Goal: Information Seeking & Learning: Learn about a topic

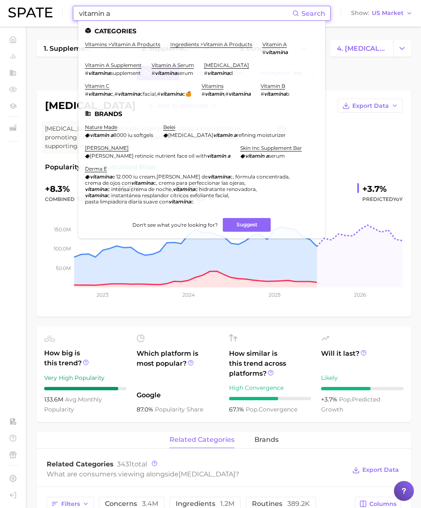
drag, startPoint x: 117, startPoint y: 14, endPoint x: 35, endPoint y: 12, distance: 81.6
click at [35, 12] on div "vitamin a Search Categories vitamins > vitamin a products ingredients > vitamin…" at bounding box center [210, 13] width 404 height 27
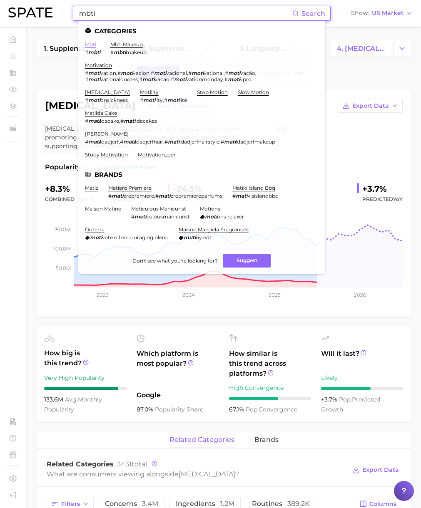
type input "mbti"
click at [87, 45] on link "mbti" at bounding box center [90, 44] width 11 height 6
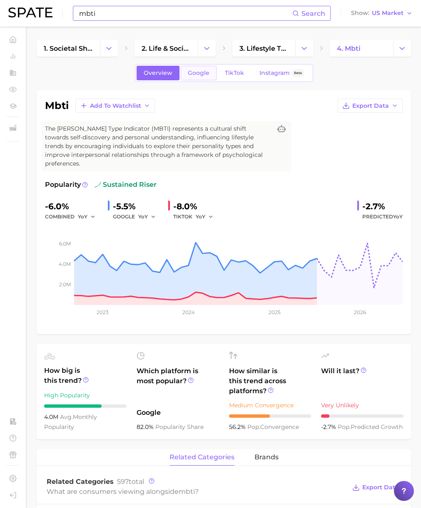
click at [195, 71] on span "Google" at bounding box center [199, 72] width 22 height 7
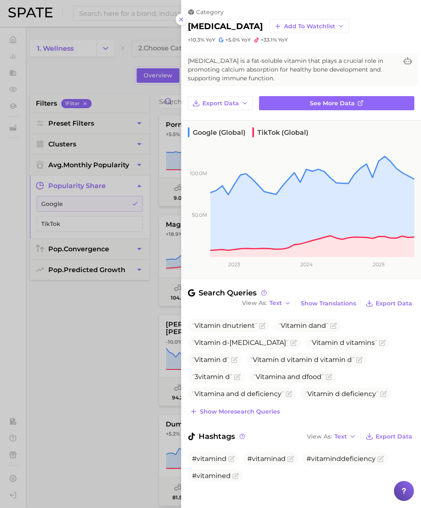
click at [107, 68] on div at bounding box center [210, 254] width 421 height 508
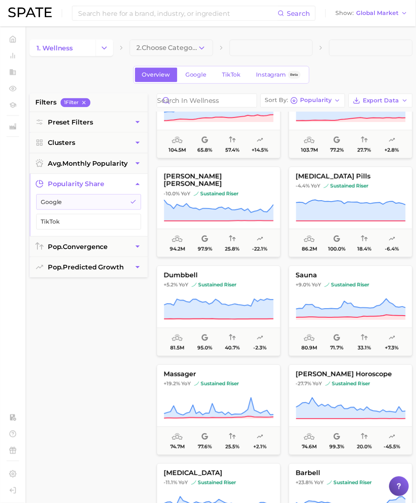
scroll to position [164, 0]
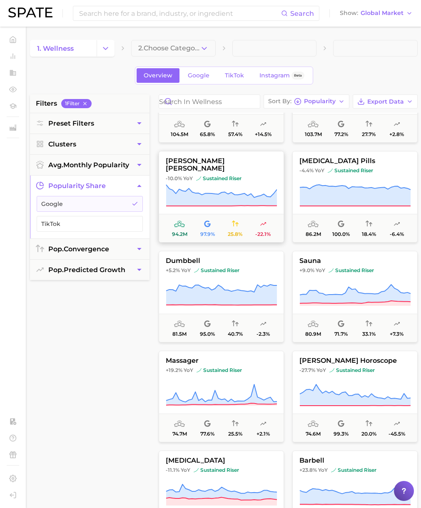
click at [233, 198] on icon at bounding box center [221, 195] width 111 height 21
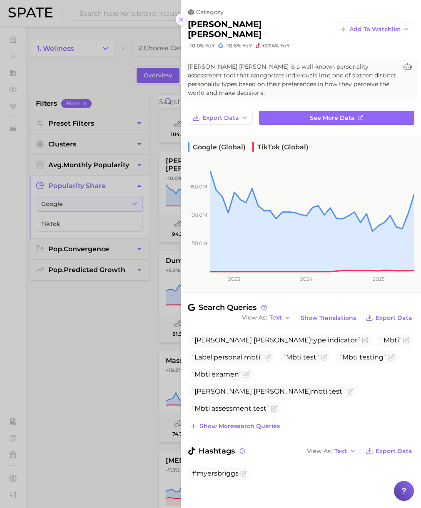
click at [177, 20] on button at bounding box center [181, 19] width 11 height 11
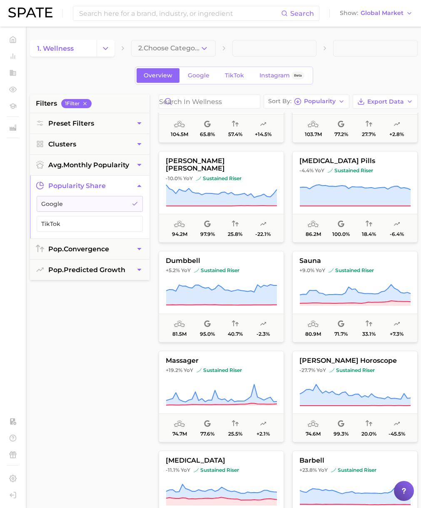
click at [90, 317] on div "filters 1 Filter Preset Filters Clusters avg. monthly popularity popularity sha…" at bounding box center [89, 305] width 119 height 422
click at [348, 183] on button "depression pills -4.4% YoY sustained riser 86.2m 100.0% 18.4% -6.4%" at bounding box center [354, 197] width 125 height 92
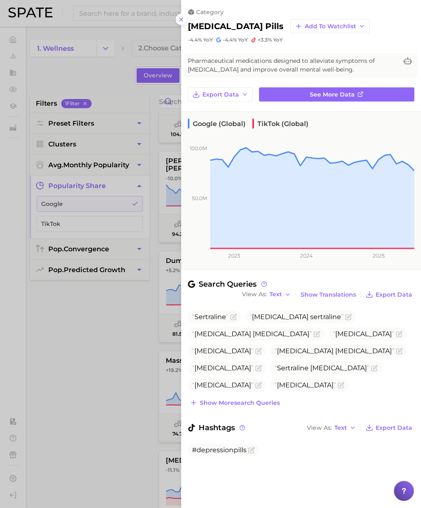
click at [124, 85] on div at bounding box center [210, 254] width 421 height 508
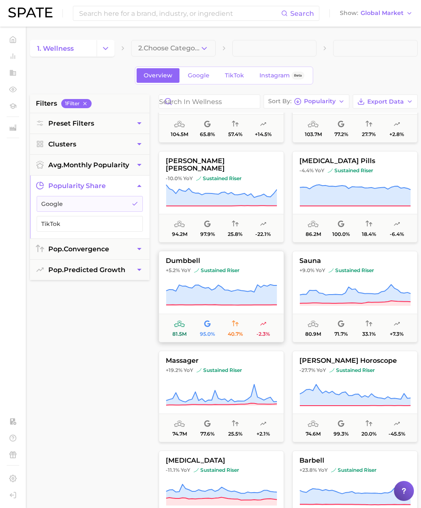
click at [217, 282] on button "dumbbell +5.2% YoY sustained riser 81.5m 95.0% 40.7% -2.3%" at bounding box center [221, 297] width 125 height 92
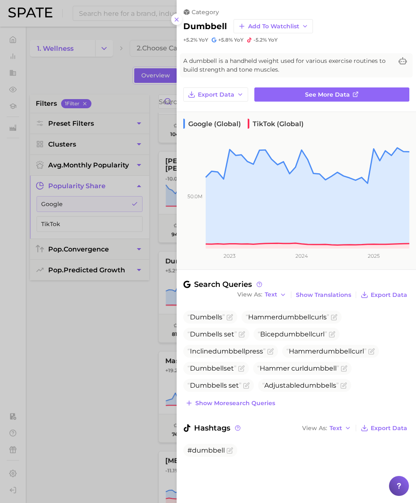
click at [114, 74] on div at bounding box center [208, 251] width 416 height 503
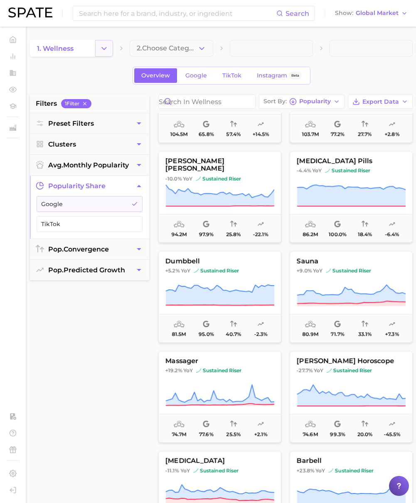
click at [106, 51] on icon "Change Category" at bounding box center [104, 48] width 9 height 9
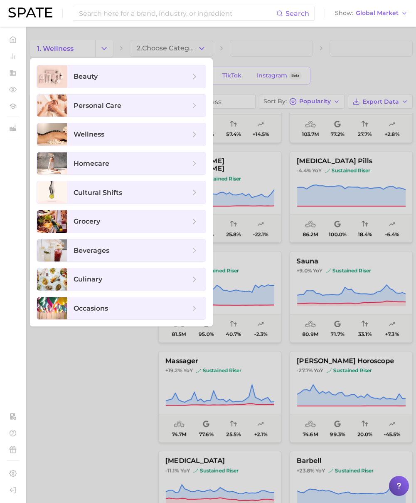
click at [225, 32] on div at bounding box center [208, 251] width 416 height 503
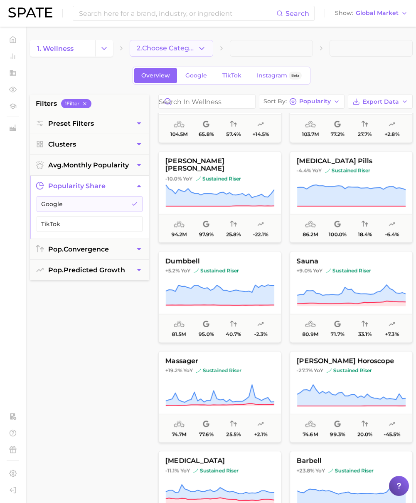
click at [208, 49] on button "2. Choose Category" at bounding box center [171, 48] width 83 height 17
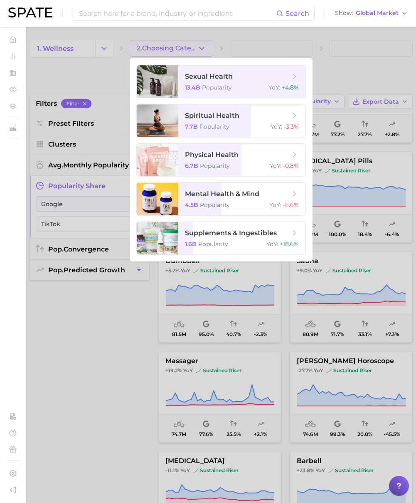
scroll to position [4, 0]
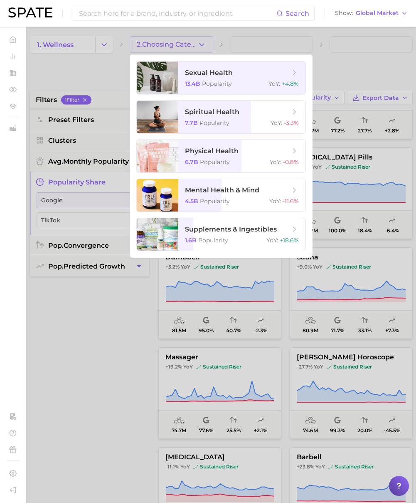
click at [106, 71] on div at bounding box center [208, 251] width 416 height 503
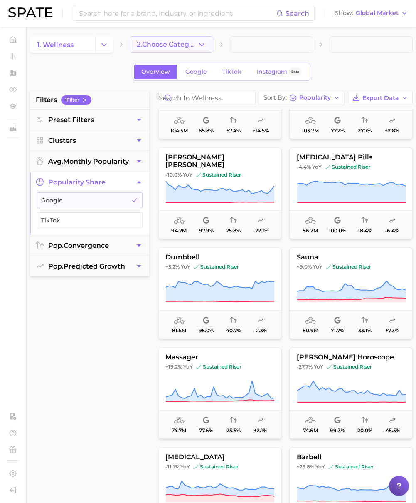
click at [212, 45] on button "2. Choose Category" at bounding box center [171, 44] width 83 height 17
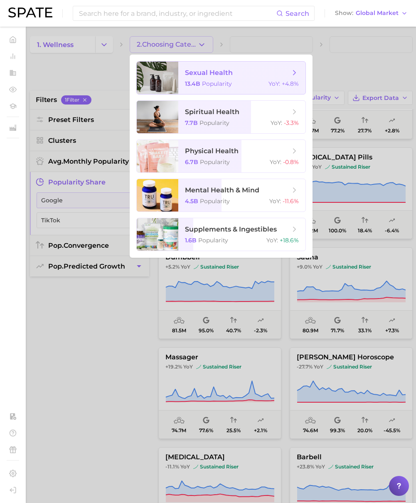
click at [224, 79] on span "sexual health 13.4b Popularity YoY : +4.8%" at bounding box center [241, 78] width 127 height 32
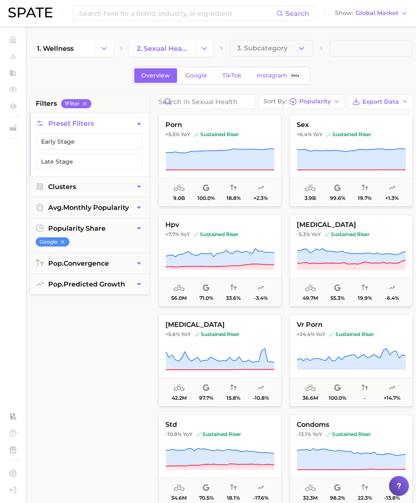
drag, startPoint x: 97, startPoint y: 208, endPoint x: 106, endPoint y: 89, distance: 119.3
click at [106, 89] on div "1. wellness 2. sexual health 3. Subcategory Overview Google TikTok Instagram Be…" at bounding box center [221, 328] width 383 height 576
click at [223, 142] on button "porn +5.5% YoY sustained riser 9.0b 100.0% 18.8% +2.3%" at bounding box center [220, 161] width 123 height 92
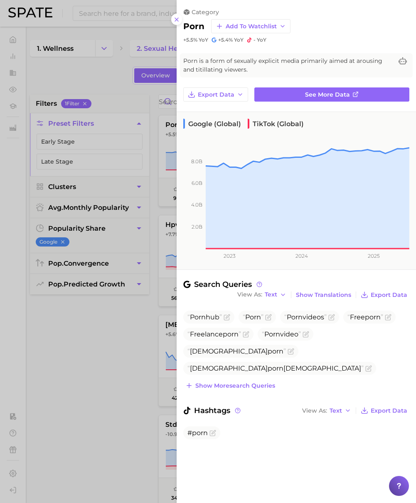
click at [123, 390] on div at bounding box center [208, 251] width 416 height 503
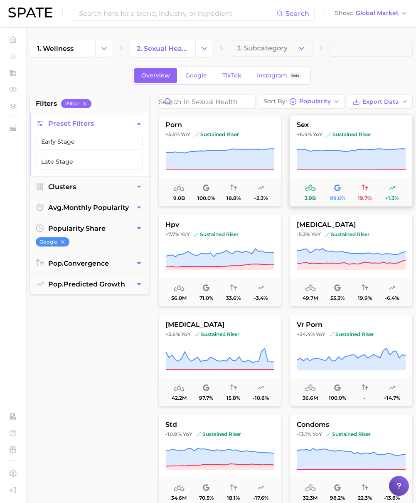
click at [318, 147] on button "sex +6.4% YoY sustained riser 3.9b 99.6% 19.7% +1.3%" at bounding box center [351, 161] width 123 height 92
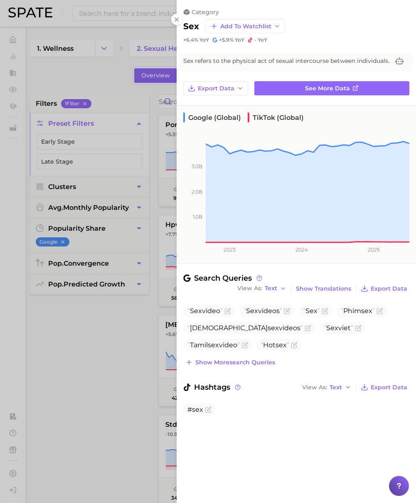
click at [130, 367] on div at bounding box center [208, 251] width 416 height 503
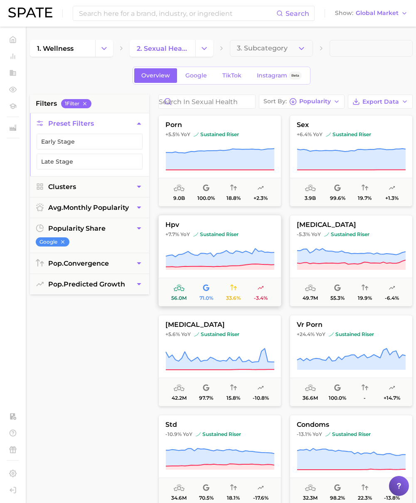
click at [226, 263] on icon at bounding box center [220, 257] width 109 height 18
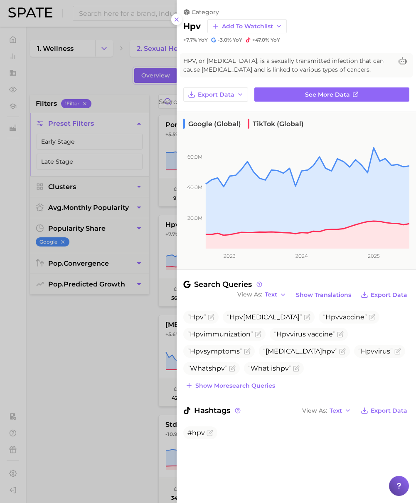
click at [191, 29] on h2 "hpv" at bounding box center [191, 26] width 17 height 10
copy h2 "hpv"
click at [82, 336] on div at bounding box center [208, 251] width 416 height 503
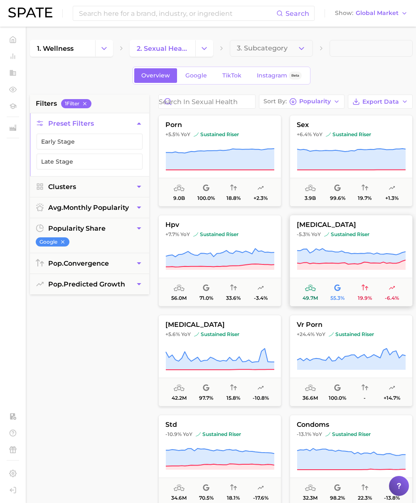
click at [361, 249] on icon at bounding box center [351, 259] width 109 height 23
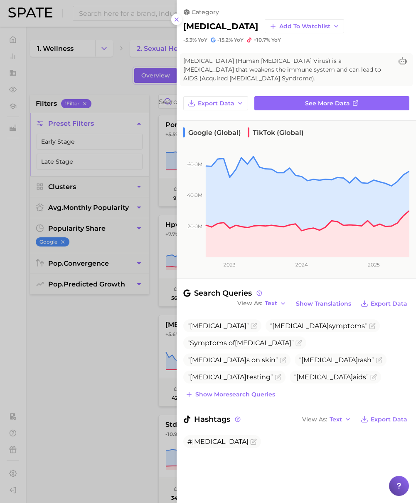
click at [193, 22] on h2 "hiv" at bounding box center [220, 26] width 75 height 10
copy h2 "hiv"
click at [99, 371] on div at bounding box center [208, 251] width 416 height 503
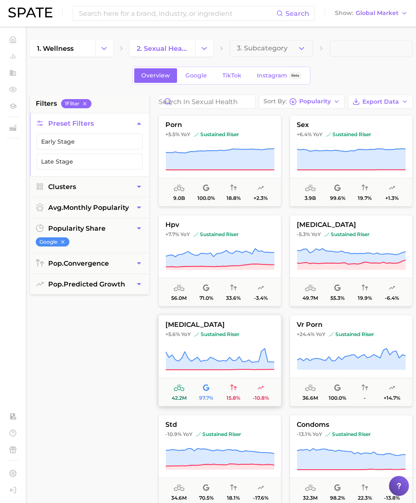
click at [222, 341] on button "syphilis +5.6% YoY sustained riser 42.2m 97.7% 15.8% -10.8%" at bounding box center [220, 361] width 123 height 92
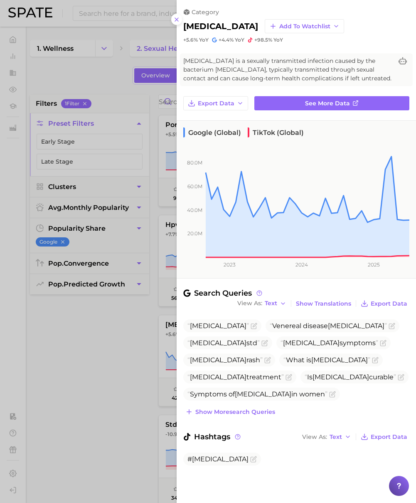
click at [198, 27] on h2 "syphilis" at bounding box center [220, 26] width 75 height 10
copy h2 "syphilis"
click at [114, 369] on div at bounding box center [208, 251] width 416 height 503
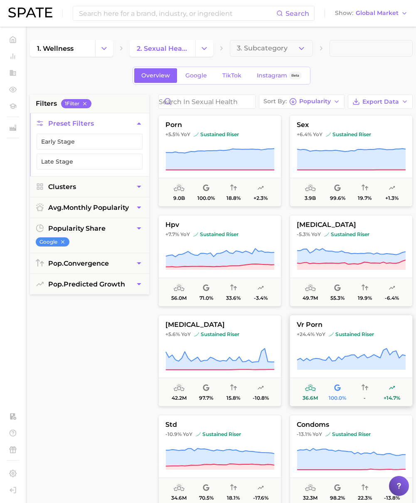
click at [374, 362] on icon at bounding box center [351, 358] width 109 height 21
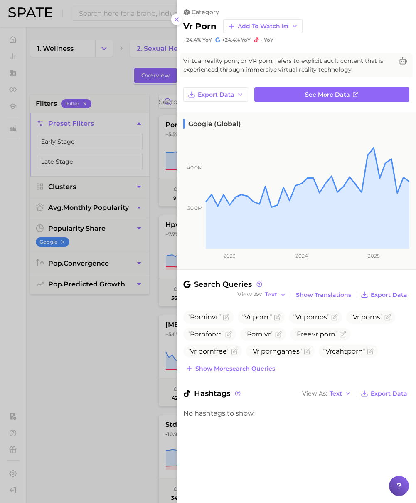
click at [107, 396] on div at bounding box center [208, 251] width 416 height 503
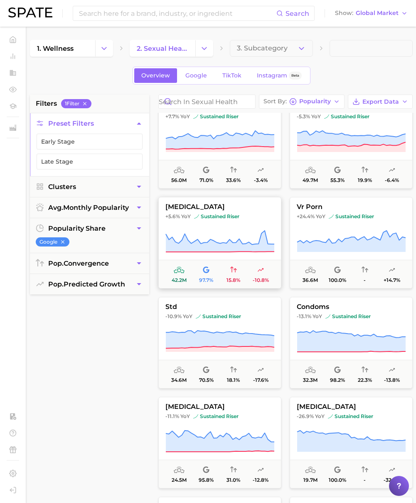
scroll to position [118, 0]
click at [213, 323] on button "std -10.9% YoY sustained riser 34.6m 70.5% 18.1% -17.6%" at bounding box center [220, 342] width 123 height 92
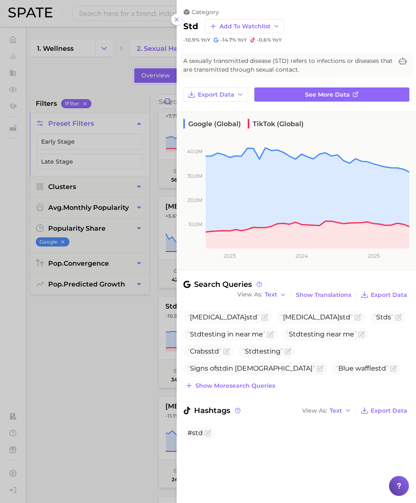
click at [192, 30] on h2 "std" at bounding box center [190, 26] width 15 height 10
copy h2 "std"
click at [94, 347] on div at bounding box center [208, 251] width 416 height 503
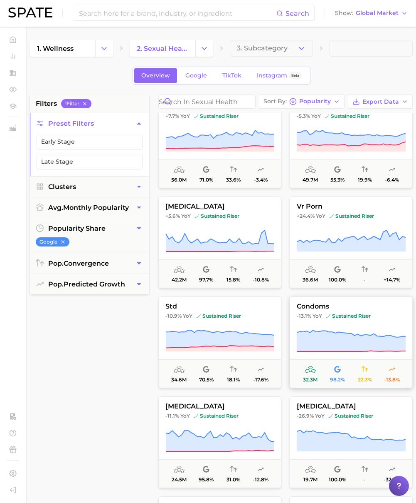
click at [344, 334] on icon at bounding box center [351, 340] width 109 height 21
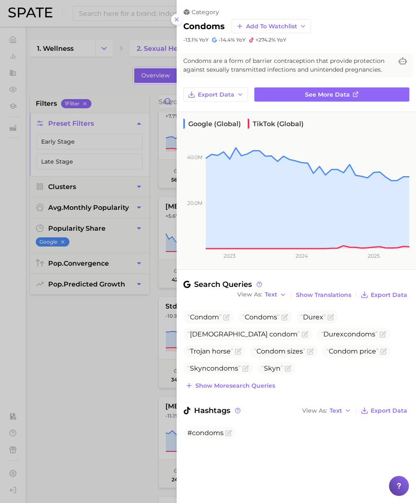
click at [197, 27] on h2 "condoms" at bounding box center [204, 26] width 42 height 10
copy h2 "condoms"
click at [91, 79] on div at bounding box center [208, 251] width 416 height 503
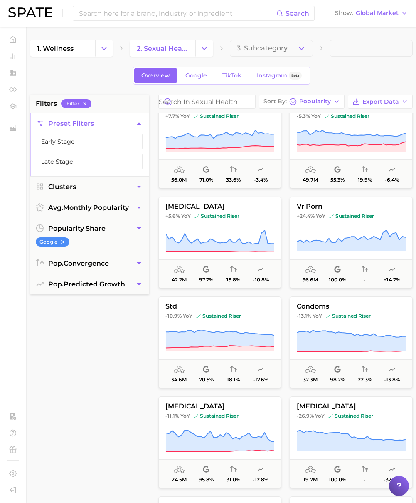
click at [132, 354] on div "filters 1 Filter Preset Filters Early Stage Late Stage Clusters avg. monthly po…" at bounding box center [89, 305] width 119 height 422
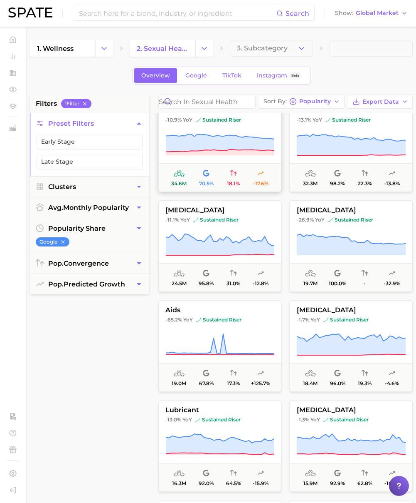
scroll to position [322, 0]
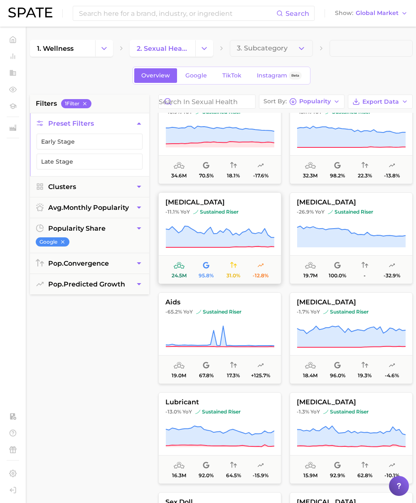
click at [225, 233] on icon at bounding box center [220, 236] width 109 height 21
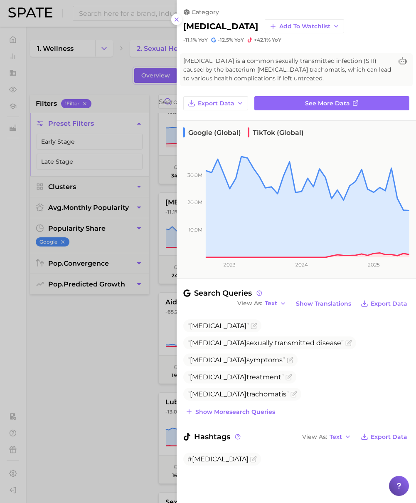
click at [212, 28] on h2 "chlamydia" at bounding box center [220, 26] width 75 height 10
copy h2 "chlamydia"
drag, startPoint x: 134, startPoint y: 401, endPoint x: 119, endPoint y: 397, distance: 16.3
click at [129, 399] on div at bounding box center [208, 251] width 416 height 503
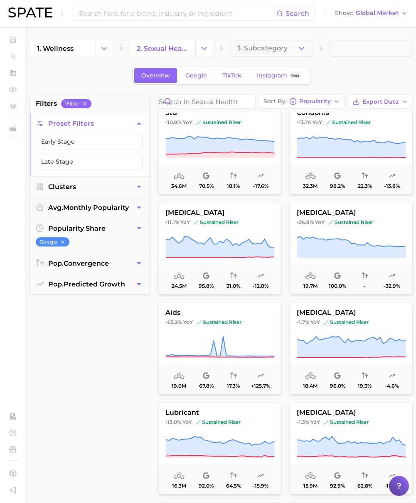
scroll to position [312, 0]
click at [331, 233] on button "viagra -26.9% YoY sustained riser 19.7m 100.0% - -32.9%" at bounding box center [351, 248] width 123 height 92
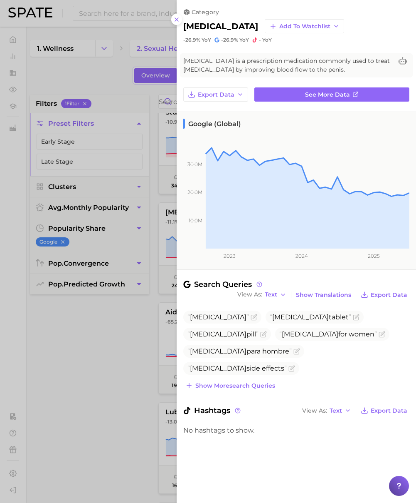
click at [200, 28] on h2 "viagra" at bounding box center [220, 26] width 75 height 10
copy h2 "viagra"
click at [104, 383] on div at bounding box center [208, 251] width 416 height 503
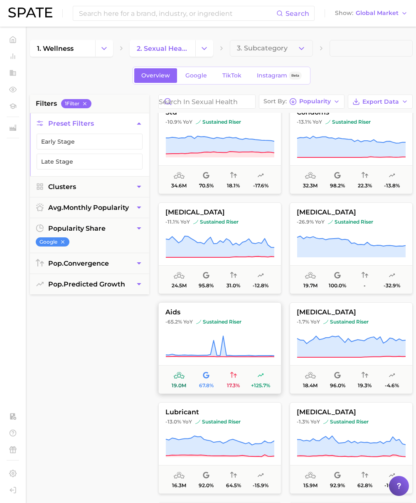
click at [202, 342] on icon at bounding box center [220, 346] width 109 height 23
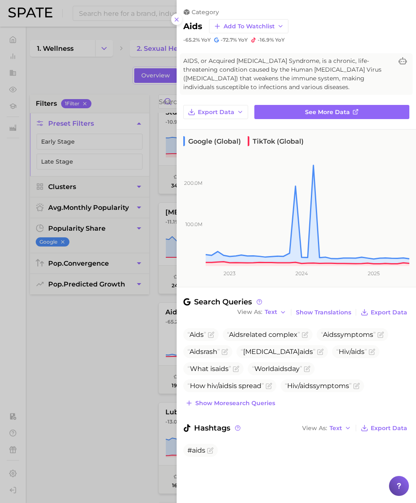
click at [191, 25] on h2 "aids" at bounding box center [192, 26] width 19 height 10
copy h2 "aids"
drag, startPoint x: 109, startPoint y: 81, endPoint x: 132, endPoint y: 176, distance: 98.4
click at [109, 81] on div at bounding box center [208, 251] width 416 height 503
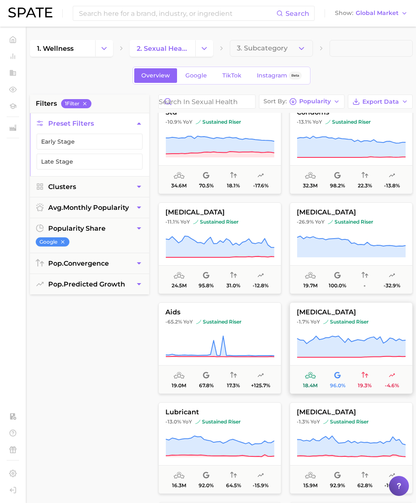
click at [337, 340] on icon at bounding box center [351, 346] width 109 height 21
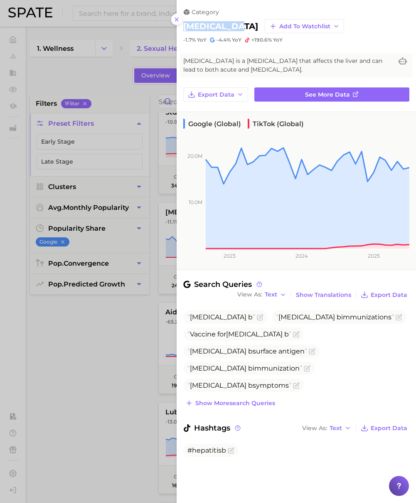
drag, startPoint x: 182, startPoint y: 27, endPoint x: 230, endPoint y: 23, distance: 48.0
click at [230, 23] on div "category hepatitis b Add to Watchlist -1.7% YoY -4.4% YoY +190.6% YoY" at bounding box center [297, 21] width 240 height 43
copy h2 "hepatitis b"
click at [124, 68] on div at bounding box center [208, 251] width 416 height 503
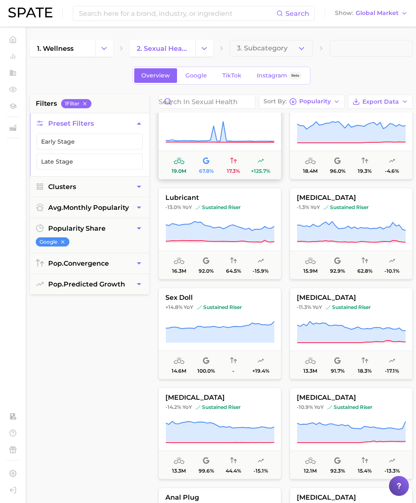
scroll to position [530, 0]
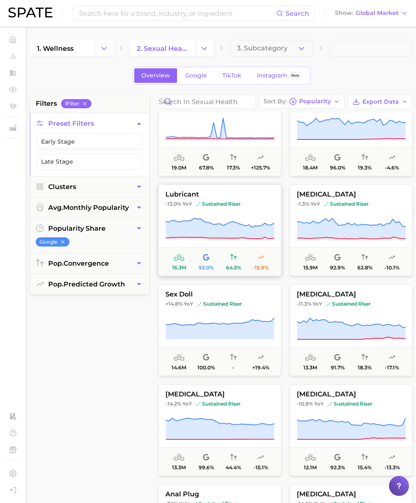
click at [221, 229] on icon at bounding box center [220, 228] width 109 height 21
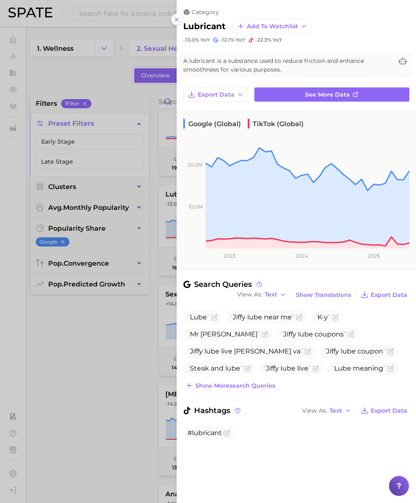
click at [206, 27] on h2 "lubricant" at bounding box center [204, 26] width 42 height 10
copy h2 "lubricant"
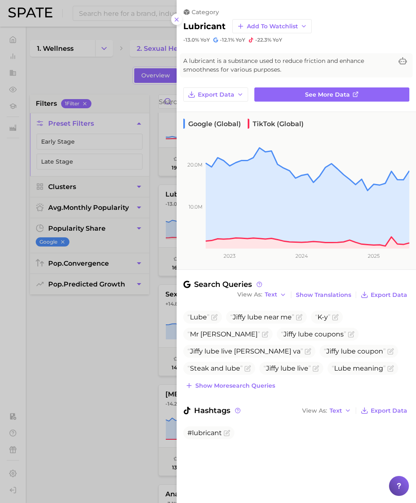
click at [130, 341] on div at bounding box center [208, 251] width 416 height 503
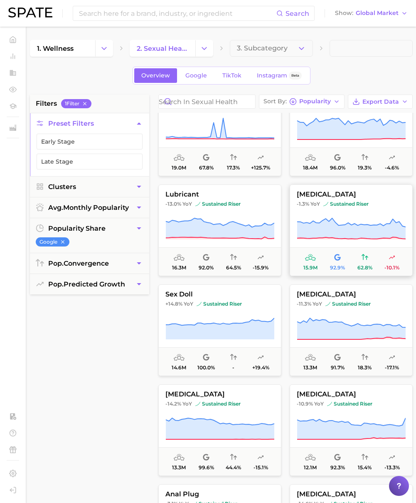
click at [359, 213] on button "bacterial vaginosis -1.3% YoY sustained riser 15.9m 92.9% 62.8% -10.1%" at bounding box center [351, 230] width 123 height 92
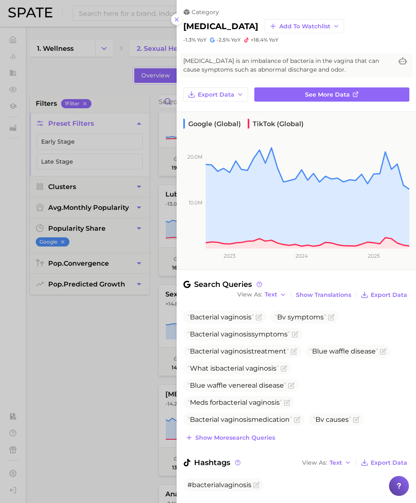
drag, startPoint x: 187, startPoint y: 27, endPoint x: 268, endPoint y: 25, distance: 81.6
click at [268, 25] on div "bacterial vaginosis Add to Watchlist" at bounding box center [296, 26] width 226 height 14
drag, startPoint x: 267, startPoint y: 26, endPoint x: 184, endPoint y: 26, distance: 82.8
click at [184, 26] on div "bacterial vaginosis Add to Watchlist" at bounding box center [296, 26] width 226 height 14
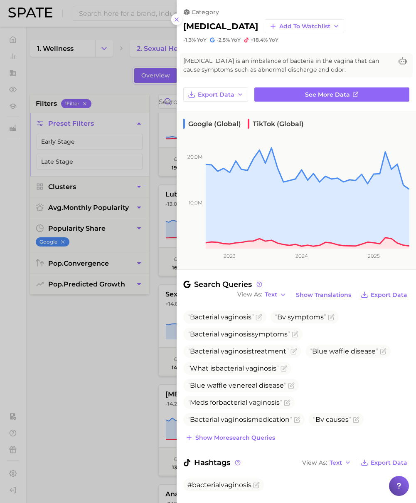
drag, startPoint x: 128, startPoint y: 337, endPoint x: 127, endPoint y: 342, distance: 5.9
click at [128, 337] on div at bounding box center [208, 251] width 416 height 503
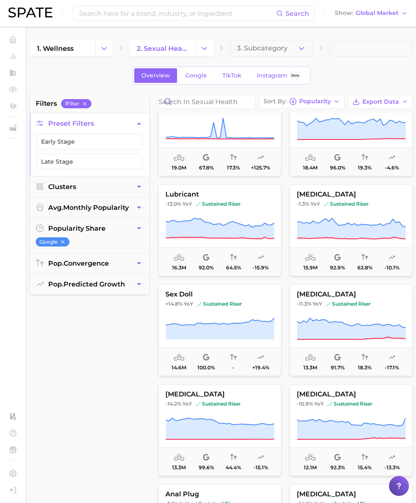
click at [127, 352] on div "filters 1 Filter Preset Filters Early Stage Late Stage Clusters avg. monthly po…" at bounding box center [89, 305] width 119 height 422
click at [223, 320] on icon at bounding box center [220, 328] width 109 height 23
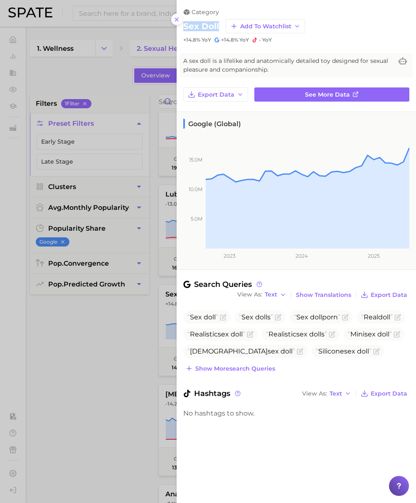
drag, startPoint x: 215, startPoint y: 23, endPoint x: 182, endPoint y: 23, distance: 32.5
click at [182, 23] on div "category sex doll Add to Watchlist +14.8% YoY +14.8% YoY - YoY" at bounding box center [297, 21] width 240 height 43
click at [245, 368] on span "Show more search queries" at bounding box center [236, 368] width 80 height 7
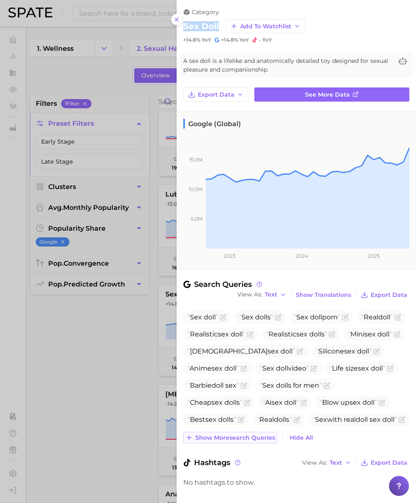
click at [246, 436] on span "Show more search queries" at bounding box center [236, 437] width 80 height 7
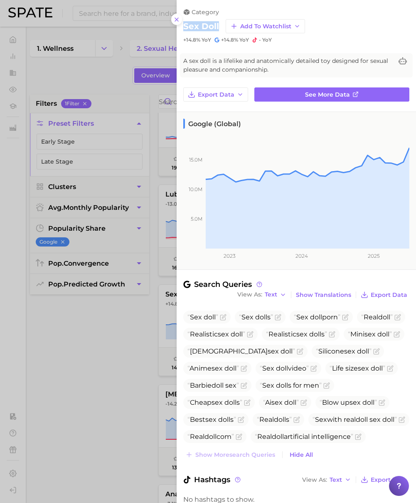
scroll to position [28, 0]
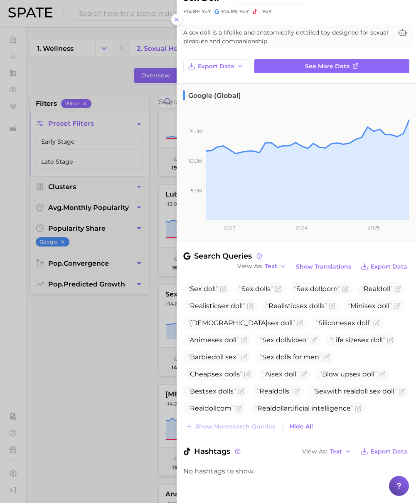
drag, startPoint x: 41, startPoint y: 407, endPoint x: 52, endPoint y: 407, distance: 11.2
click at [41, 407] on div at bounding box center [208, 251] width 416 height 503
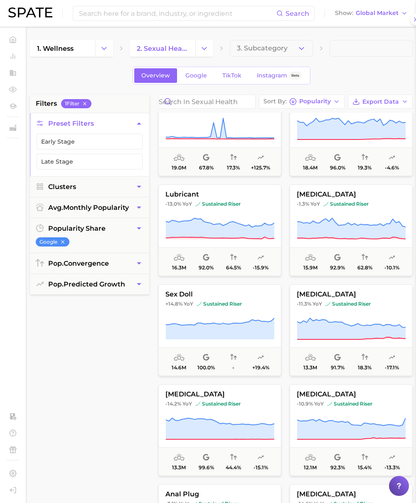
scroll to position [0, 0]
click at [357, 315] on button "gonorrhea -11.3% YoY sustained riser 13.3m 91.7% 18.3% -17.1%" at bounding box center [351, 330] width 123 height 92
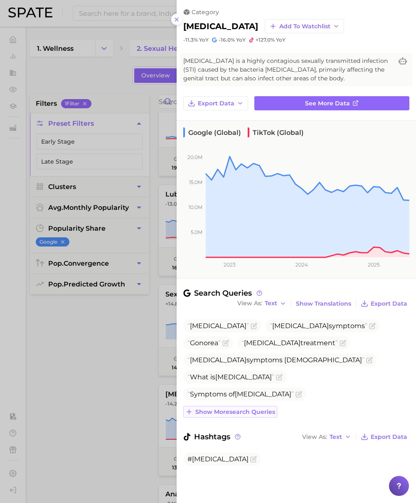
click at [254, 410] on span "Show more search queries" at bounding box center [236, 411] width 80 height 7
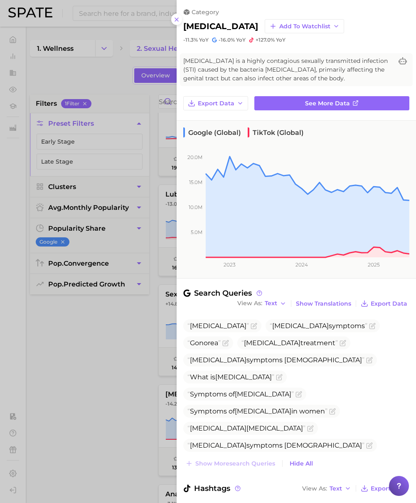
click at [201, 28] on h2 "gonorrhea" at bounding box center [220, 26] width 75 height 10
click at [114, 339] on div at bounding box center [208, 251] width 416 height 503
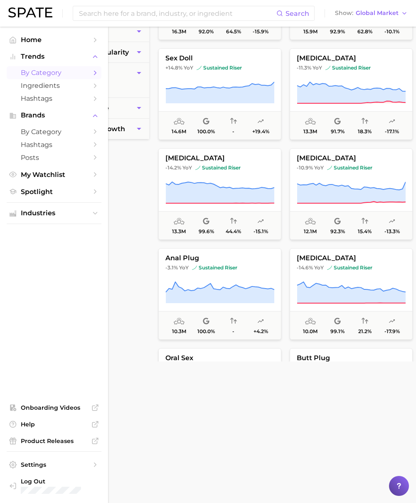
scroll to position [661, 0]
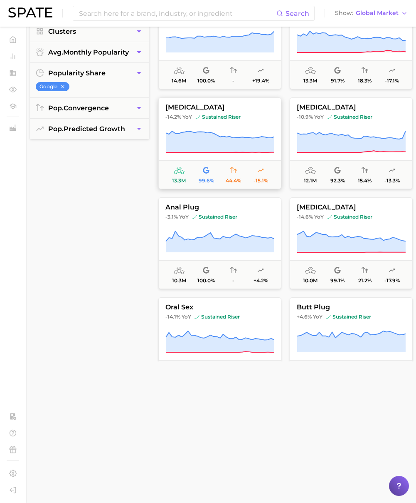
click at [220, 126] on button "acyclovir -14.2% YoY sustained riser 13.3m 99.6% 44.4% -15.1%" at bounding box center [220, 143] width 123 height 92
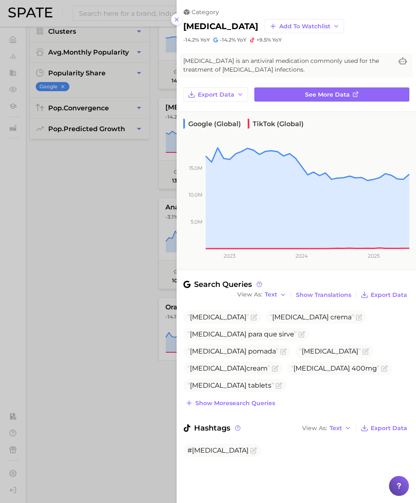
click at [105, 258] on div at bounding box center [208, 251] width 416 height 503
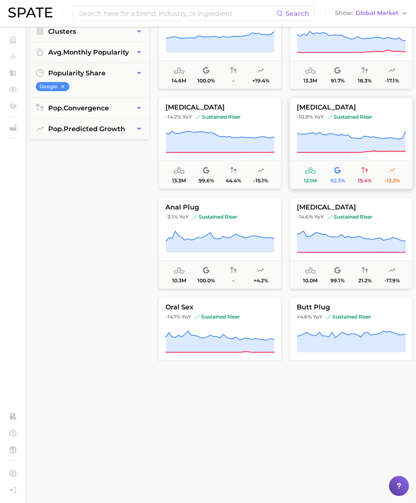
click at [343, 144] on icon at bounding box center [351, 141] width 109 height 21
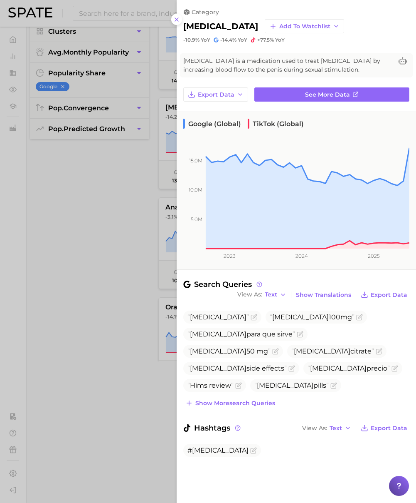
click at [121, 258] on div at bounding box center [208, 251] width 416 height 503
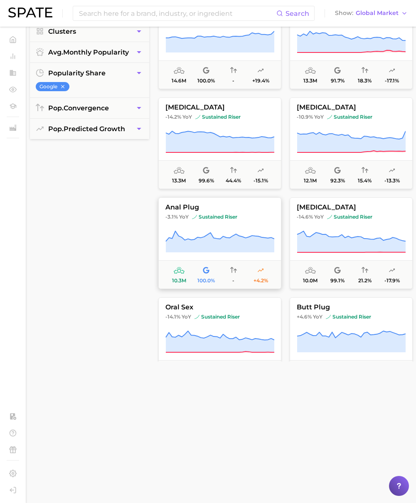
click at [208, 254] on button "anal plug -3.1% YoY sustained riser 10.3m 100.0% - +4.2%" at bounding box center [220, 243] width 123 height 92
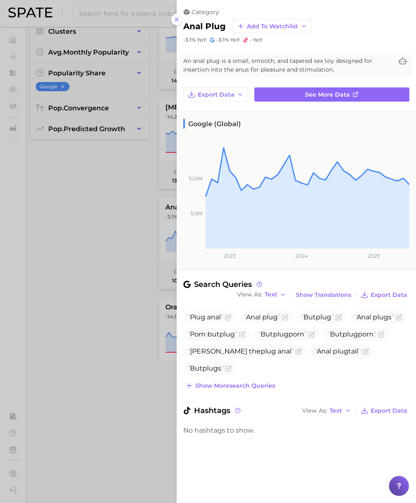
click at [81, 258] on div at bounding box center [208, 251] width 416 height 503
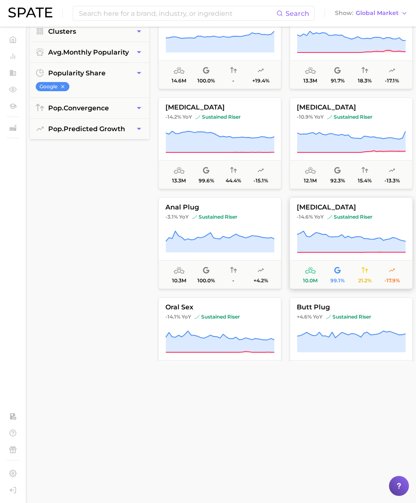
click at [350, 235] on icon at bounding box center [351, 241] width 109 height 23
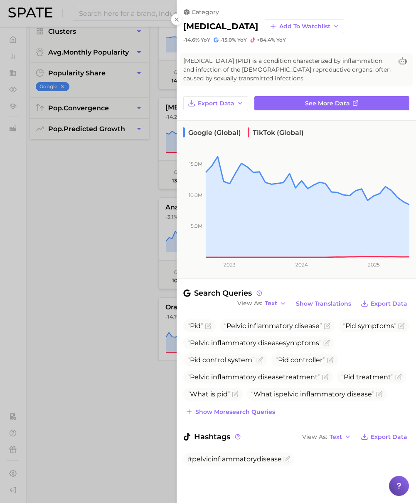
drag, startPoint x: 191, startPoint y: 349, endPoint x: 171, endPoint y: 346, distance: 20.2
click at [190, 349] on li "Pelvic inflammatory disease symptoms" at bounding box center [258, 342] width 151 height 13
click at [136, 339] on div at bounding box center [208, 251] width 416 height 503
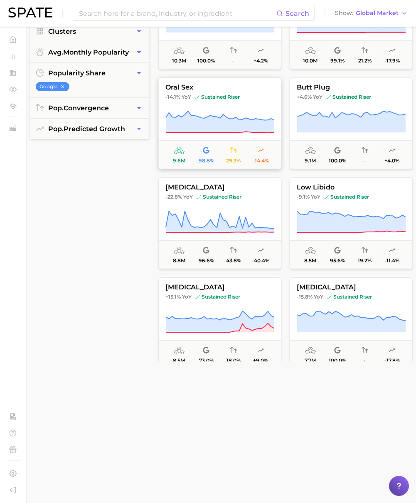
scroll to position [713, 0]
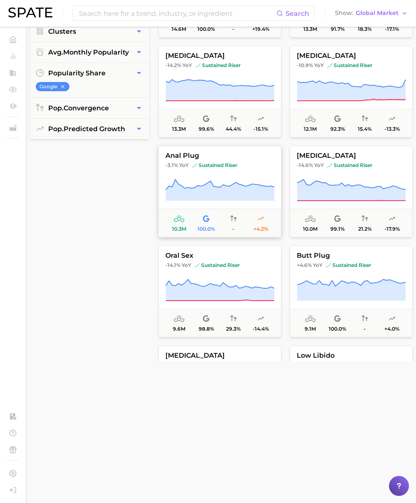
click at [229, 198] on icon at bounding box center [220, 189] width 109 height 21
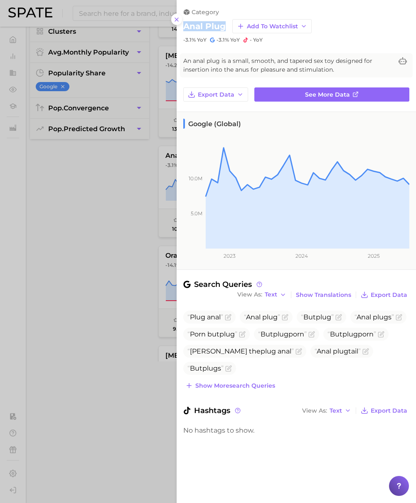
drag, startPoint x: 184, startPoint y: 26, endPoint x: 225, endPoint y: 28, distance: 40.8
click at [225, 28] on h2 "anal plug" at bounding box center [204, 26] width 42 height 10
drag, startPoint x: 72, startPoint y: 271, endPoint x: 77, endPoint y: 281, distance: 11.2
click at [72, 272] on div at bounding box center [208, 251] width 416 height 503
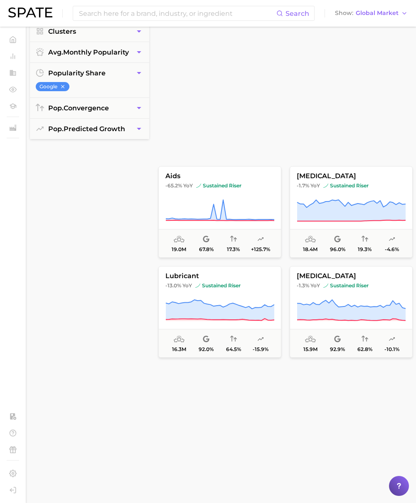
scroll to position [0, 0]
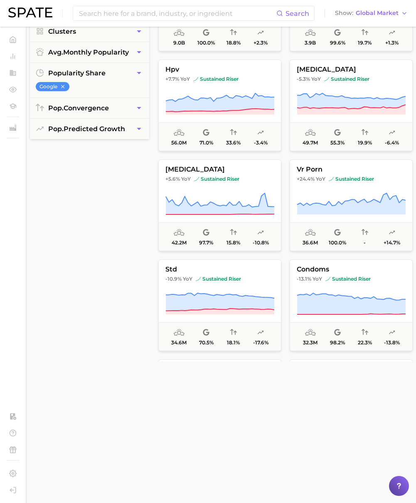
drag, startPoint x: 72, startPoint y: 209, endPoint x: 88, endPoint y: 190, distance: 24.5
click at [77, 211] on div "filters 1 Filter Preset Filters Early Stage Late Stage Clusters avg. monthly po…" at bounding box center [89, 150] width 119 height 422
click at [76, 78] on button "popularity share" at bounding box center [89, 73] width 119 height 20
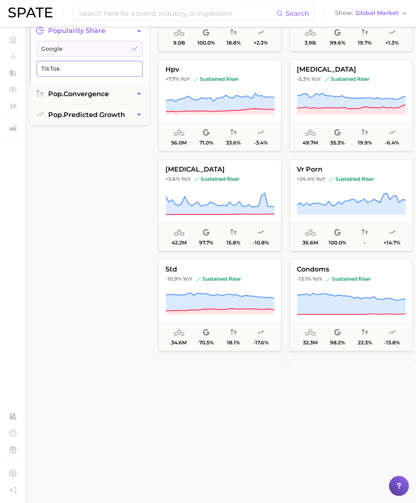
click at [74, 72] on button "TikTok" at bounding box center [90, 69] width 106 height 16
click at [71, 51] on span "Google" at bounding box center [83, 48] width 84 height 7
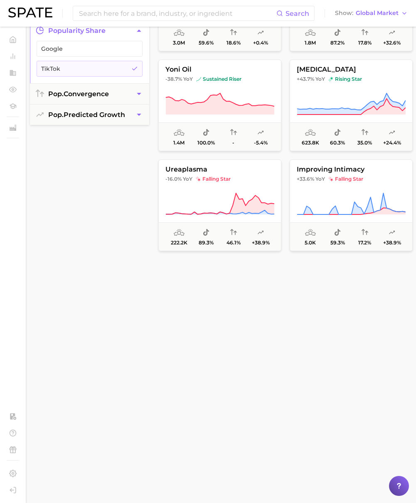
click at [100, 192] on div "filters 1 Filter Preset Filters Clusters avg. monthly popularity popularity sha…" at bounding box center [89, 150] width 119 height 422
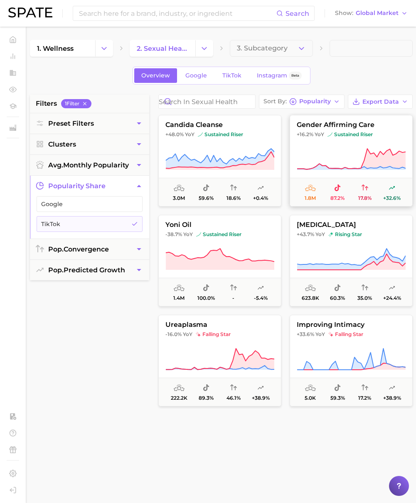
click at [339, 146] on button "gender affirming care +16.2% YoY sustained riser 1.8m 87.2% 17.8% +32.6%" at bounding box center [351, 161] width 123 height 92
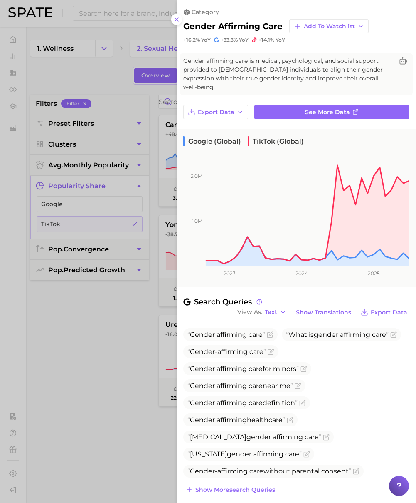
scroll to position [64, 0]
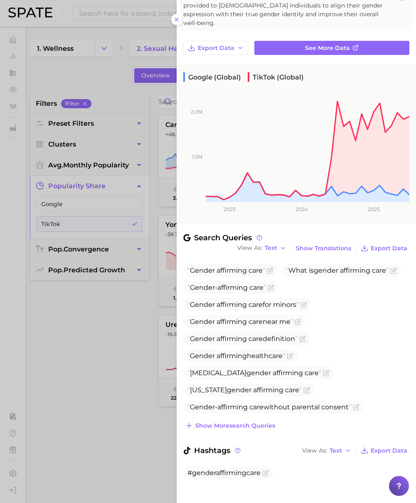
click at [11, 345] on div at bounding box center [208, 251] width 416 height 503
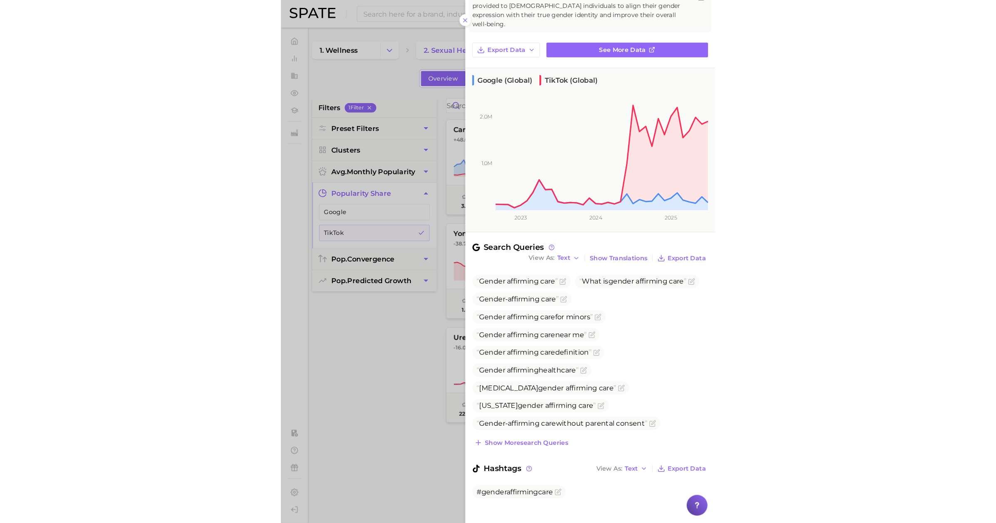
scroll to position [0, 0]
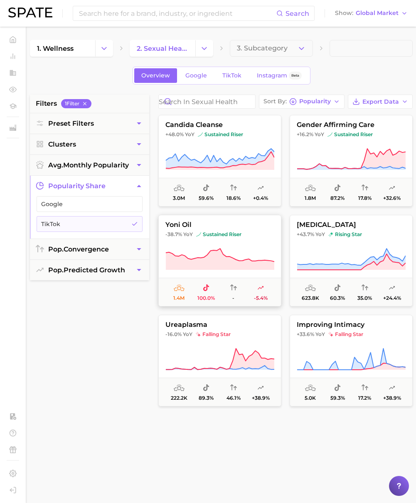
click at [211, 233] on span "sustained riser" at bounding box center [218, 234] width 45 height 7
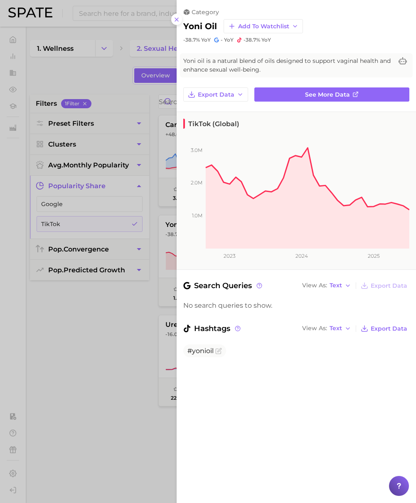
click at [123, 389] on div at bounding box center [208, 251] width 416 height 503
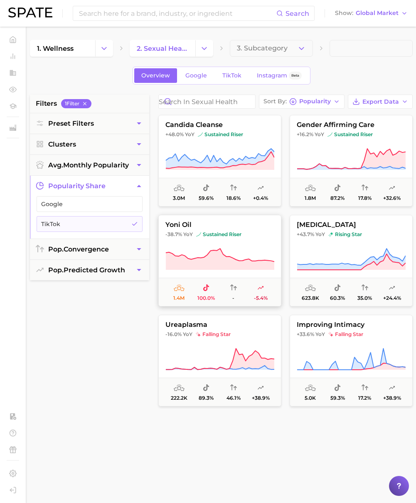
click at [226, 260] on icon at bounding box center [220, 258] width 109 height 21
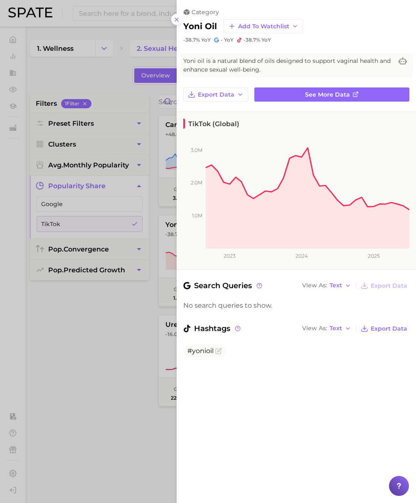
drag, startPoint x: 84, startPoint y: 299, endPoint x: 167, endPoint y: 295, distance: 82.5
click at [84, 299] on div at bounding box center [208, 251] width 416 height 503
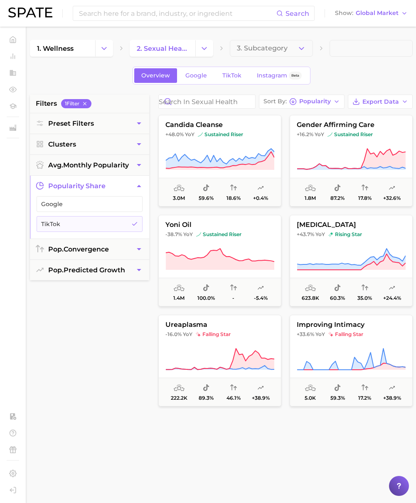
click at [142, 359] on div "filters 1 Filter Preset Filters Clusters avg. monthly popularity popularity sha…" at bounding box center [89, 305] width 119 height 422
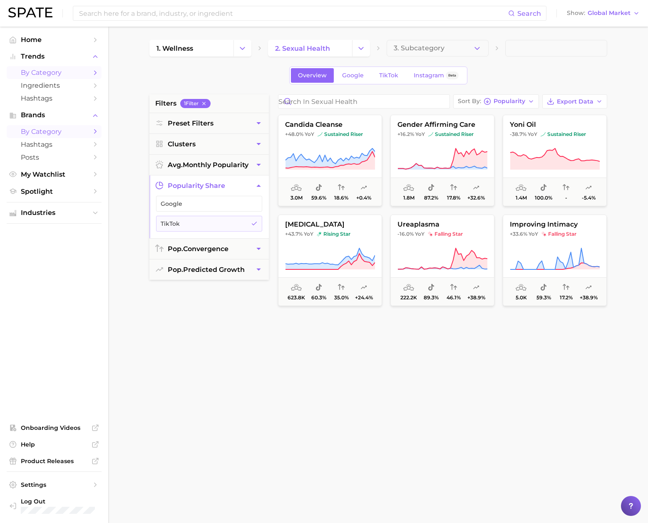
click at [66, 133] on span "by Category" at bounding box center [54, 132] width 67 height 8
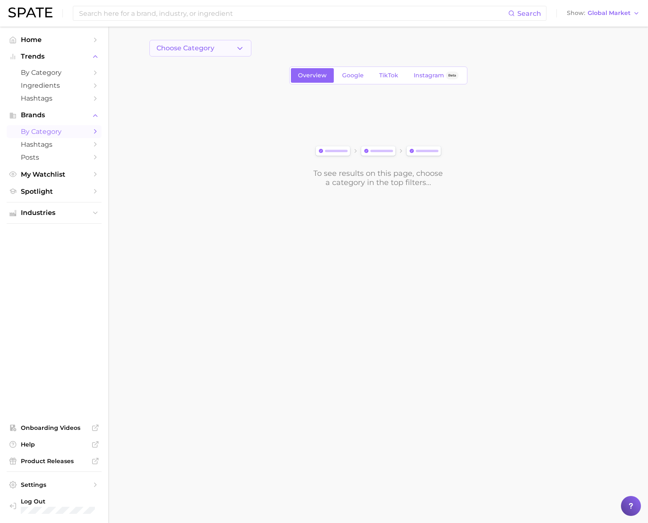
click at [243, 49] on icon "button" at bounding box center [239, 48] width 9 height 9
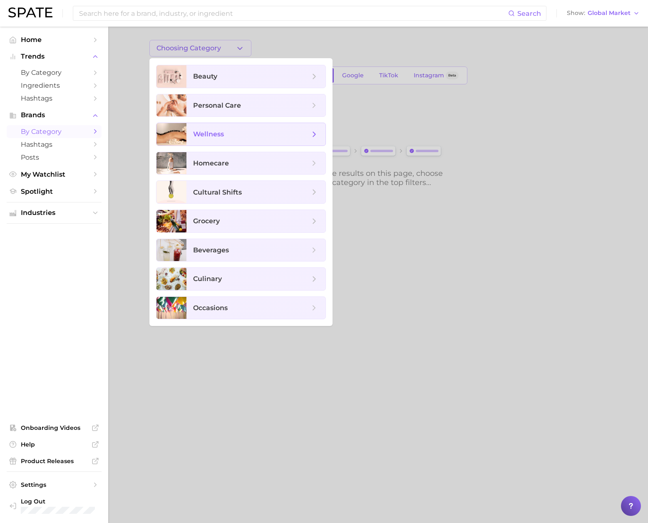
click at [221, 138] on span "wellness" at bounding box center [208, 134] width 31 height 8
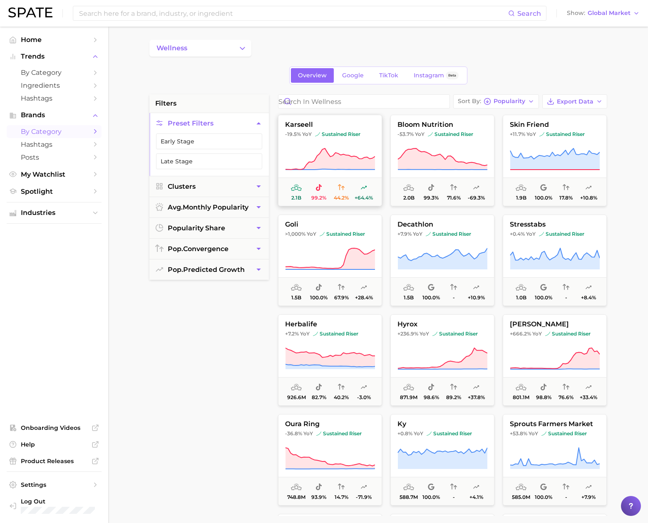
click at [335, 155] on icon at bounding box center [329, 159] width 89 height 21
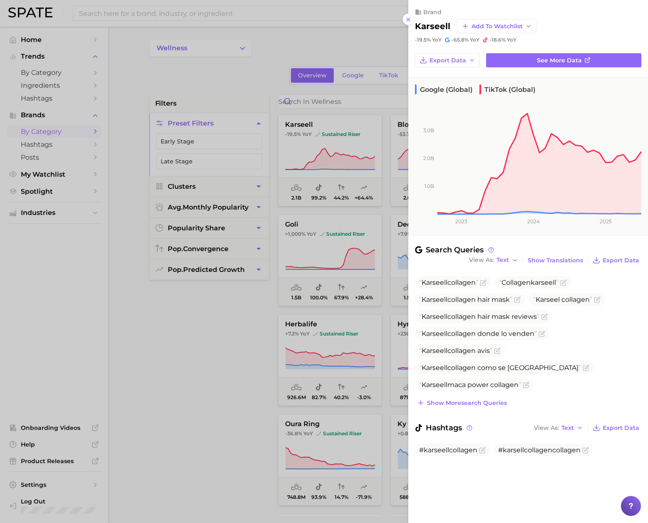
click at [420, 27] on h2 "karseell" at bounding box center [432, 26] width 35 height 10
drag, startPoint x: 419, startPoint y: 451, endPoint x: 476, endPoint y: 449, distance: 57.9
click at [420, 449] on span "#karseellcollagen" at bounding box center [452, 450] width 75 height 13
click at [420, 480] on div "brand karseell Add to Watchlist -19.5% YoY -65.8% YoY -18.6% YoY Export Data Se…" at bounding box center [528, 245] width 240 height 490
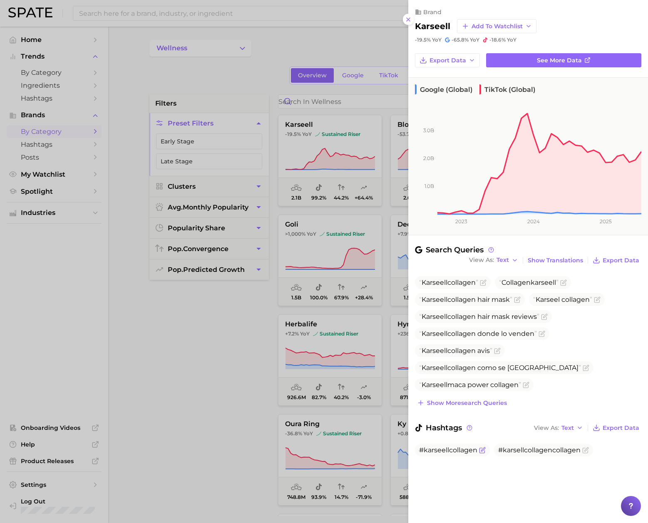
click at [420, 451] on icon "Flag as miscategorized or irrelevant" at bounding box center [482, 450] width 7 height 7
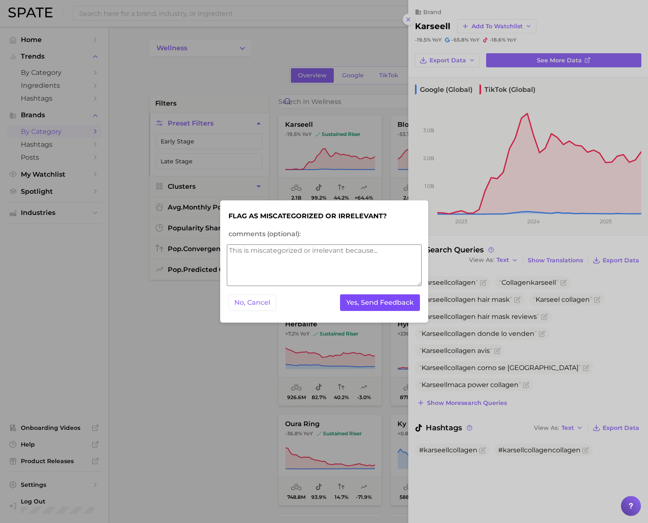
click at [372, 302] on button "Yes, Send Feedback" at bounding box center [380, 303] width 80 height 17
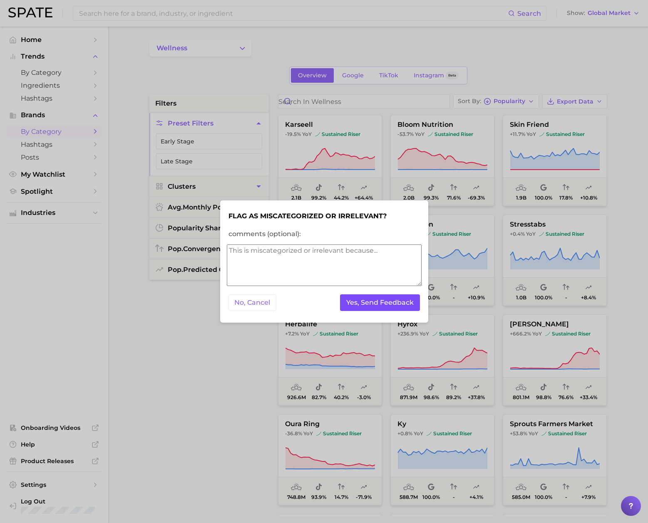
click at [388, 307] on button "Yes, Send Feedback" at bounding box center [380, 303] width 80 height 17
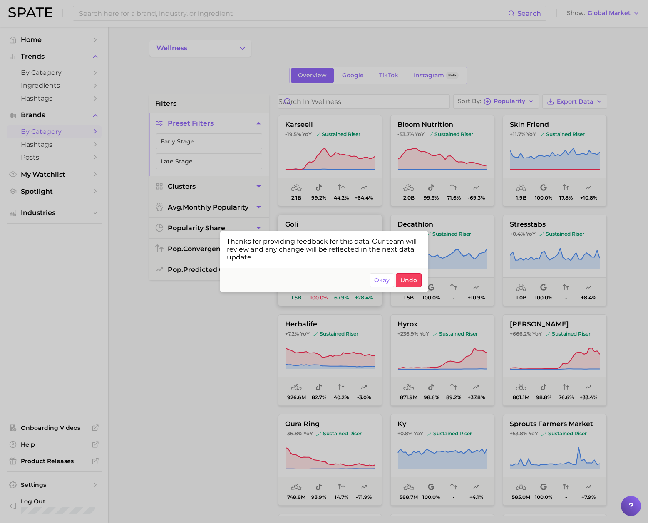
drag, startPoint x: 385, startPoint y: 285, endPoint x: 380, endPoint y: 267, distance: 19.1
click at [385, 285] on button "Okay" at bounding box center [381, 280] width 25 height 14
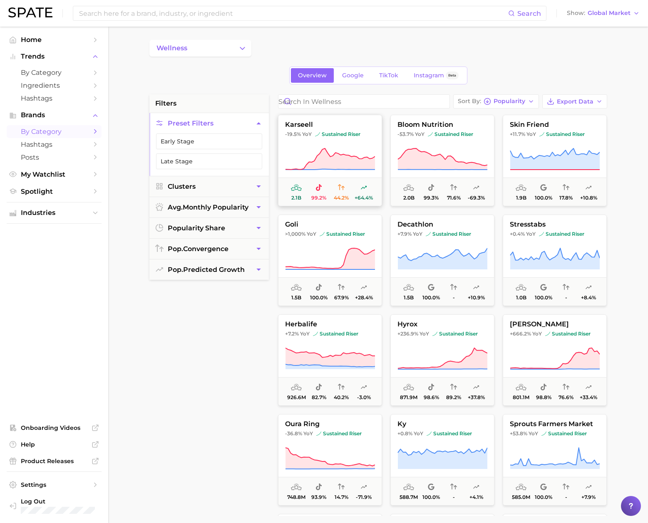
click at [346, 162] on icon at bounding box center [329, 159] width 89 height 21
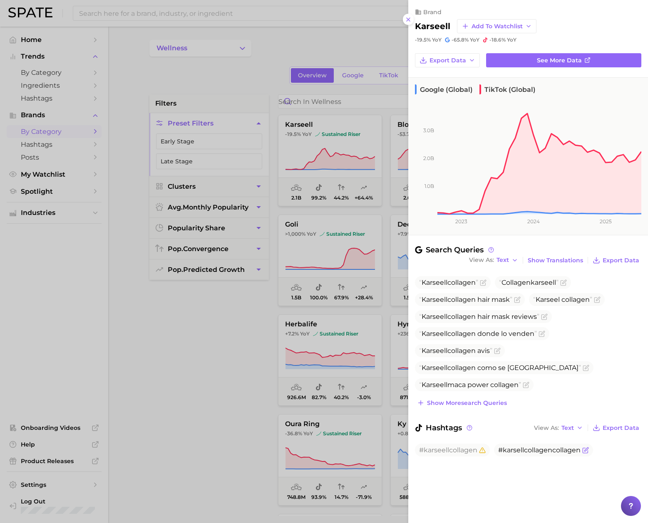
click at [420, 450] on icon "Flag as miscategorized or irrelevant" at bounding box center [586, 450] width 4 height 4
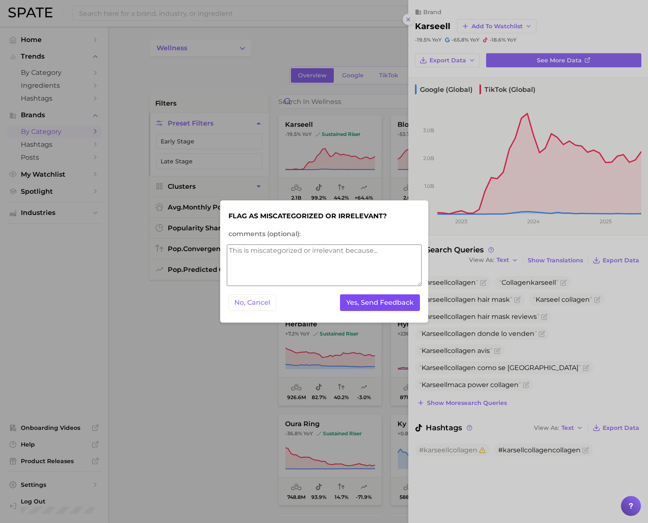
click at [411, 307] on button "Yes, Send Feedback" at bounding box center [380, 303] width 80 height 17
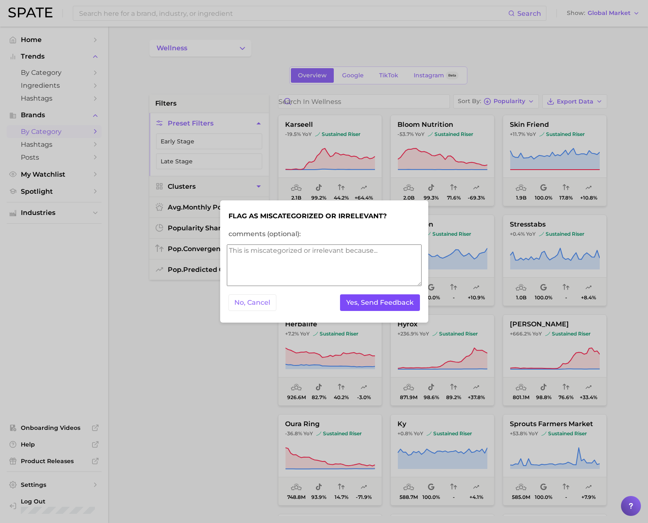
click at [359, 297] on button "Yes, Send Feedback" at bounding box center [380, 303] width 80 height 17
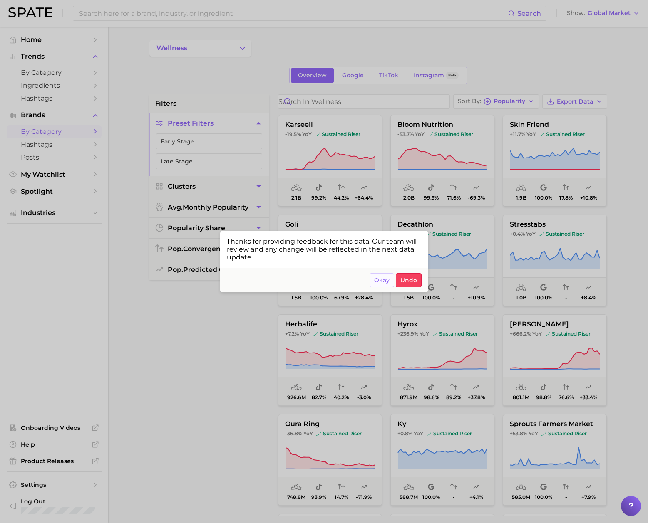
click at [380, 280] on span "Okay" at bounding box center [381, 280] width 15 height 7
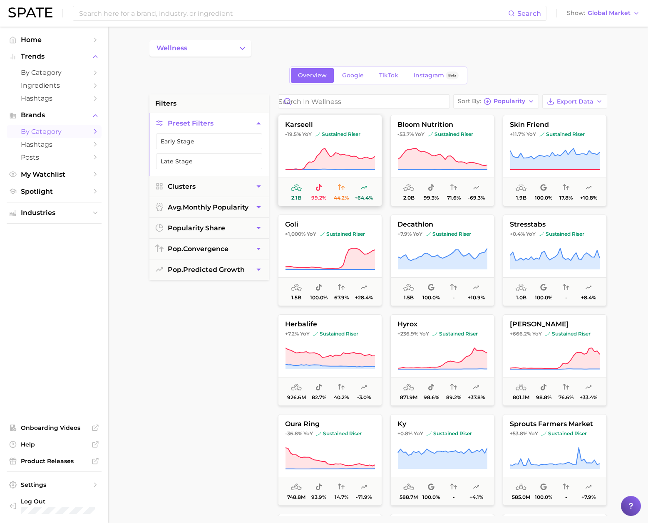
click at [300, 138] on span "-19.5% YoY" at bounding box center [298, 134] width 27 height 7
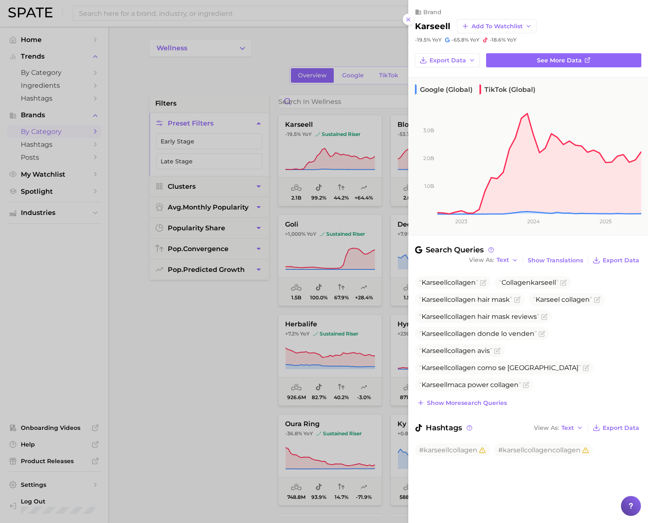
click at [420, 27] on h2 "karseell" at bounding box center [432, 26] width 35 height 10
click at [420, 280] on icon "Flag as miscategorized or irrelevant" at bounding box center [483, 283] width 7 height 7
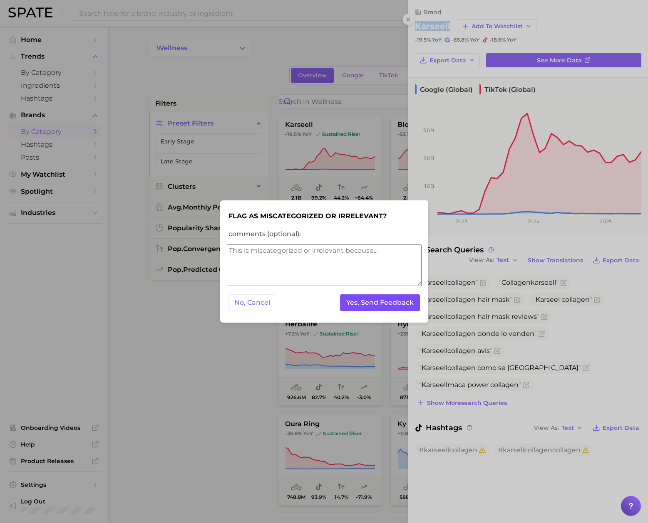
click at [395, 299] on button "Yes, Send Feedback" at bounding box center [380, 303] width 80 height 17
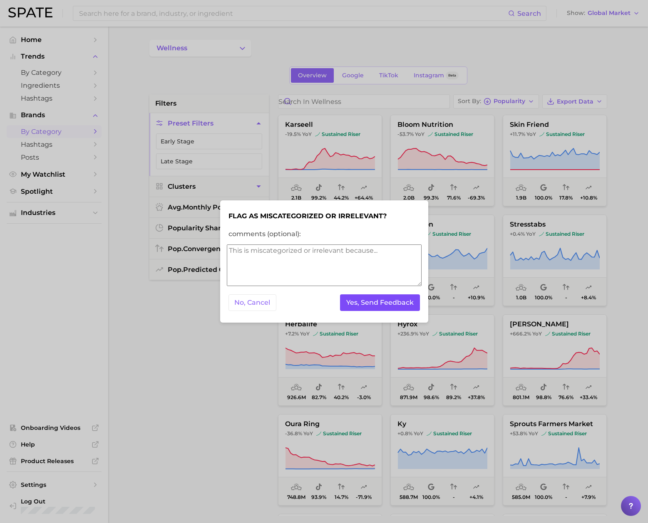
click at [370, 309] on button "Yes, Send Feedback" at bounding box center [380, 303] width 80 height 17
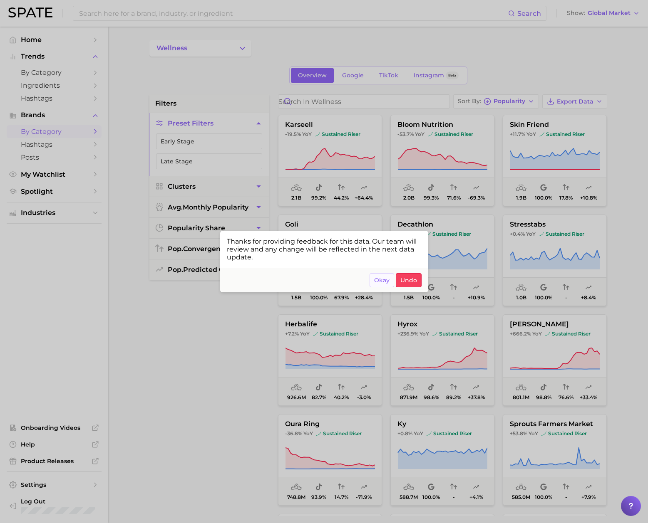
click at [382, 280] on span "Okay" at bounding box center [381, 280] width 15 height 7
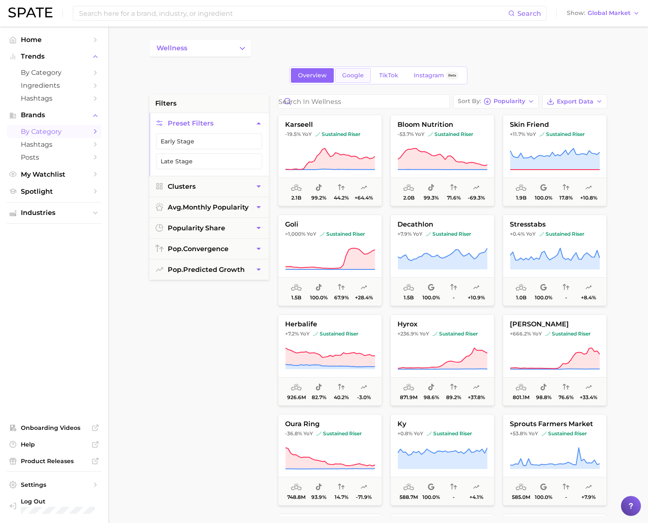
click at [351, 76] on span "Google" at bounding box center [353, 75] width 22 height 7
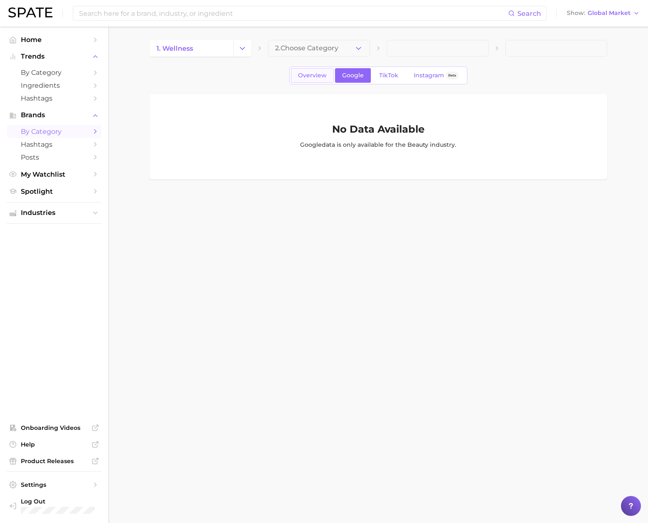
click at [311, 79] on span "Overview" at bounding box center [312, 75] width 29 height 7
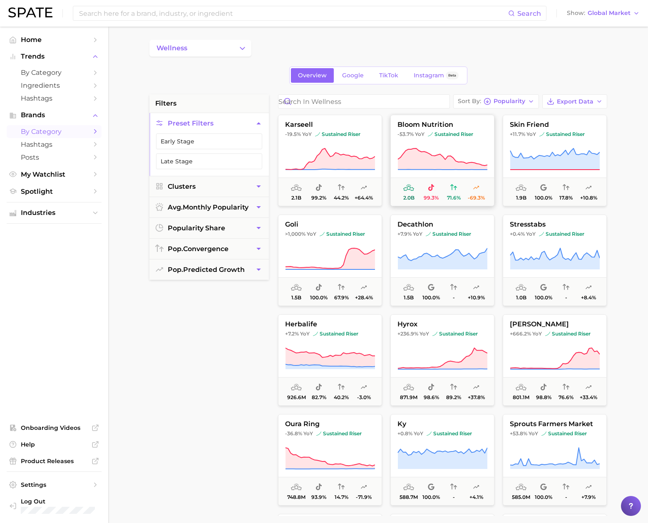
click at [420, 164] on icon at bounding box center [441, 159] width 89 height 21
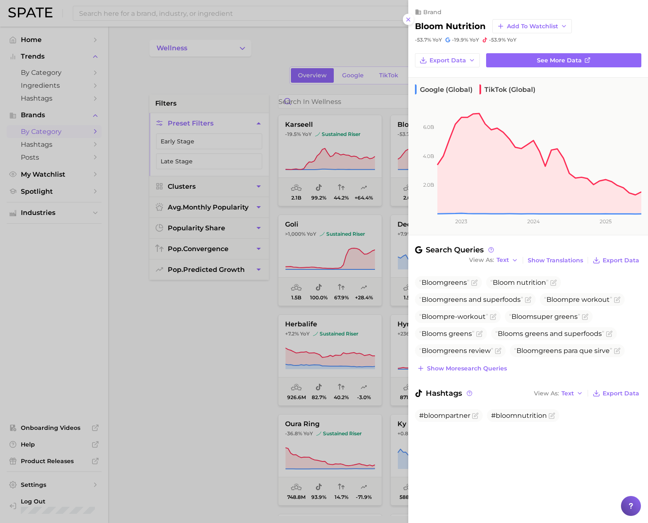
click at [260, 326] on div at bounding box center [324, 261] width 648 height 523
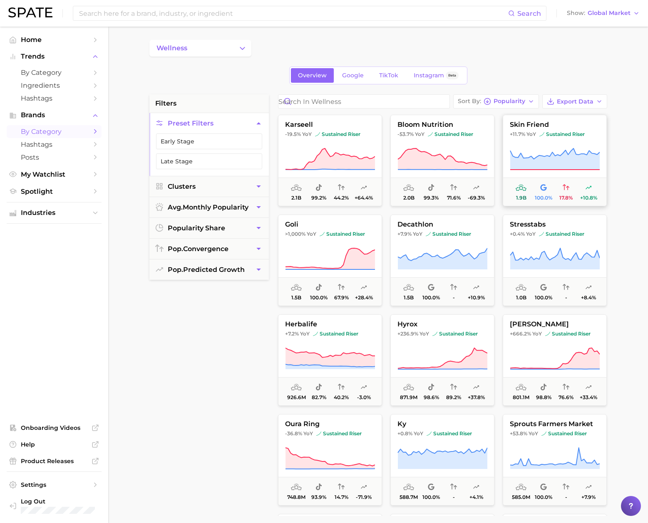
click at [420, 175] on button "skin friend +11.7% YoY sustained riser 1.9b 100.0% 17.8% +10.8%" at bounding box center [555, 161] width 104 height 92
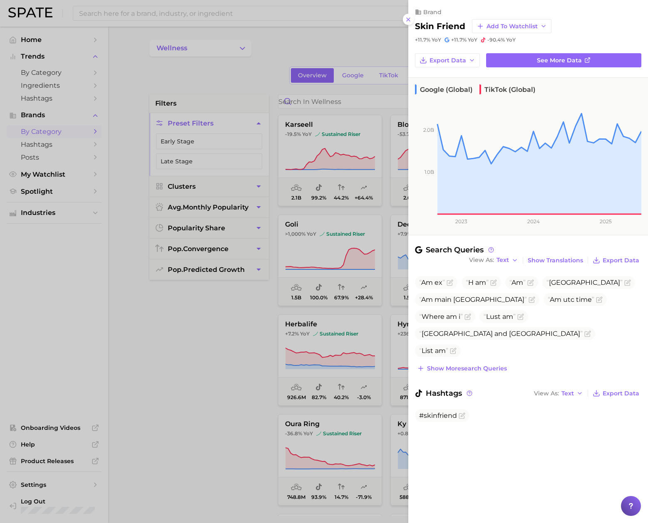
click at [420, 25] on h2 "skin friend" at bounding box center [440, 26] width 50 height 10
drag, startPoint x: 463, startPoint y: 25, endPoint x: 416, endPoint y: 25, distance: 47.8
click at [416, 25] on h2 "skin friend" at bounding box center [440, 26] width 50 height 10
click at [420, 25] on h2 "skin friend" at bounding box center [440, 26] width 50 height 10
drag, startPoint x: 463, startPoint y: 25, endPoint x: 410, endPoint y: 25, distance: 52.8
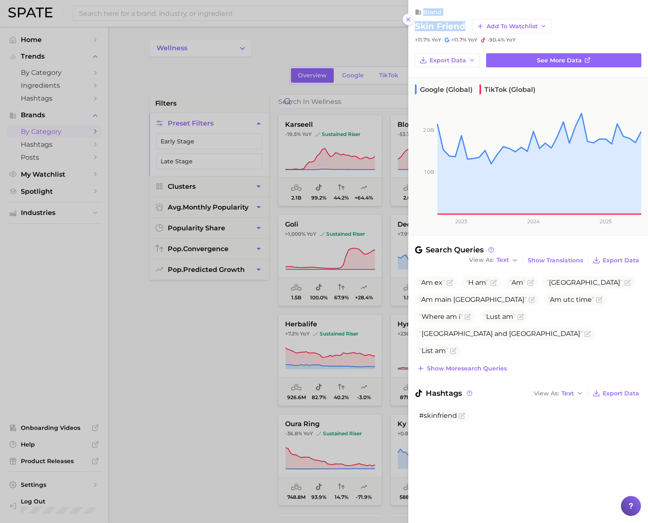
click at [410, 25] on div "brand skin friend Add to Watchlist +11.7% YoY +11.7% YoY -90.4% YoY Export Data…" at bounding box center [528, 261] width 240 height 523
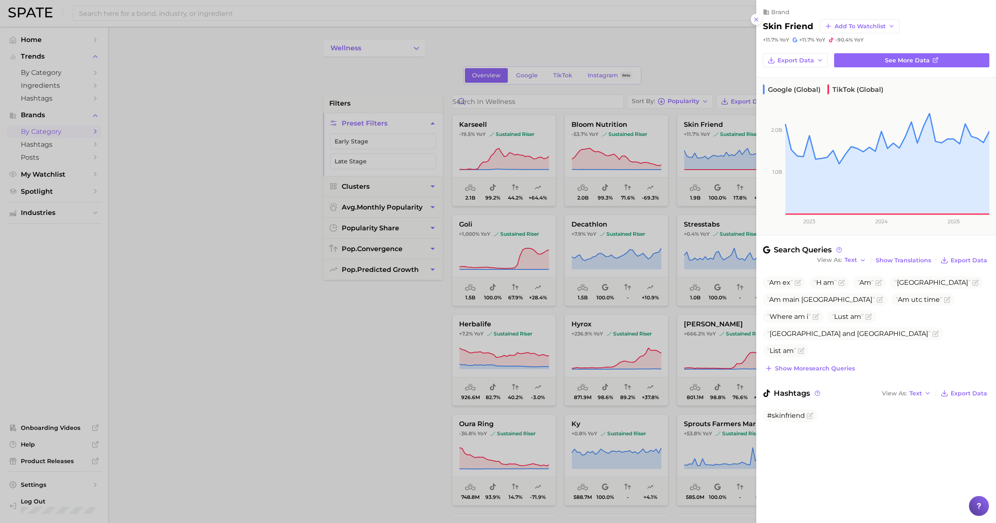
click at [420, 55] on div at bounding box center [498, 261] width 996 height 523
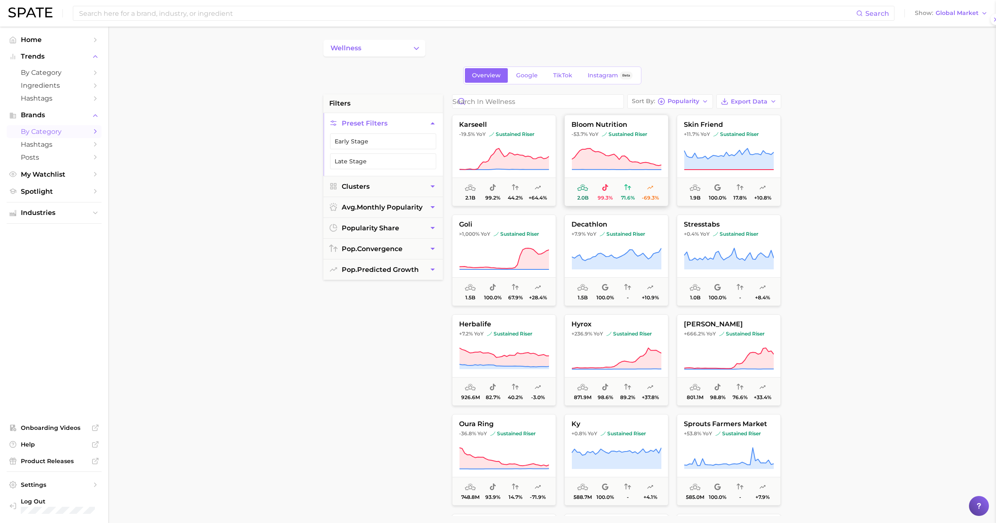
drag, startPoint x: 714, startPoint y: 59, endPoint x: 598, endPoint y: 131, distance: 136.7
click at [420, 143] on button "karseell -19.5% YoY sustained riser 2.1b 99.2% 44.2% +64.4%" at bounding box center [504, 161] width 104 height 92
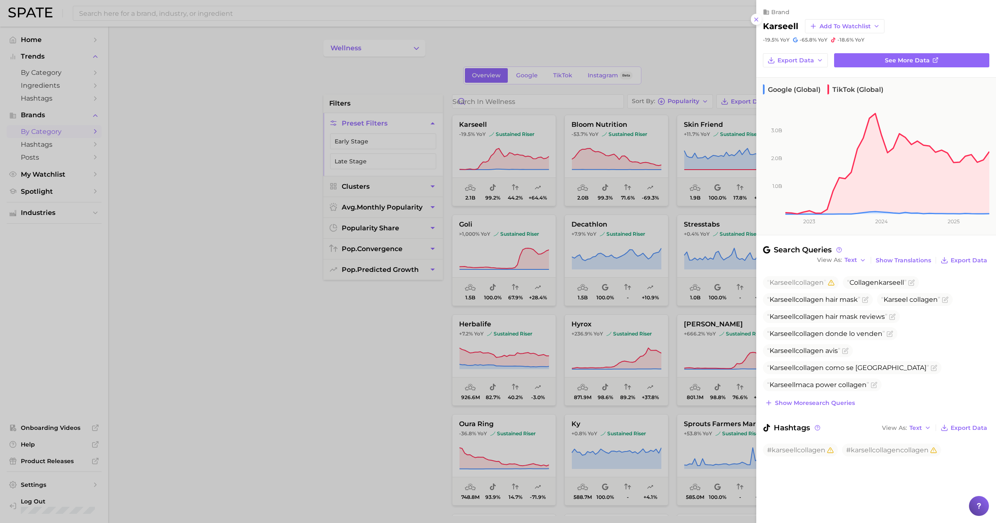
click at [420, 63] on div at bounding box center [498, 261] width 996 height 523
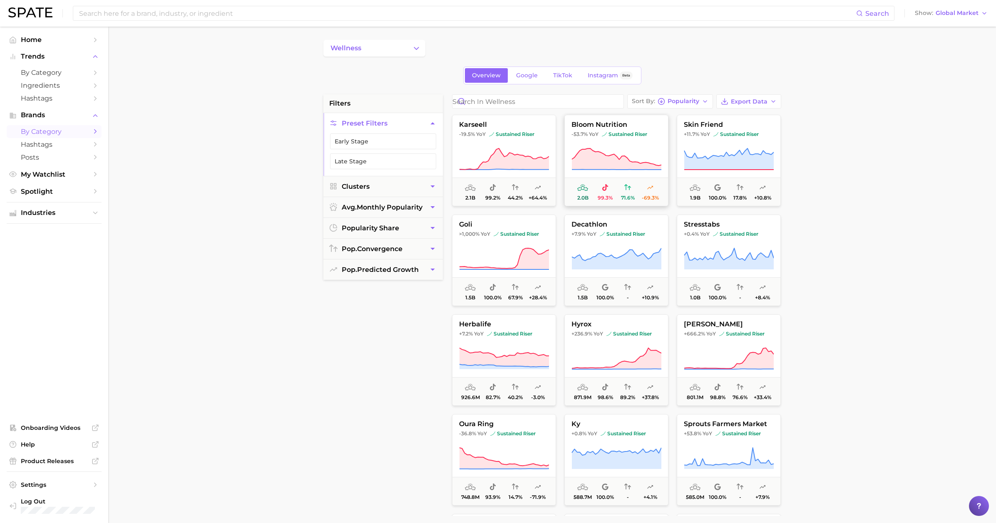
click at [420, 136] on span "sustained riser" at bounding box center [624, 134] width 45 height 7
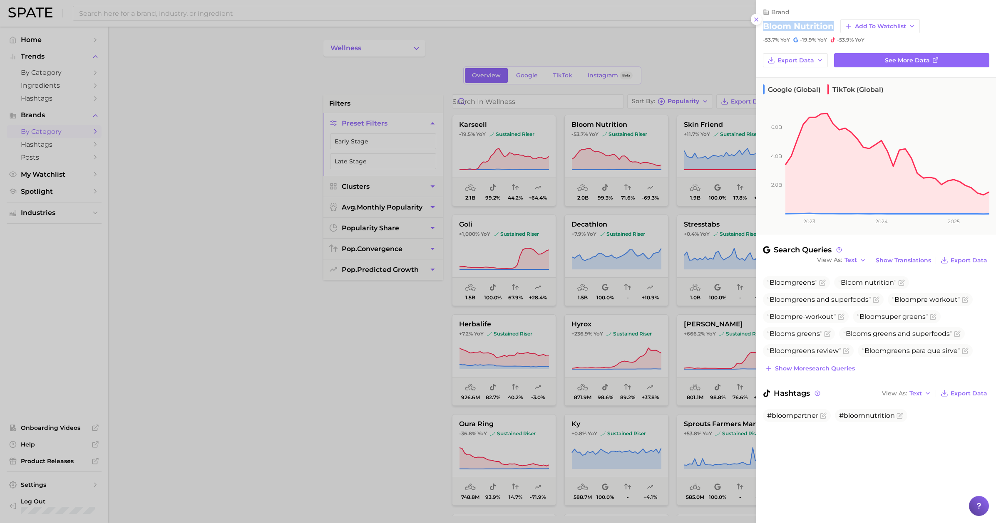
drag, startPoint x: 835, startPoint y: 27, endPoint x: 762, endPoint y: 25, distance: 72.9
click at [420, 25] on div "brand bloom nutrition Add to Watchlist -53.7% YoY -19.9% YoY -53.9% YoY" at bounding box center [876, 21] width 240 height 43
drag, startPoint x: 672, startPoint y: 61, endPoint x: 692, endPoint y: 63, distance: 20.9
click at [420, 62] on div at bounding box center [498, 261] width 996 height 523
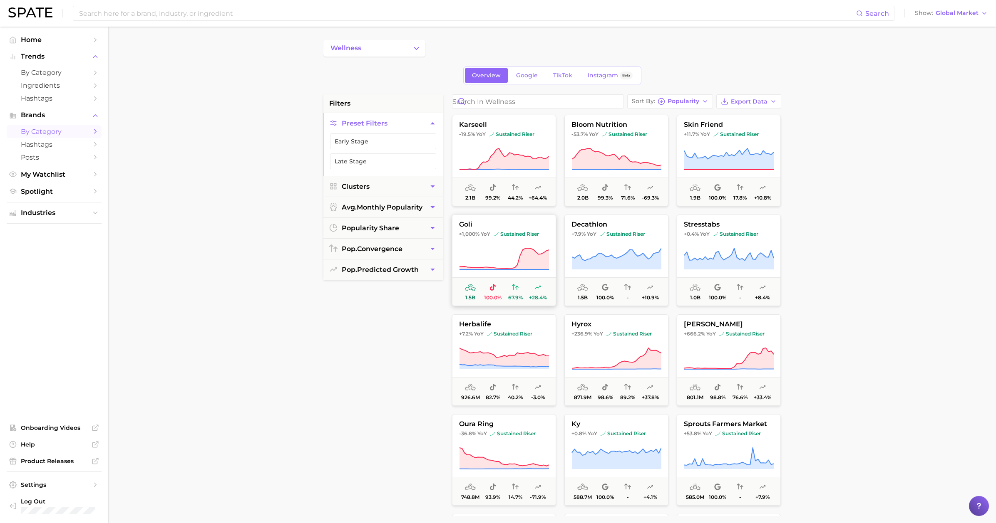
click at [420, 246] on button "goli >1,000% YoY sustained riser 1.5b 100.0% 67.9% +28.4%" at bounding box center [504, 261] width 104 height 92
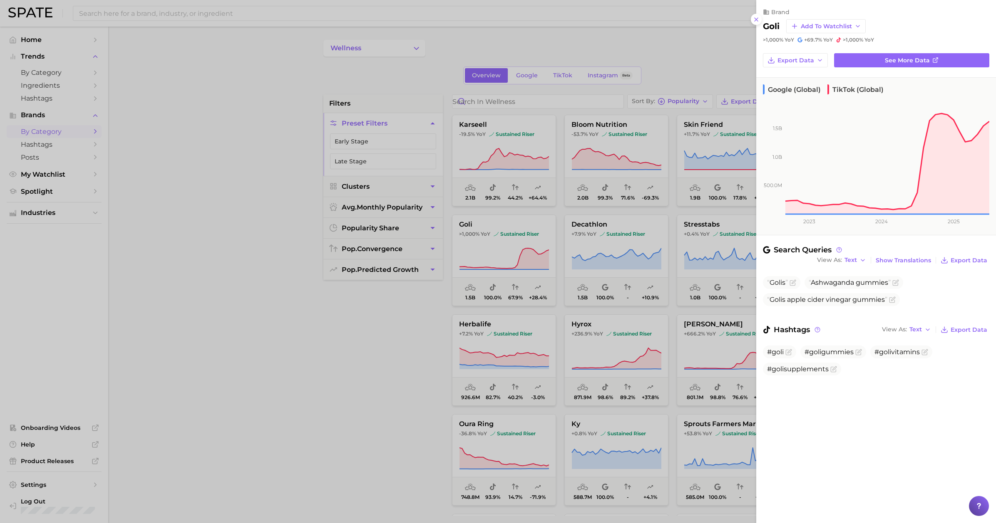
drag, startPoint x: 604, startPoint y: 241, endPoint x: 622, endPoint y: 244, distance: 18.5
click at [420, 241] on div at bounding box center [498, 261] width 996 height 523
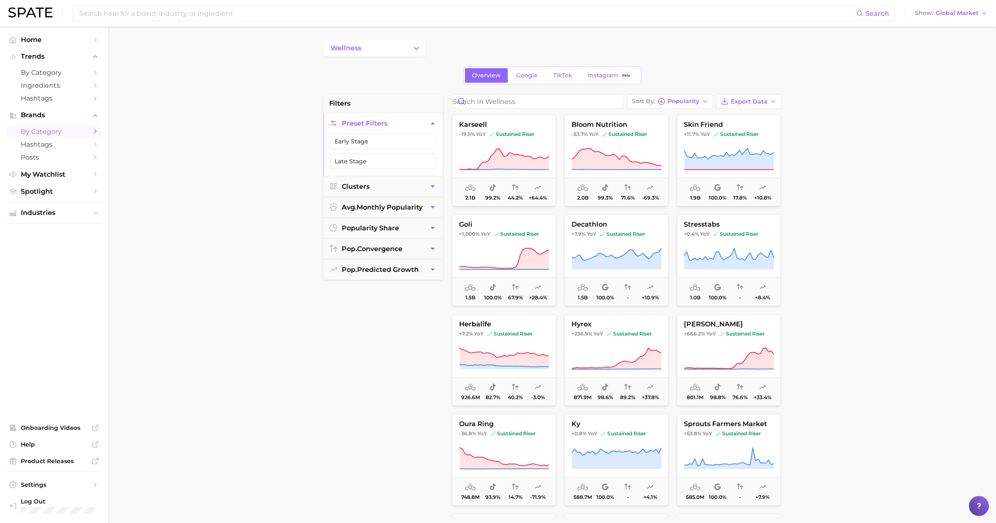
click at [420, 244] on button "decathlon +7.9% YoY sustained riser 1.5b 100.0% - +10.9%" at bounding box center [616, 261] width 104 height 92
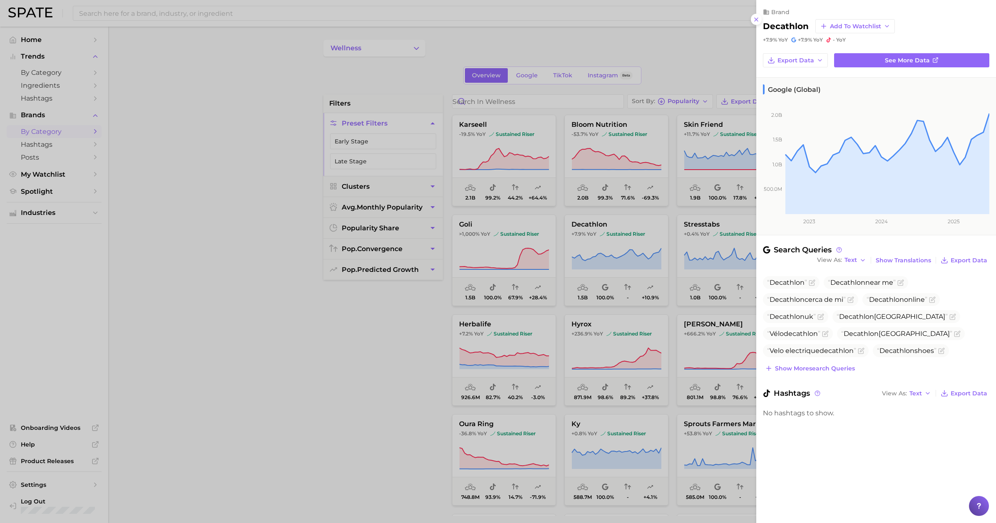
click at [420, 26] on h2 "decathlon" at bounding box center [786, 26] width 46 height 10
click at [420, 75] on div at bounding box center [498, 261] width 996 height 523
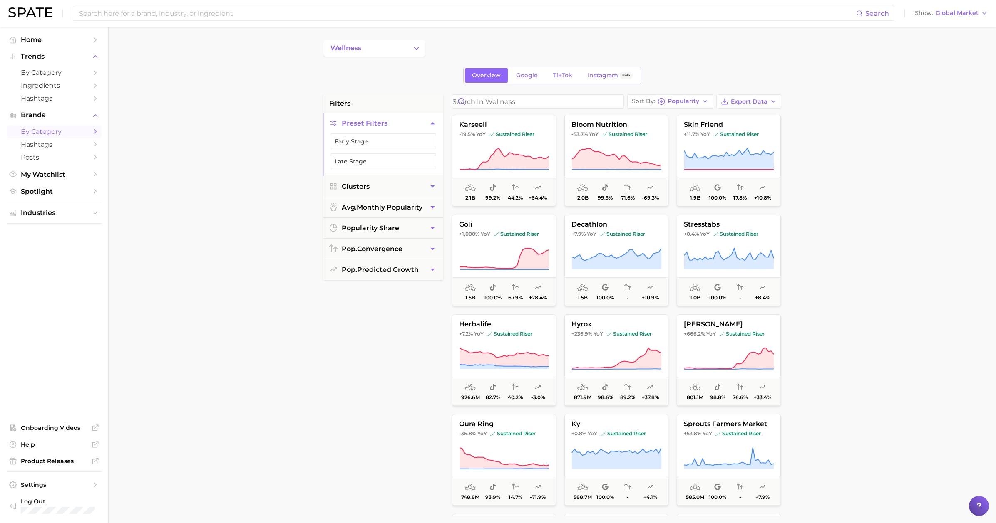
click at [420, 70] on div "Overview Google TikTok Instagram Beta" at bounding box center [552, 76] width 458 height 18
click at [420, 258] on icon at bounding box center [728, 258] width 89 height 21
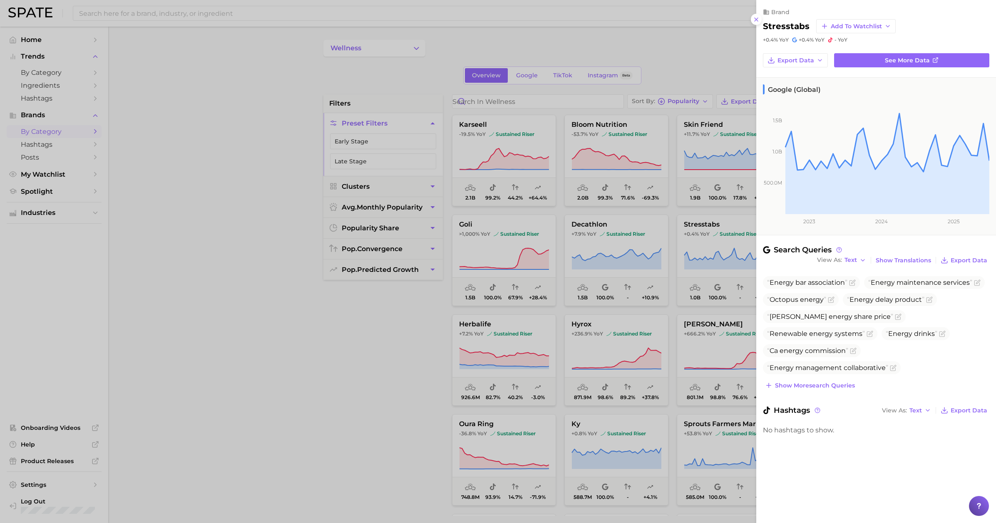
click at [420, 25] on h2 "stresstabs" at bounding box center [786, 26] width 47 height 10
click at [420, 75] on div at bounding box center [498, 261] width 996 height 523
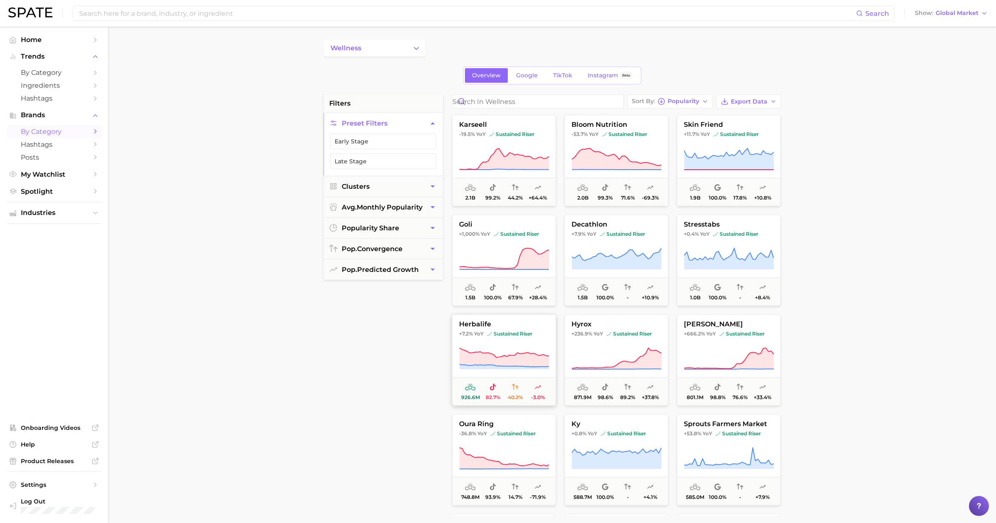
click at [420, 345] on button "herbalife +7.2% YoY sustained riser 926.6m 82.7% 40.2% -3.0%" at bounding box center [504, 361] width 104 height 92
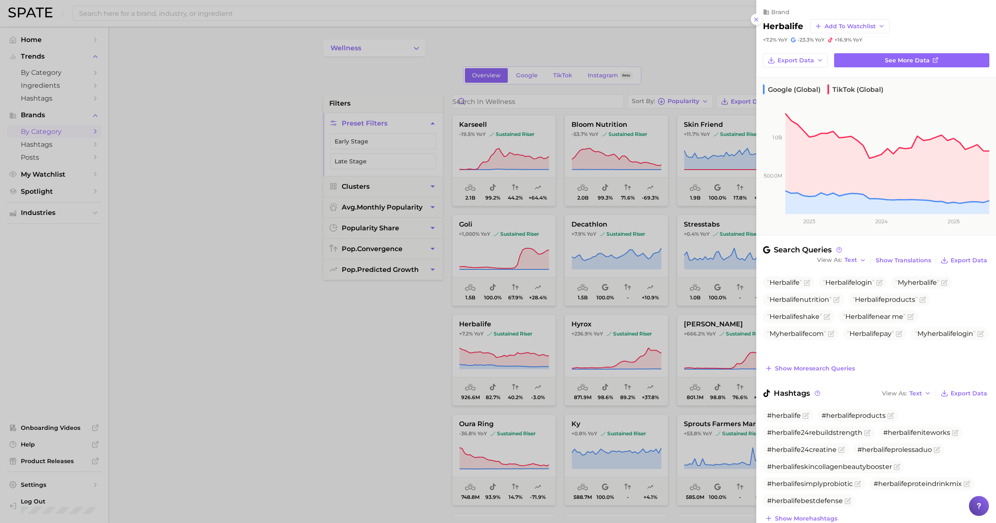
click at [420, 22] on h2 "herbalife" at bounding box center [783, 26] width 40 height 10
click at [420, 374] on div "Search Queries View As Text Show Translations Export Data Herbalife Herbalife l…" at bounding box center [876, 391] width 240 height 292
click at [420, 371] on span "Show more search queries" at bounding box center [815, 368] width 80 height 7
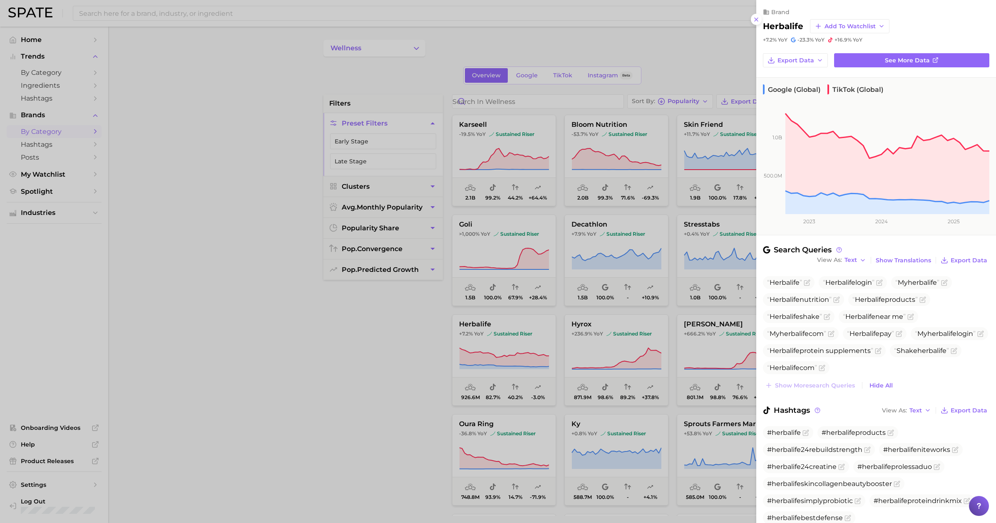
click at [322, 315] on div at bounding box center [498, 261] width 996 height 523
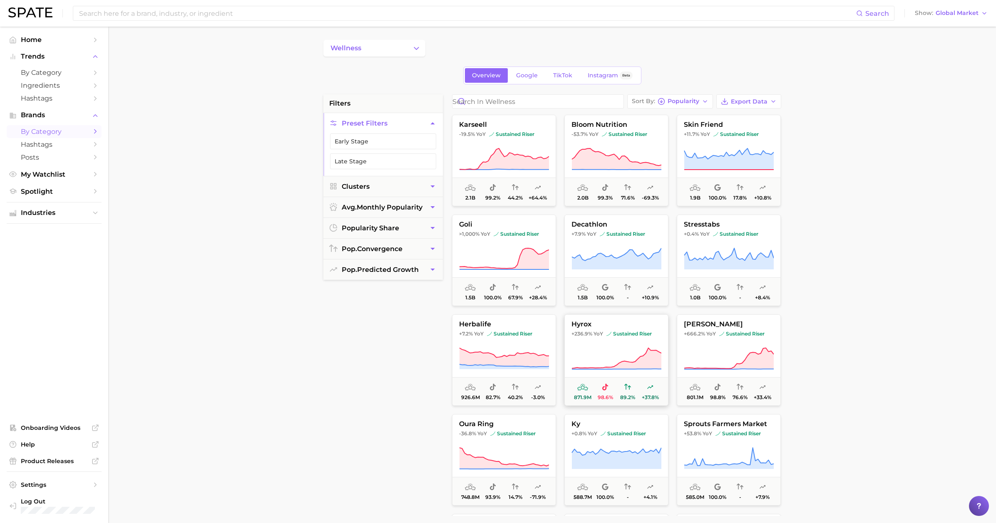
click at [420, 345] on button "hyrox +236.9% YoY sustained riser 871.9m 98.6% 89.2% +37.8%" at bounding box center [616, 361] width 104 height 92
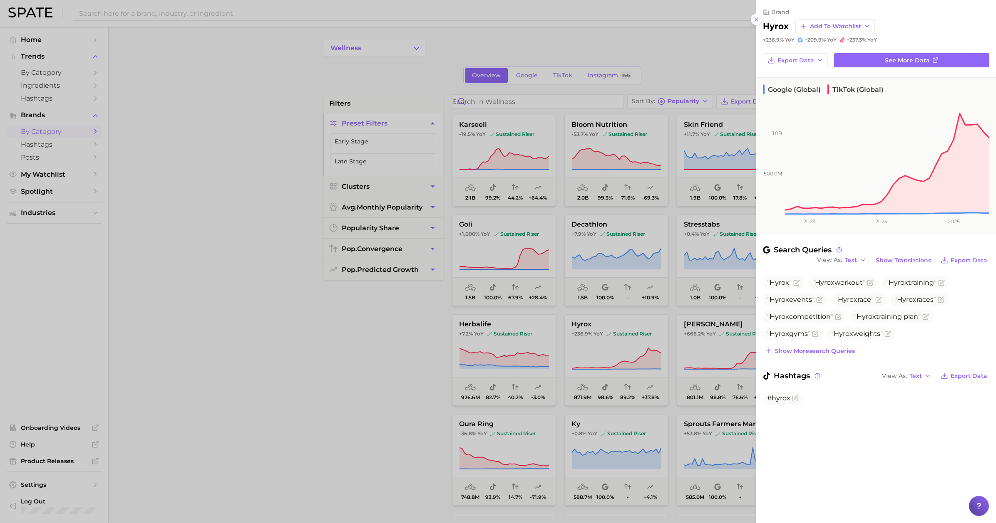
click at [420, 27] on h2 "hyrox" at bounding box center [776, 26] width 26 height 10
drag, startPoint x: 412, startPoint y: 316, endPoint x: 410, endPoint y: 320, distance: 5.0
click at [412, 316] on div at bounding box center [498, 261] width 996 height 523
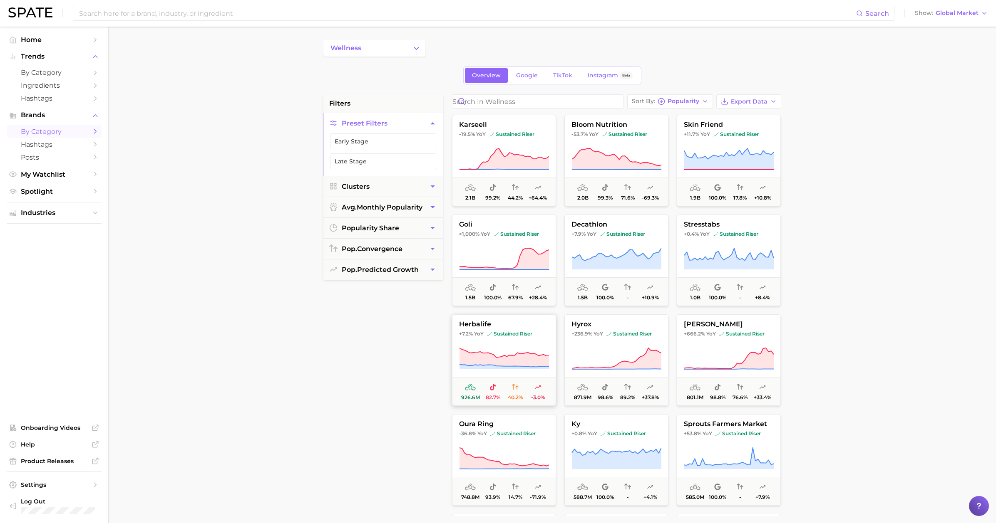
drag, startPoint x: 409, startPoint y: 327, endPoint x: 471, endPoint y: 319, distance: 63.0
click at [420, 347] on icon at bounding box center [729, 358] width 90 height 23
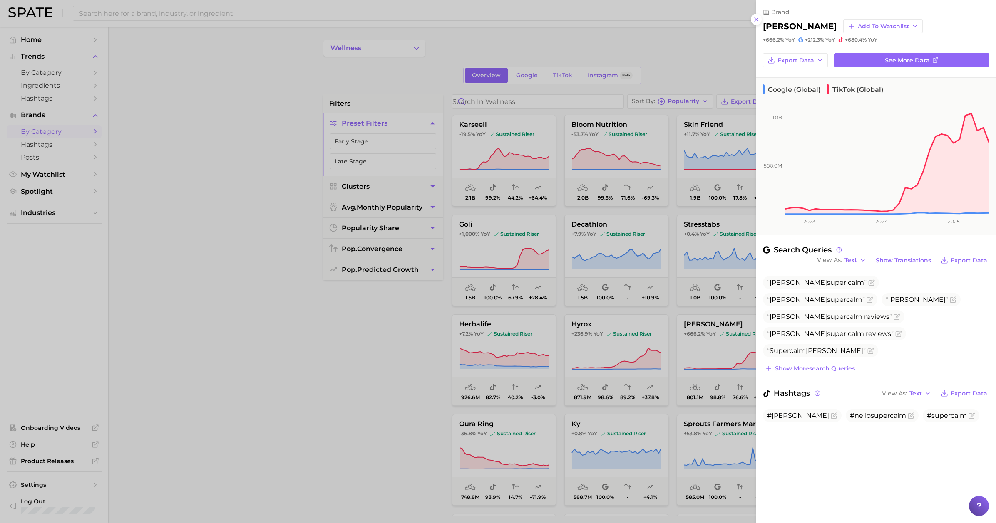
click at [420, 26] on h2 "nello" at bounding box center [800, 26] width 74 height 10
drag, startPoint x: 778, startPoint y: 26, endPoint x: 761, endPoint y: 26, distance: 16.2
click at [420, 26] on h2 "nello" at bounding box center [800, 26] width 74 height 10
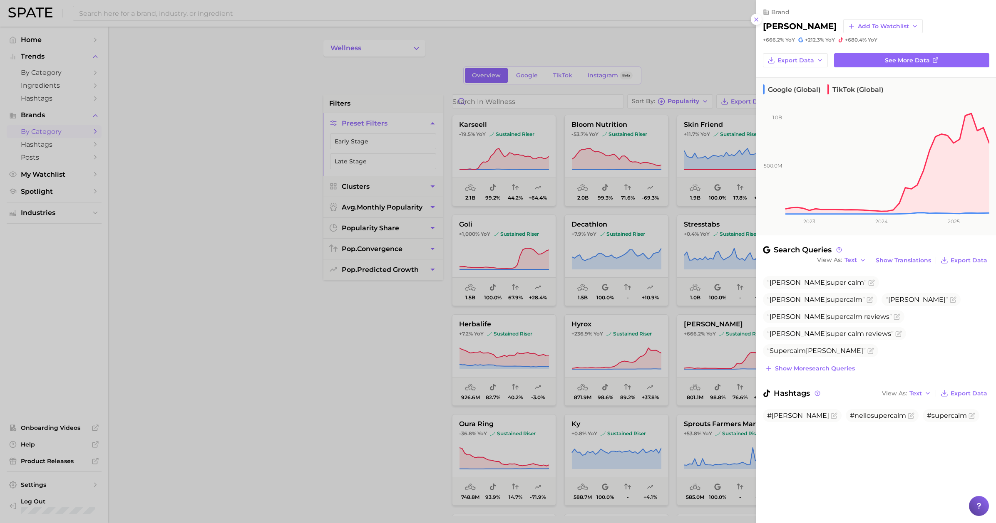
click at [419, 393] on div at bounding box center [498, 261] width 996 height 523
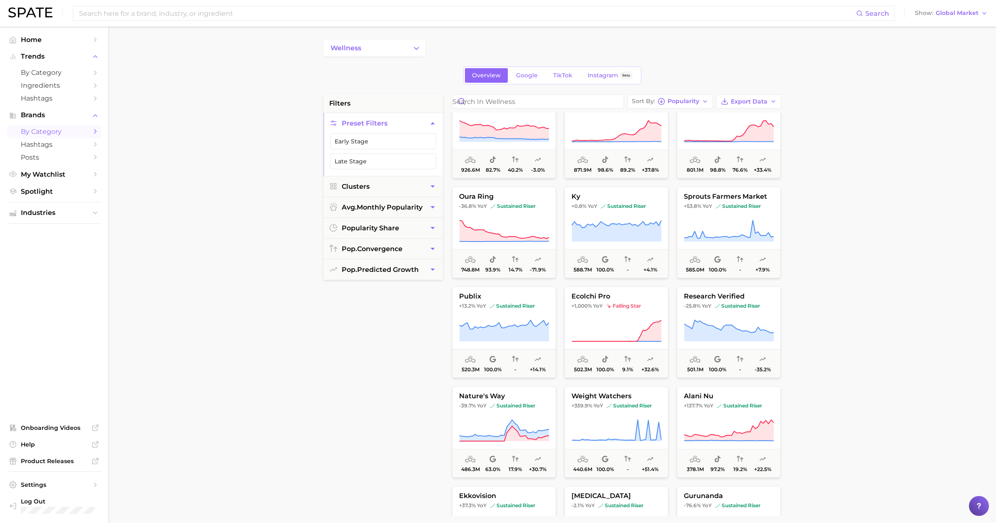
scroll to position [228, 0]
click at [420, 219] on icon at bounding box center [616, 230] width 90 height 23
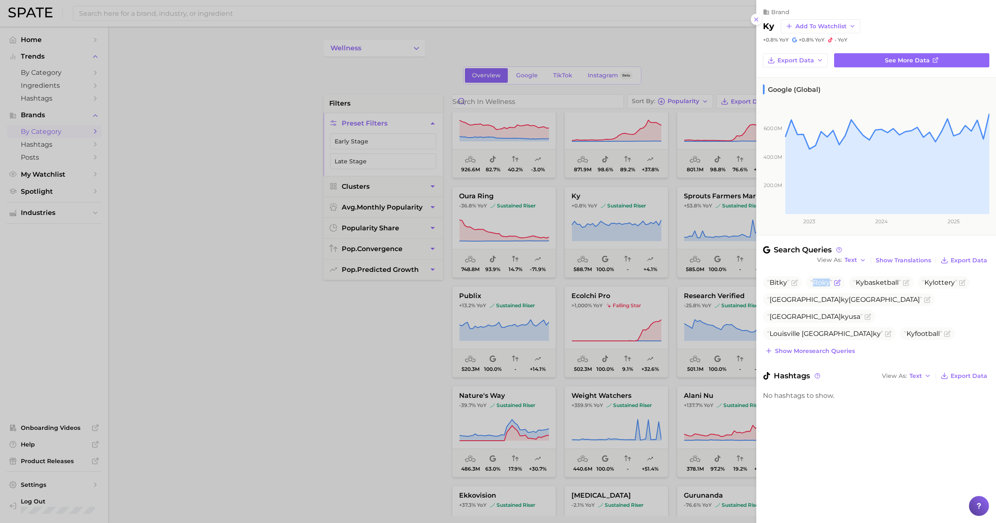
drag, startPoint x: 816, startPoint y: 283, endPoint x: 831, endPoint y: 283, distance: 15.4
click at [420, 283] on span "Ro ky" at bounding box center [821, 283] width 22 height 8
click at [420, 26] on h2 "ky" at bounding box center [768, 26] width 11 height 10
click at [374, 395] on div at bounding box center [498, 261] width 996 height 523
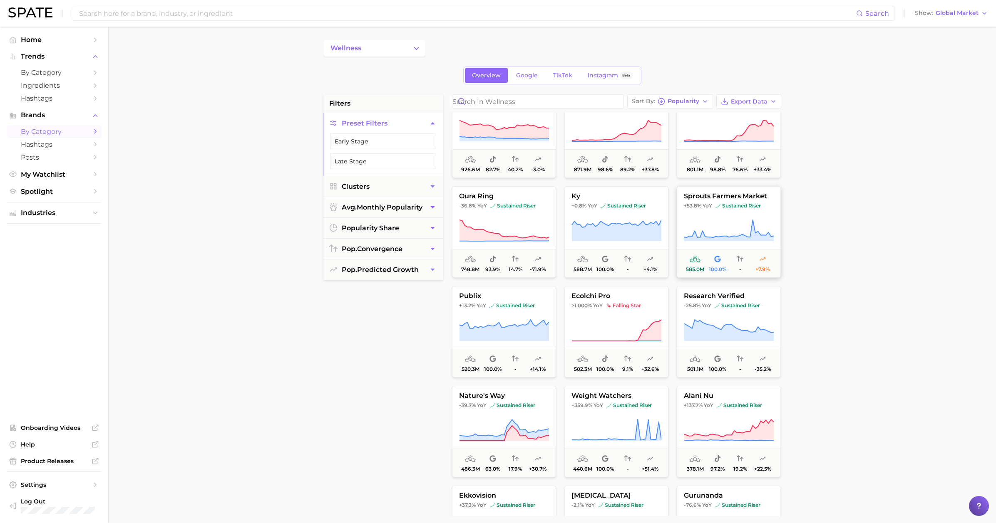
click at [420, 225] on icon at bounding box center [729, 230] width 90 height 23
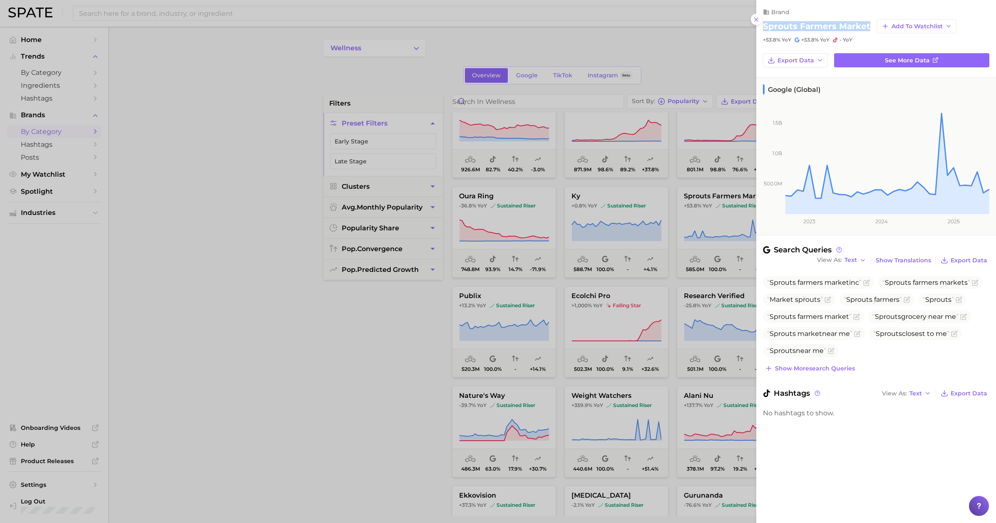
drag, startPoint x: 764, startPoint y: 26, endPoint x: 869, endPoint y: 26, distance: 105.3
click at [420, 26] on div "sprouts farmers market Add to Watchlist" at bounding box center [876, 26] width 226 height 14
click at [420, 323] on div at bounding box center [498, 261] width 996 height 523
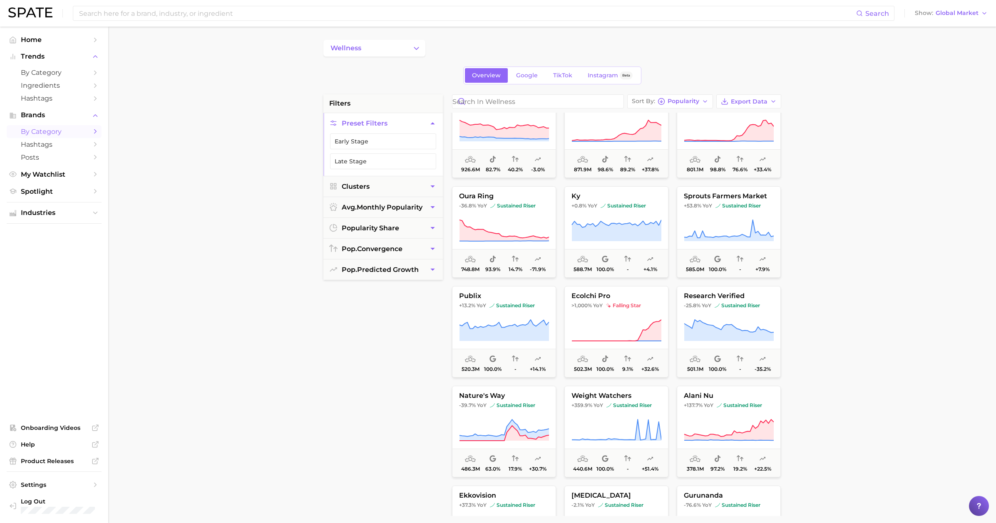
click at [419, 328] on div "filters Preset Filters Early Stage Late Stage Clusters avg. monthly popularity …" at bounding box center [382, 305] width 119 height 422
click at [420, 316] on button "publix +13.2% YoY sustained riser 520.3m 100.0% - +14.1%" at bounding box center [504, 332] width 104 height 92
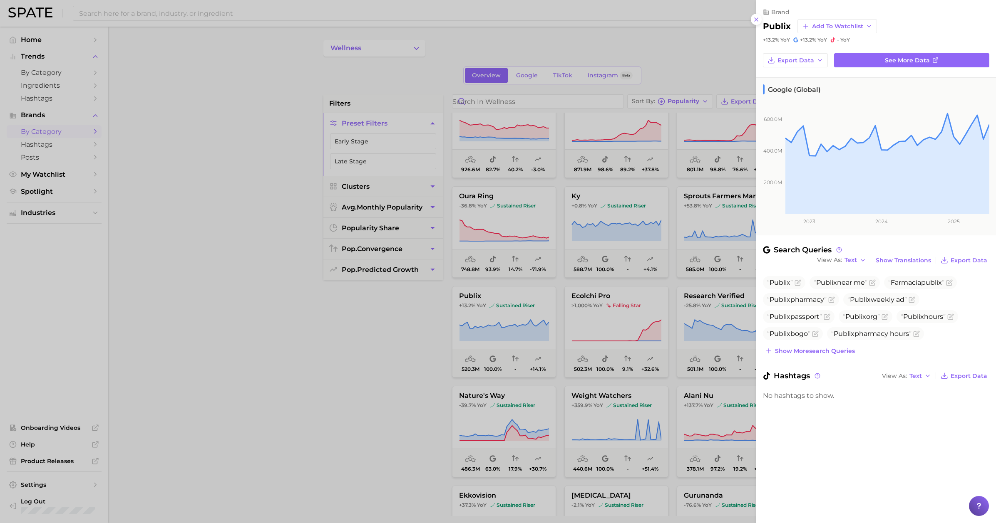
click at [420, 24] on h2 "publix" at bounding box center [777, 26] width 28 height 10
drag, startPoint x: 341, startPoint y: 391, endPoint x: 373, endPoint y: 399, distance: 33.0
click at [341, 391] on div at bounding box center [498, 261] width 996 height 523
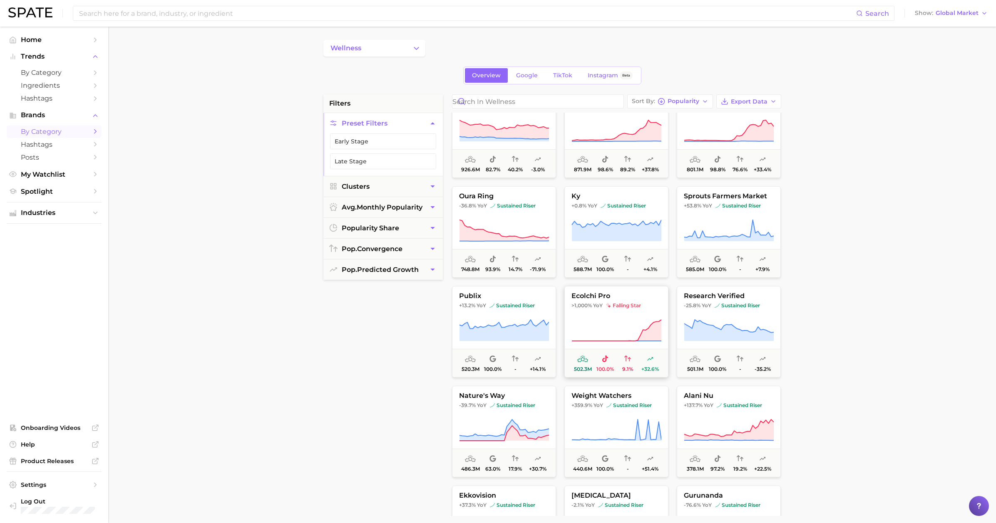
click at [420, 322] on icon at bounding box center [616, 330] width 90 height 23
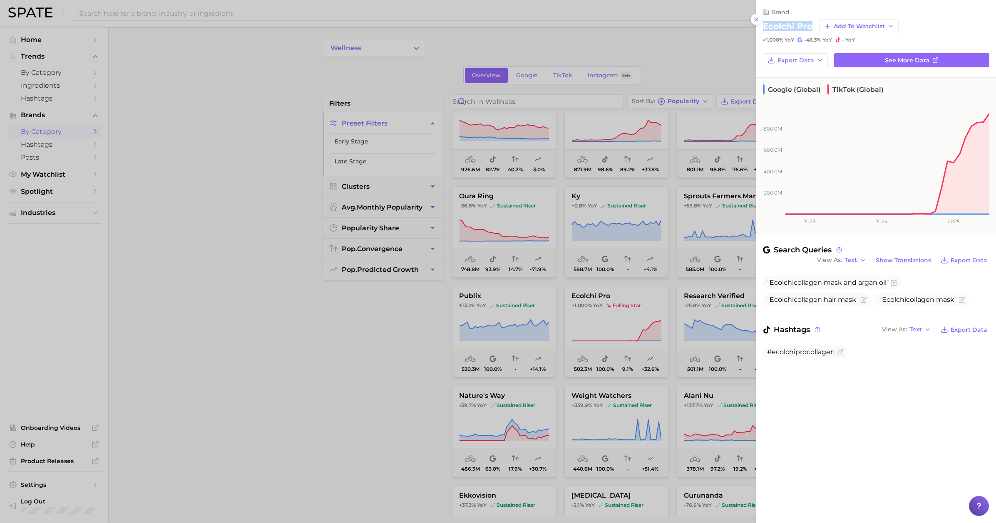
drag, startPoint x: 764, startPoint y: 27, endPoint x: 811, endPoint y: 26, distance: 47.0
click at [420, 26] on div "ecolchi pro Add to Watchlist" at bounding box center [876, 26] width 226 height 14
click at [404, 326] on div at bounding box center [498, 261] width 996 height 523
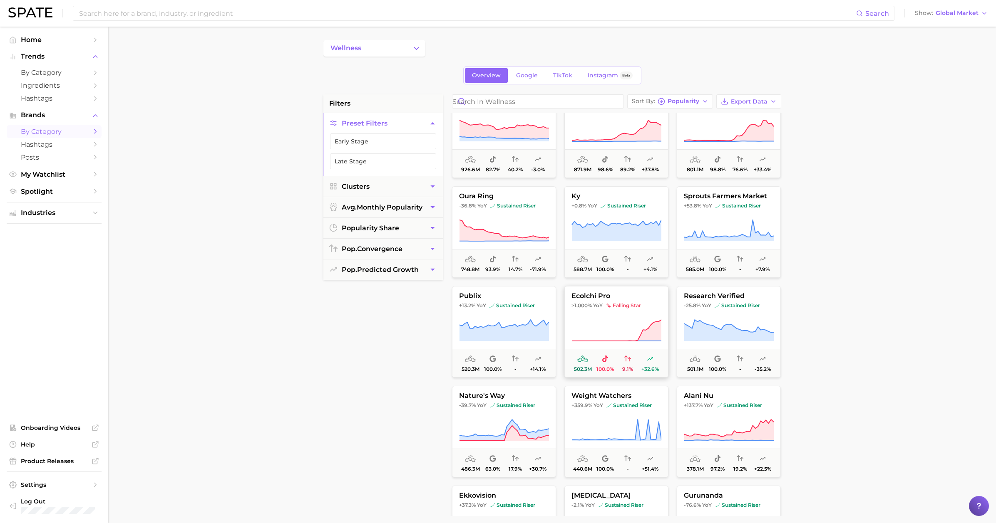
scroll to position [0, 0]
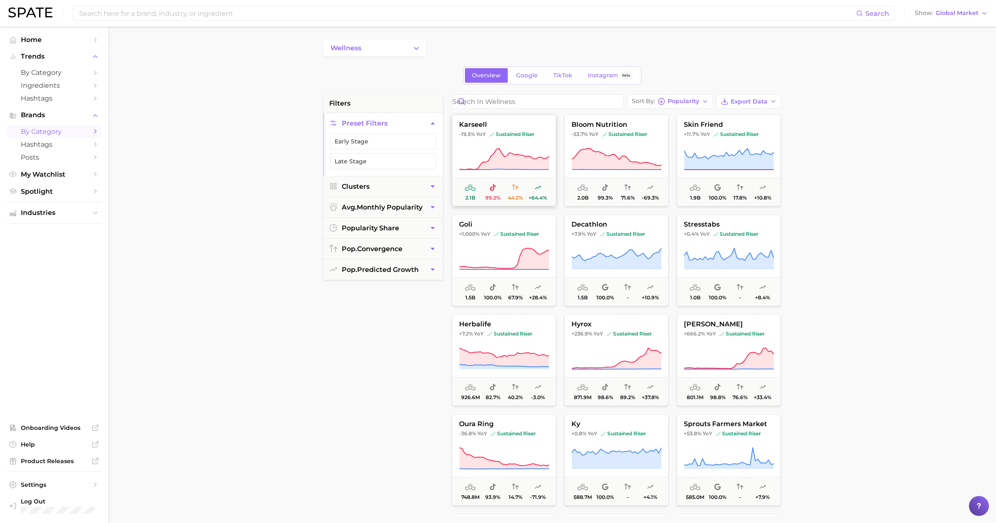
click at [420, 159] on icon at bounding box center [503, 159] width 89 height 21
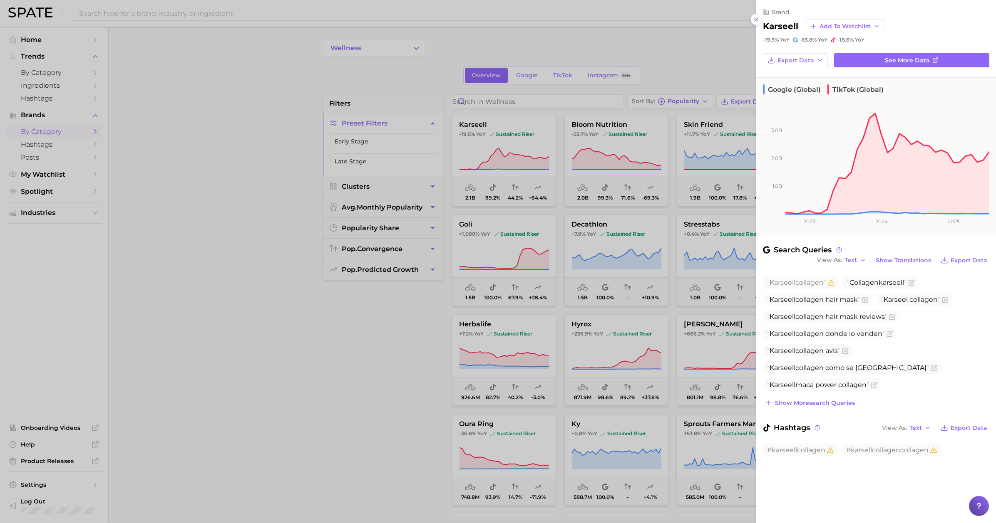
click at [420, 25] on h2 "karseell" at bounding box center [780, 26] width 35 height 10
drag, startPoint x: 369, startPoint y: 354, endPoint x: 418, endPoint y: 317, distance: 61.2
click at [370, 354] on div at bounding box center [498, 261] width 996 height 523
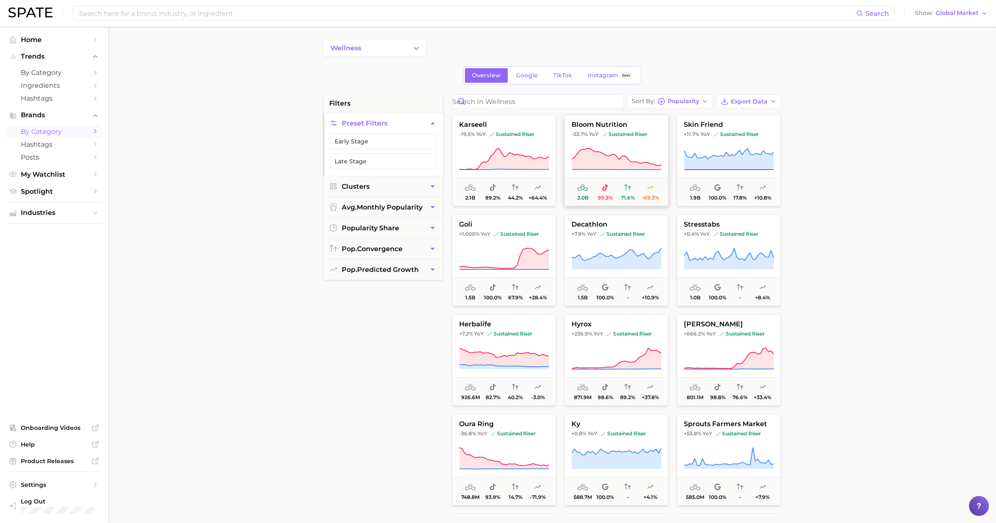
click at [420, 154] on icon at bounding box center [616, 159] width 90 height 23
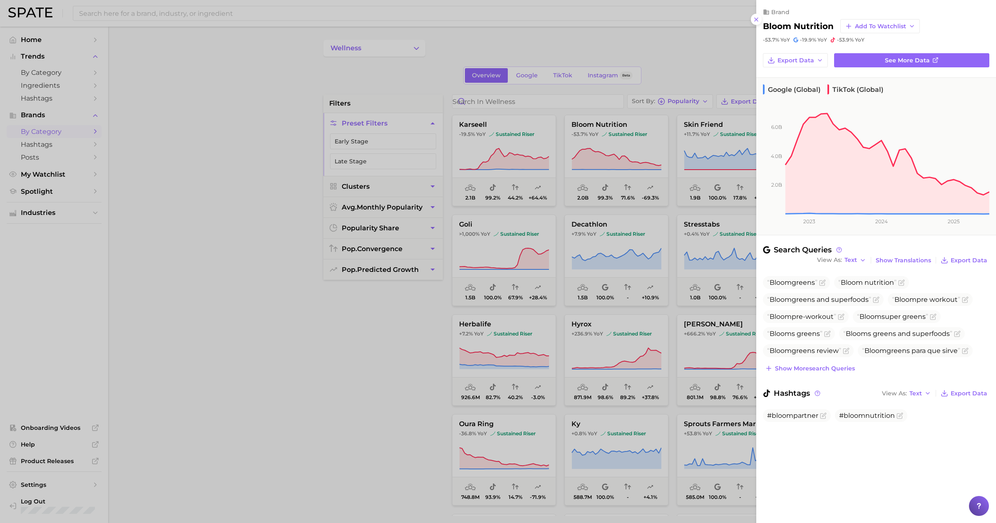
click at [417, 352] on div at bounding box center [498, 261] width 996 height 523
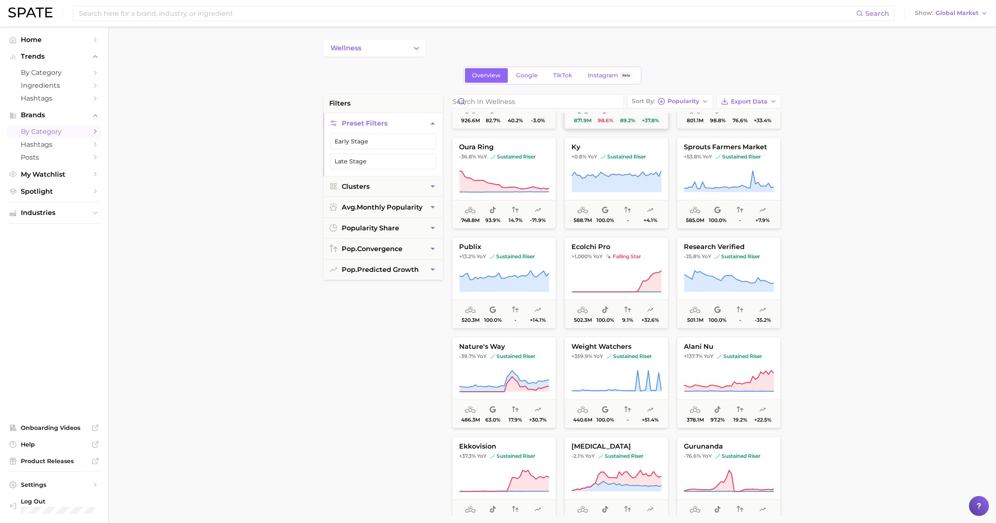
scroll to position [278, 0]
click at [420, 266] on button "research verified -25.8% YoY sustained riser 501.1m 100.0% - -35.2%" at bounding box center [728, 282] width 104 height 92
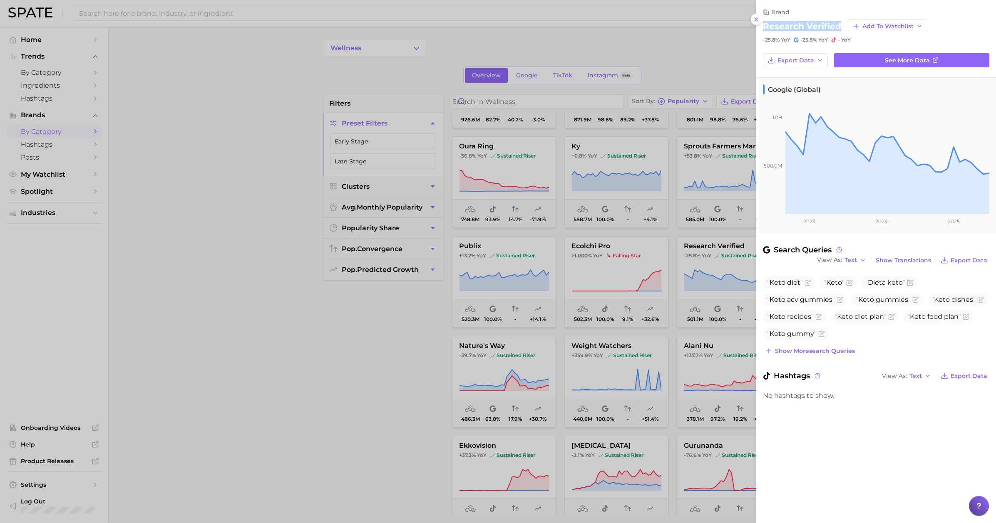
drag, startPoint x: 838, startPoint y: 27, endPoint x: 763, endPoint y: 30, distance: 75.8
click at [420, 29] on h2 "research verified" at bounding box center [802, 26] width 78 height 10
click at [323, 380] on div at bounding box center [498, 261] width 996 height 523
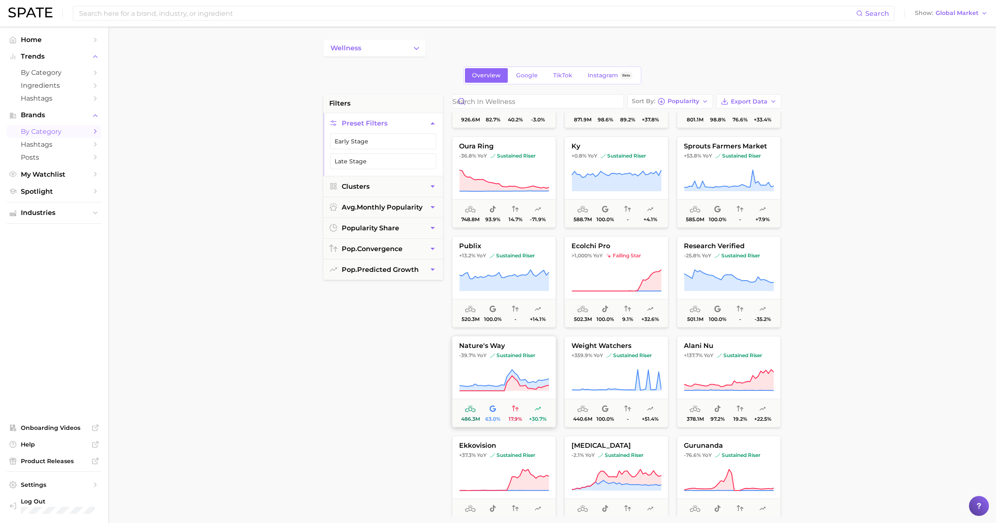
click at [420, 367] on button "nature's way -39.7% YoY sustained riser 486.3m 63.0% 17.9% +30.7%" at bounding box center [504, 382] width 104 height 92
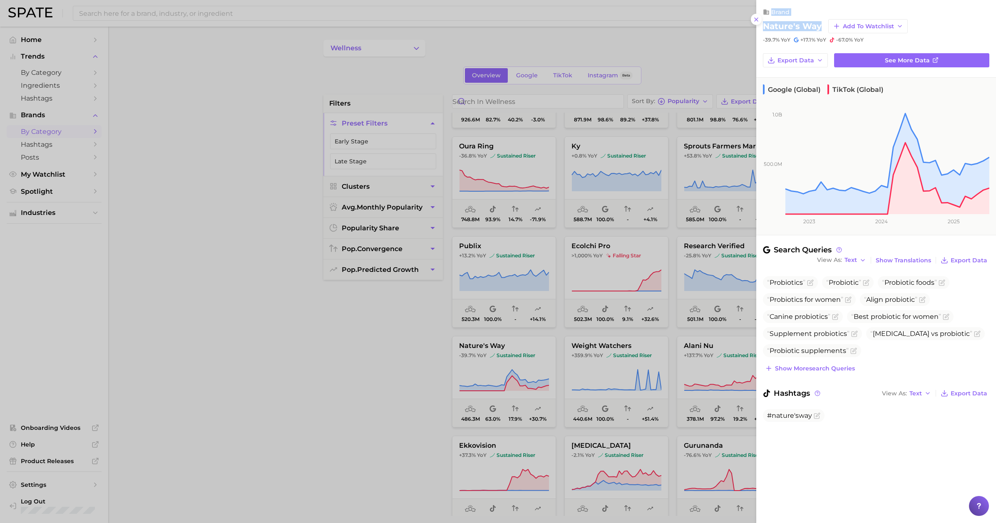
drag, startPoint x: 820, startPoint y: 27, endPoint x: 737, endPoint y: 26, distance: 82.8
click at [420, 22] on h2 "nature's way" at bounding box center [792, 26] width 59 height 10
drag, startPoint x: 818, startPoint y: 26, endPoint x: 761, endPoint y: 27, distance: 57.8
click at [420, 27] on div "brand nature's way Add to Watchlist -39.7% YoY +17.1% YoY -67.0% YoY" at bounding box center [876, 21] width 240 height 43
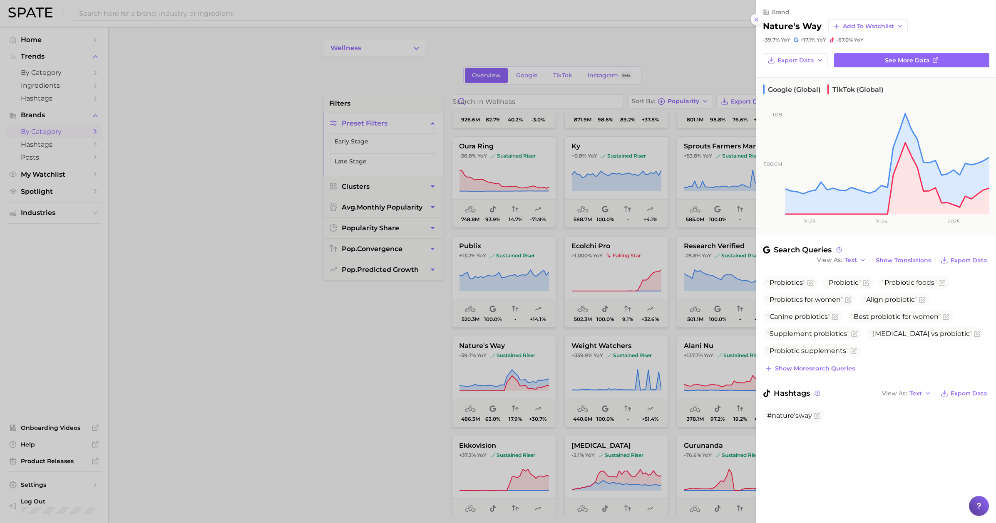
click at [237, 408] on div at bounding box center [498, 261] width 996 height 523
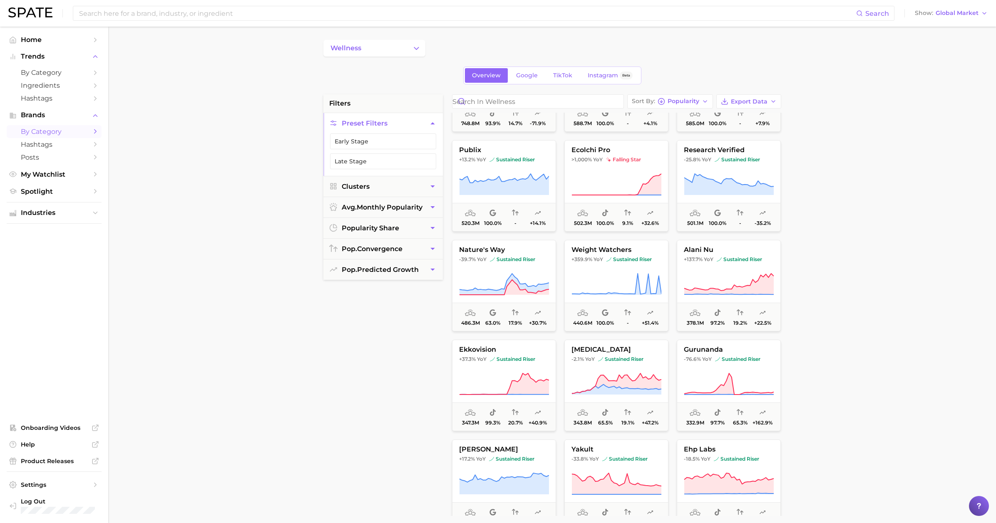
scroll to position [411, 0]
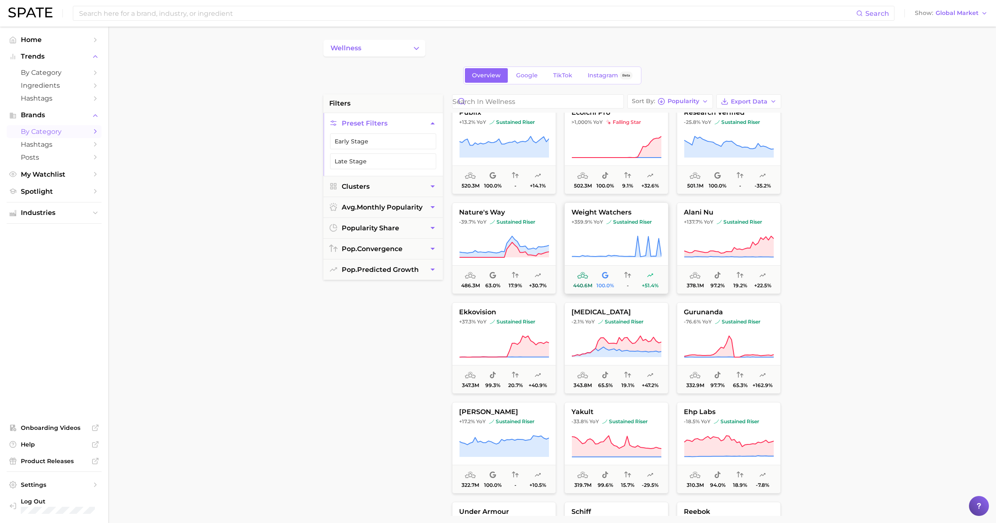
click at [420, 240] on icon at bounding box center [616, 246] width 90 height 23
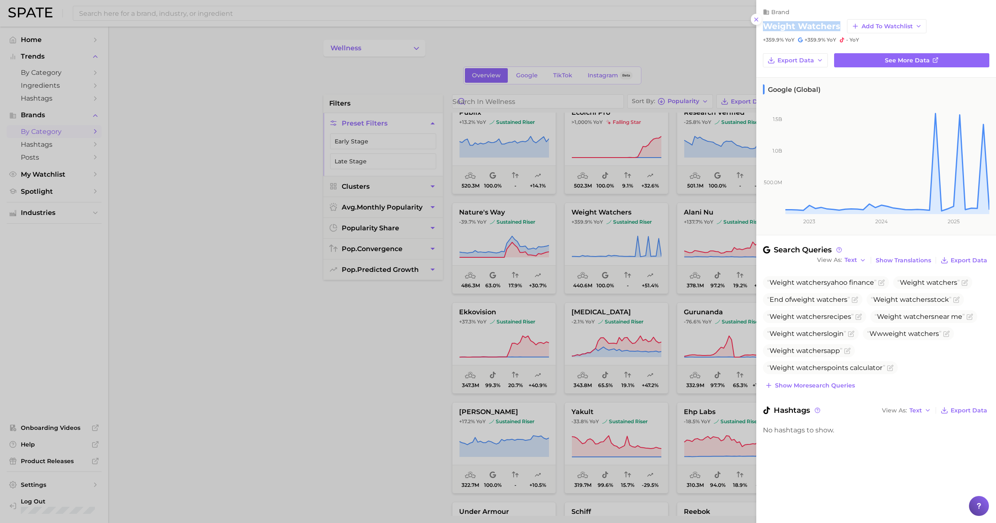
drag, startPoint x: 761, startPoint y: 27, endPoint x: 839, endPoint y: 25, distance: 77.8
click at [420, 25] on div "brand weight watchers Add to Watchlist +359.9% YoY +359.9% YoY - YoY" at bounding box center [876, 21] width 240 height 43
click at [337, 384] on div at bounding box center [498, 261] width 996 height 523
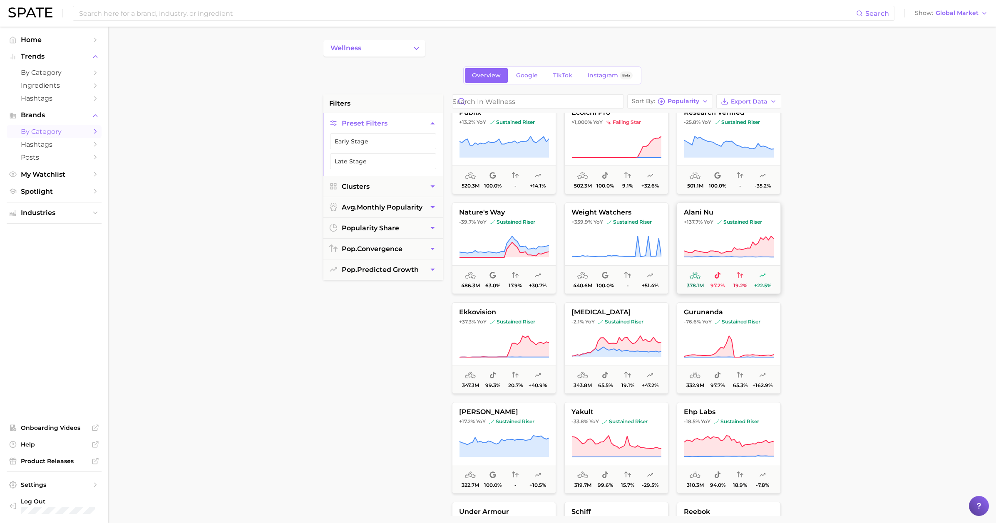
click at [420, 244] on icon at bounding box center [729, 246] width 90 height 23
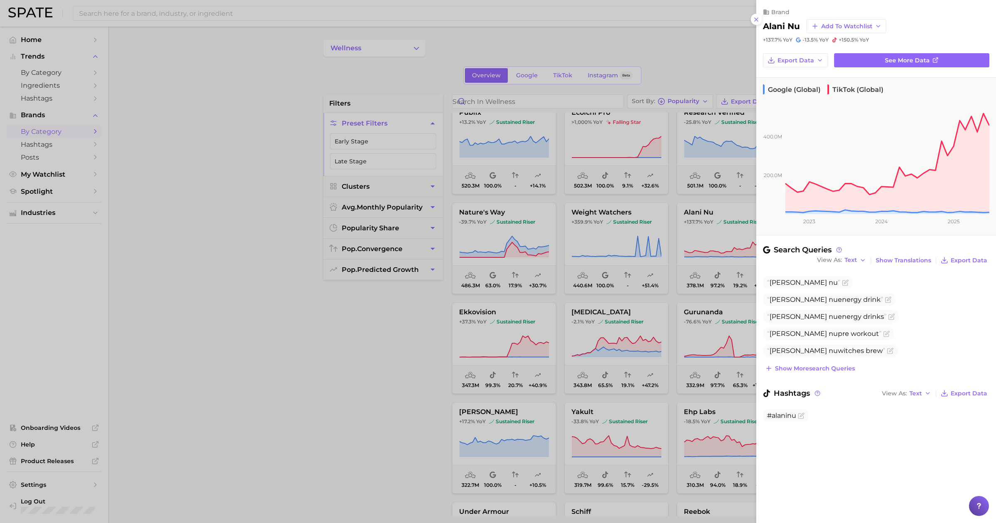
drag, startPoint x: 505, startPoint y: 334, endPoint x: 491, endPoint y: 342, distance: 16.0
click at [420, 336] on div at bounding box center [498, 261] width 996 height 523
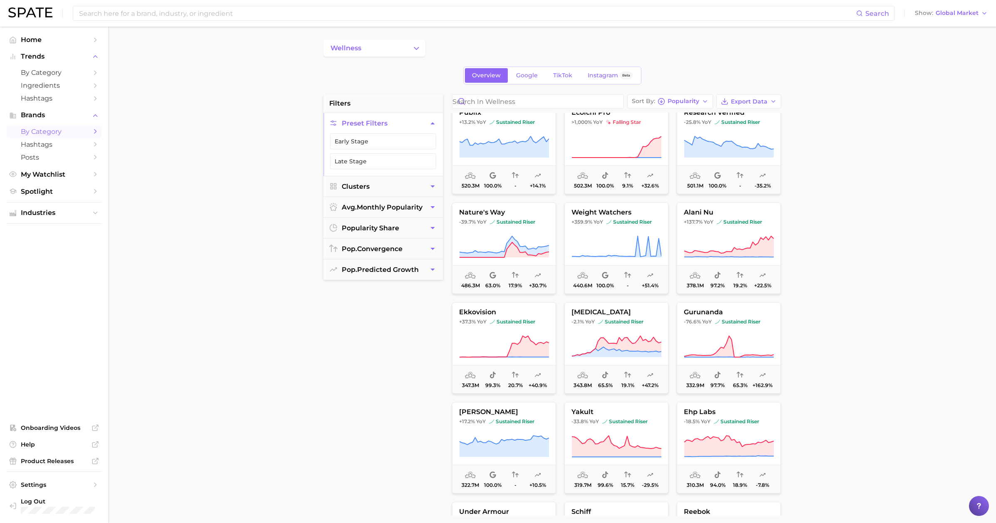
click at [420, 342] on icon at bounding box center [504, 346] width 90 height 23
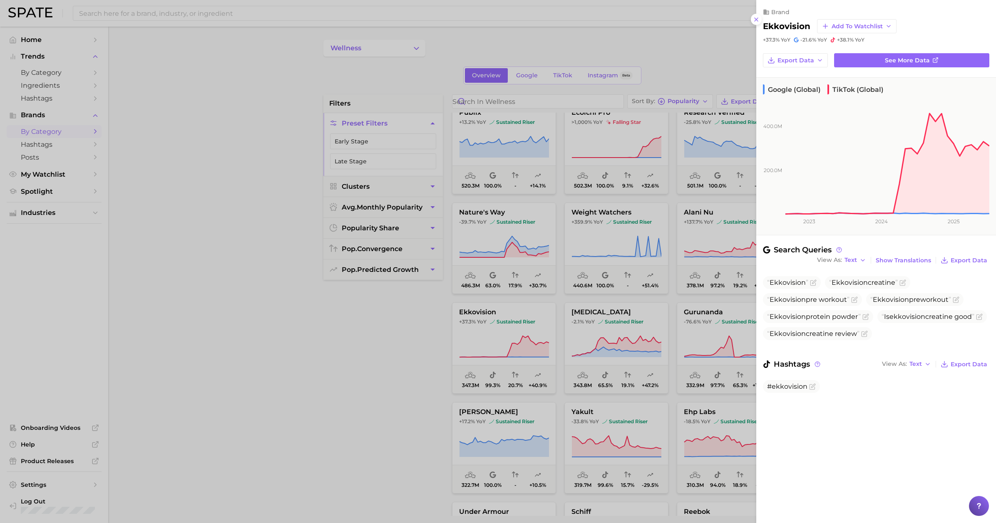
click at [420, 343] on div at bounding box center [498, 261] width 996 height 523
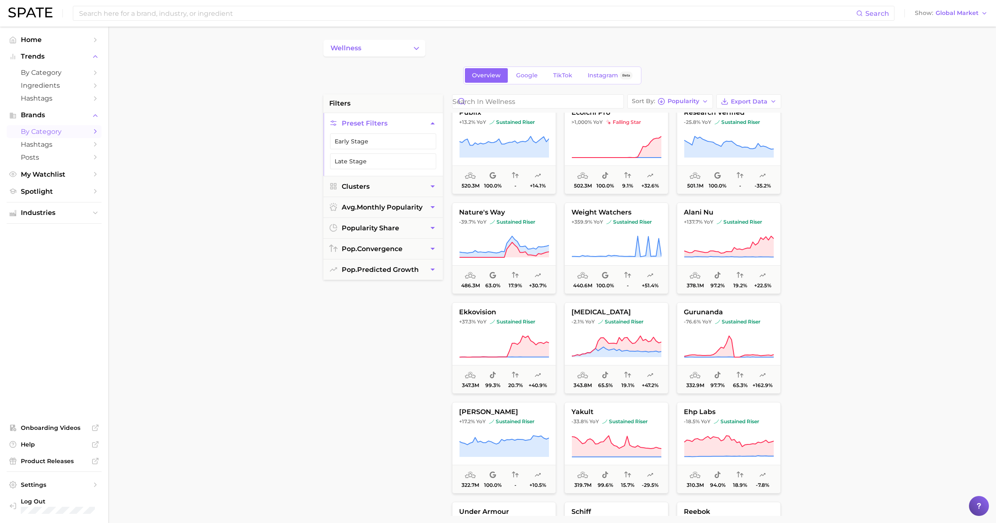
click at [420, 342] on icon at bounding box center [615, 346] width 89 height 20
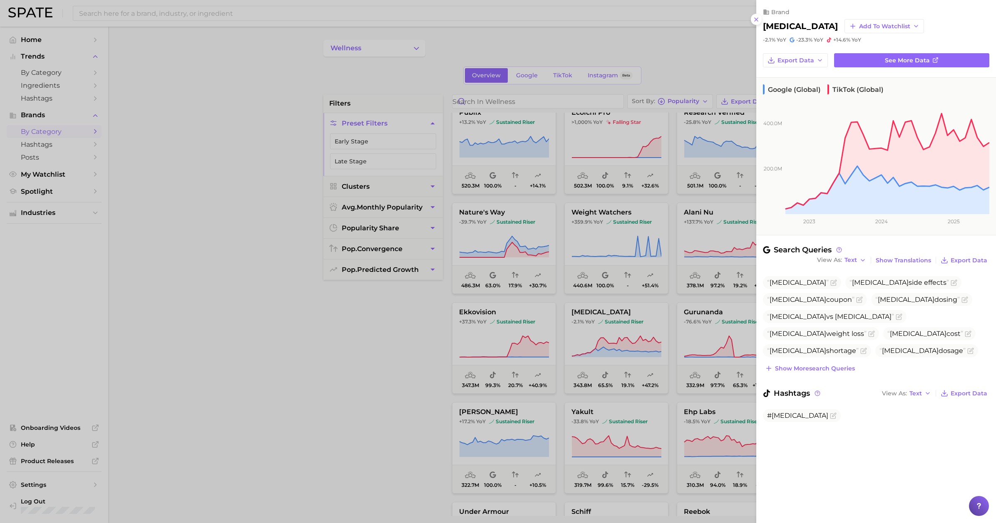
click at [420, 358] on div at bounding box center [498, 261] width 996 height 523
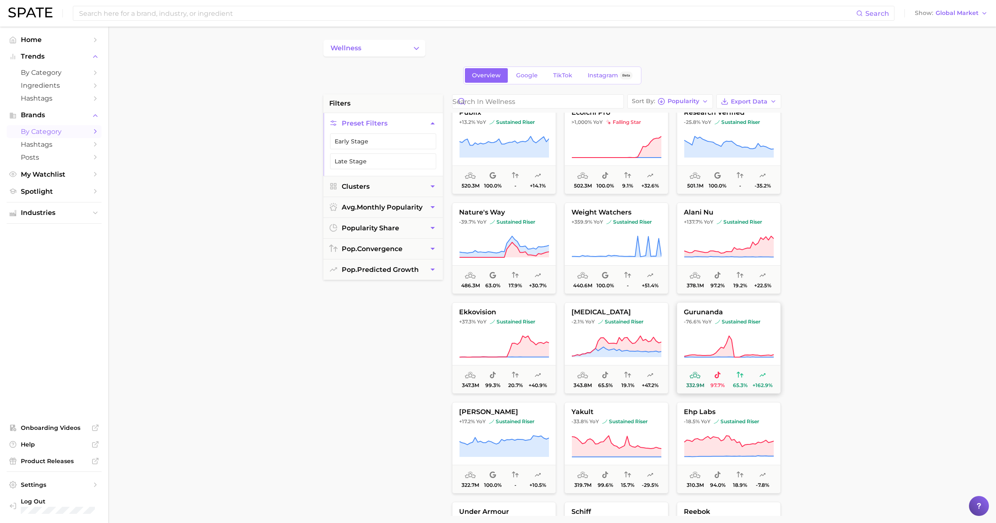
click at [420, 357] on icon at bounding box center [728, 357] width 89 height 0
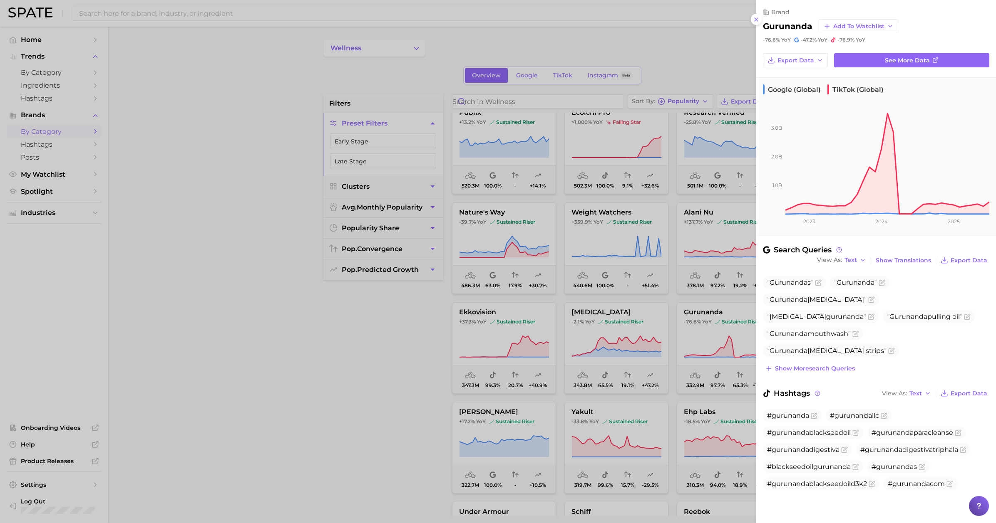
click at [420, 27] on h2 "gurunanda" at bounding box center [787, 26] width 49 height 10
click at [420, 365] on div at bounding box center [498, 261] width 996 height 523
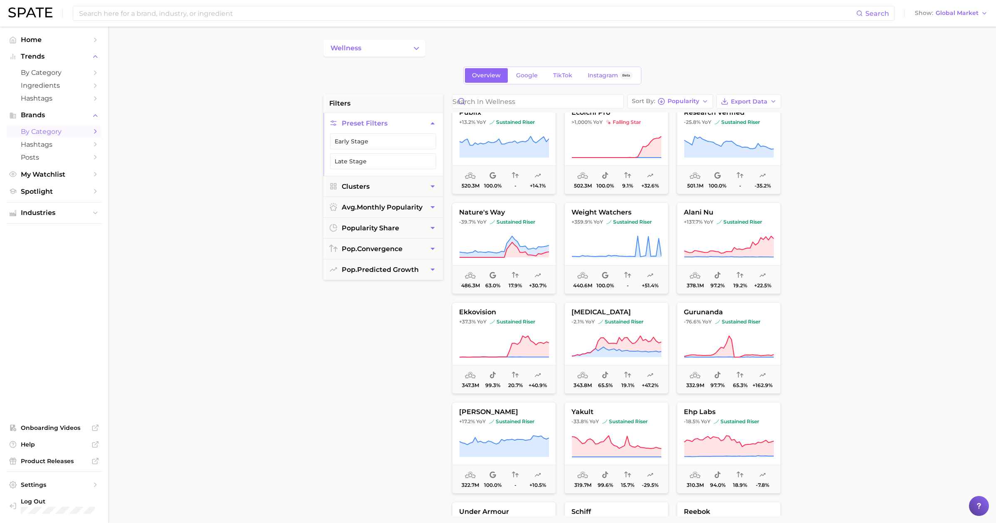
click at [420, 401] on div "filters Preset Filters Early Stage Late Stage Clusters avg. monthly popularity …" at bounding box center [382, 305] width 119 height 422
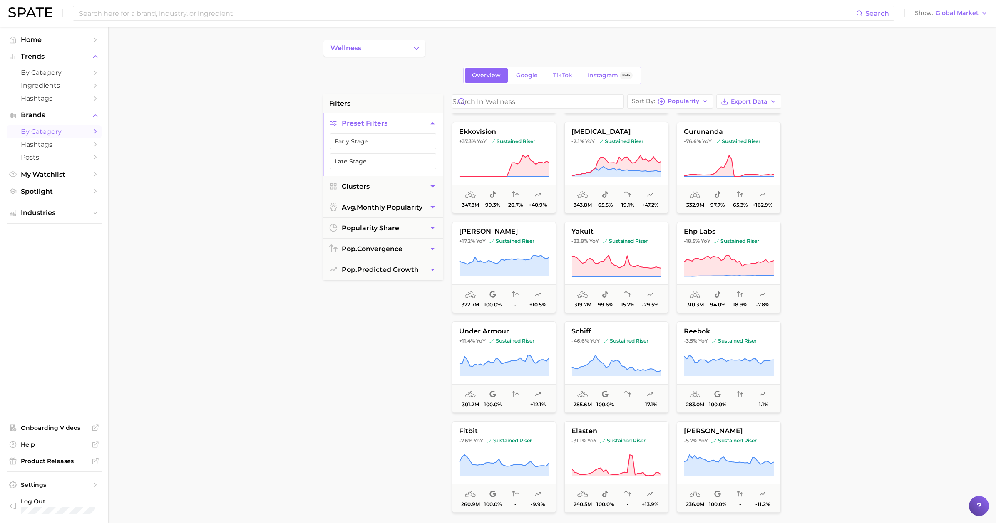
scroll to position [595, 0]
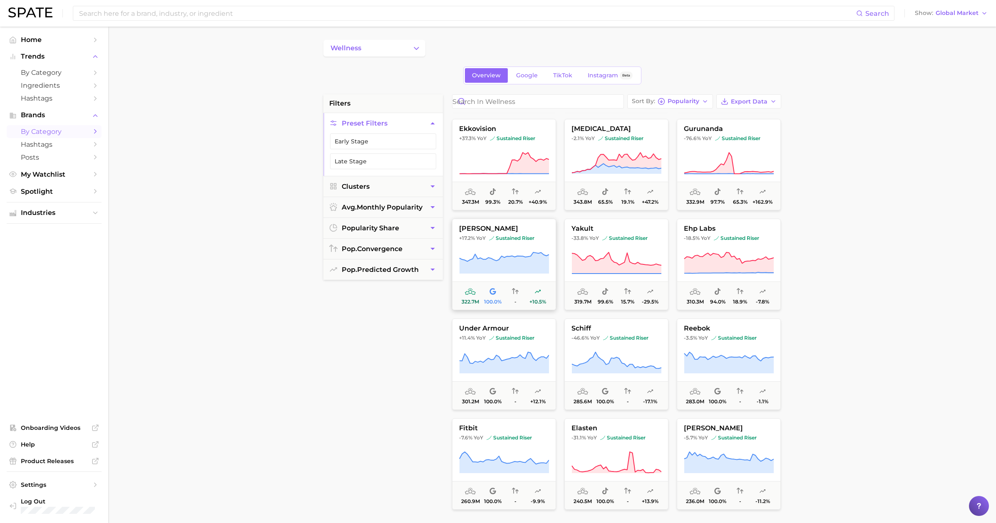
click at [420, 236] on span "sustained riser" at bounding box center [511, 238] width 45 height 7
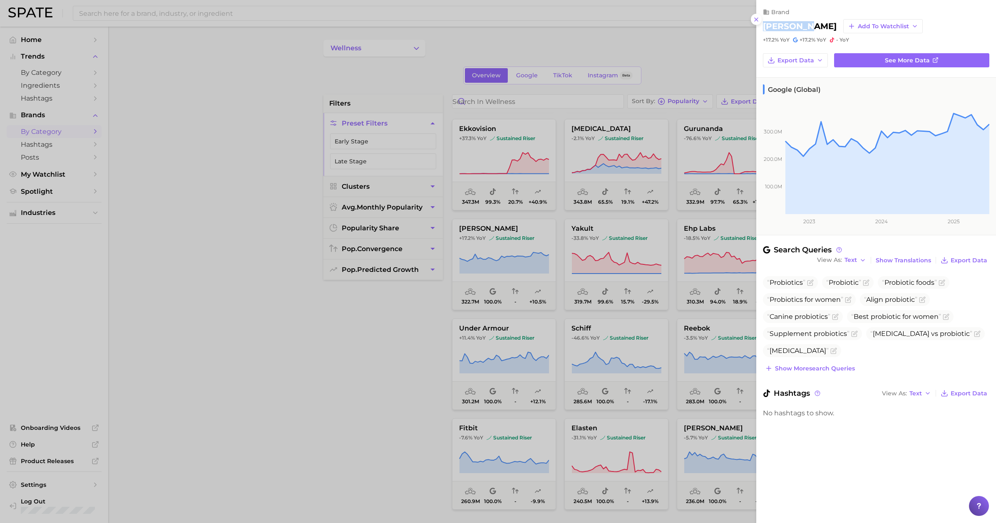
drag, startPoint x: 804, startPoint y: 27, endPoint x: 765, endPoint y: 27, distance: 39.1
click at [420, 27] on div "dr tobias Add to Watchlist" at bounding box center [876, 26] width 226 height 14
click at [308, 375] on div at bounding box center [498, 261] width 996 height 523
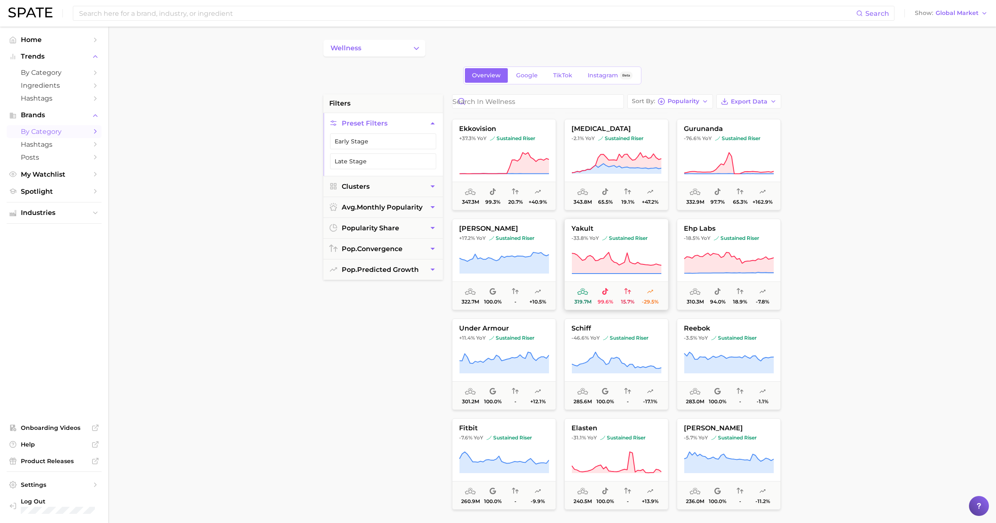
click at [420, 254] on icon at bounding box center [616, 263] width 90 height 23
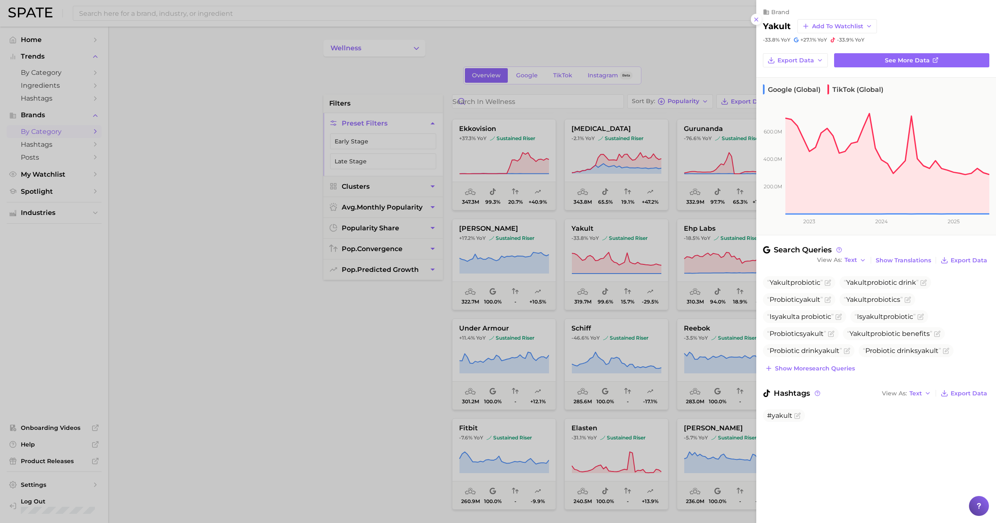
click at [420, 259] on div at bounding box center [498, 261] width 996 height 523
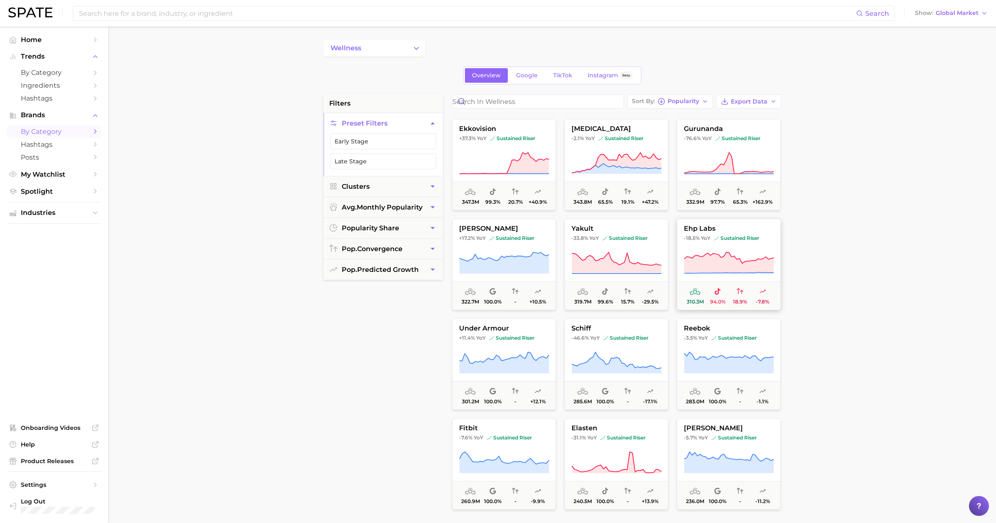
click at [420, 258] on icon at bounding box center [728, 263] width 89 height 21
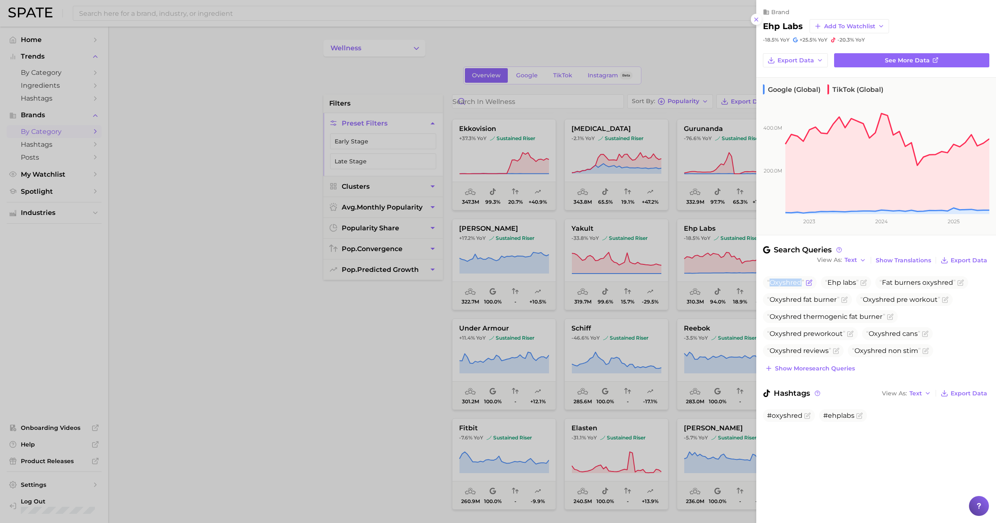
drag, startPoint x: 771, startPoint y: 283, endPoint x: 805, endPoint y: 282, distance: 34.1
click at [420, 282] on span "Oxyshred" at bounding box center [790, 282] width 54 height 13
click at [381, 317] on div at bounding box center [498, 261] width 996 height 523
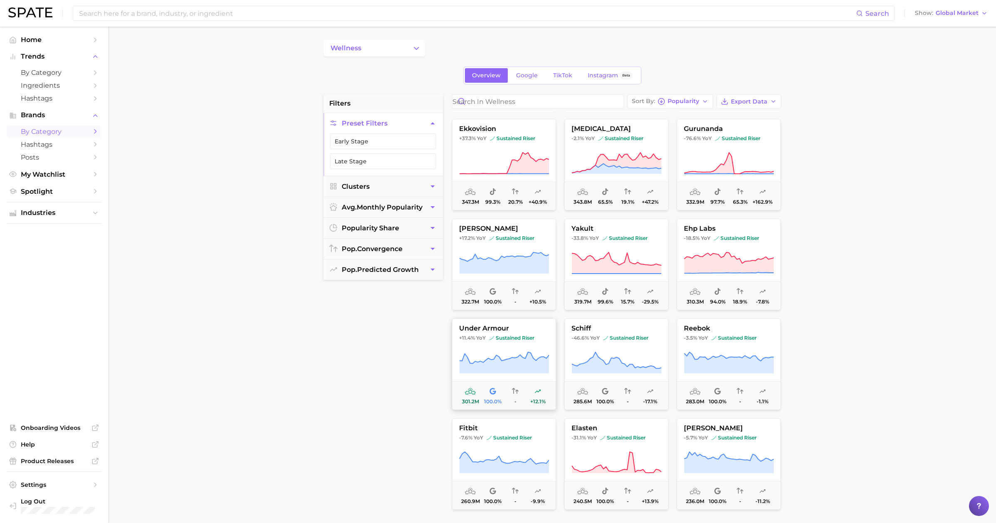
click at [420, 367] on icon at bounding box center [503, 362] width 89 height 21
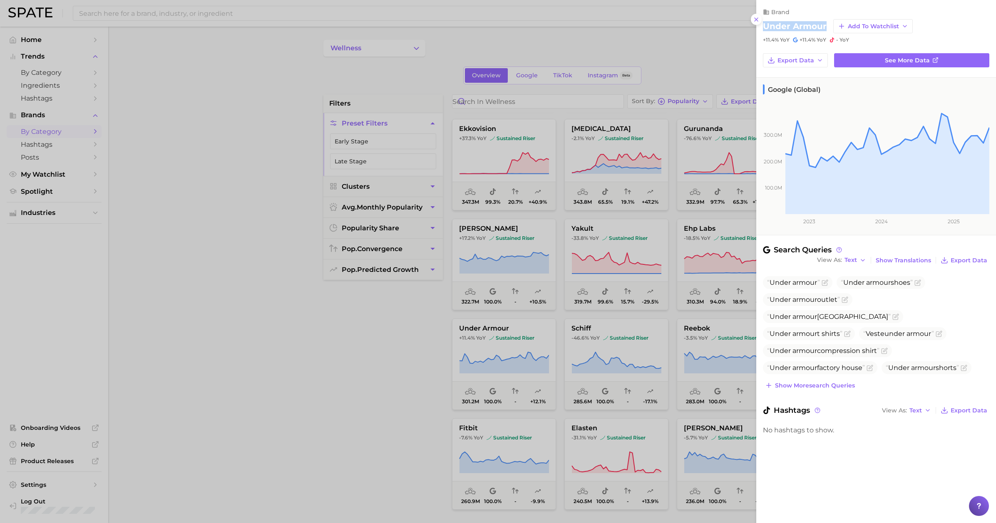
drag, startPoint x: 764, startPoint y: 25, endPoint x: 829, endPoint y: 26, distance: 64.5
click at [420, 26] on h2 "under armour" at bounding box center [795, 26] width 64 height 10
click at [420, 59] on span "See more data" at bounding box center [907, 60] width 45 height 7
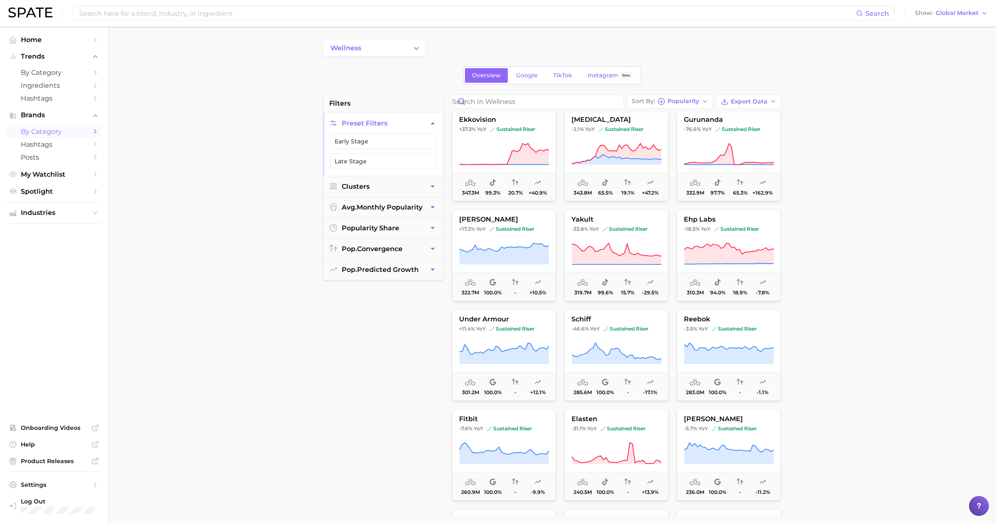
scroll to position [606, 0]
click at [420, 349] on icon at bounding box center [503, 352] width 89 height 21
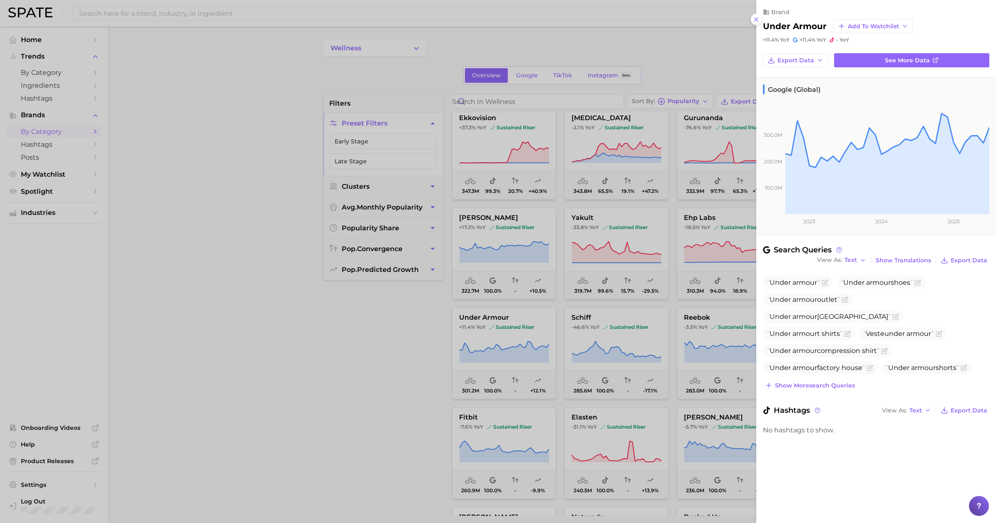
click at [367, 380] on div at bounding box center [498, 261] width 996 height 523
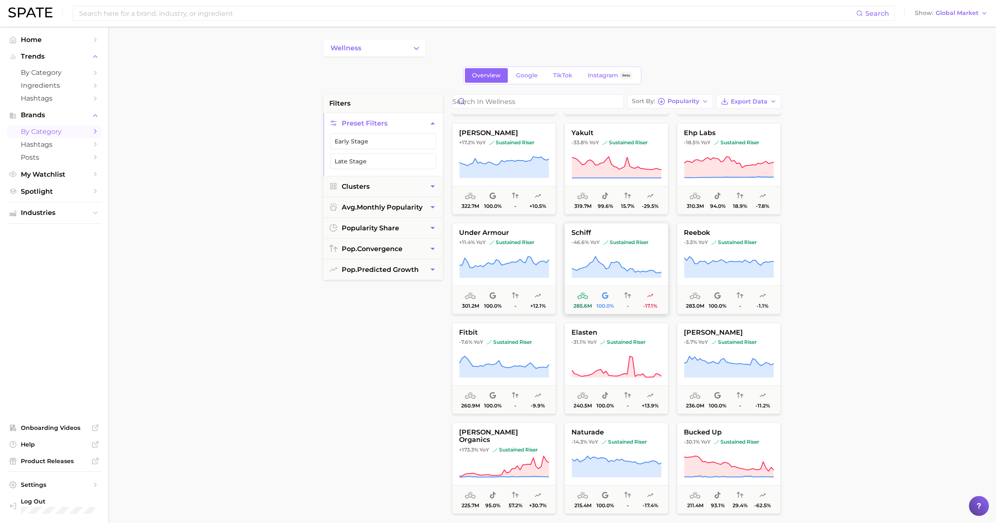
scroll to position [716, 0]
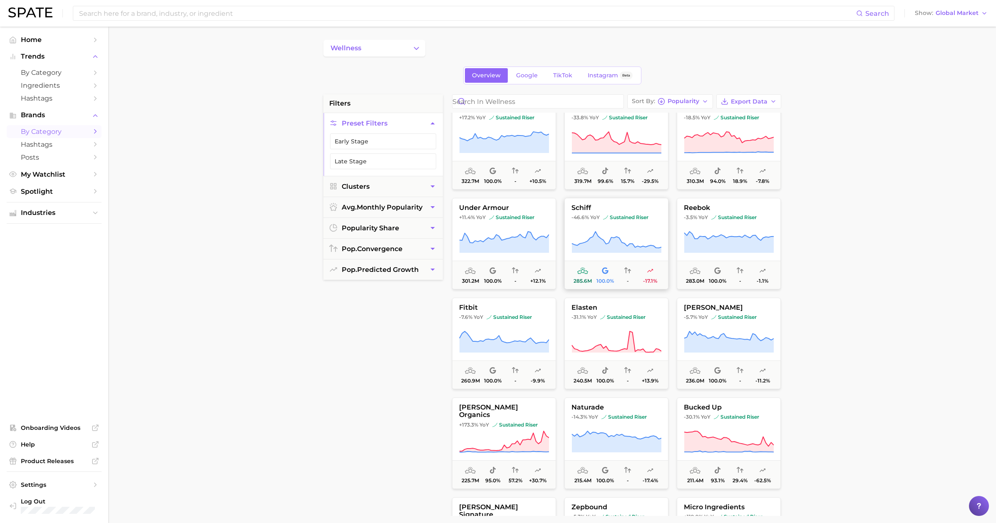
click at [420, 247] on icon at bounding box center [615, 242] width 89 height 21
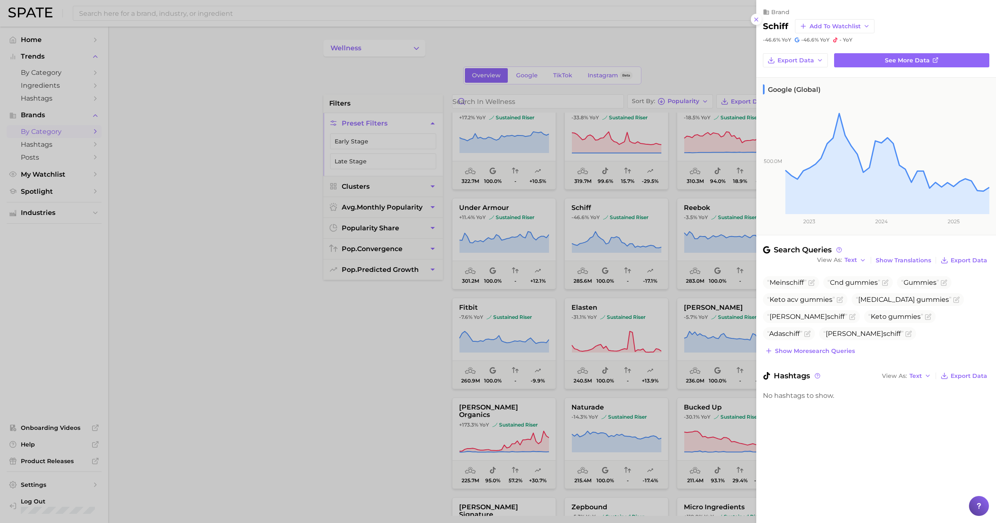
click at [420, 27] on h2 "schiff" at bounding box center [775, 26] width 25 height 10
click at [420, 367] on div at bounding box center [498, 261] width 996 height 523
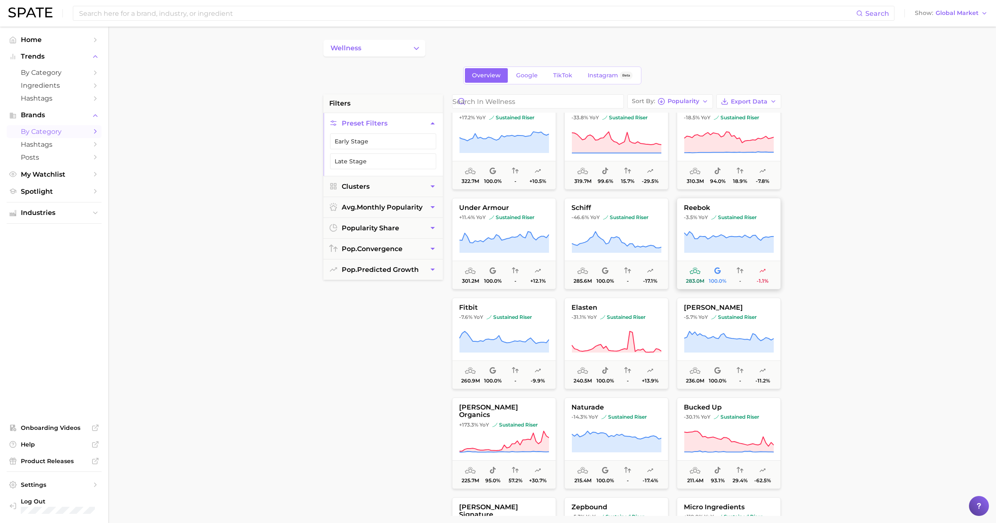
click at [420, 242] on icon at bounding box center [728, 242] width 89 height 21
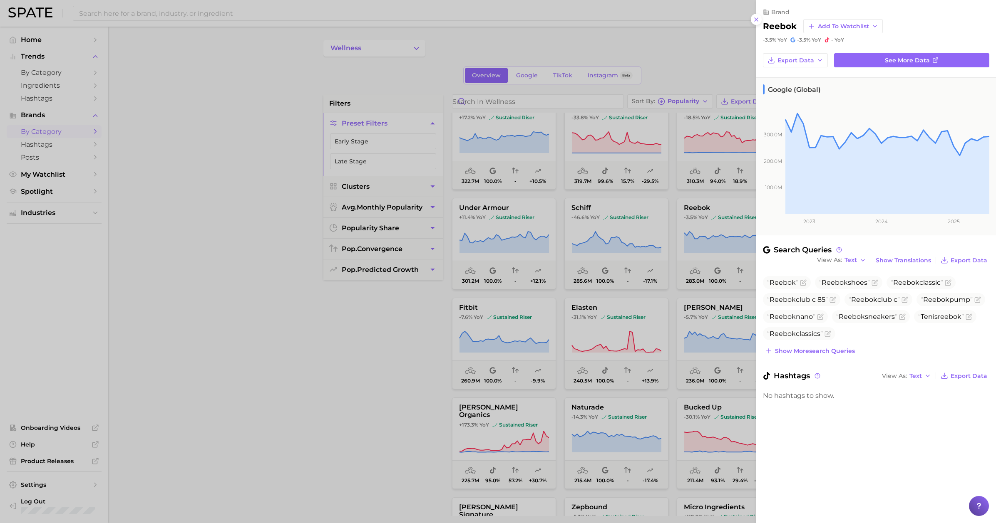
click at [420, 316] on div at bounding box center [498, 261] width 996 height 523
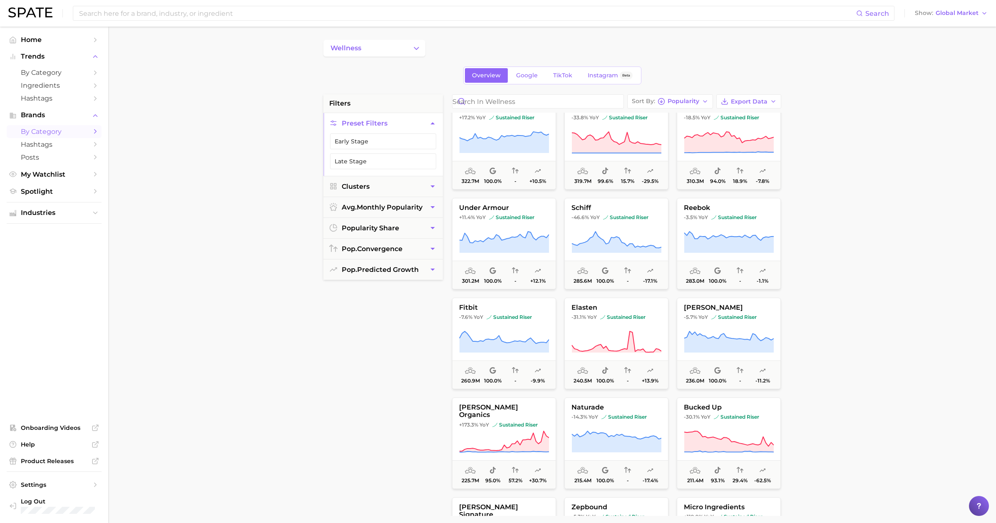
click at [420, 323] on button "fitbit -7.6% YoY sustained riser 260.9m 100.0% - -9.9%" at bounding box center [504, 344] width 104 height 92
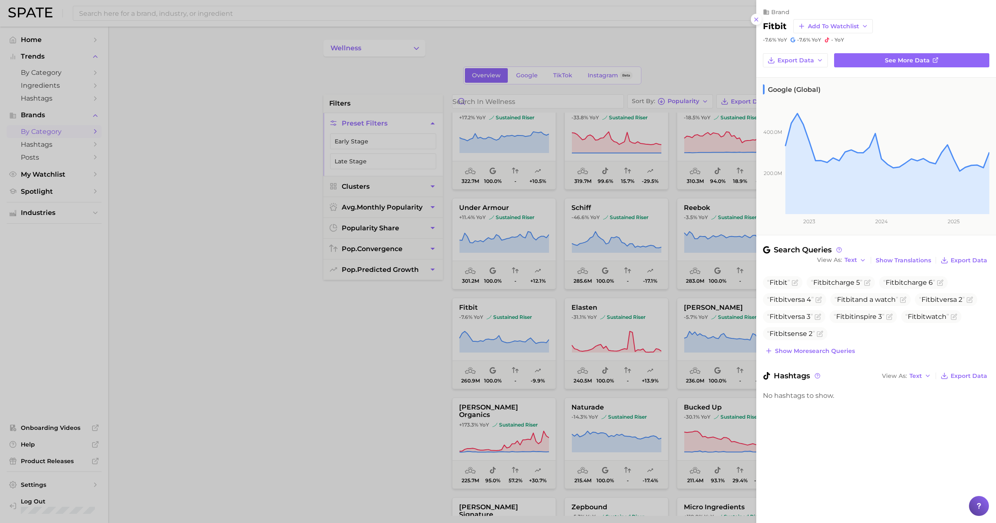
click at [420, 327] on div at bounding box center [498, 261] width 996 height 523
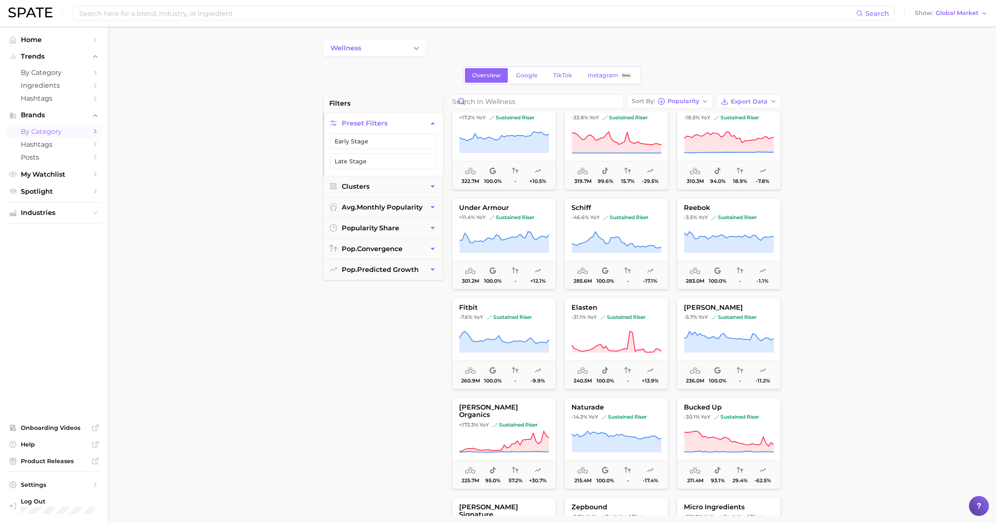
click at [420, 329] on button "elasten -31.1% YoY sustained riser 240.5m 100.0% - +13.9%" at bounding box center [616, 344] width 104 height 92
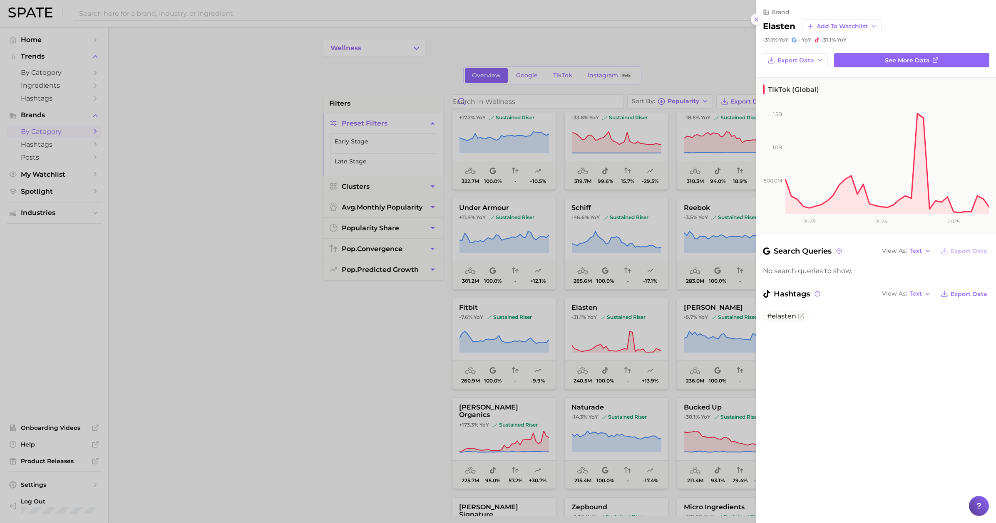
click at [420, 26] on h2 "elasten" at bounding box center [779, 26] width 32 height 10
click at [413, 339] on div at bounding box center [498, 261] width 996 height 523
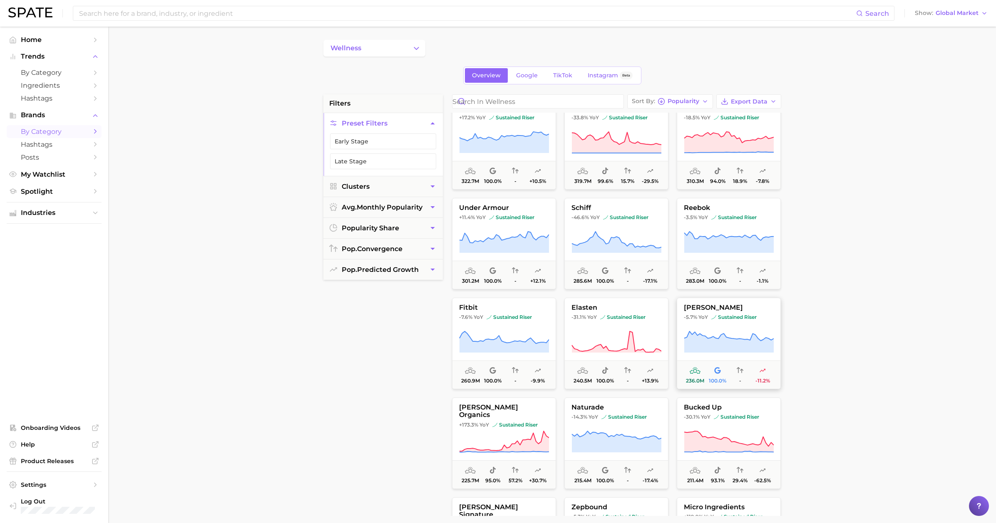
click at [420, 336] on icon at bounding box center [729, 342] width 90 height 23
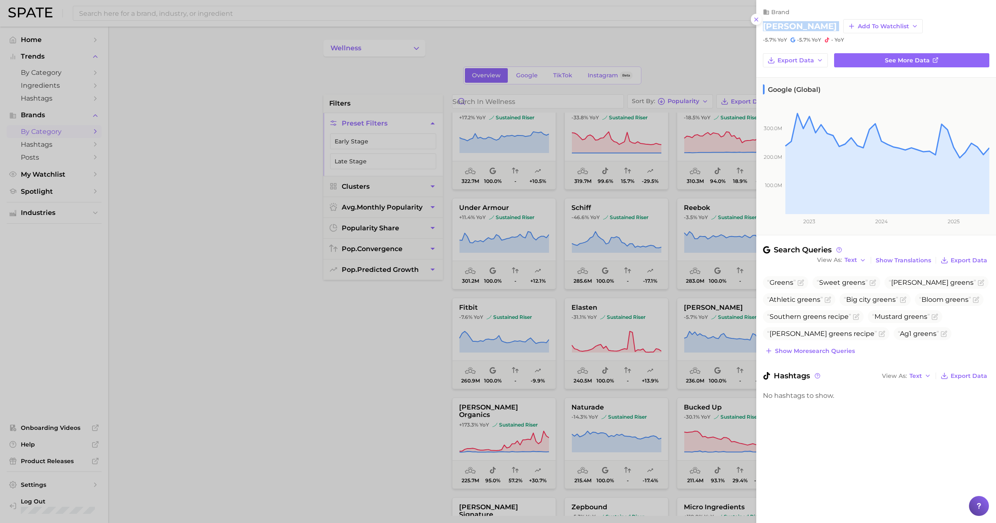
drag, startPoint x: 763, startPoint y: 27, endPoint x: 804, endPoint y: 26, distance: 41.2
click at [420, 26] on div "bowmar Add to Watchlist" at bounding box center [876, 26] width 226 height 14
click at [229, 108] on div at bounding box center [498, 261] width 996 height 523
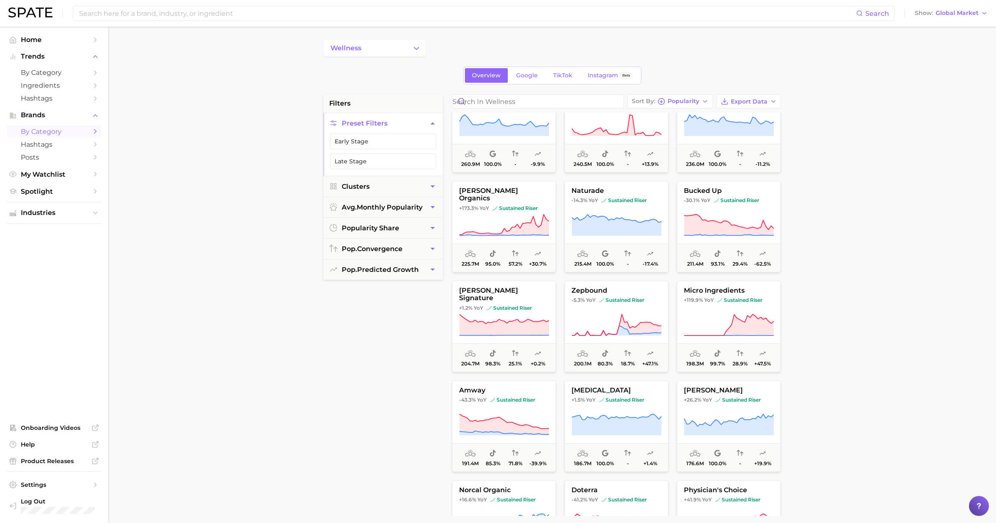
scroll to position [937, 0]
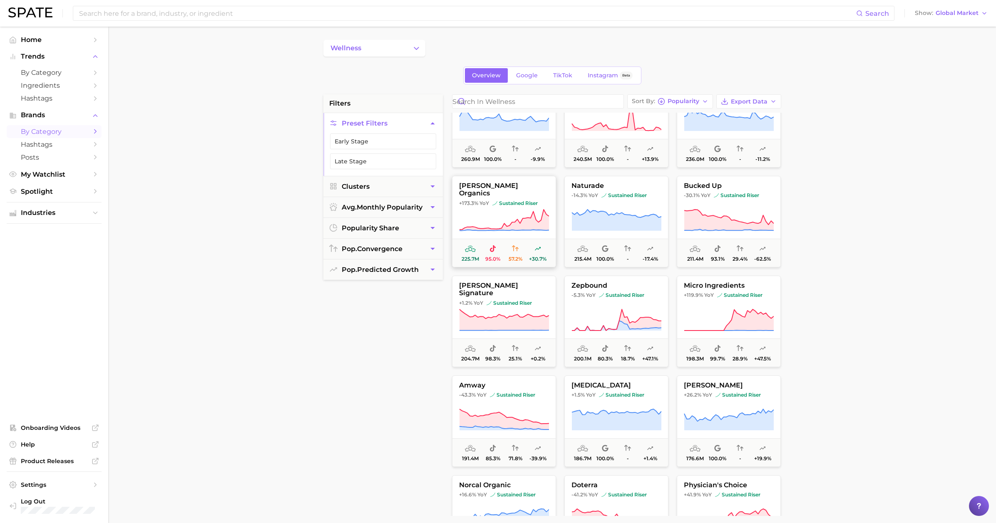
click at [420, 208] on button "mary ruth organics +173.3% YoY sustained riser 225.7m 95.0% 57.2% +30.7%" at bounding box center [504, 222] width 104 height 92
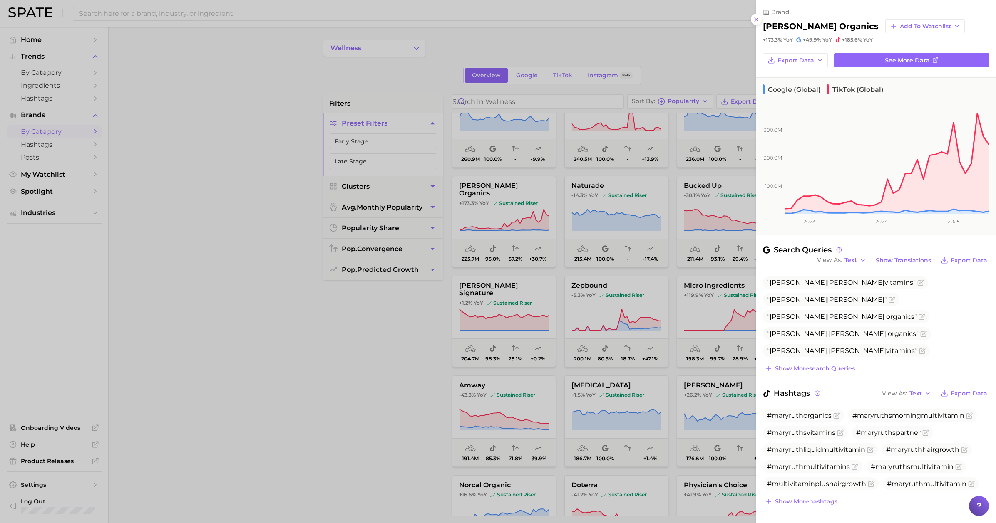
click at [420, 209] on div at bounding box center [498, 261] width 996 height 523
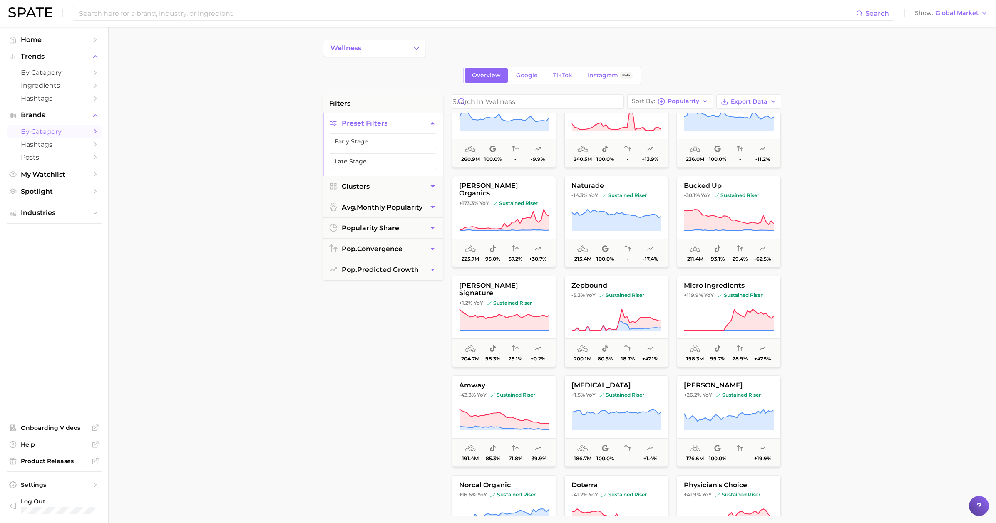
click at [420, 211] on icon at bounding box center [616, 220] width 90 height 23
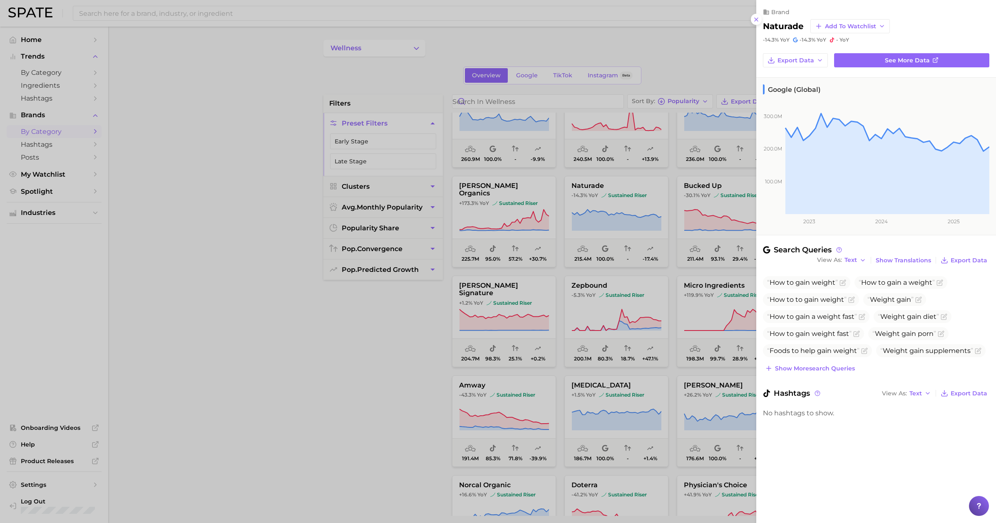
click at [420, 26] on h2 "naturade" at bounding box center [783, 26] width 41 height 10
click at [393, 360] on div at bounding box center [498, 261] width 996 height 523
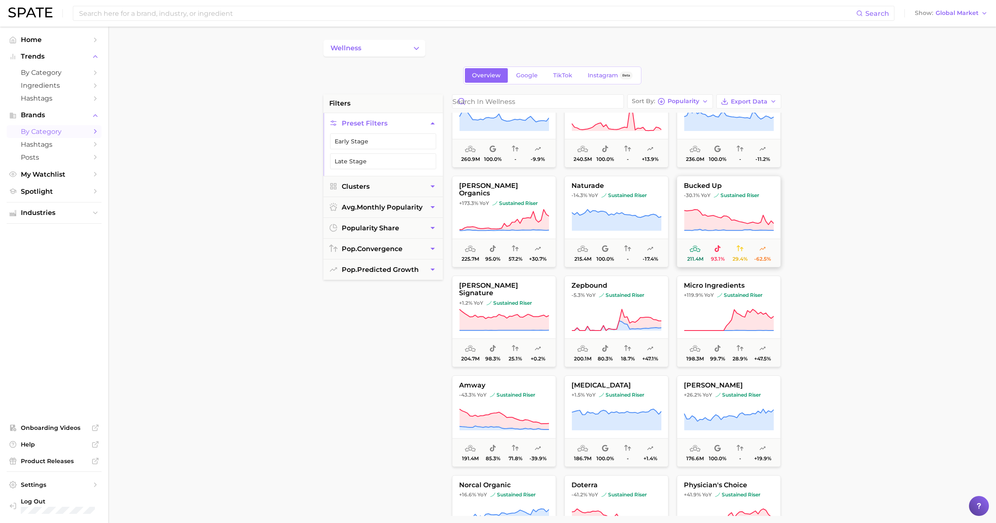
click at [420, 220] on icon at bounding box center [728, 220] width 89 height 21
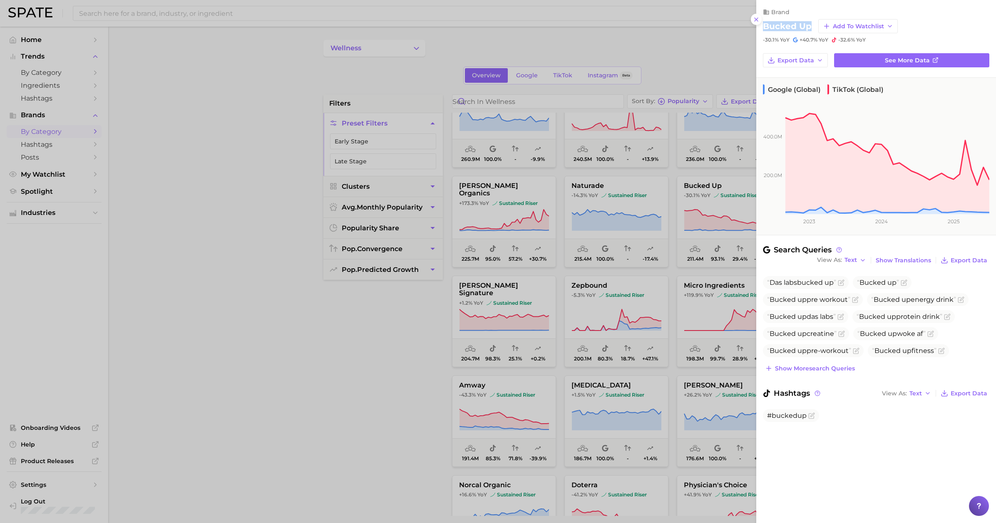
drag, startPoint x: 787, startPoint y: 25, endPoint x: 758, endPoint y: 25, distance: 29.1
click at [420, 25] on div "brand bucked up Add to Watchlist -30.1% YoY +40.7% YoY -32.6% YoY" at bounding box center [876, 21] width 240 height 43
click at [372, 330] on div at bounding box center [498, 261] width 996 height 523
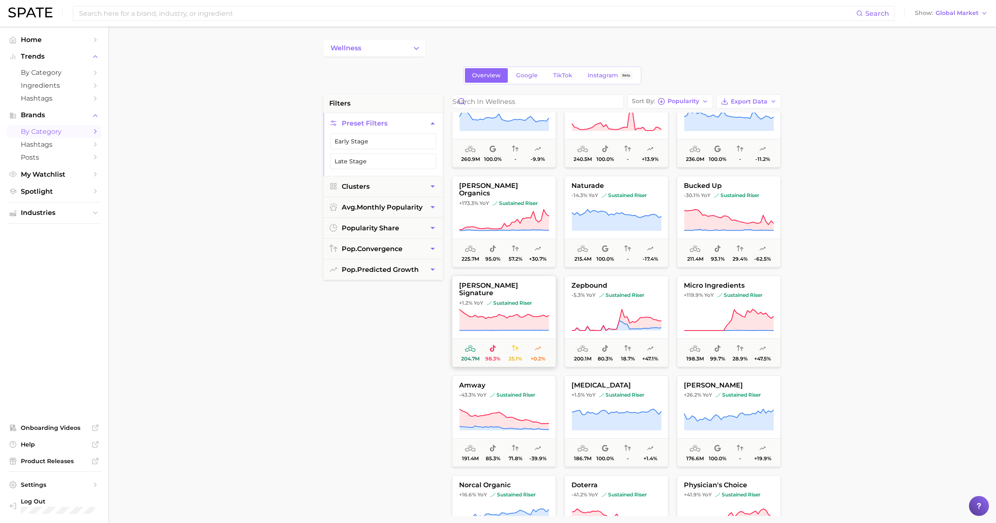
click at [420, 307] on button "kirkland signature +1.2% YoY sustained riser 204.7m 98.3% 25.1% +0.2%" at bounding box center [504, 322] width 104 height 92
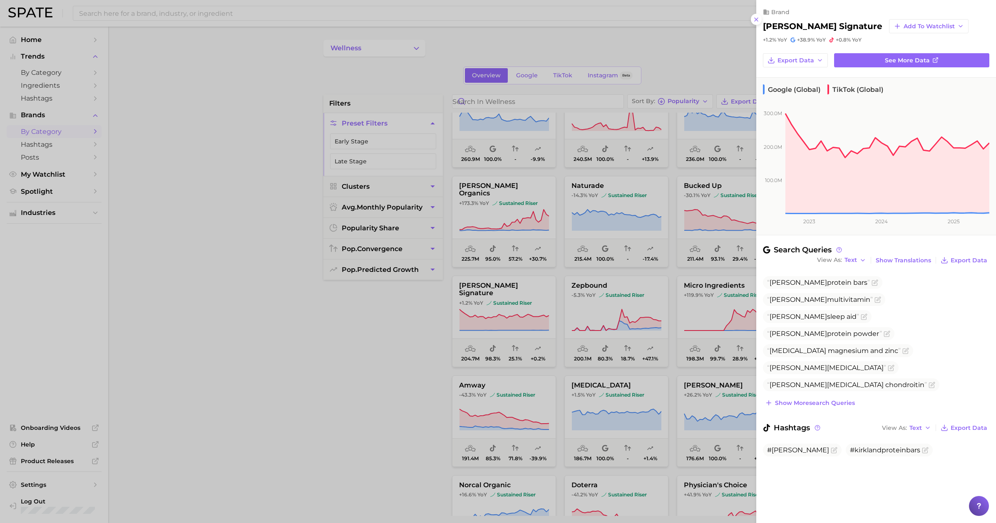
click at [420, 327] on div at bounding box center [498, 261] width 996 height 523
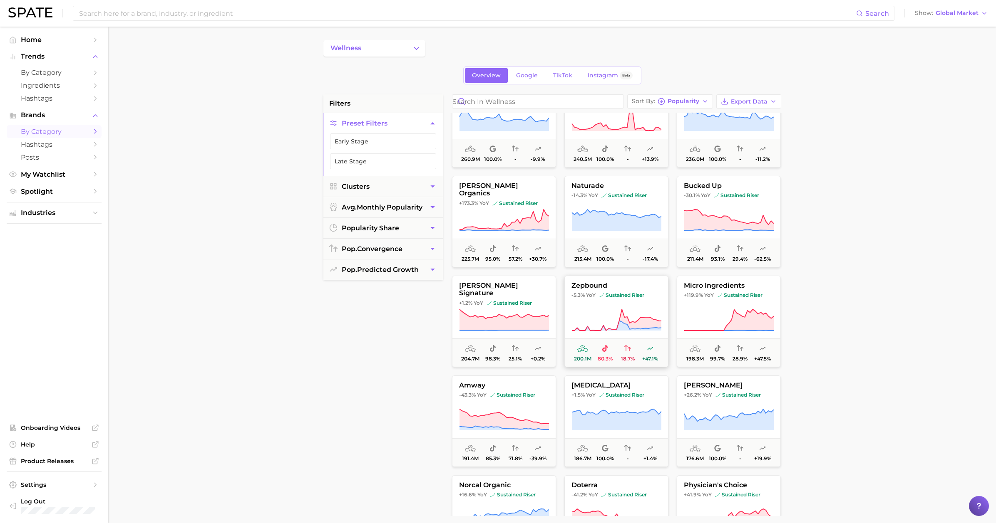
click at [420, 320] on icon at bounding box center [616, 320] width 90 height 23
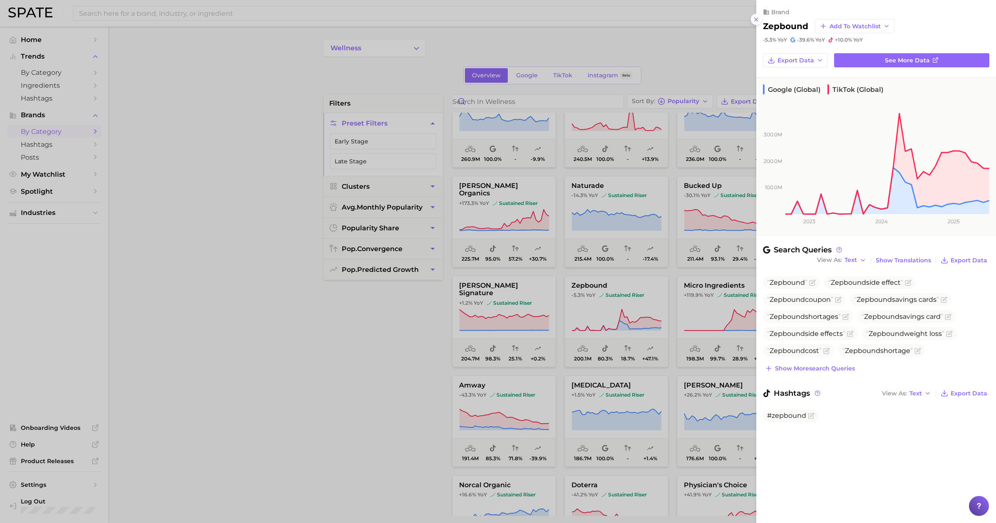
click at [420, 321] on div at bounding box center [498, 261] width 996 height 523
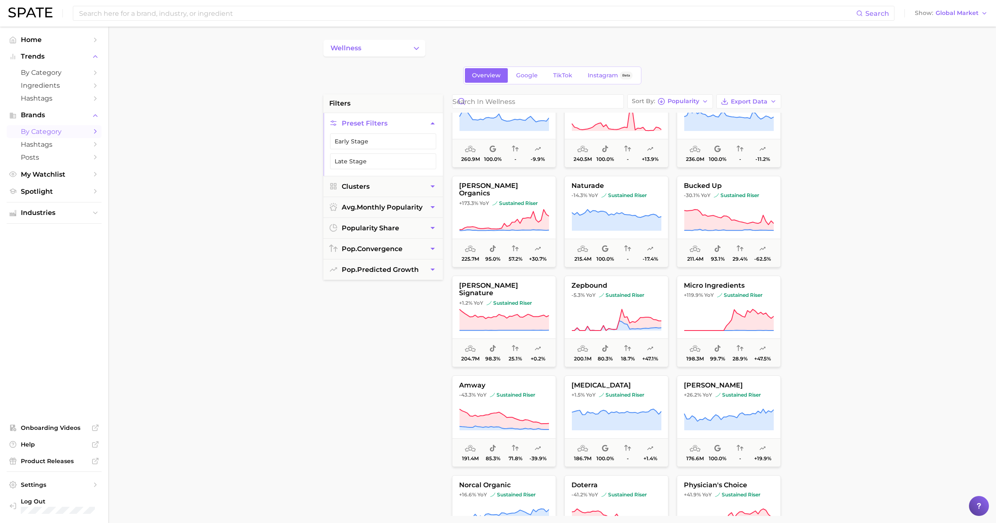
click at [420, 319] on icon at bounding box center [728, 320] width 89 height 21
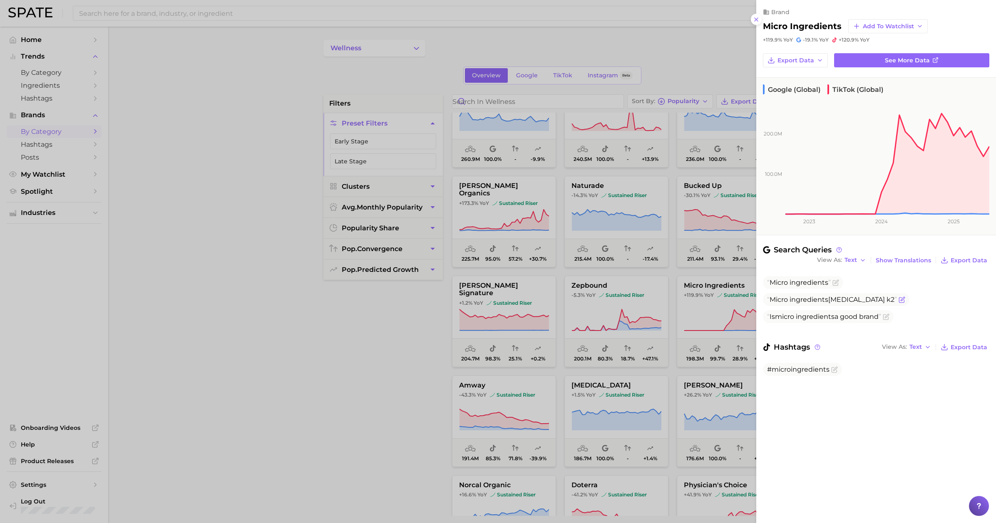
click at [420, 296] on span "Micro" at bounding box center [778, 300] width 18 height 8
click at [420, 404] on div at bounding box center [498, 261] width 996 height 523
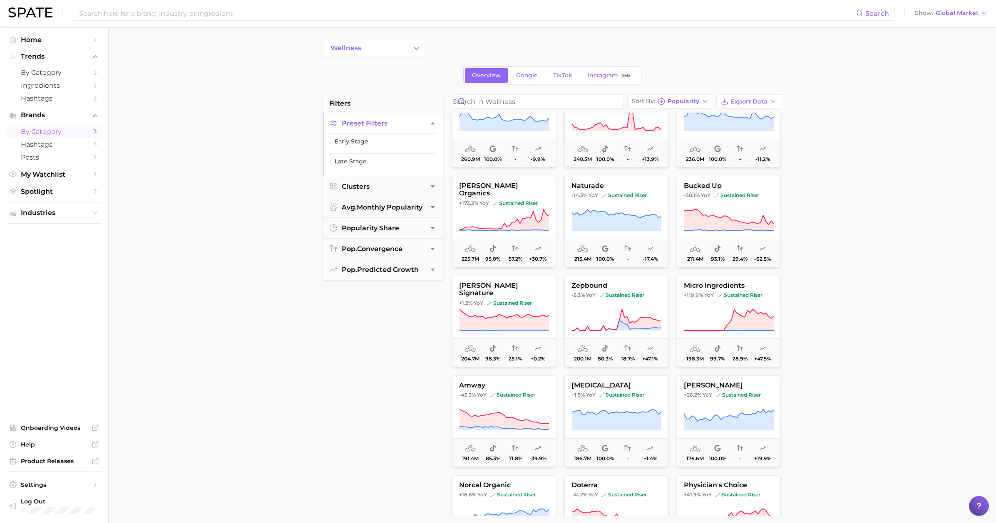
click at [420, 408] on button "amway -43.3% YoY sustained riser 191.4m 85.3% 71.8% -39.9%" at bounding box center [504, 422] width 104 height 92
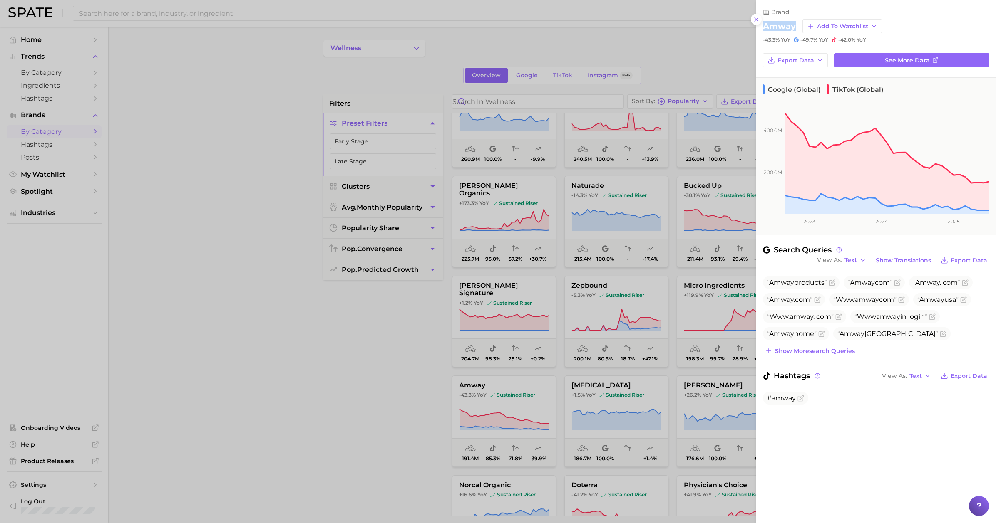
drag, startPoint x: 764, startPoint y: 27, endPoint x: 797, endPoint y: 28, distance: 32.9
click at [420, 28] on div "amway Add to Watchlist" at bounding box center [876, 26] width 226 height 14
drag, startPoint x: 399, startPoint y: 435, endPoint x: 385, endPoint y: 426, distance: 16.3
click at [399, 435] on div at bounding box center [498, 261] width 996 height 523
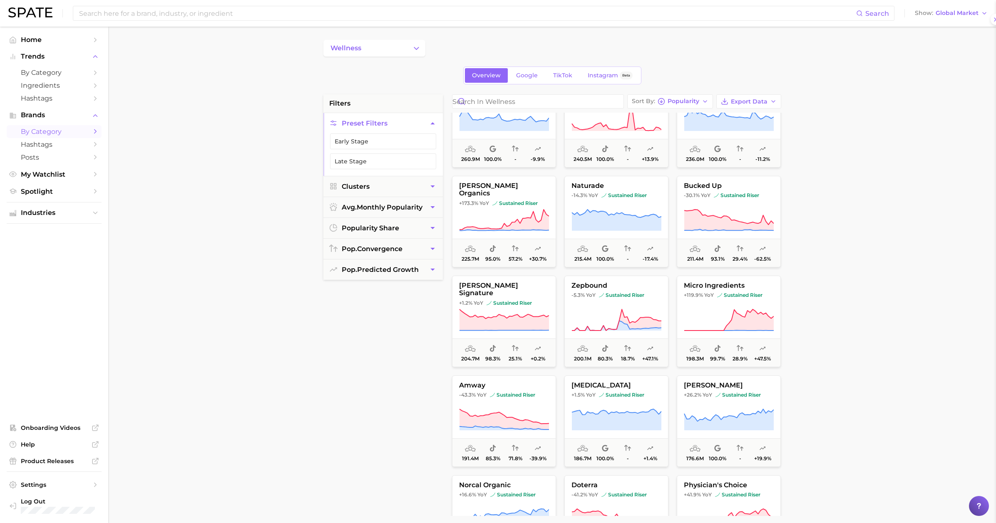
click at [382, 425] on div "filters Preset Filters Early Stage Late Stage Clusters avg. monthly popularity …" at bounding box center [382, 305] width 119 height 422
click at [420, 419] on icon at bounding box center [615, 419] width 89 height 21
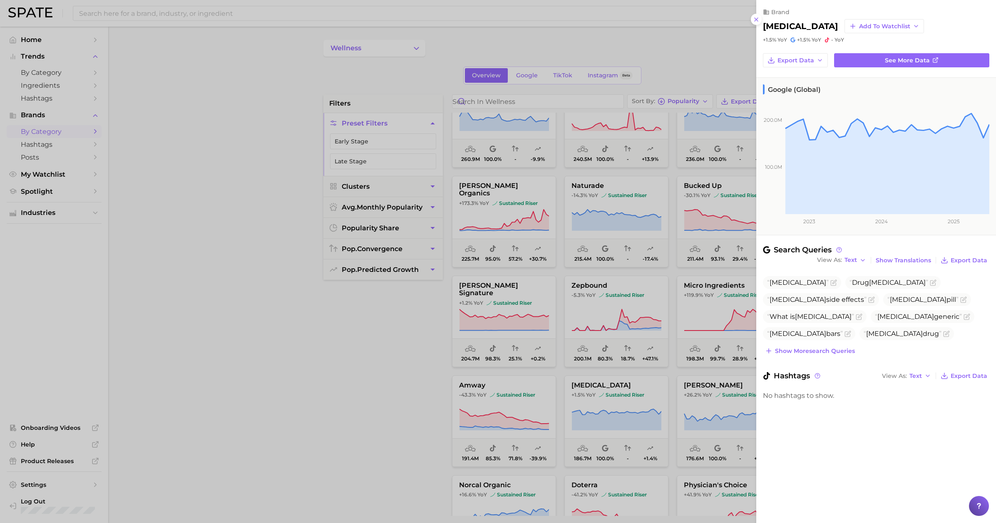
click at [420, 414] on div at bounding box center [498, 261] width 996 height 523
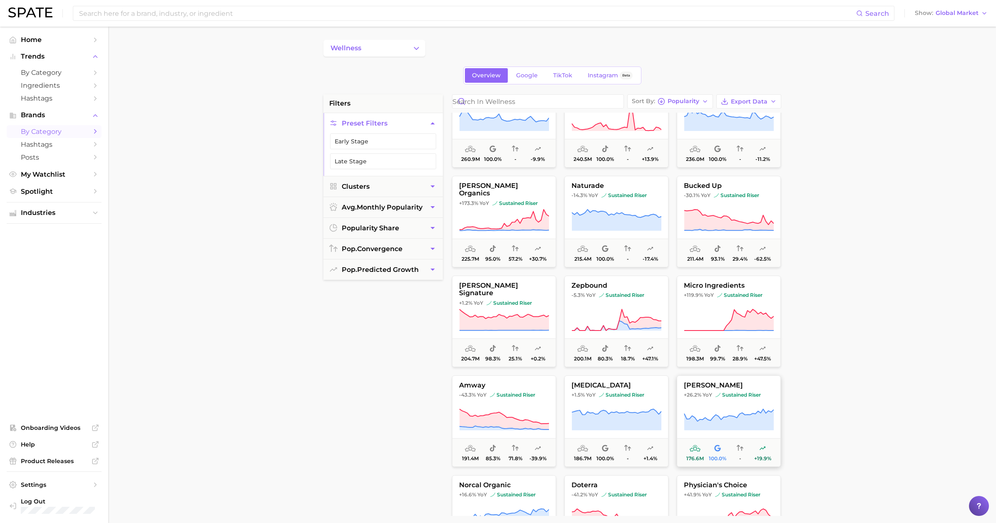
click at [420, 412] on icon at bounding box center [729, 420] width 90 height 23
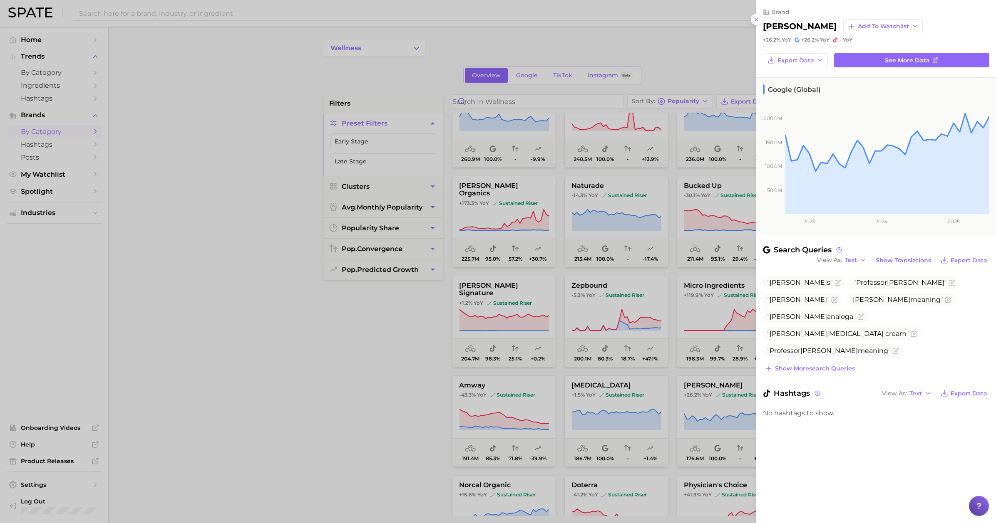
click at [420, 25] on h2 "emerita" at bounding box center [800, 26] width 74 height 10
click at [347, 395] on div at bounding box center [498, 261] width 996 height 523
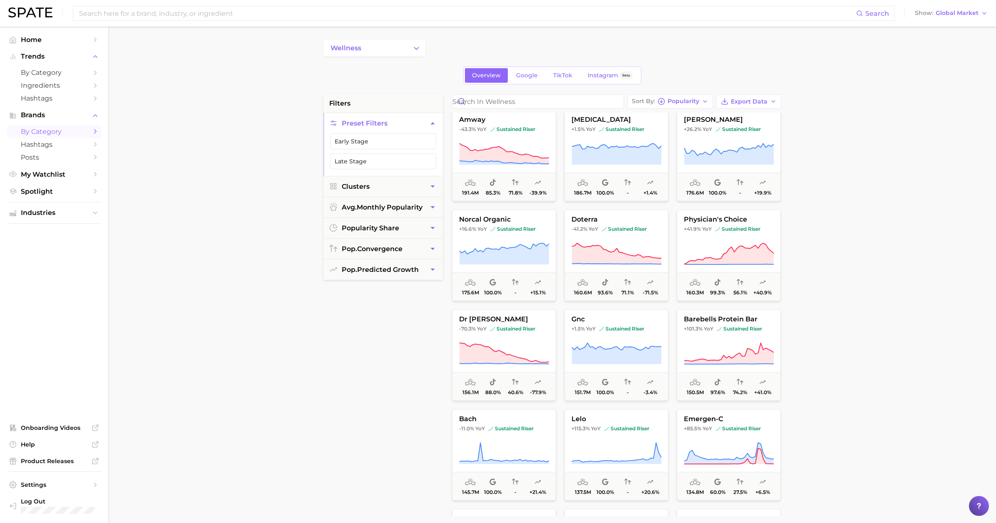
scroll to position [1216, 0]
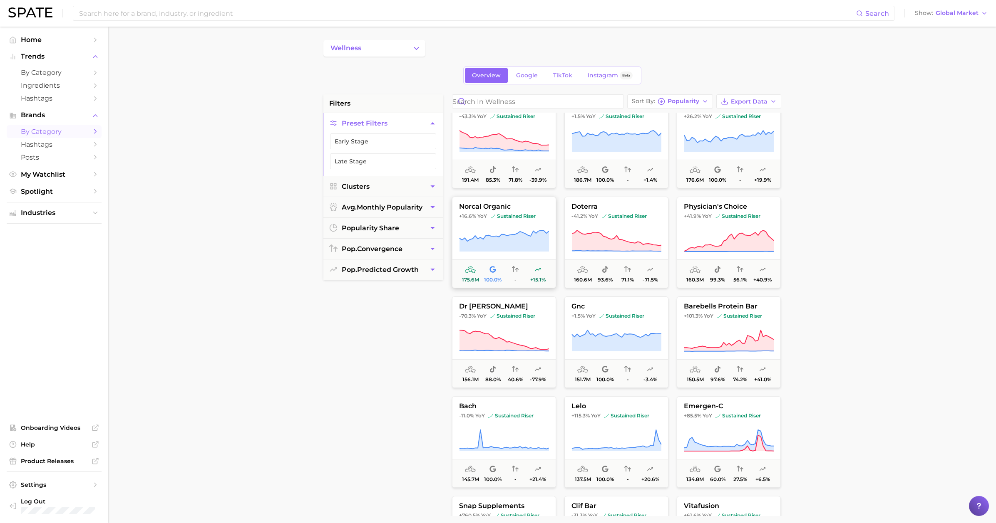
click at [420, 218] on span "sustained riser" at bounding box center [512, 216] width 45 height 7
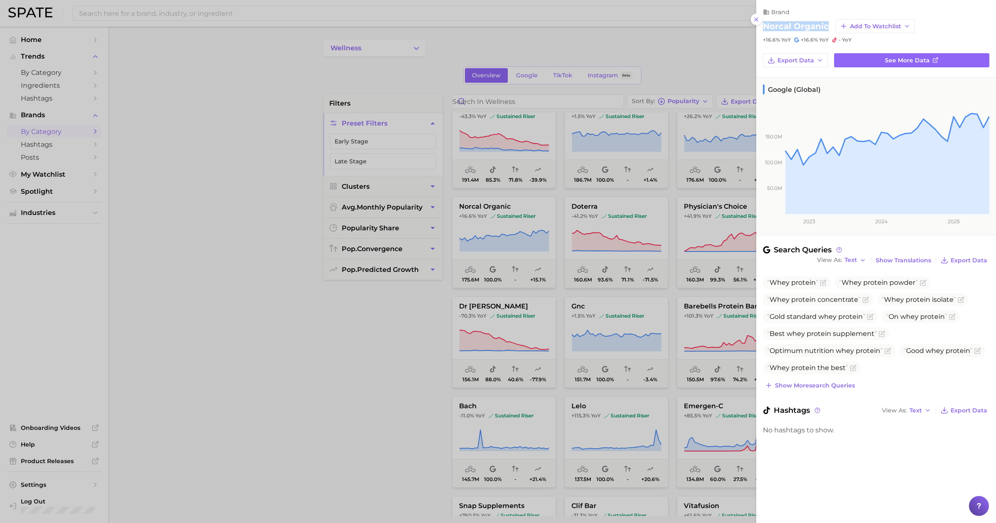
drag, startPoint x: 827, startPoint y: 27, endPoint x: 763, endPoint y: 27, distance: 63.7
click at [420, 27] on h2 "norcal organic" at bounding box center [796, 26] width 66 height 10
click at [375, 337] on div at bounding box center [498, 261] width 996 height 523
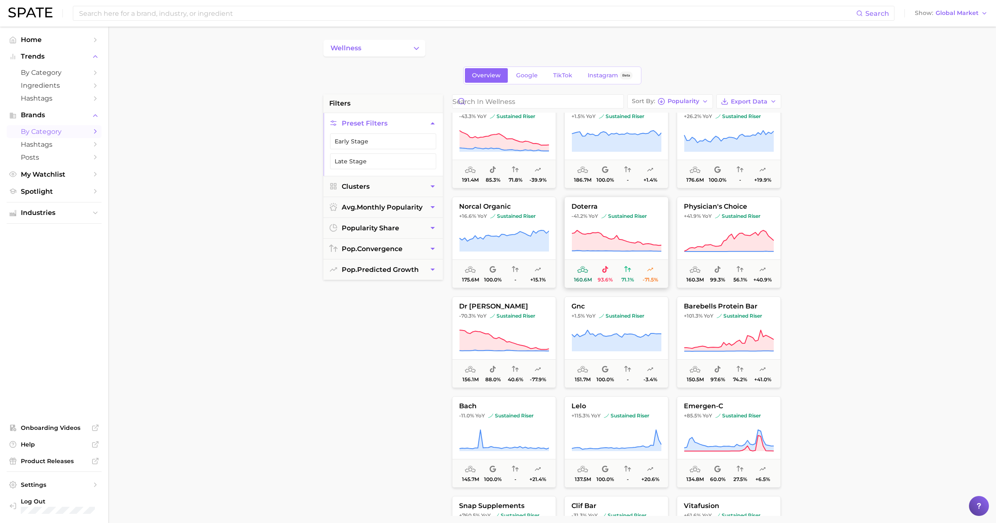
click at [420, 236] on icon at bounding box center [616, 241] width 90 height 23
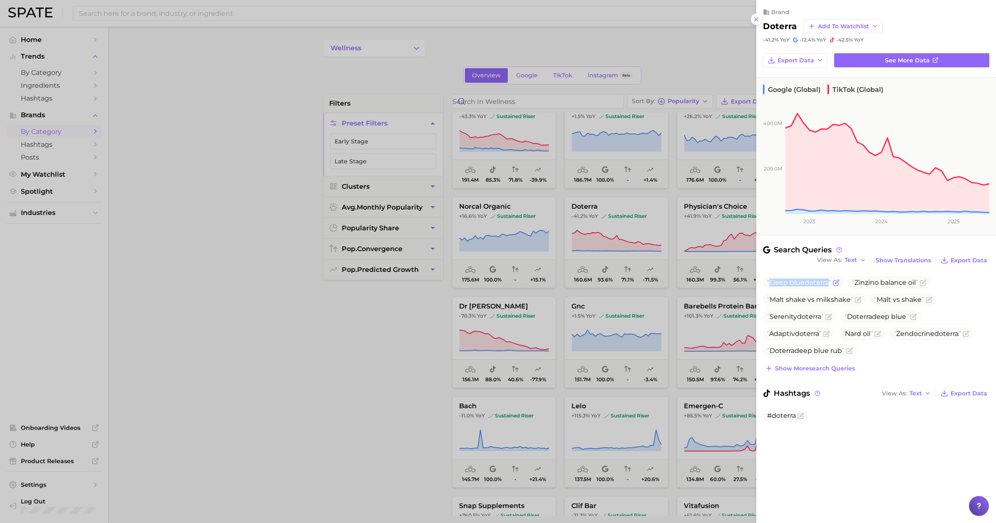
drag, startPoint x: 771, startPoint y: 283, endPoint x: 830, endPoint y: 282, distance: 58.7
click at [420, 282] on span "Deep blue doterra" at bounding box center [799, 283] width 64 height 8
click at [420, 28] on h2 "doterra" at bounding box center [780, 26] width 34 height 10
click at [378, 344] on div at bounding box center [498, 261] width 996 height 523
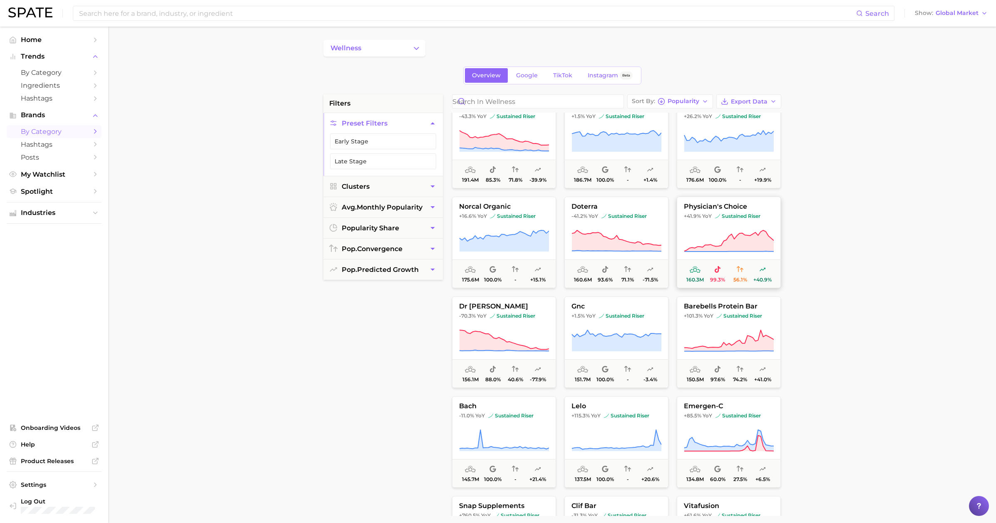
click at [420, 233] on icon at bounding box center [728, 240] width 89 height 21
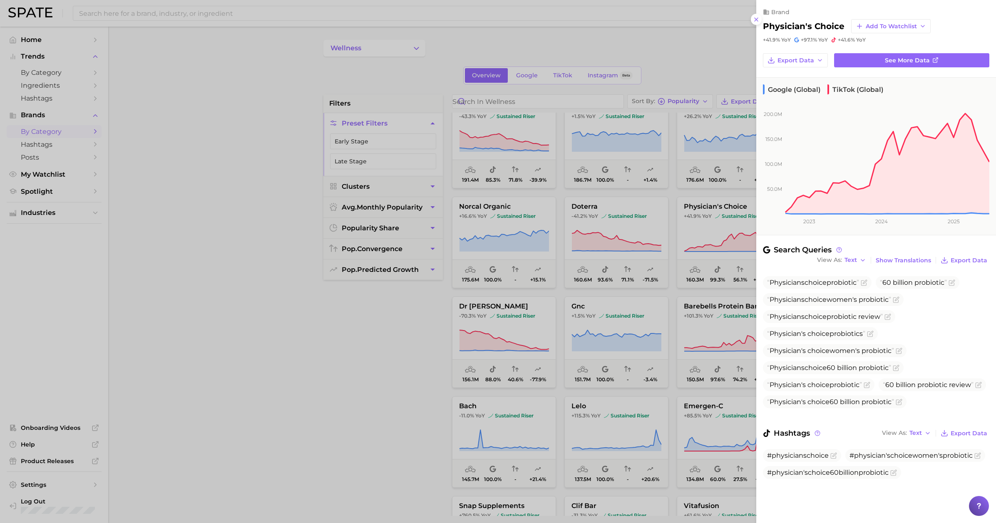
click at [395, 357] on div at bounding box center [498, 261] width 996 height 523
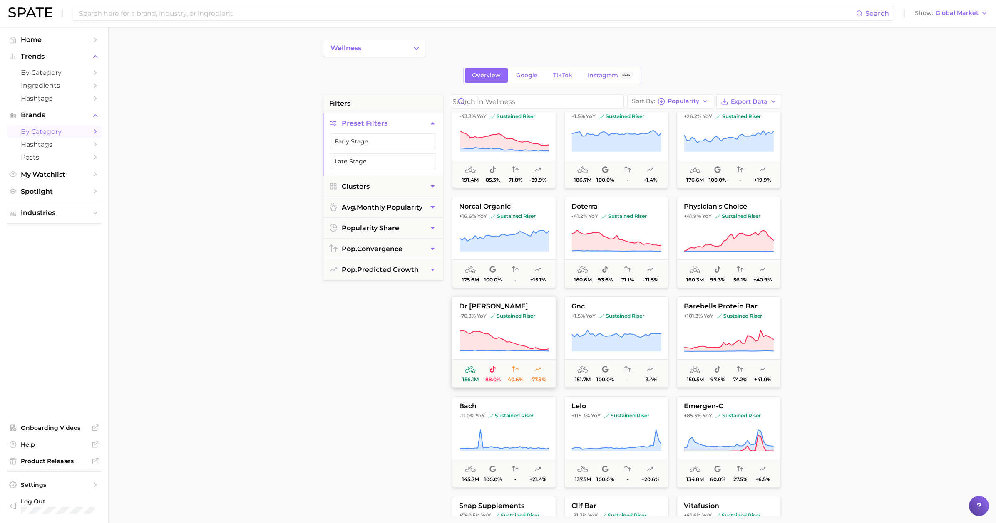
click at [420, 352] on button "dr sebi -70.3% YoY sustained riser 156.1m 88.0% 40.6% -77.9%" at bounding box center [504, 343] width 104 height 92
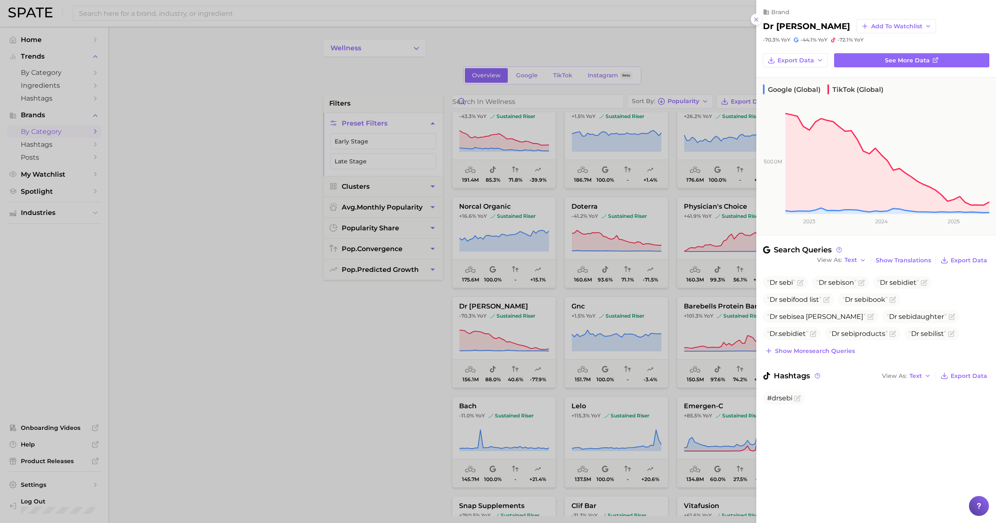
click at [382, 352] on div at bounding box center [498, 261] width 996 height 523
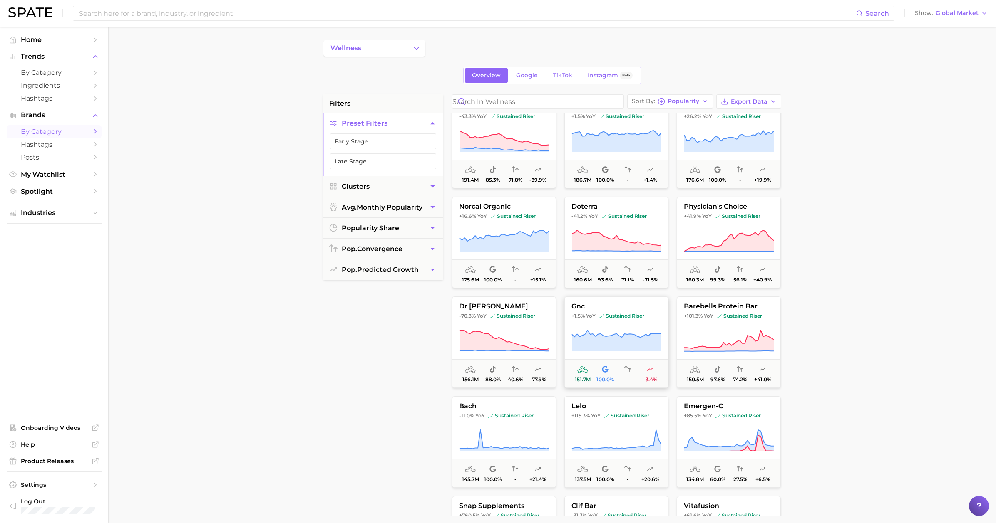
click at [420, 344] on icon at bounding box center [615, 340] width 89 height 21
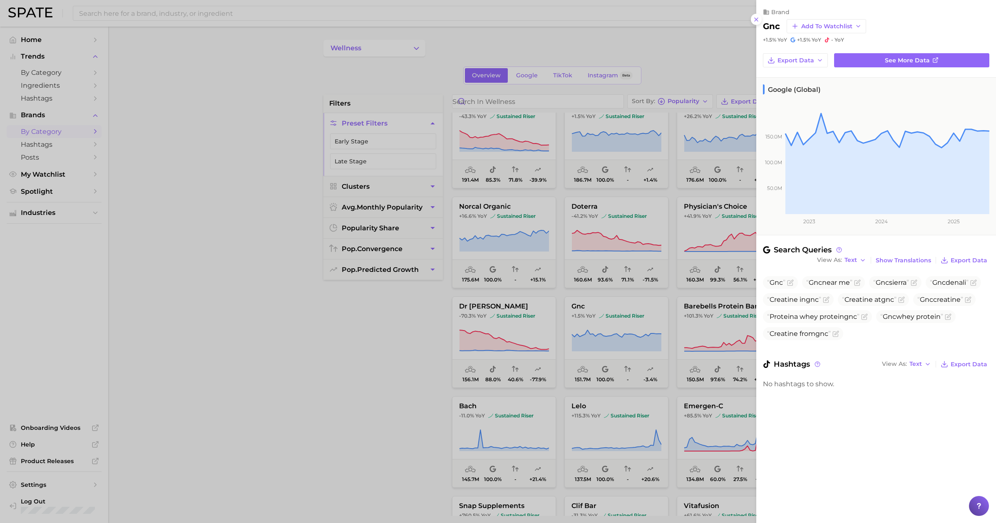
click at [403, 351] on div at bounding box center [498, 261] width 996 height 523
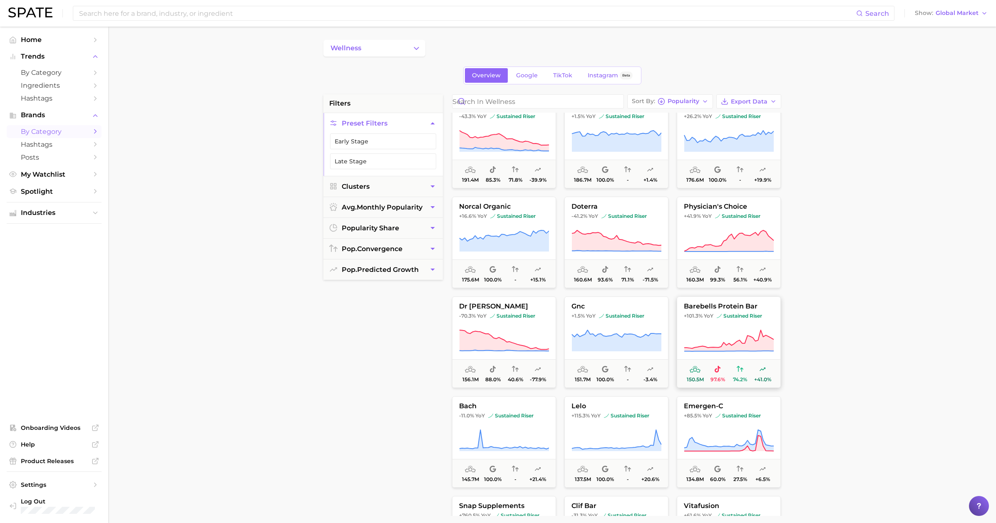
click at [420, 341] on icon at bounding box center [729, 341] width 90 height 23
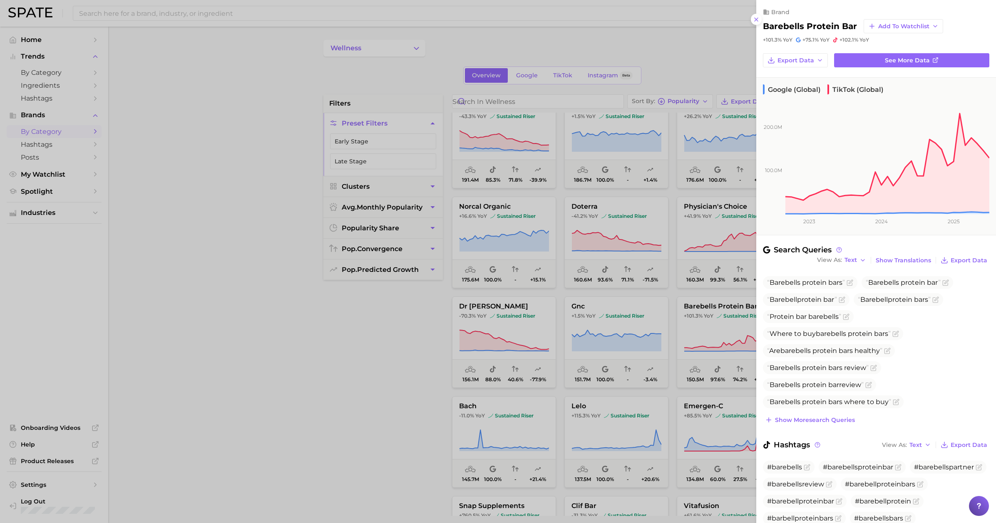
click at [419, 362] on div at bounding box center [498, 261] width 996 height 523
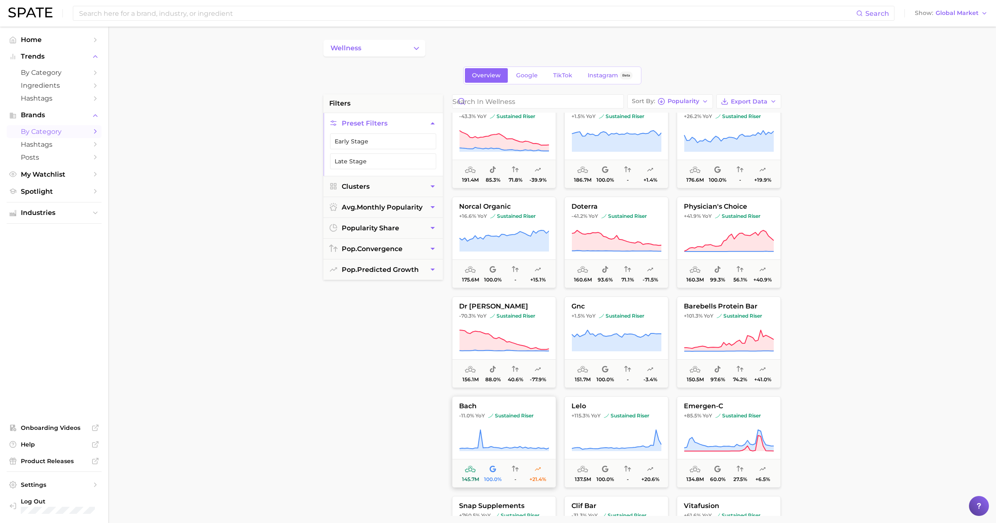
click at [420, 412] on button "bach -11.0% YoY sustained riser 145.7m 100.0% - +21.4%" at bounding box center [504, 442] width 104 height 92
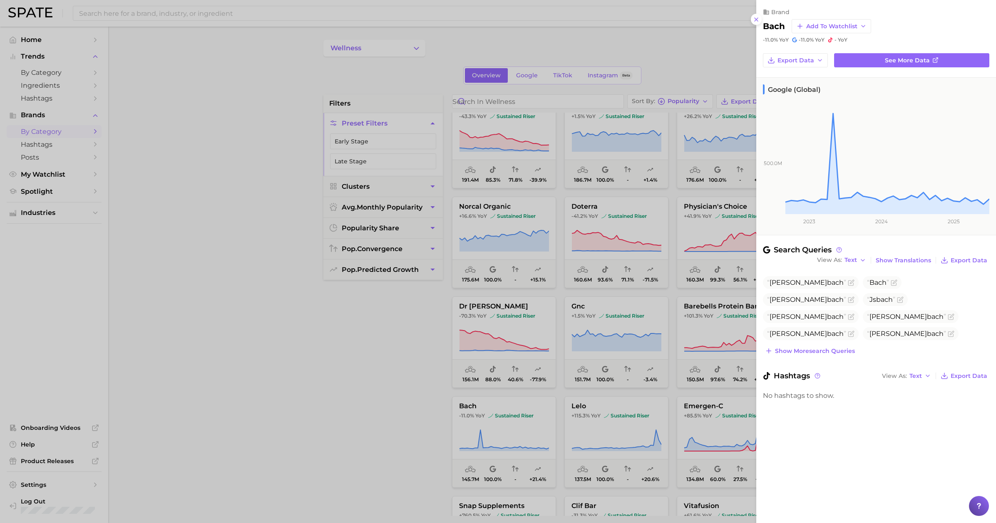
click at [420, 25] on h2 "bach" at bounding box center [774, 26] width 22 height 10
click at [407, 375] on div at bounding box center [498, 261] width 996 height 523
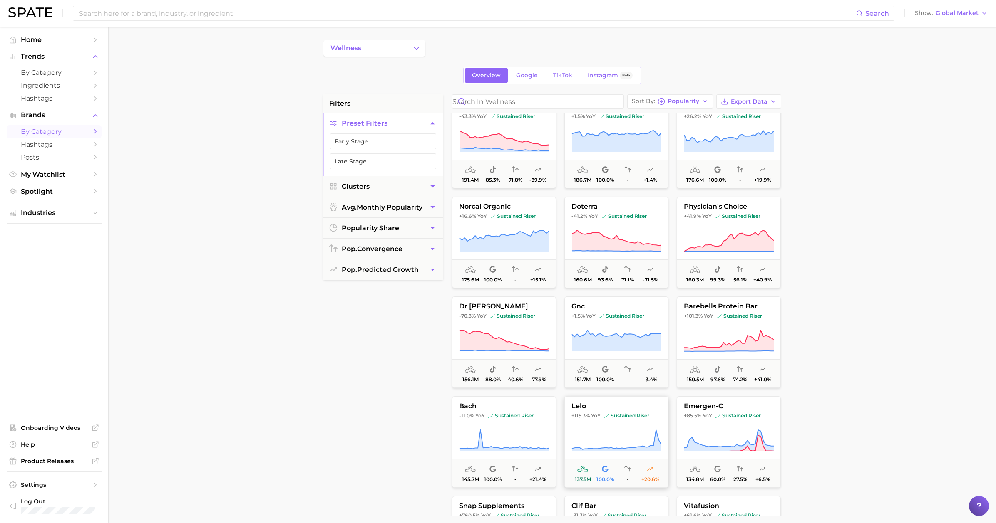
click at [420, 437] on icon at bounding box center [616, 440] width 90 height 23
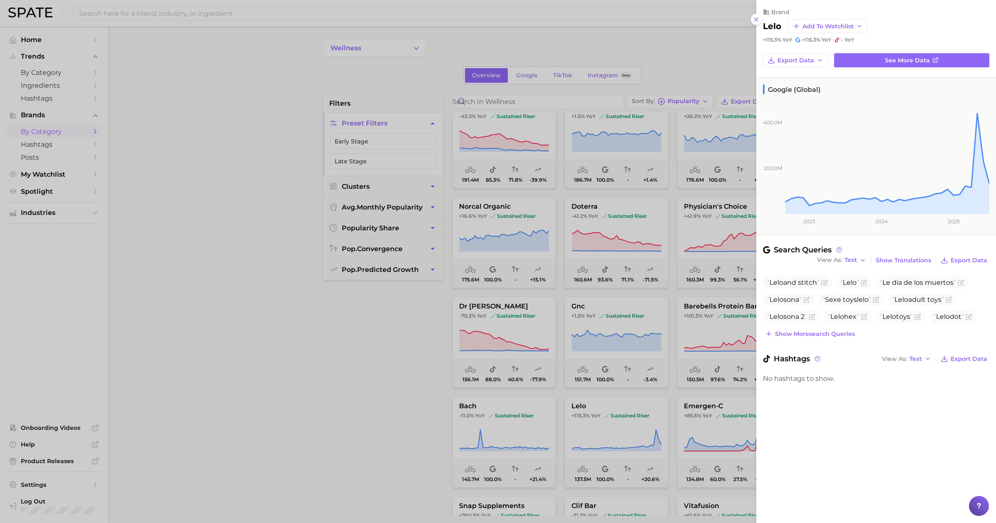
click at [420, 28] on h2 "lelo" at bounding box center [772, 26] width 18 height 10
click at [420, 334] on span "Show more search queries" at bounding box center [815, 334] width 80 height 7
click at [420, 282] on icon "Flag as miscategorized or irrelevant" at bounding box center [823, 282] width 5 height 5
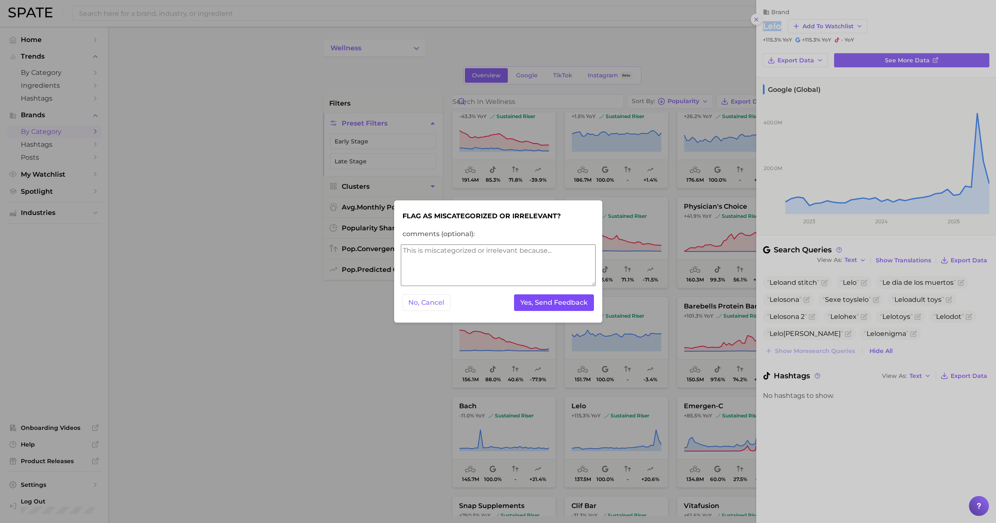
click at [420, 302] on button "Yes, Send Feedback" at bounding box center [554, 303] width 80 height 17
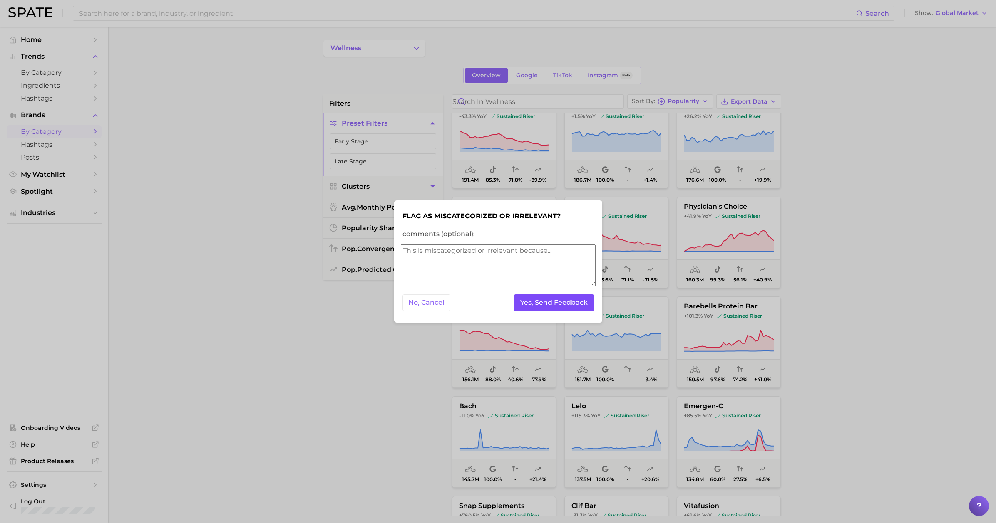
click at [420, 301] on button "Yes, Send Feedback" at bounding box center [554, 303] width 80 height 17
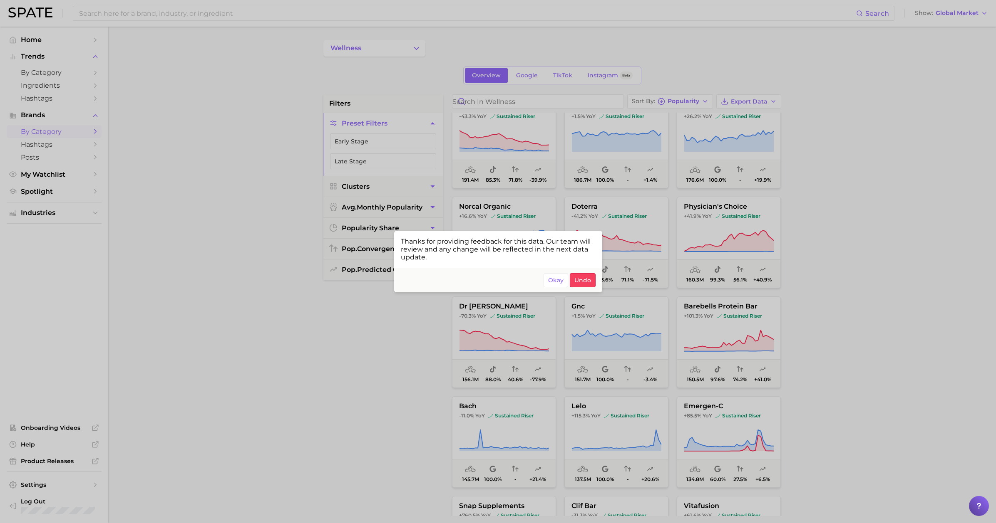
click at [420, 293] on div at bounding box center [498, 261] width 996 height 523
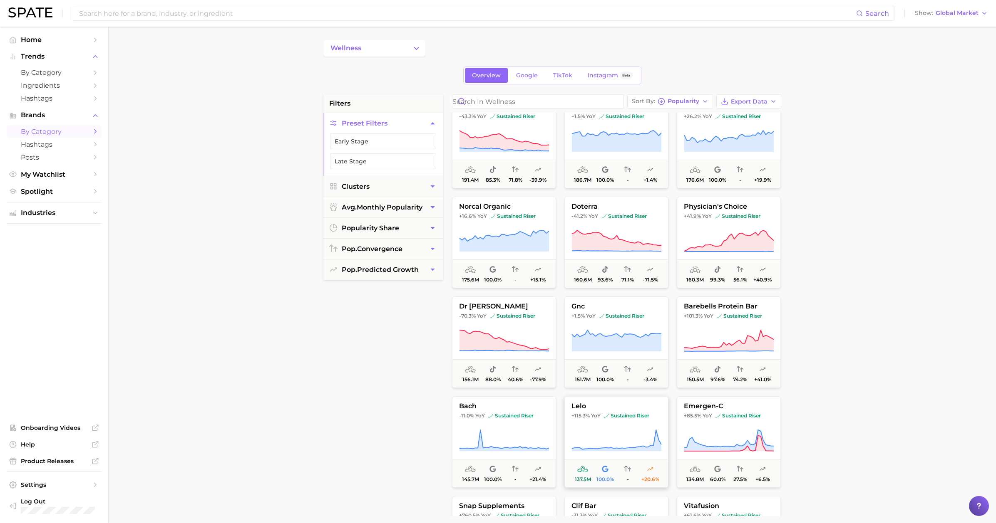
click at [420, 421] on button "lelo +115.3% YoY sustained riser 137.5m 100.0% - +20.6%" at bounding box center [616, 442] width 104 height 92
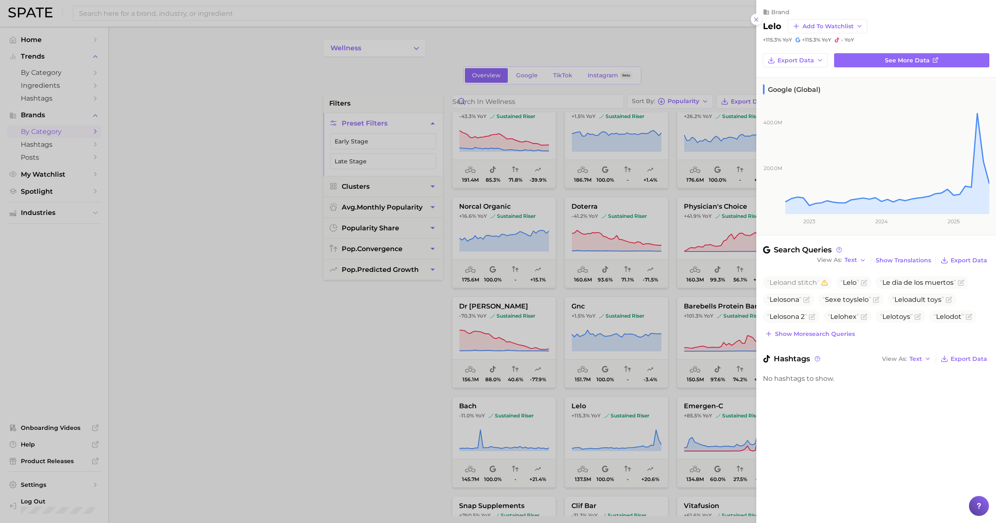
click at [397, 369] on div at bounding box center [498, 261] width 996 height 523
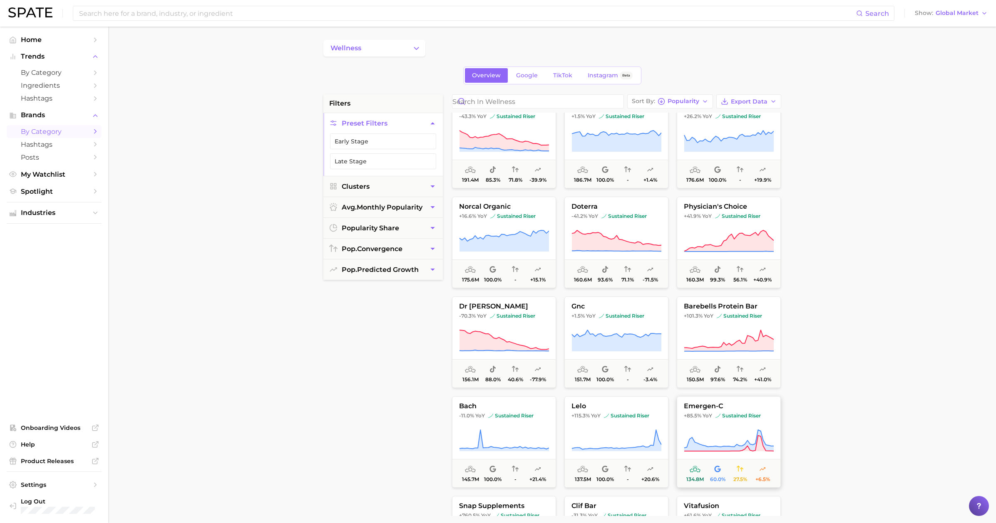
click at [420, 431] on icon at bounding box center [729, 440] width 90 height 23
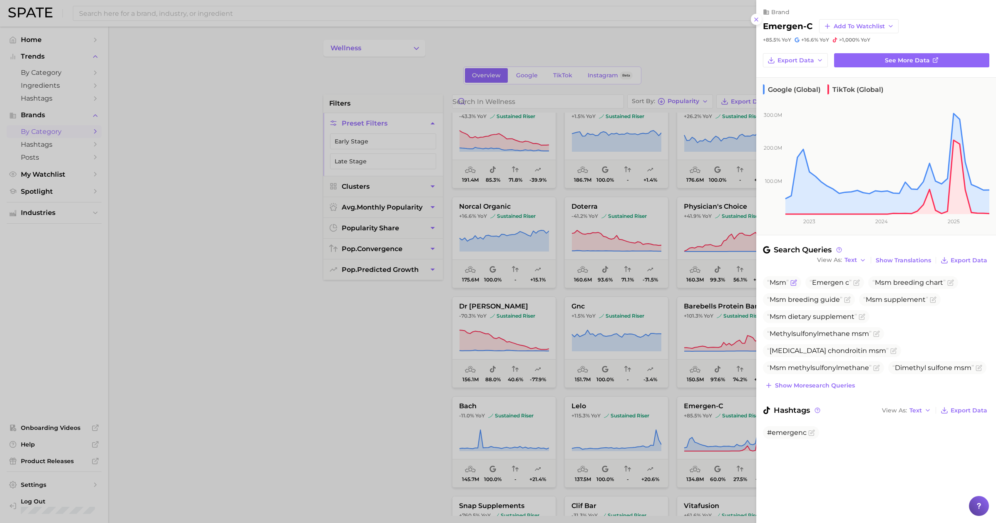
click at [420, 282] on span "Msm" at bounding box center [778, 283] width 22 height 8
drag, startPoint x: 763, startPoint y: 25, endPoint x: 811, endPoint y: 26, distance: 47.8
click at [420, 26] on h2 "emergen-c" at bounding box center [788, 26] width 50 height 10
click at [381, 373] on div at bounding box center [498, 261] width 996 height 523
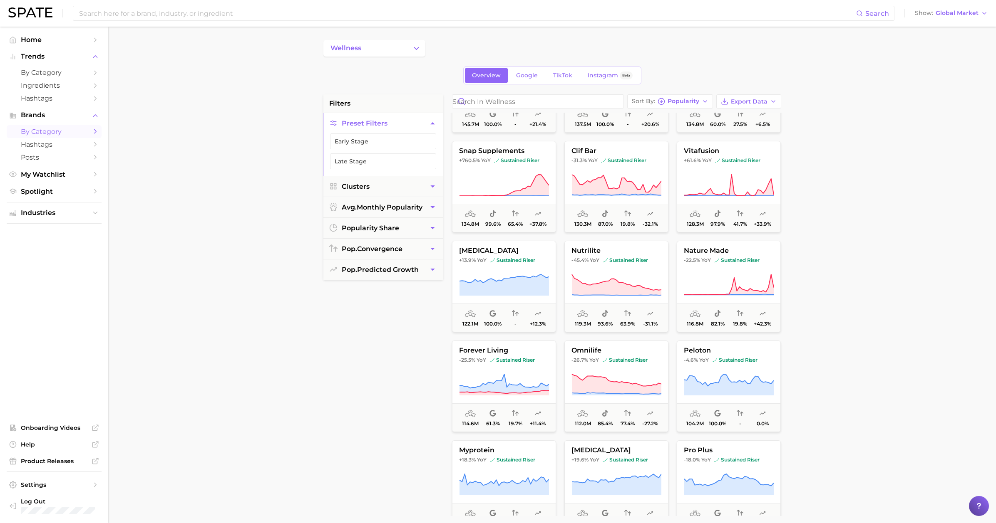
scroll to position [1595, 0]
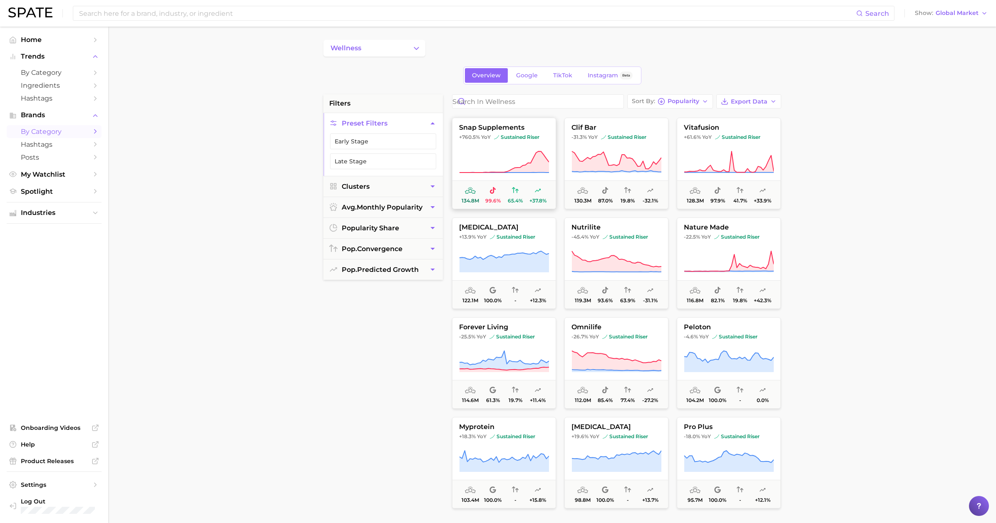
click at [420, 151] on icon at bounding box center [504, 162] width 90 height 23
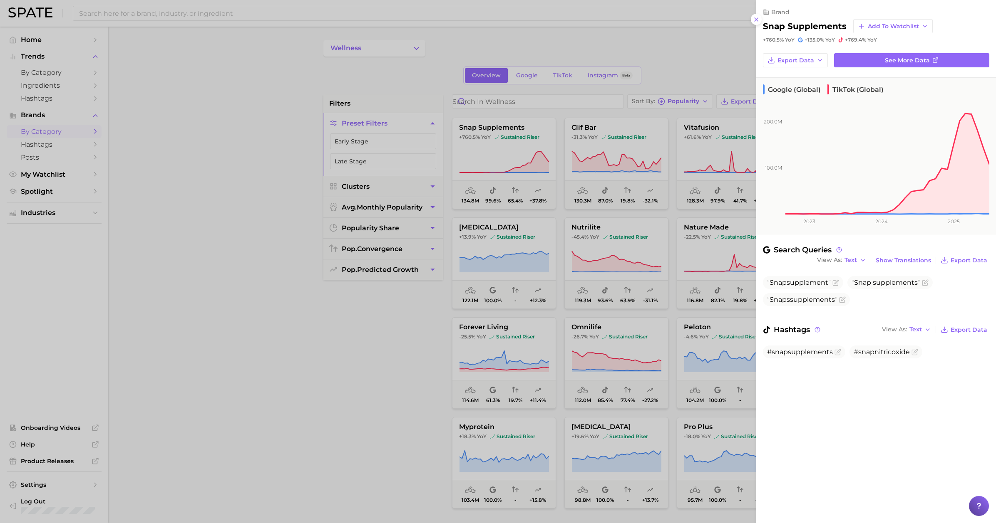
click at [420, 161] on div at bounding box center [498, 261] width 996 height 523
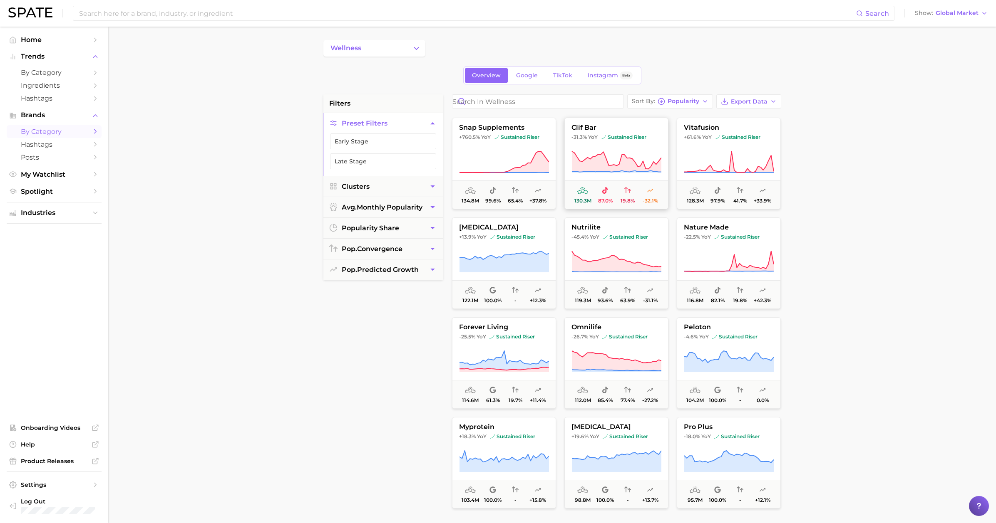
drag, startPoint x: 624, startPoint y: 161, endPoint x: 649, endPoint y: 160, distance: 25.8
click at [420, 161] on icon at bounding box center [615, 161] width 89 height 21
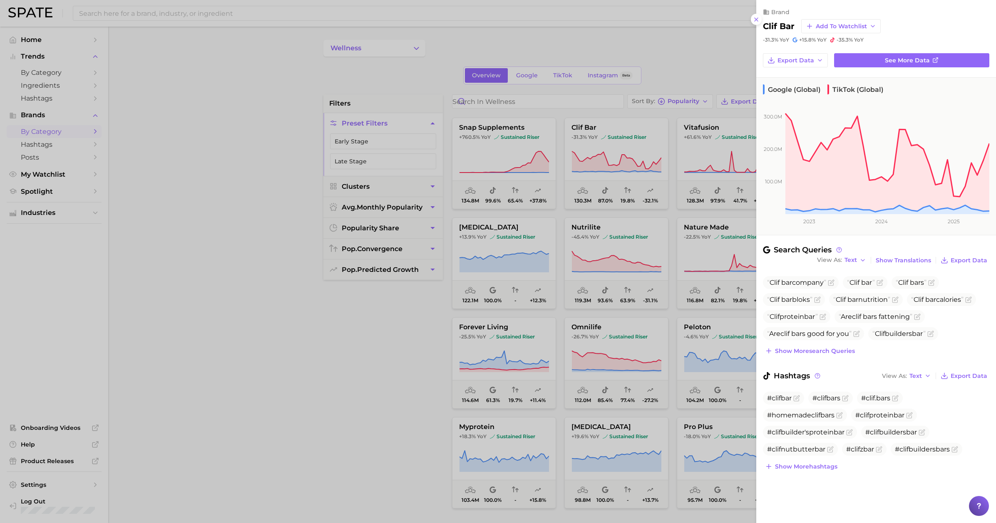
click at [420, 159] on div at bounding box center [498, 261] width 996 height 523
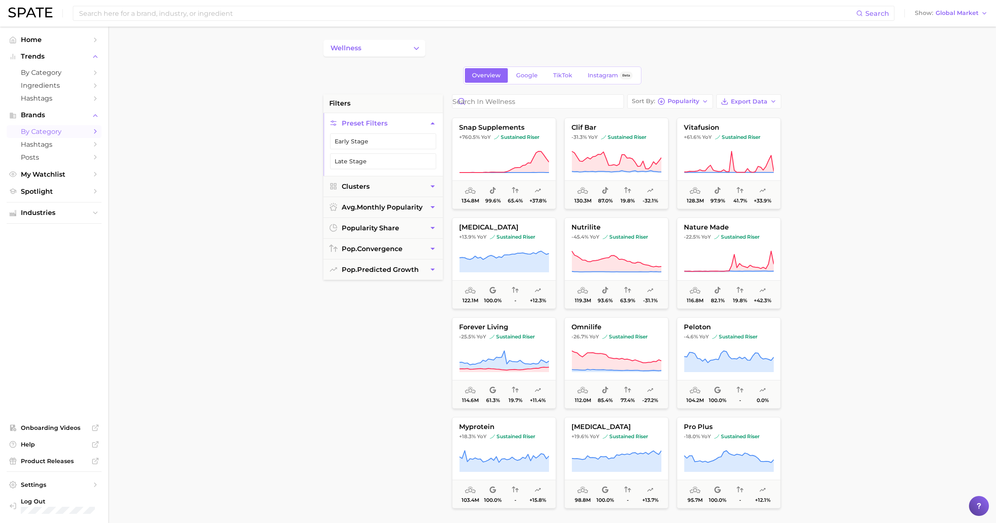
click at [420, 159] on icon at bounding box center [729, 162] width 90 height 23
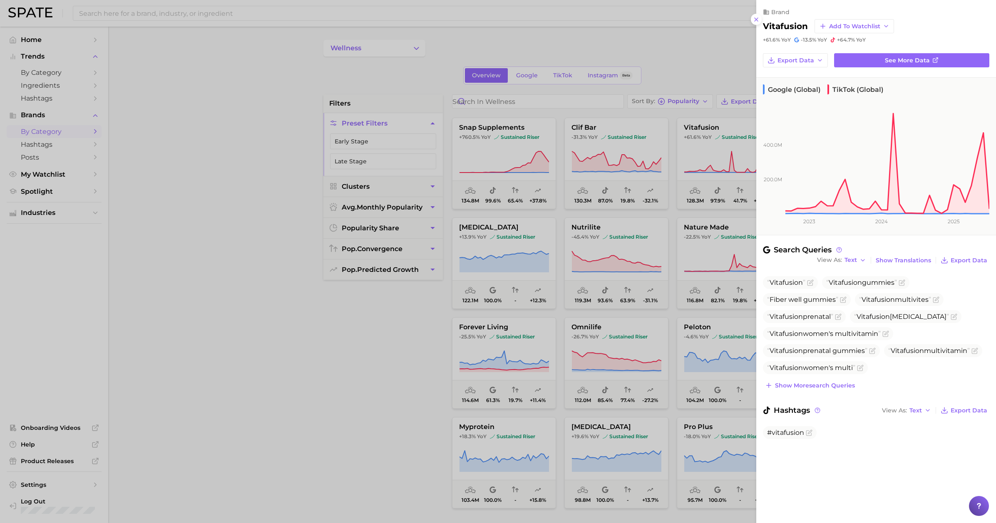
click at [420, 258] on div at bounding box center [498, 261] width 996 height 523
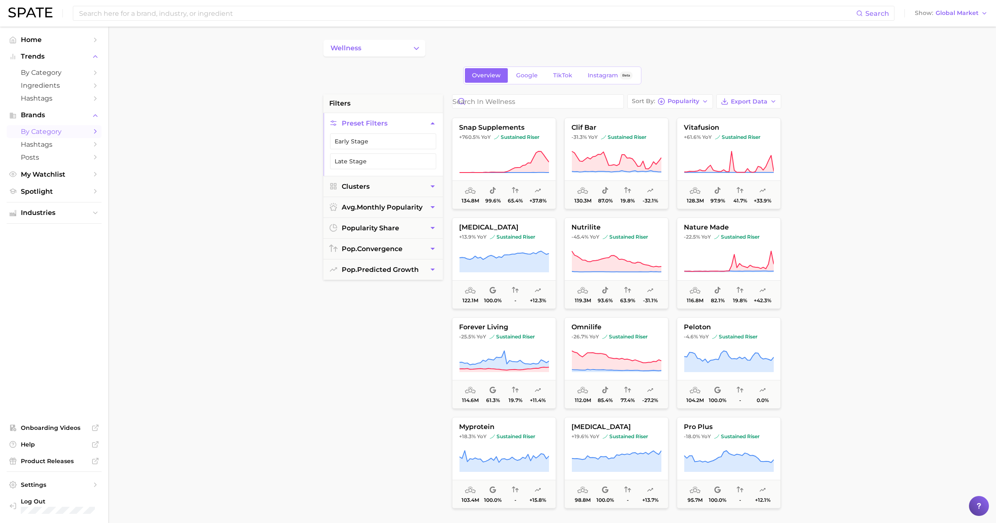
click at [420, 257] on icon at bounding box center [503, 261] width 89 height 21
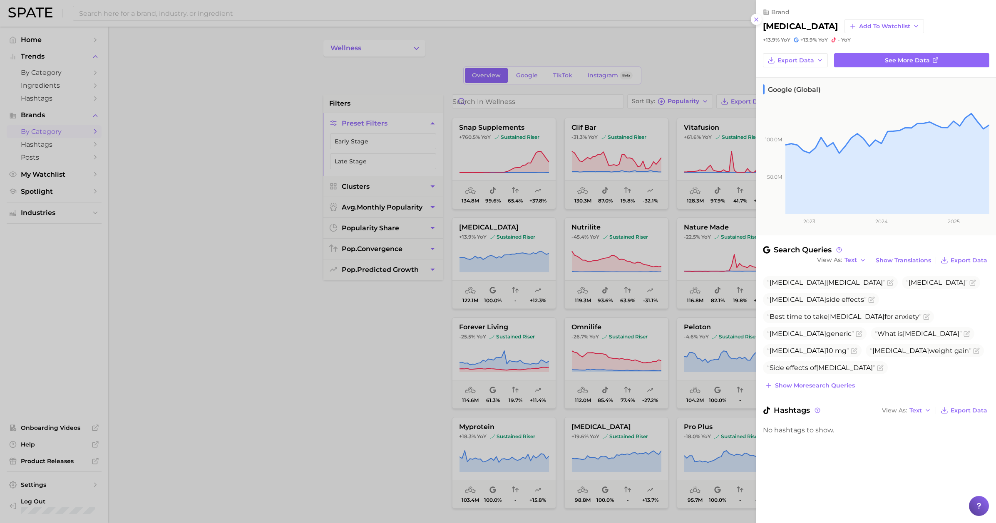
click at [420, 248] on div at bounding box center [498, 261] width 996 height 523
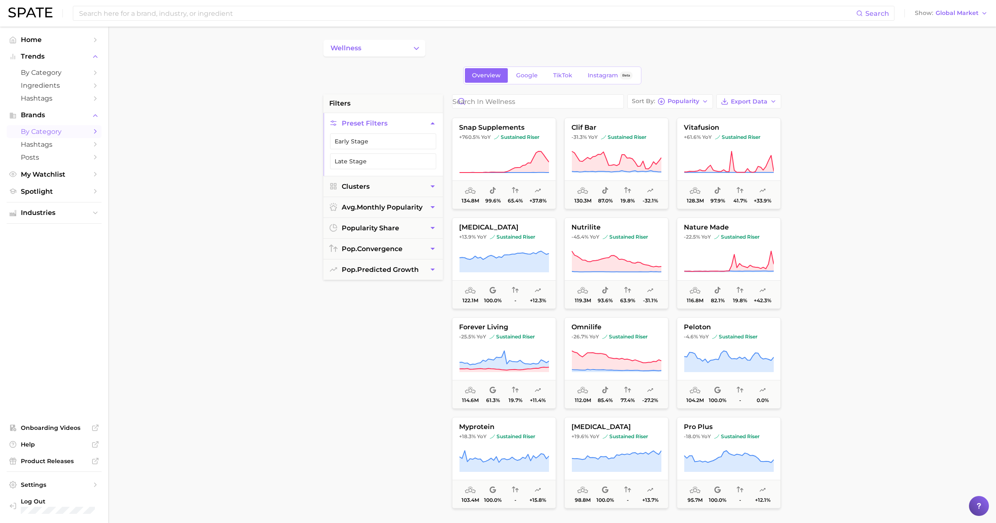
click at [420, 252] on icon at bounding box center [616, 261] width 90 height 23
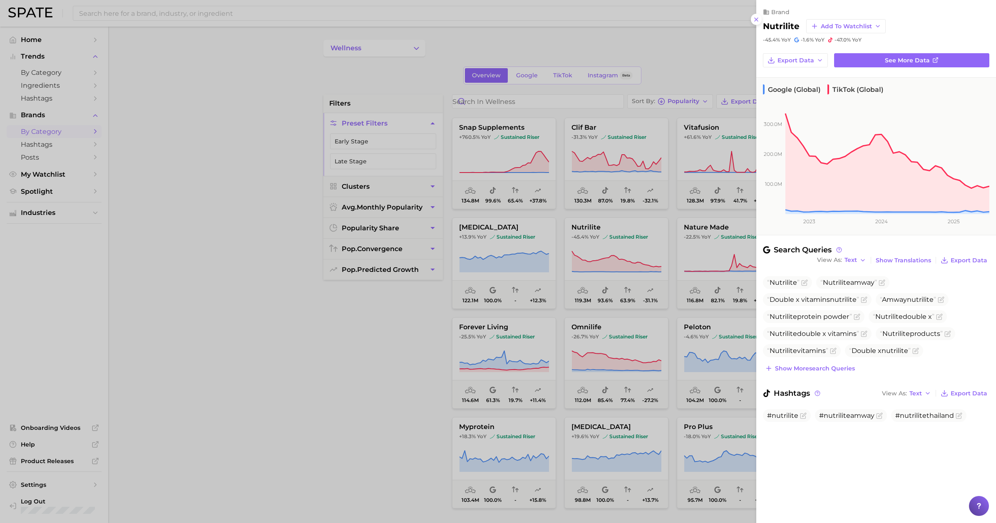
click at [420, 254] on div at bounding box center [498, 261] width 996 height 523
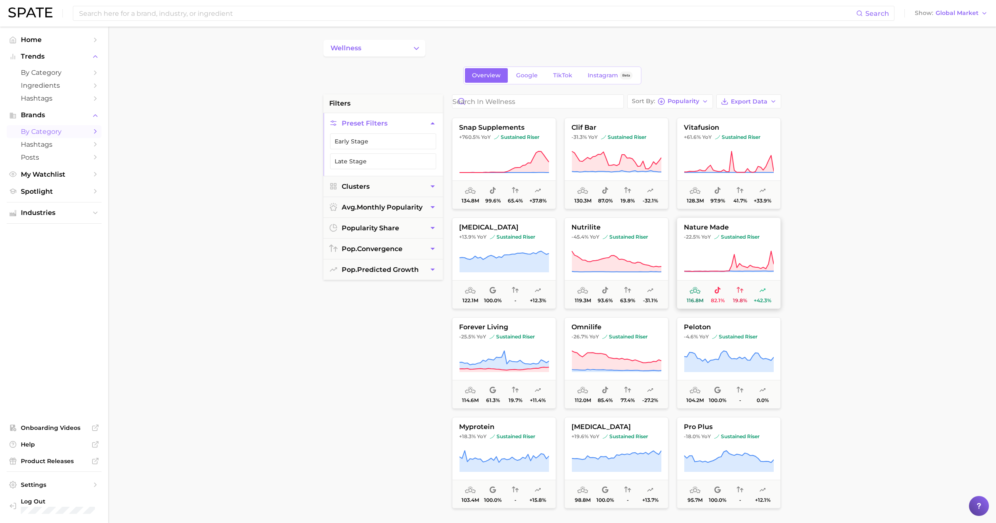
click at [420, 253] on icon at bounding box center [729, 261] width 90 height 23
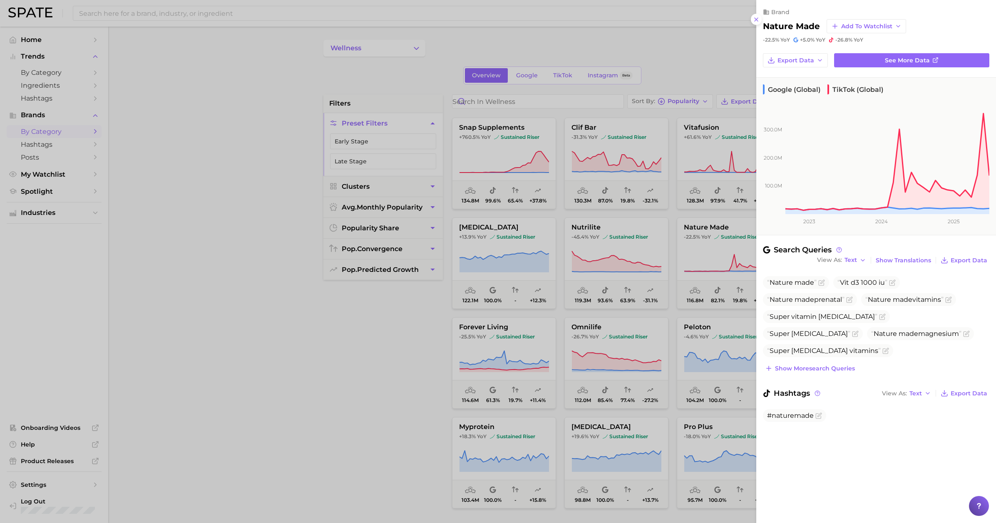
drag, startPoint x: 452, startPoint y: 362, endPoint x: 463, endPoint y: 358, distance: 11.7
click at [420, 361] on div at bounding box center [498, 261] width 996 height 523
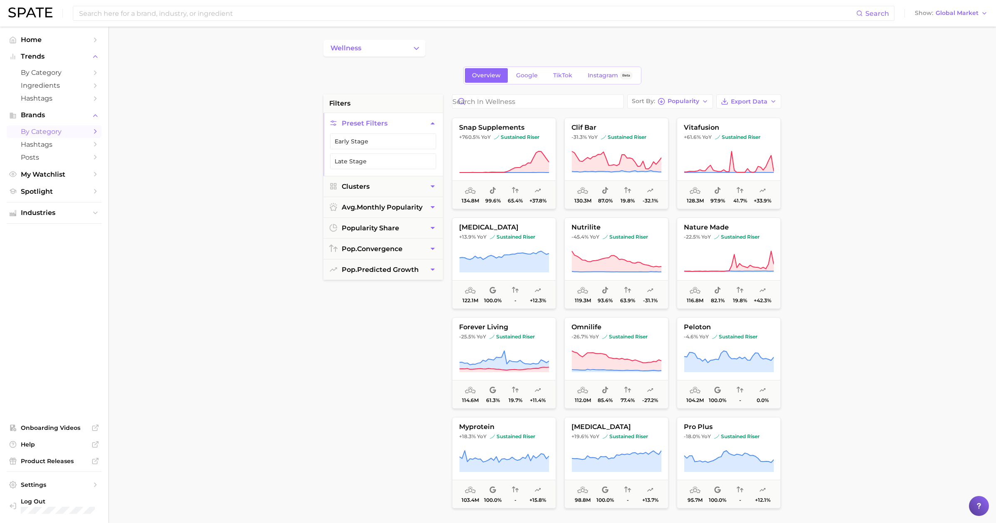
click at [420, 350] on icon at bounding box center [504, 361] width 90 height 23
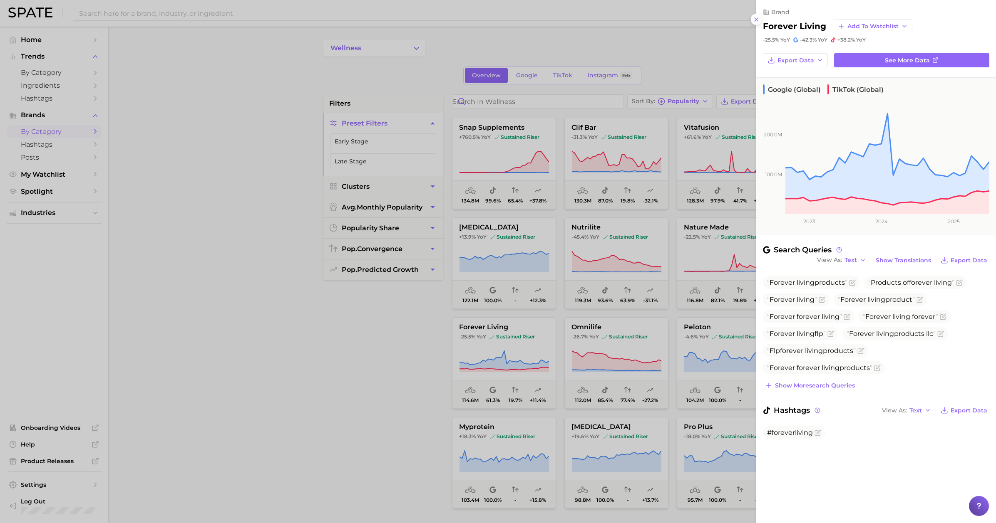
click at [420, 350] on div at bounding box center [498, 261] width 996 height 523
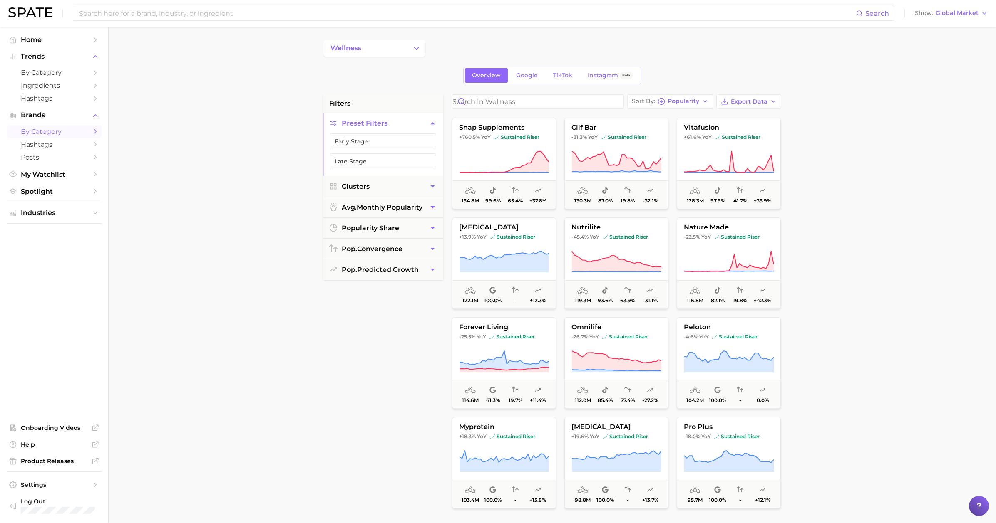
click at [420, 348] on button "omnilife -26.7% YoY sustained riser 112.0m 85.4% 77.4% -27.2%" at bounding box center [616, 363] width 104 height 92
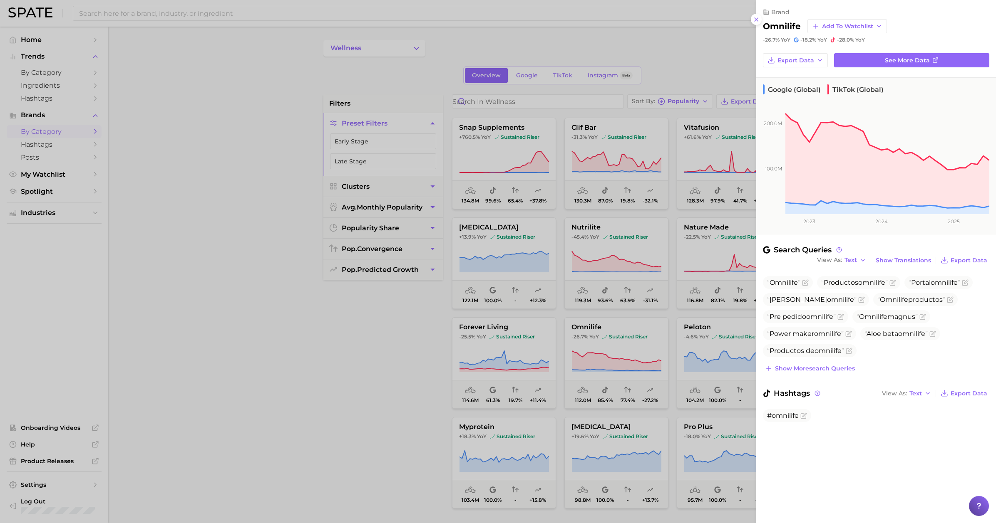
click at [420, 343] on div at bounding box center [498, 261] width 996 height 523
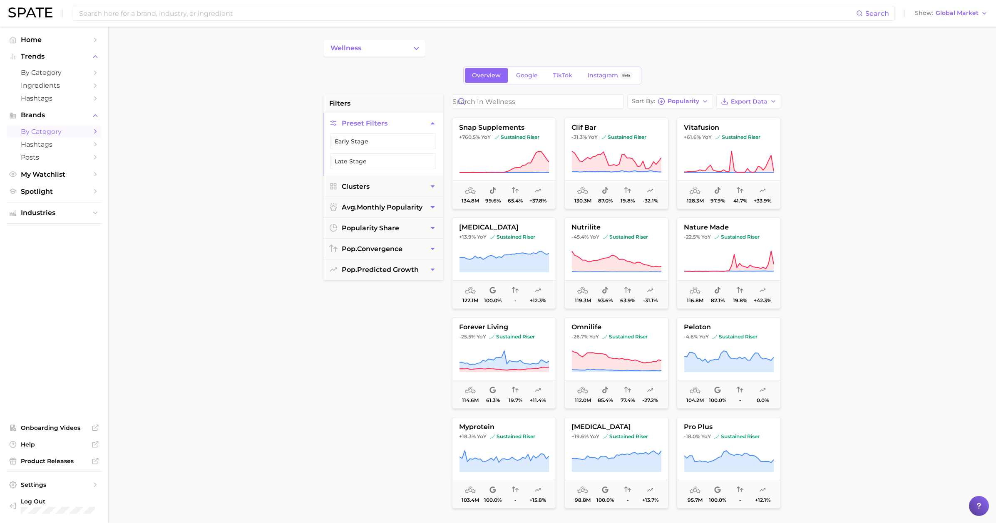
click at [420, 344] on button "peloton -4.6% YoY sustained riser 104.2m 100.0% - 0.0%" at bounding box center [728, 363] width 104 height 92
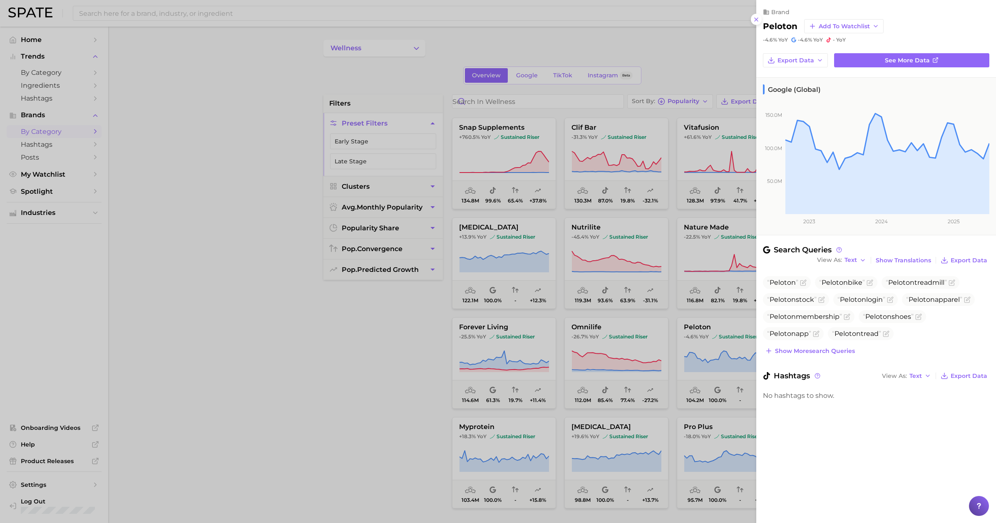
drag, startPoint x: 523, startPoint y: 437, endPoint x: 515, endPoint y: 444, distance: 10.6
click at [420, 438] on div at bounding box center [498, 261] width 996 height 523
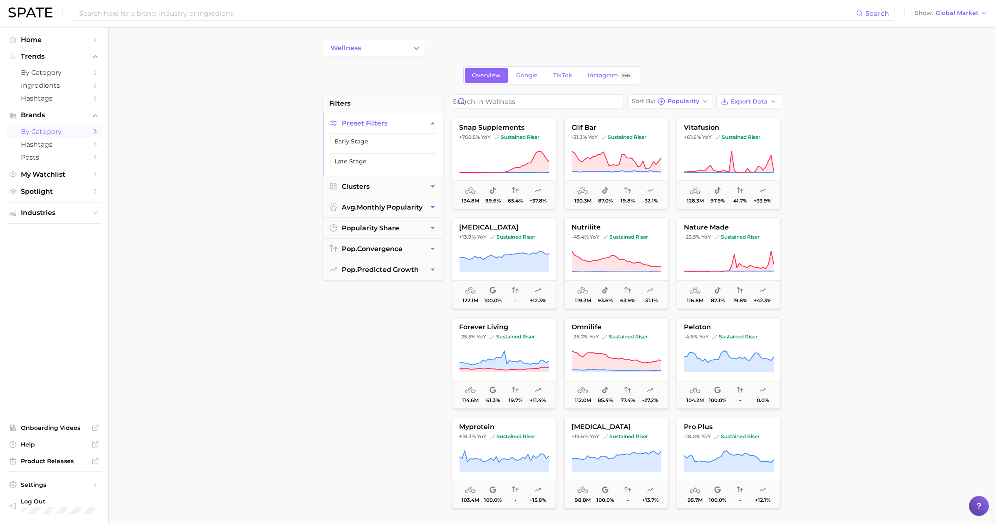
click at [420, 445] on button "myprotein +18.3% YoY sustained riser 103.4m 100.0% - +15.8%" at bounding box center [504, 463] width 104 height 92
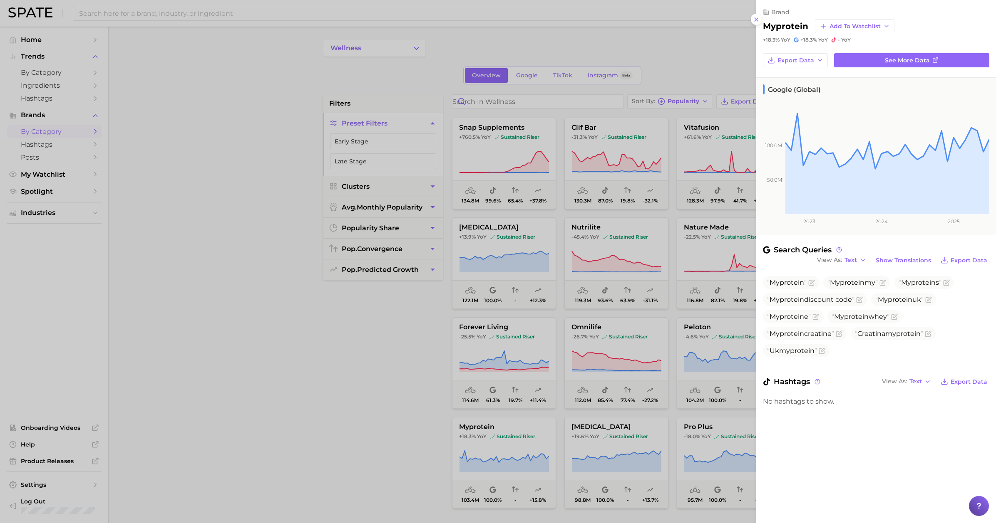
click at [420, 444] on div at bounding box center [498, 261] width 996 height 523
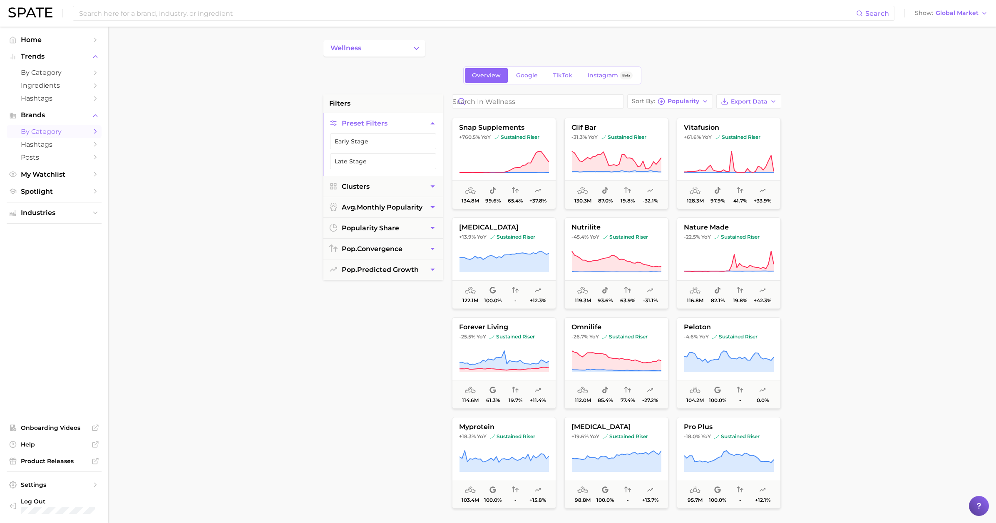
click at [420, 449] on button "wellbutrin +19.6% YoY sustained riser 98.8m 100.0% - +13.7%" at bounding box center [616, 463] width 104 height 92
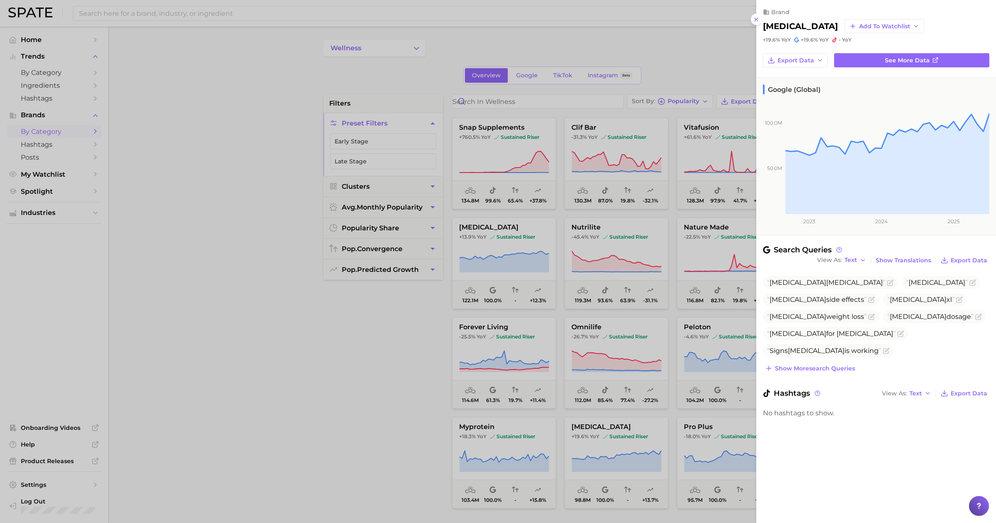
click at [420, 438] on div at bounding box center [498, 261] width 996 height 523
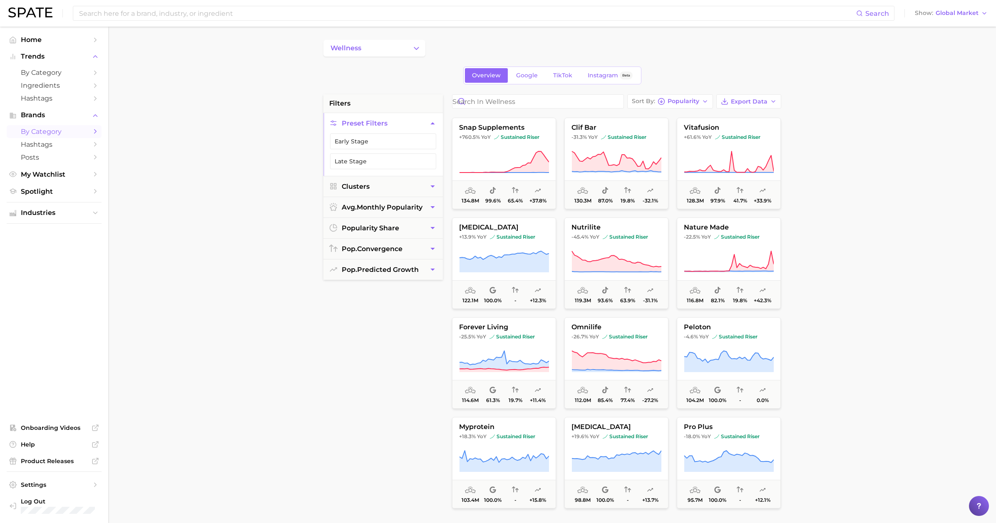
click at [420, 440] on span "YoY" at bounding box center [706, 437] width 10 height 7
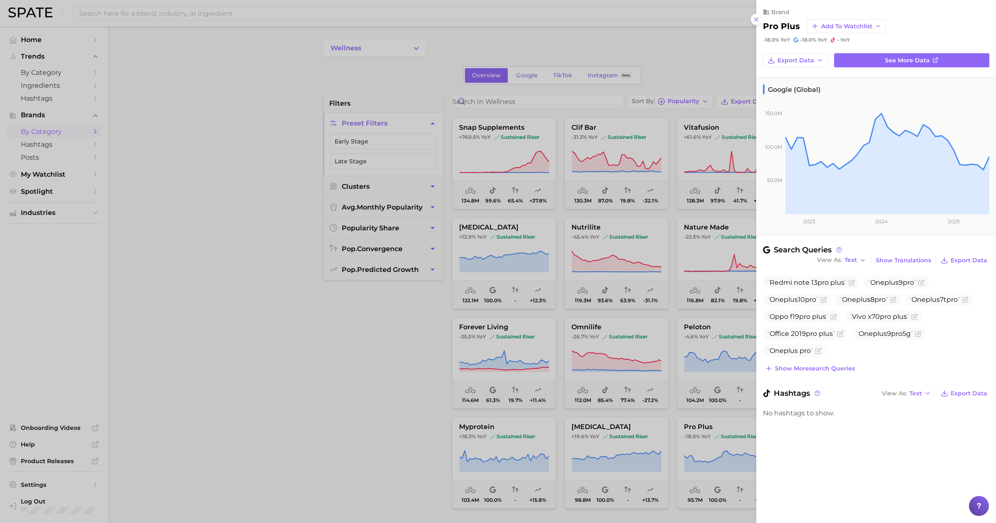
click at [375, 402] on div at bounding box center [498, 261] width 996 height 523
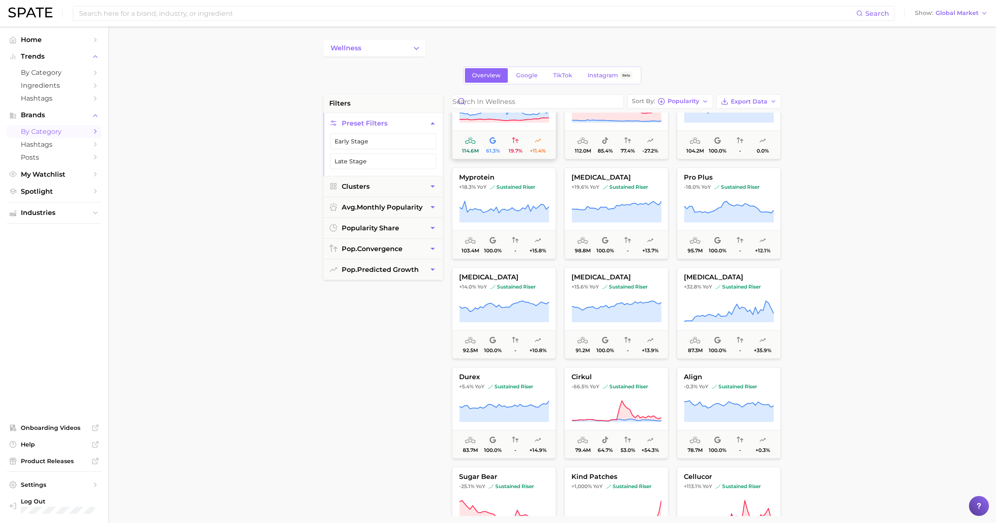
scroll to position [1854, 0]
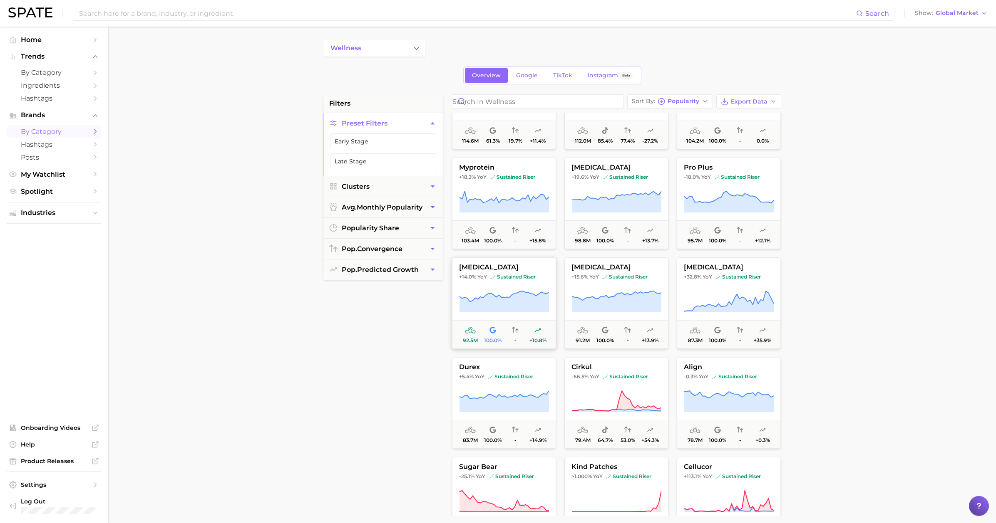
click at [420, 290] on icon at bounding box center [504, 301] width 90 height 23
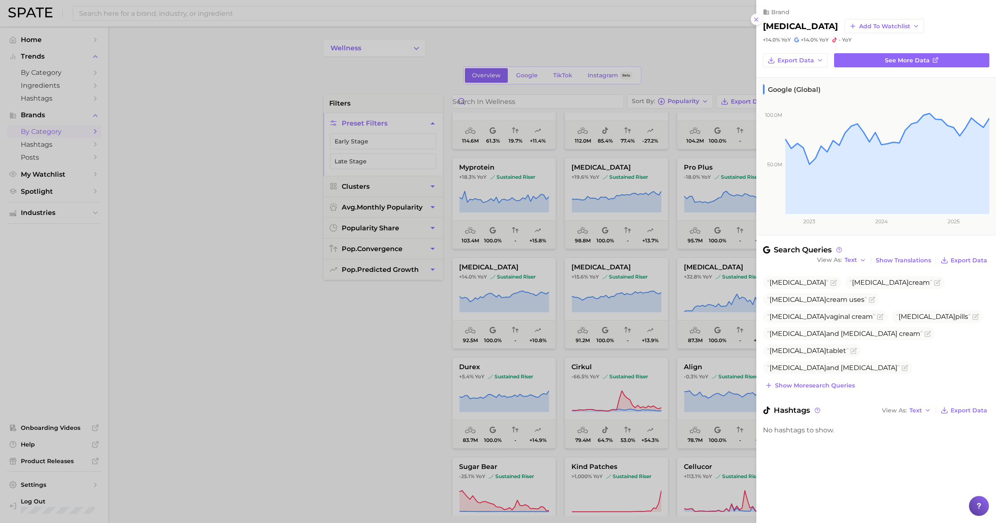
click at [420, 299] on div at bounding box center [498, 261] width 996 height 523
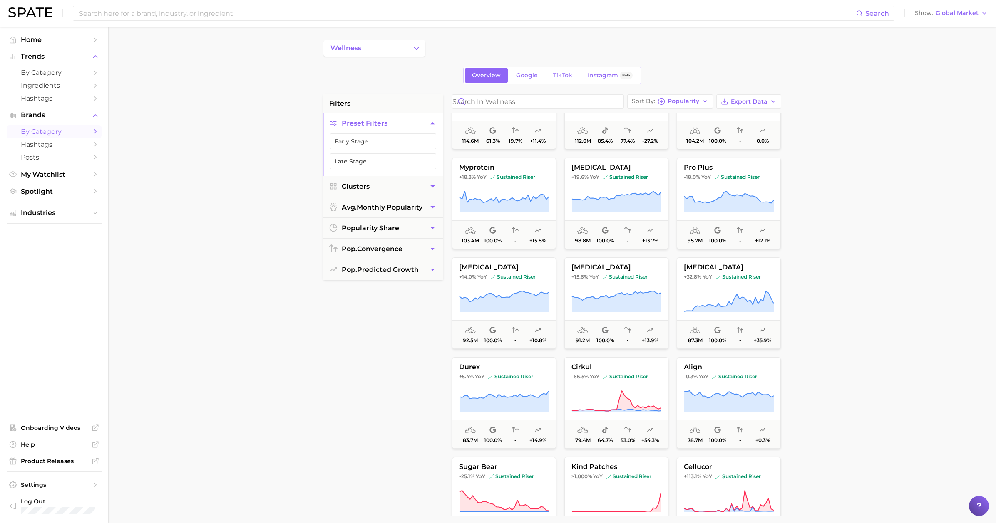
click at [420, 303] on icon at bounding box center [615, 301] width 89 height 21
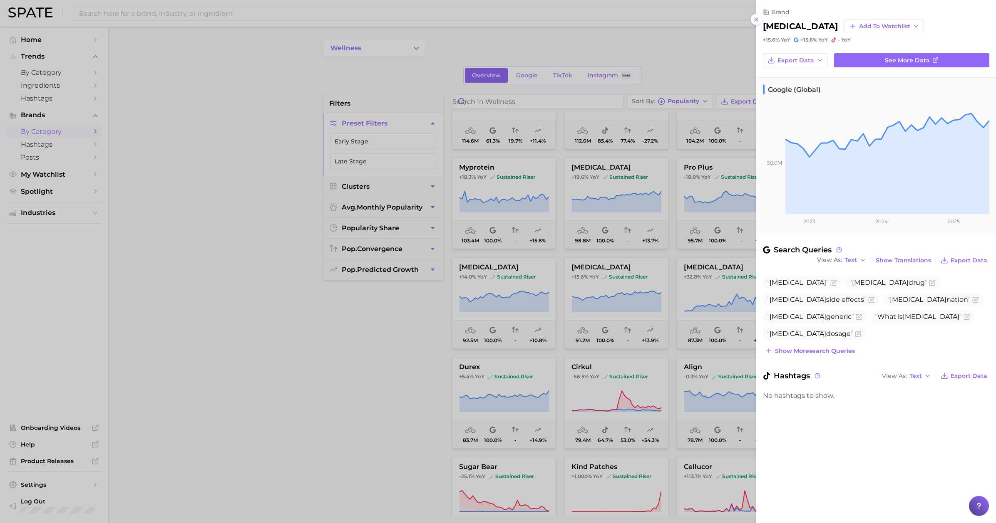
click at [420, 297] on div at bounding box center [498, 261] width 996 height 523
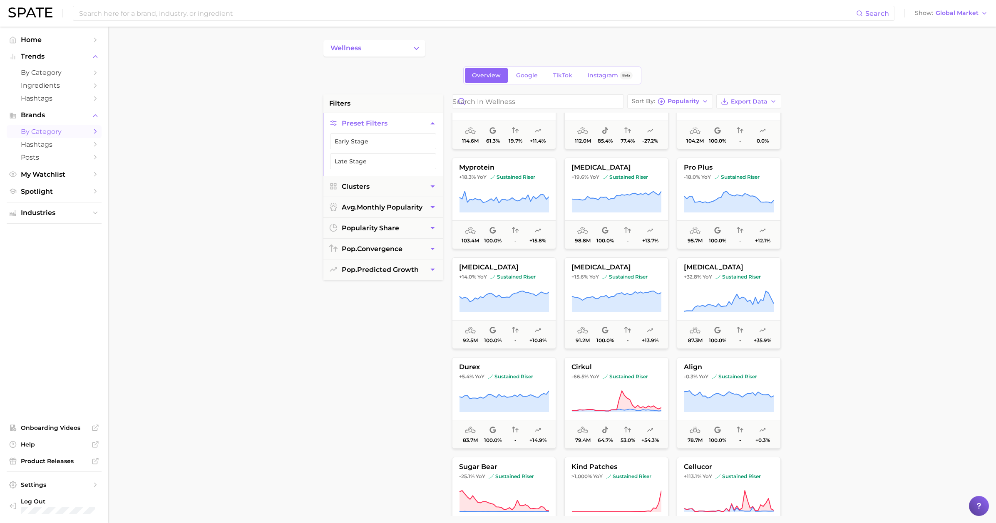
click at [420, 299] on icon at bounding box center [729, 301] width 90 height 23
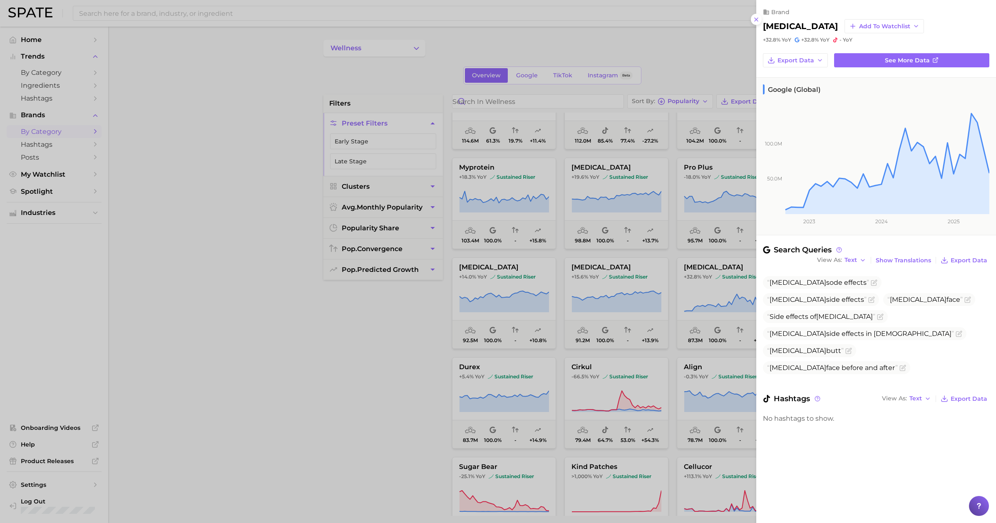
click at [420, 356] on div at bounding box center [498, 261] width 996 height 523
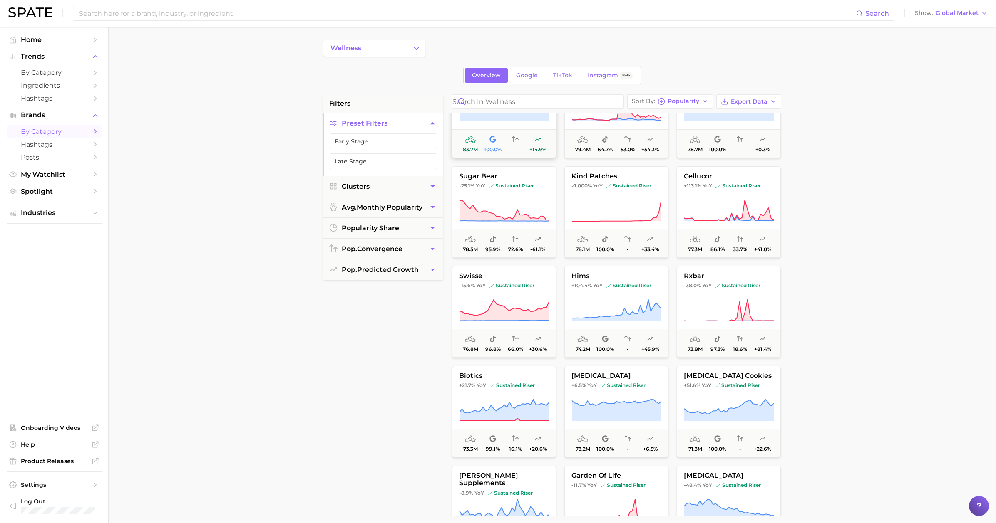
scroll to position [2148, 0]
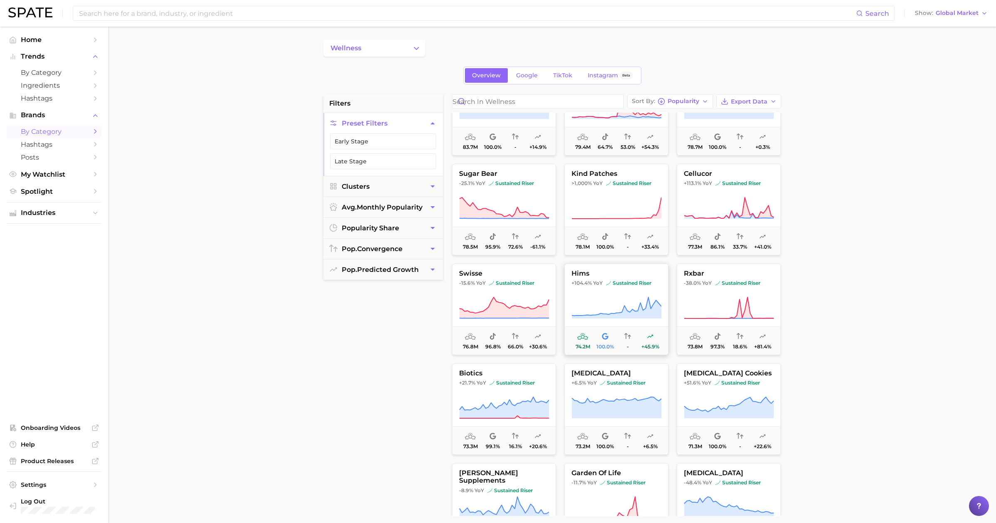
click at [420, 292] on button "hims +104.4% YoY sustained riser 74.2m 100.0% - +45.9%" at bounding box center [616, 310] width 104 height 92
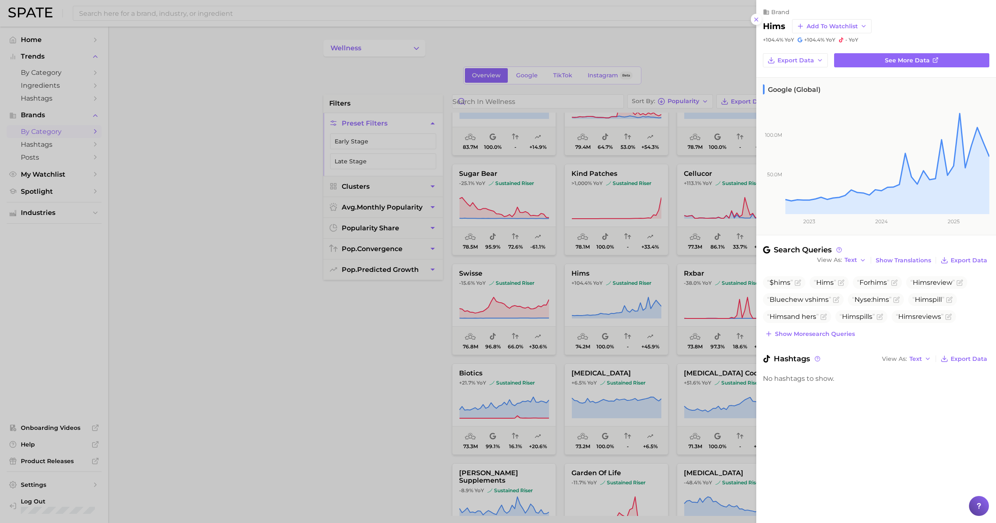
click at [399, 324] on div at bounding box center [498, 261] width 996 height 523
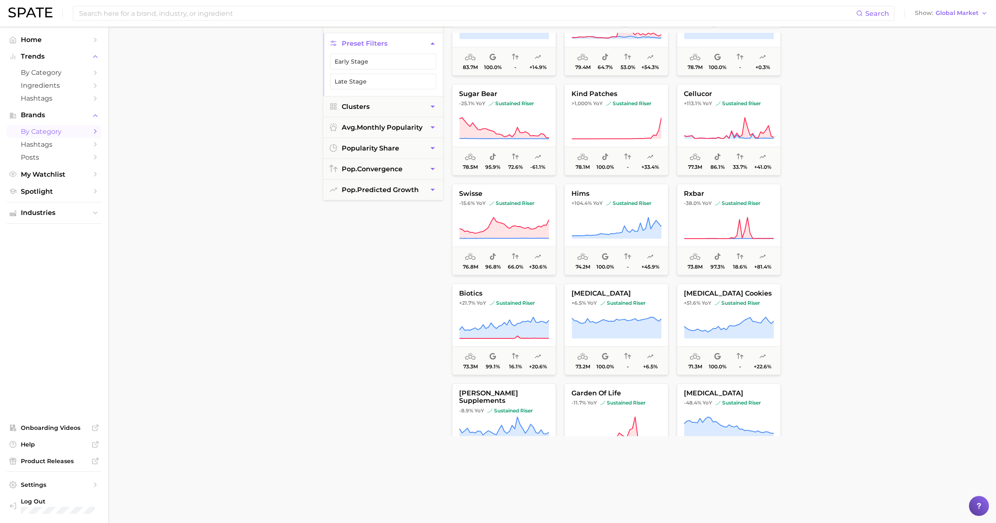
scroll to position [122, 0]
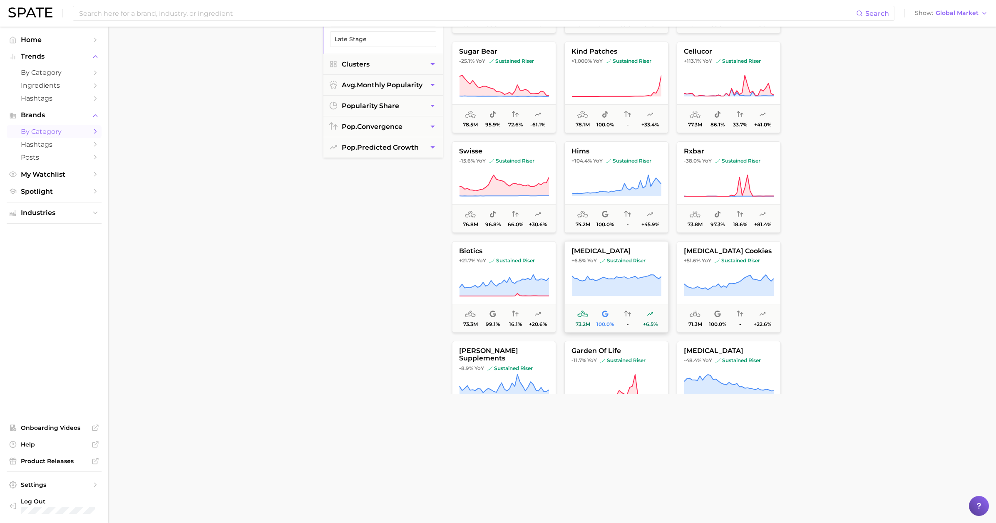
click at [420, 282] on icon at bounding box center [615, 285] width 89 height 21
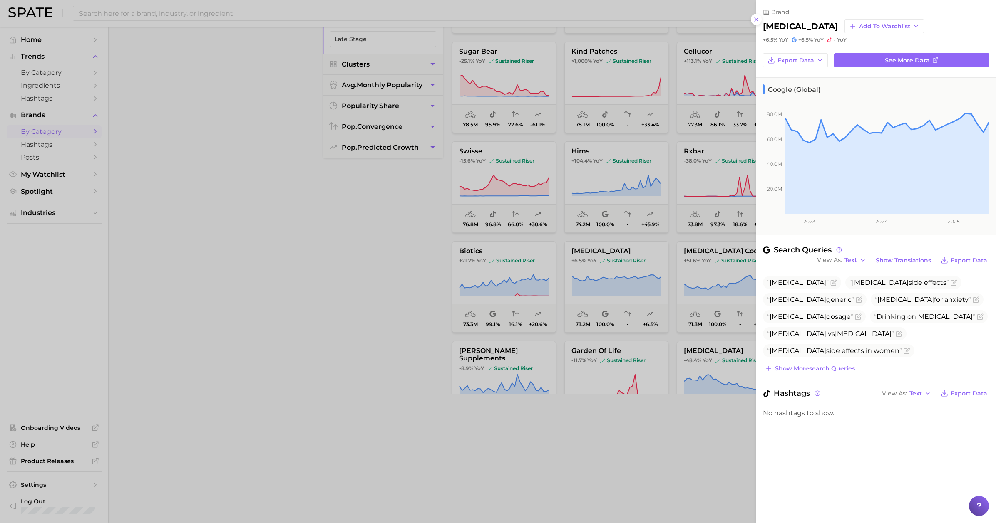
click at [384, 354] on div at bounding box center [498, 261] width 996 height 523
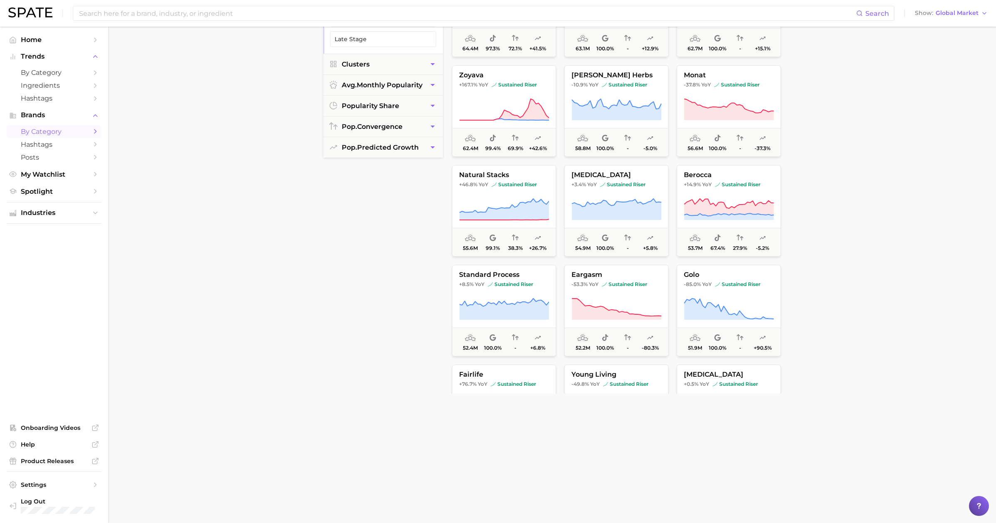
scroll to position [0, 0]
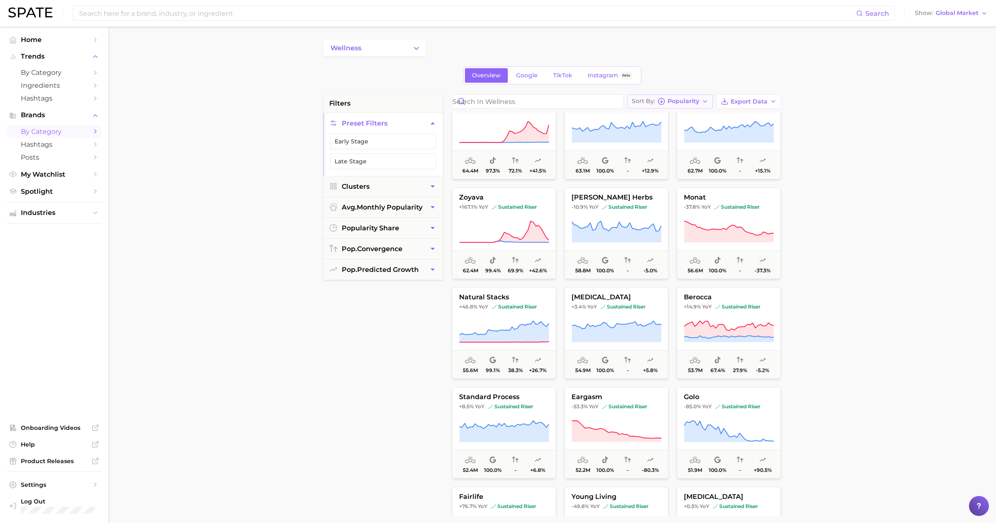
click at [420, 104] on span "Popularity" at bounding box center [683, 101] width 32 height 5
click at [408, 357] on div "filters Preset Filters Early Stage Late Stage Clusters avg. monthly popularity …" at bounding box center [382, 305] width 119 height 422
click at [420, 74] on span "Instagram" at bounding box center [602, 75] width 30 height 7
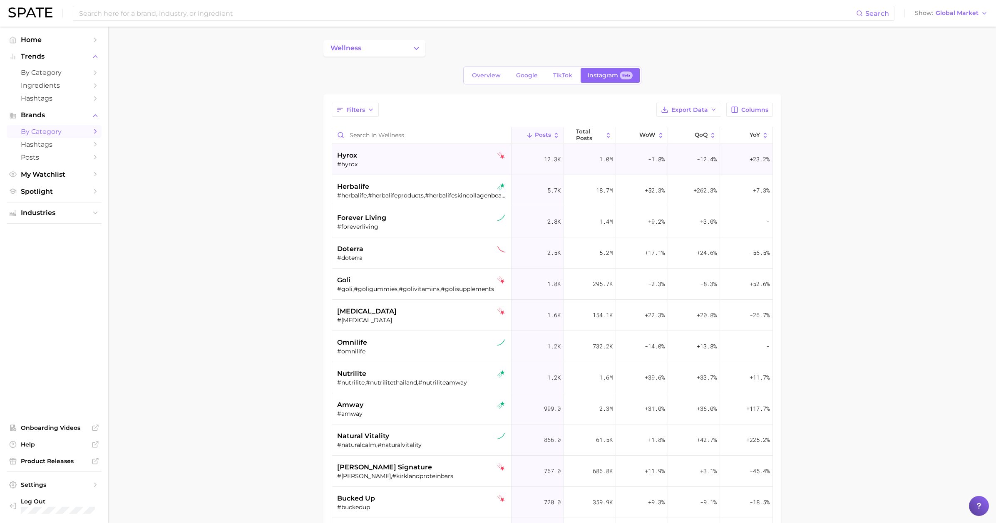
click at [404, 163] on div "#hyrox" at bounding box center [422, 164] width 171 height 7
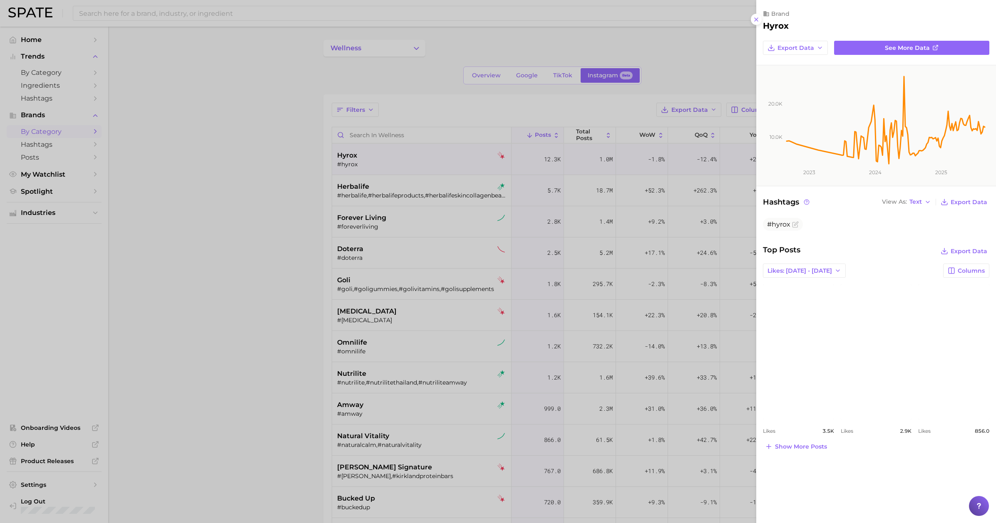
click at [240, 265] on div at bounding box center [498, 261] width 996 height 523
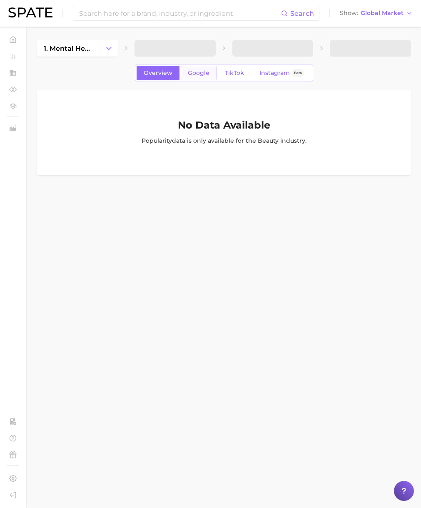
click at [198, 76] on span "Google" at bounding box center [199, 72] width 22 height 7
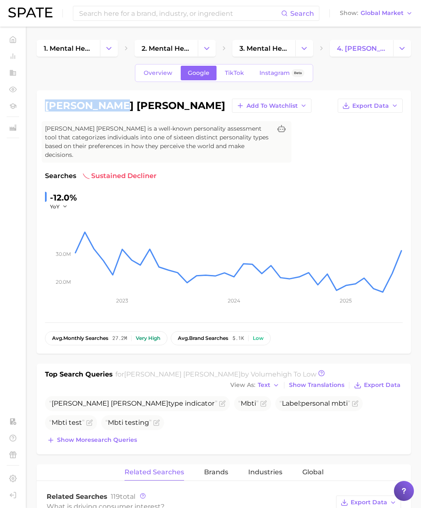
drag, startPoint x: 46, startPoint y: 105, endPoint x: 112, endPoint y: 108, distance: 66.2
click at [112, 108] on h1 "myers briggs" at bounding box center [135, 106] width 180 height 10
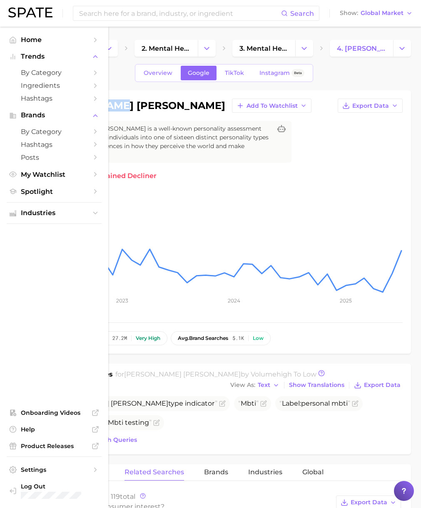
copy h1 "myers briggs"
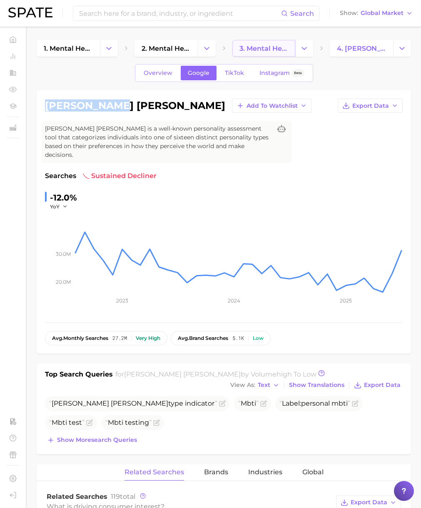
click at [271, 52] on link "3. mental health tests" at bounding box center [263, 48] width 63 height 17
drag, startPoint x: 44, startPoint y: 107, endPoint x: 114, endPoint y: 103, distance: 70.0
click at [114, 103] on div "myers briggs Add to Watchlist Export Data Myers Briggs is a well-known personal…" at bounding box center [224, 221] width 374 height 263
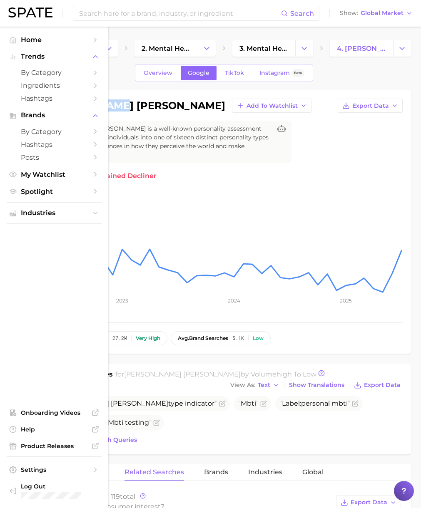
copy h1 "myers briggs"
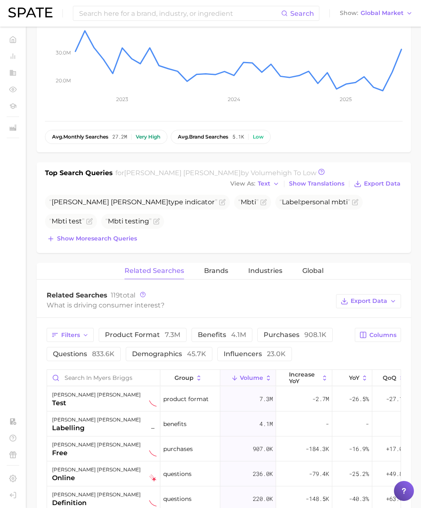
scroll to position [208, 0]
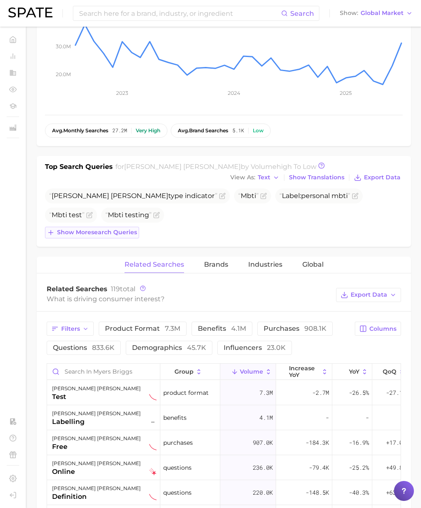
click at [124, 229] on span "Show more search queries" at bounding box center [97, 232] width 80 height 7
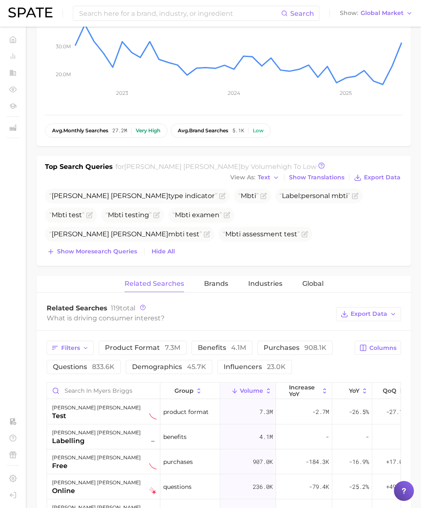
drag, startPoint x: 121, startPoint y: 242, endPoint x: 123, endPoint y: 261, distance: 18.8
click at [121, 248] on span "Show more search queries" at bounding box center [97, 251] width 80 height 7
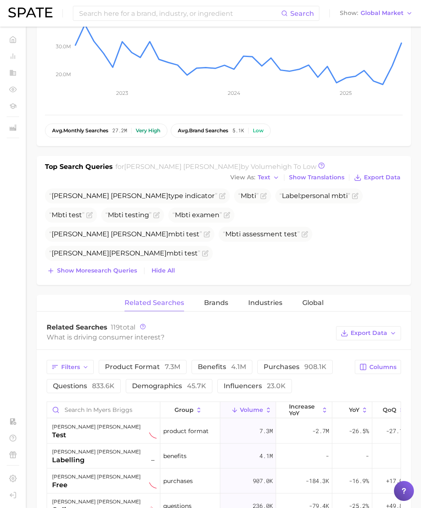
drag, startPoint x: 123, startPoint y: 260, endPoint x: 128, endPoint y: 283, distance: 23.4
click at [123, 267] on span "Show more search queries" at bounding box center [97, 270] width 80 height 7
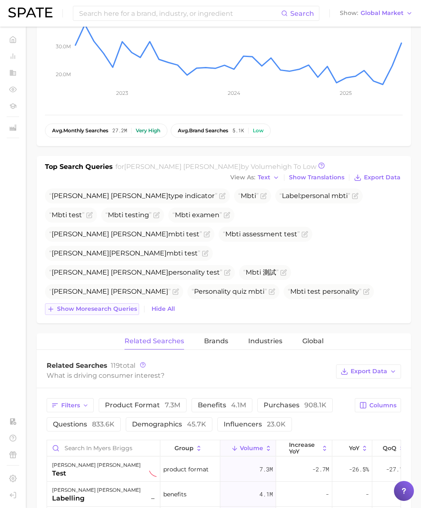
click at [126, 305] on span "Show more search queries" at bounding box center [97, 308] width 80 height 7
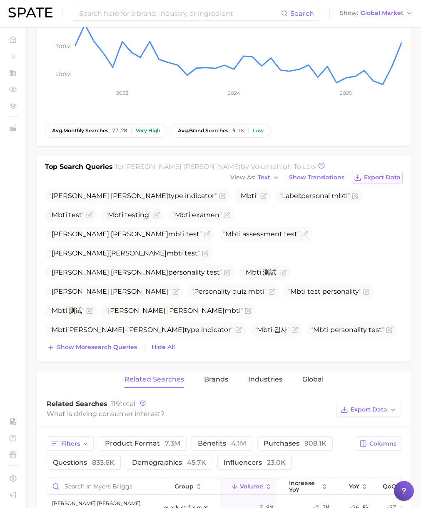
click at [389, 174] on span "Export Data" at bounding box center [382, 177] width 37 height 7
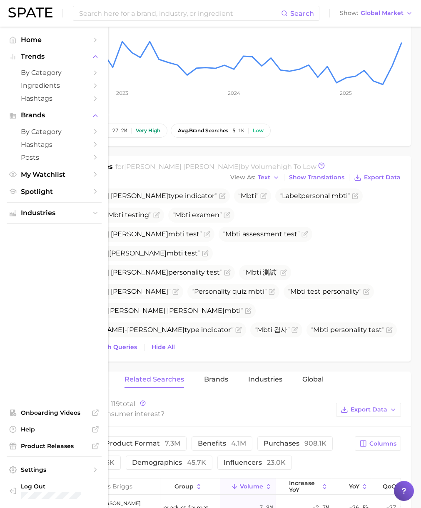
scroll to position [0, 0]
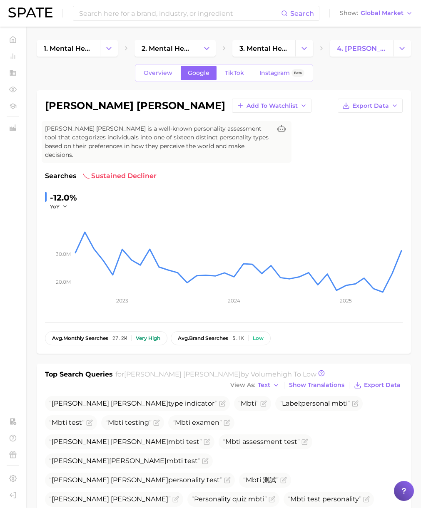
click at [49, 104] on h1 "myers briggs" at bounding box center [135, 106] width 180 height 10
drag, startPoint x: 49, startPoint y: 105, endPoint x: 104, endPoint y: 104, distance: 54.9
click at [104, 104] on h1 "myers briggs" at bounding box center [135, 106] width 180 height 10
copy h1 "myers briggs"
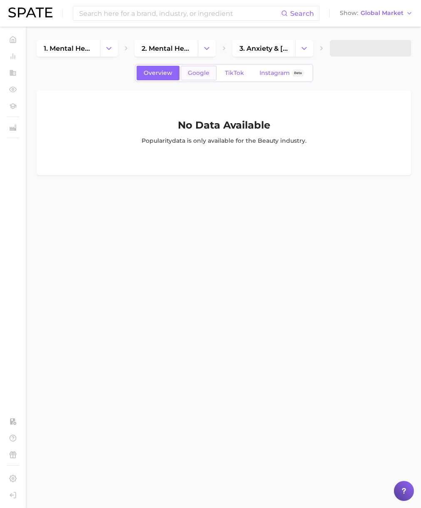
click at [186, 78] on link "Google" at bounding box center [199, 73] width 36 height 15
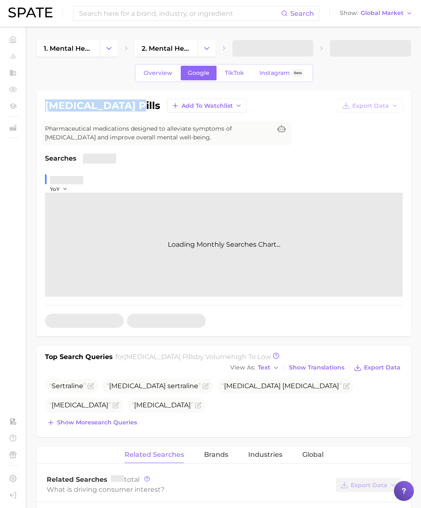
drag, startPoint x: 47, startPoint y: 108, endPoint x: 127, endPoint y: 105, distance: 79.9
click at [127, 105] on h1 "[MEDICAL_DATA] pills" at bounding box center [102, 106] width 115 height 10
copy h1 "[MEDICAL_DATA] pills"
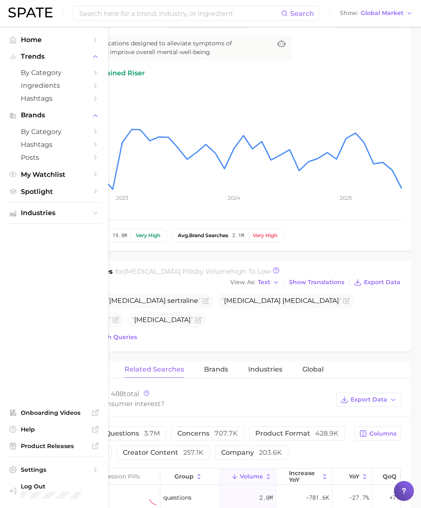
scroll to position [86, 0]
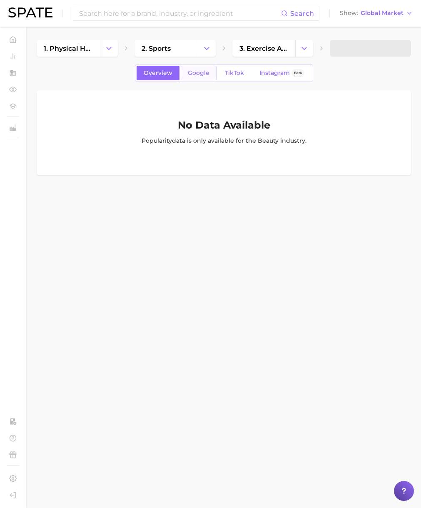
click at [206, 75] on span "Google" at bounding box center [199, 72] width 22 height 7
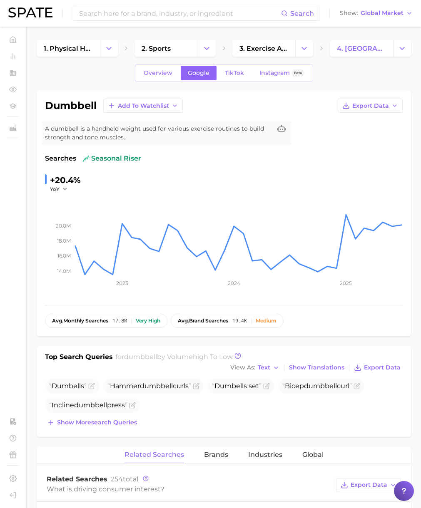
click at [75, 105] on h1 "dumbbell" at bounding box center [71, 106] width 52 height 10
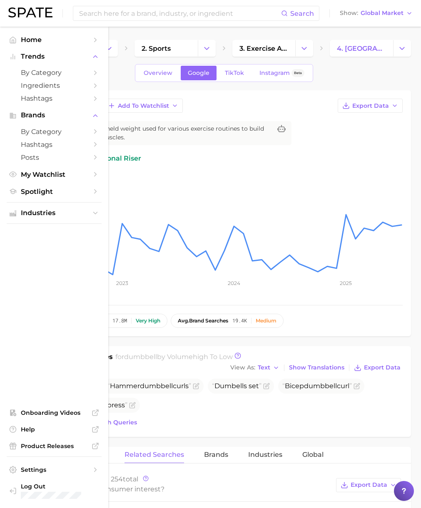
copy h1 "dumbbell"
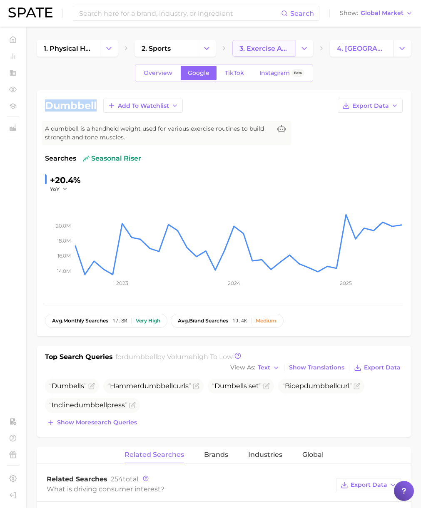
click at [268, 48] on span "3. exercise accessories" at bounding box center [263, 49] width 49 height 8
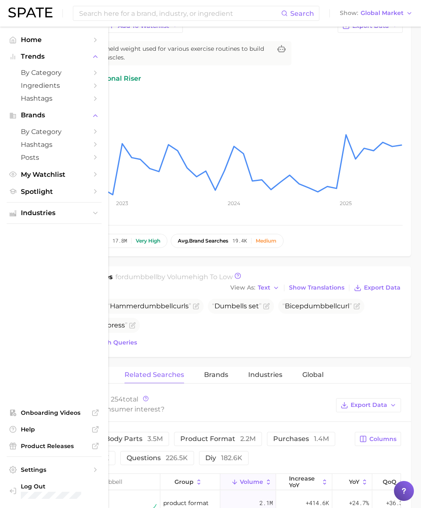
scroll to position [132, 0]
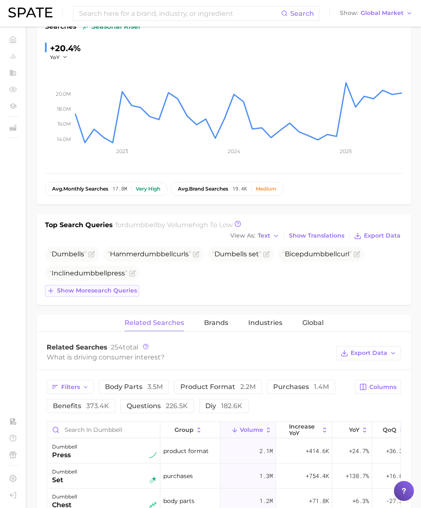
click at [102, 292] on span "Show more search queries" at bounding box center [97, 290] width 80 height 7
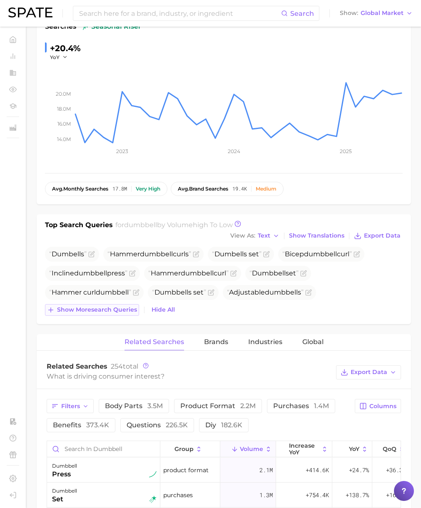
click at [110, 315] on button "Show more search queries" at bounding box center [92, 310] width 94 height 12
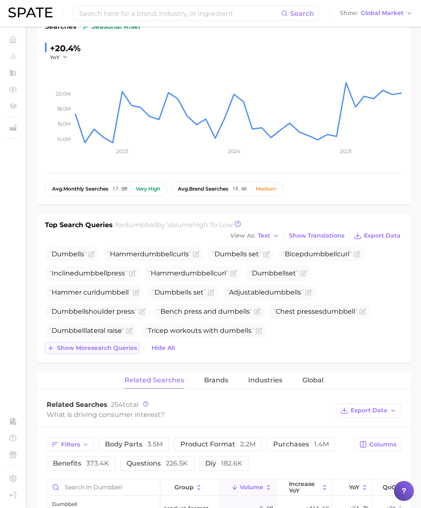
click at [115, 349] on span "Show more search queries" at bounding box center [97, 347] width 80 height 7
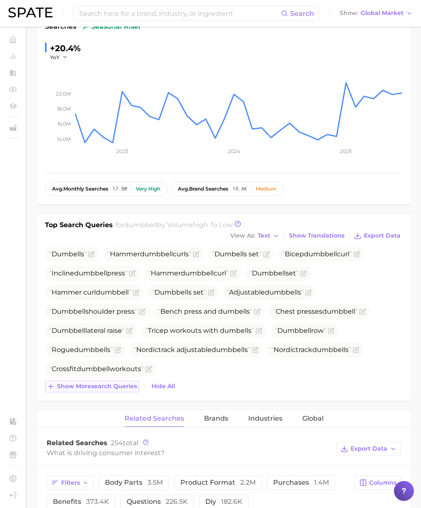
click at [109, 390] on button "Show more search queries" at bounding box center [92, 387] width 94 height 12
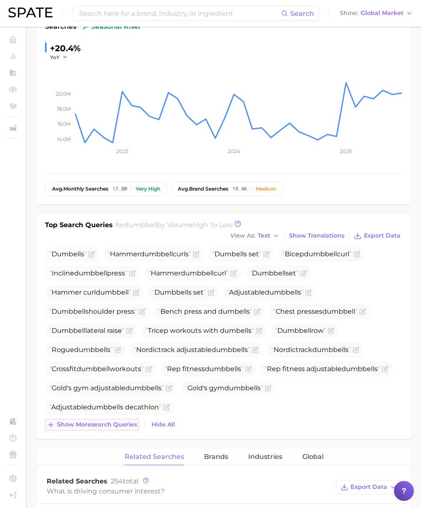
click at [110, 426] on span "Show more search queries" at bounding box center [97, 424] width 80 height 7
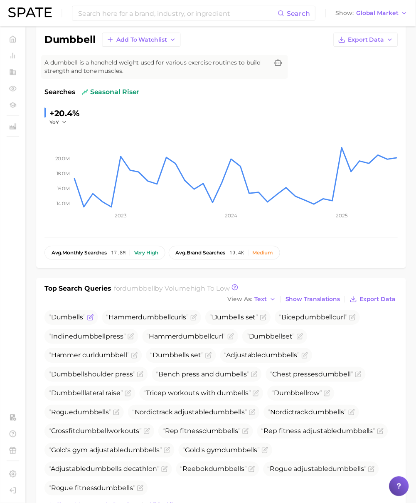
scroll to position [0, 0]
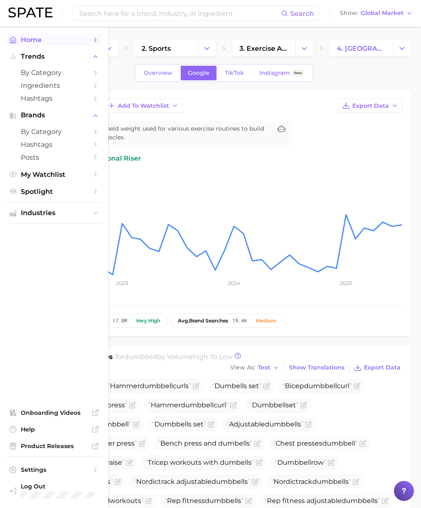
click at [39, 39] on span "Home" at bounding box center [54, 40] width 67 height 8
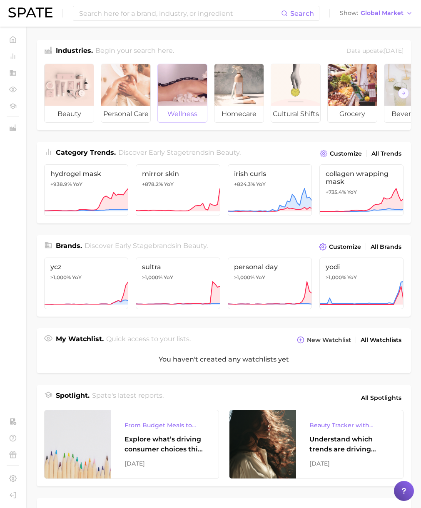
click at [186, 91] on div at bounding box center [182, 85] width 49 height 42
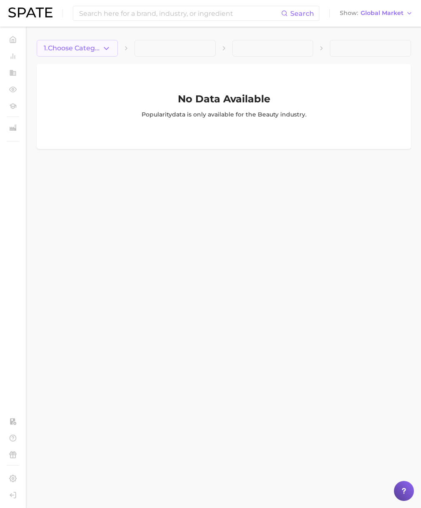
click at [100, 48] on span "1. Choose Category" at bounding box center [73, 48] width 58 height 7
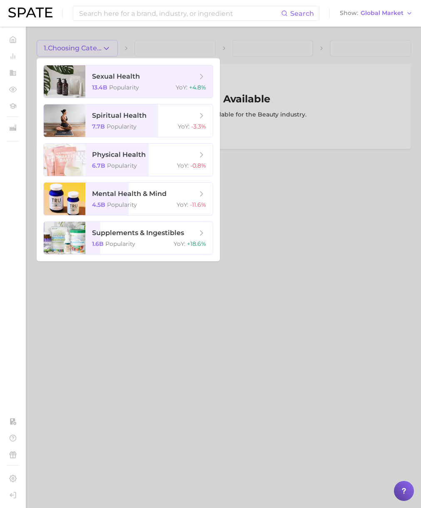
click at [198, 47] on div at bounding box center [210, 254] width 421 height 508
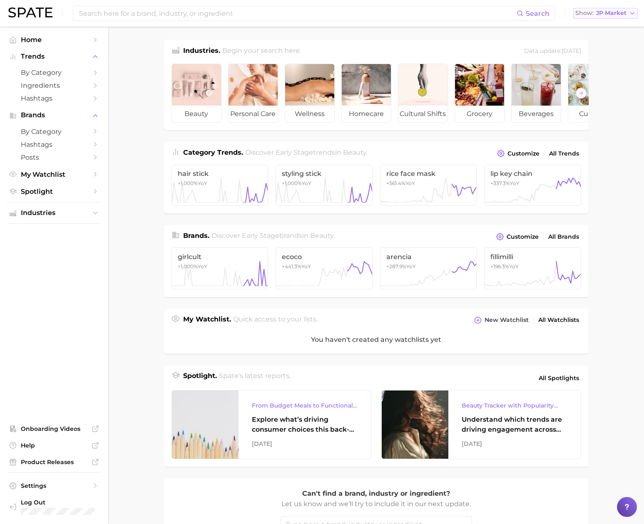
click at [606, 11] on span "JP Market" at bounding box center [611, 13] width 30 height 5
click at [604, 25] on span "[GEOGRAPHIC_DATA]" at bounding box center [609, 26] width 64 height 7
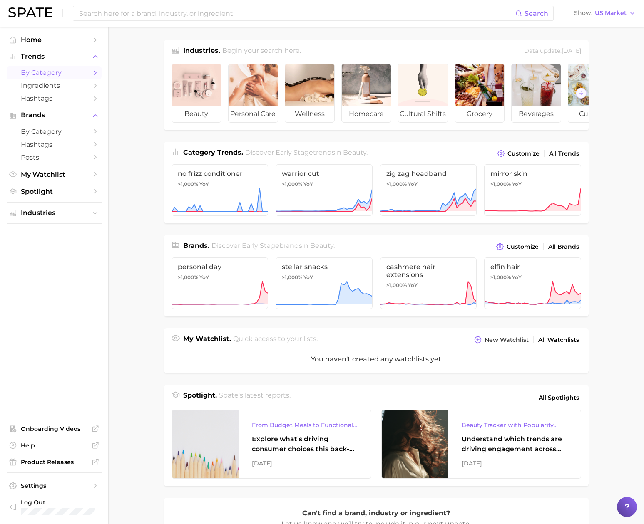
click at [58, 77] on link "by Category" at bounding box center [54, 72] width 95 height 13
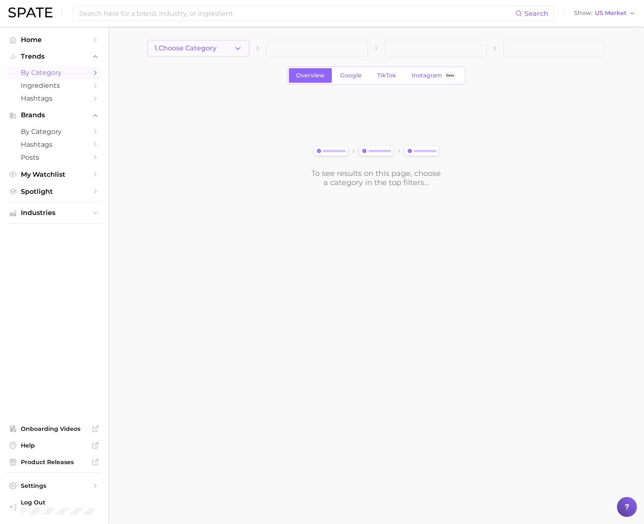
click at [239, 49] on icon "button" at bounding box center [237, 48] width 9 height 9
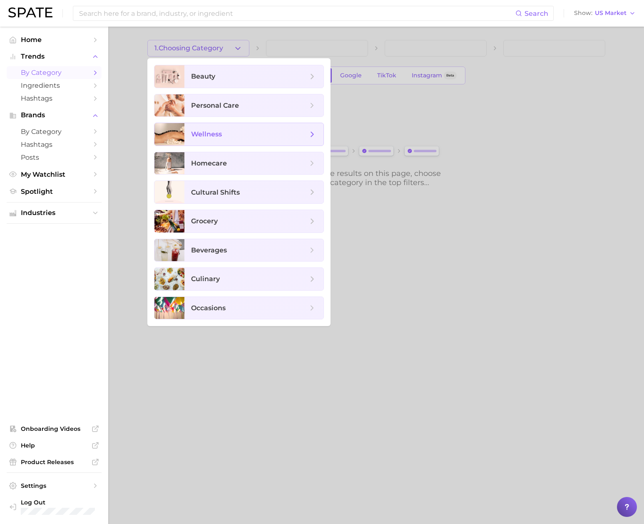
click at [221, 126] on span "wellness" at bounding box center [253, 134] width 139 height 22
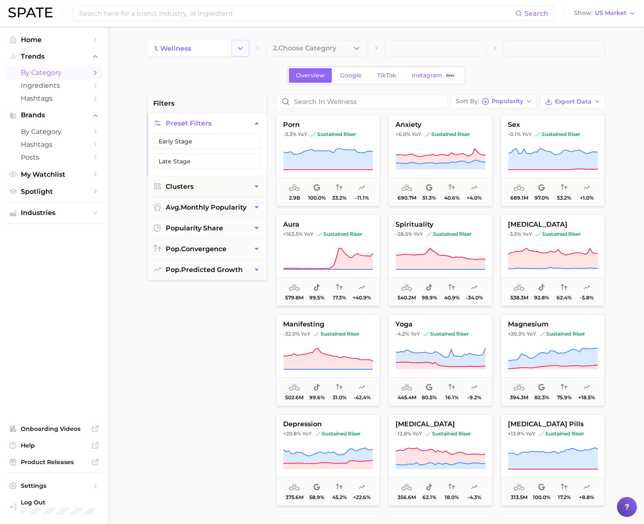
click at [243, 54] on button "Change Category" at bounding box center [240, 48] width 18 height 17
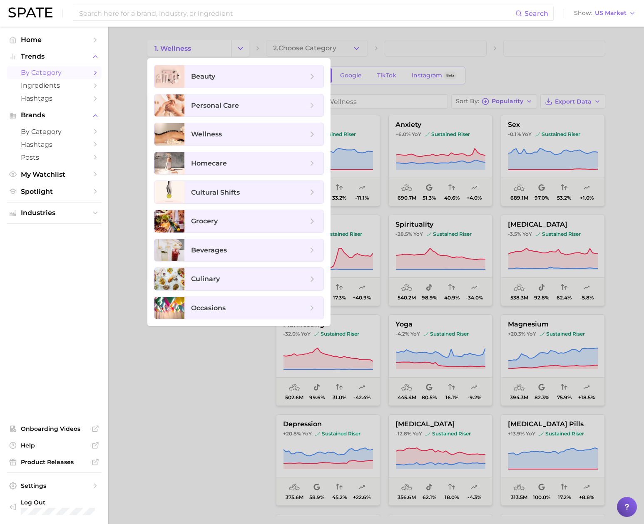
click at [267, 40] on div at bounding box center [322, 262] width 644 height 524
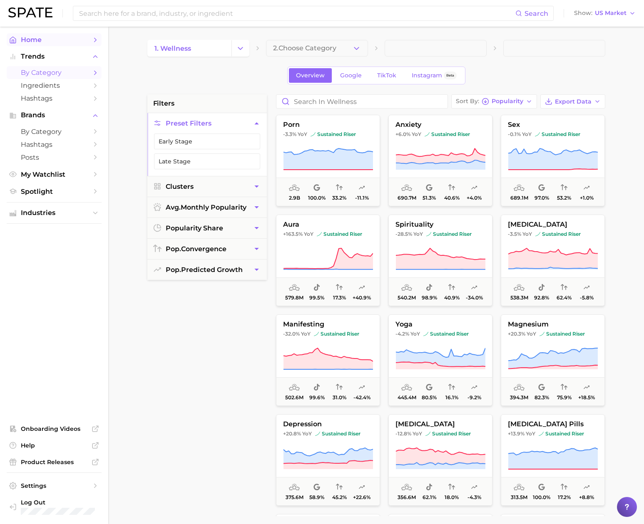
click at [47, 38] on span "Home" at bounding box center [54, 40] width 67 height 8
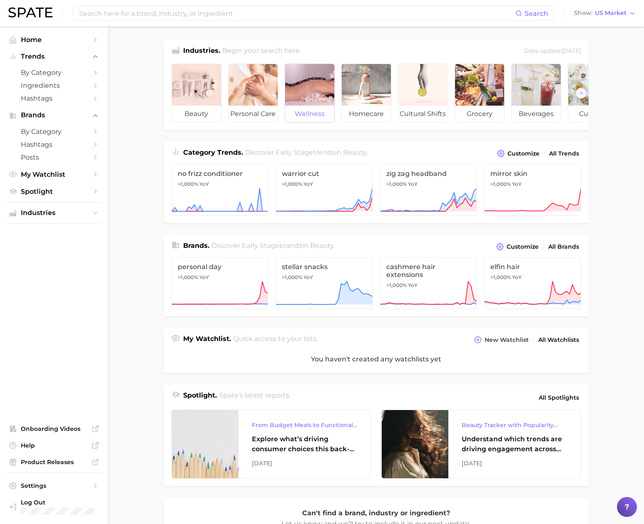
click at [328, 98] on div at bounding box center [309, 85] width 49 height 42
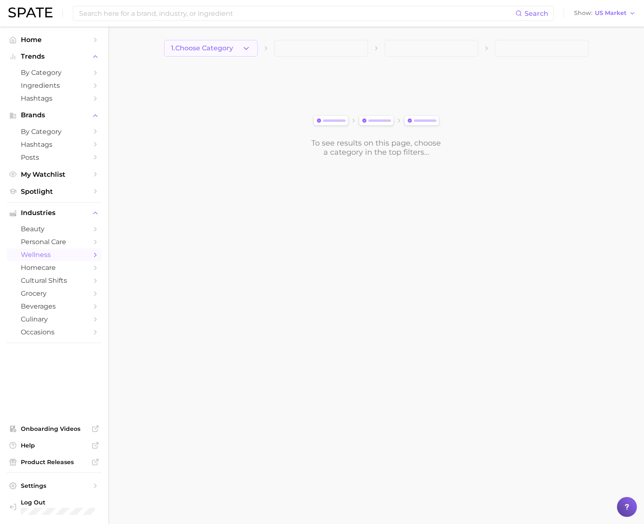
click at [241, 47] on button "1. Choose Category" at bounding box center [211, 48] width 94 height 17
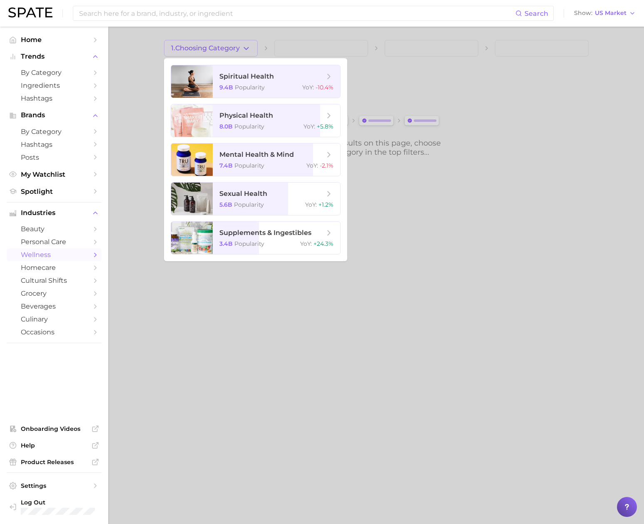
click at [317, 33] on div at bounding box center [322, 262] width 644 height 524
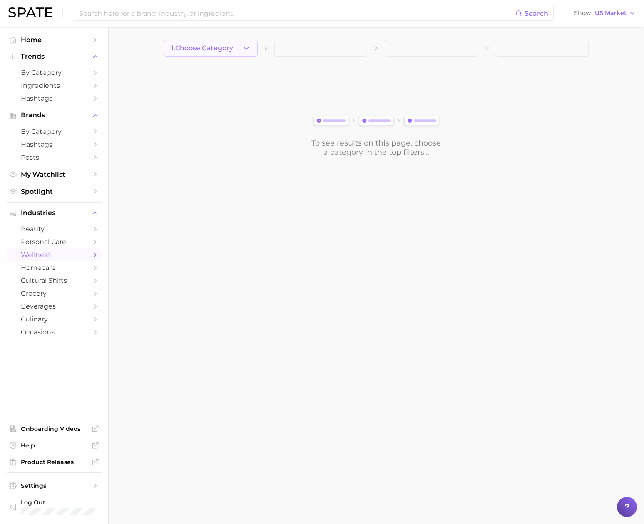
click at [247, 46] on icon "button" at bounding box center [246, 48] width 9 height 9
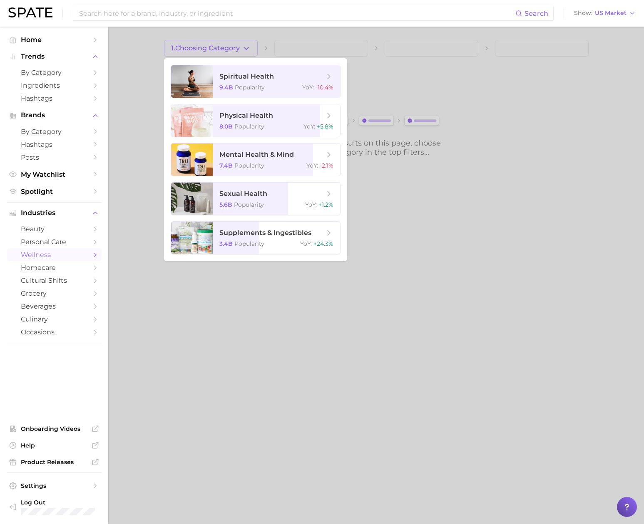
click at [290, 39] on div at bounding box center [322, 262] width 644 height 524
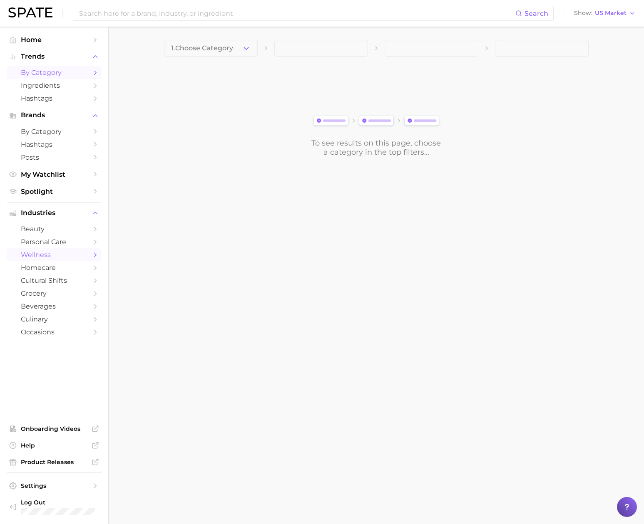
click at [47, 75] on span "by Category" at bounding box center [54, 73] width 67 height 8
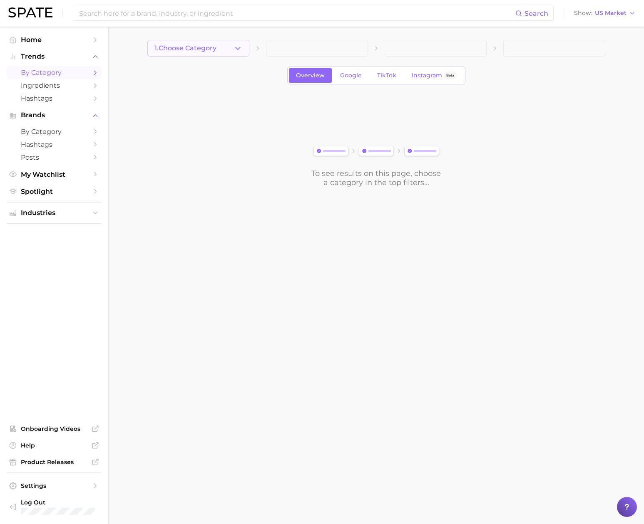
click at [235, 50] on icon "button" at bounding box center [237, 48] width 9 height 9
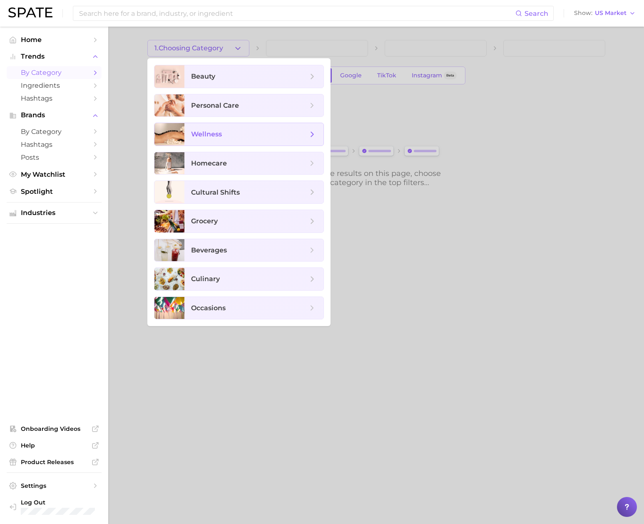
click at [226, 129] on span "wellness" at bounding box center [253, 134] width 139 height 22
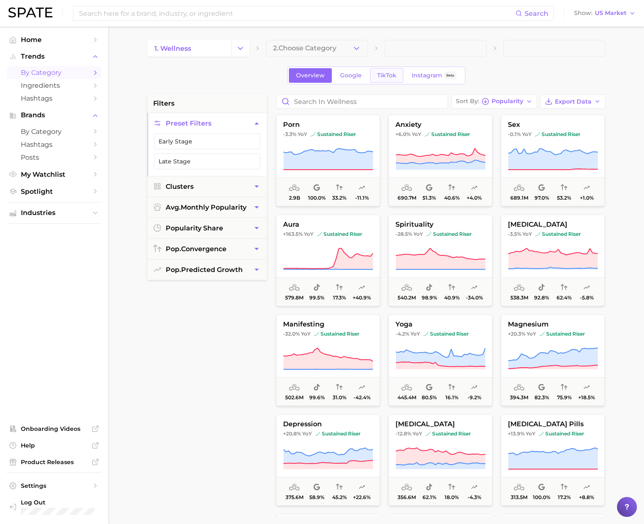
click at [380, 77] on span "TikTok" at bounding box center [386, 75] width 19 height 7
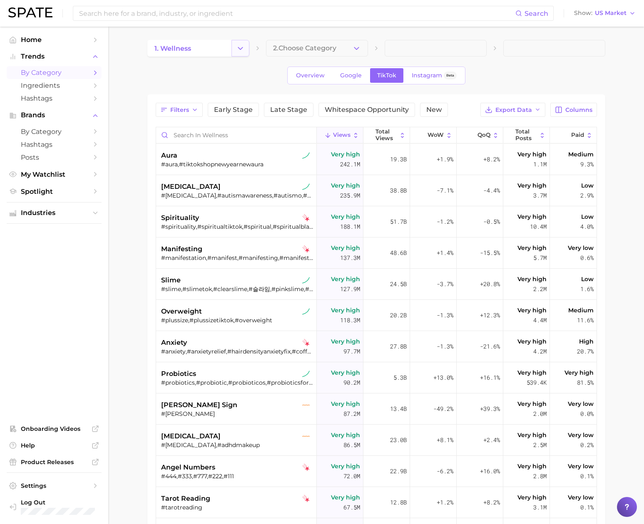
click at [237, 50] on icon "Change Category" at bounding box center [240, 48] width 9 height 9
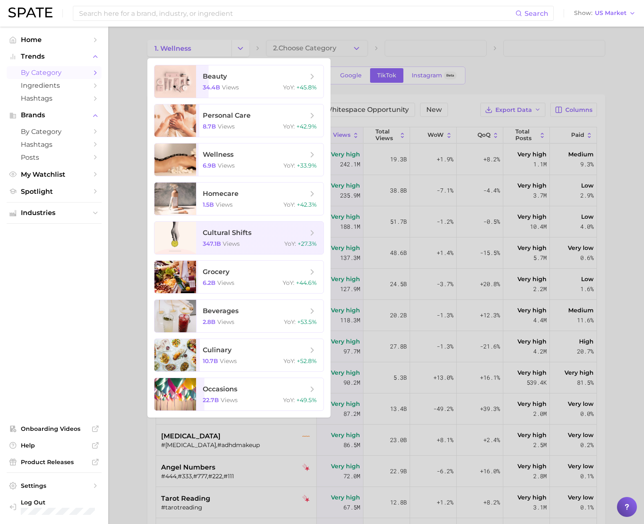
click at [249, 41] on div at bounding box center [322, 262] width 644 height 524
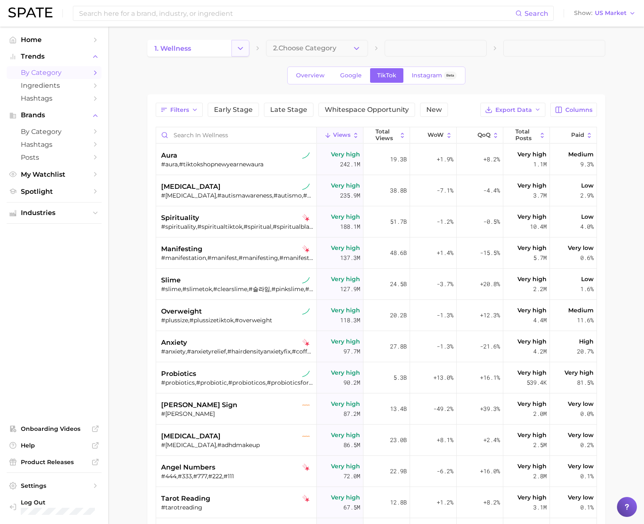
click at [242, 48] on icon "Change Category" at bounding box center [240, 48] width 9 height 9
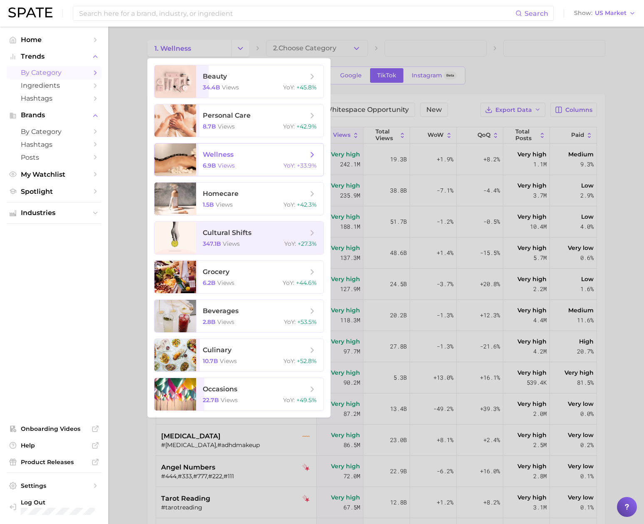
click at [222, 151] on span "wellness" at bounding box center [218, 155] width 31 height 8
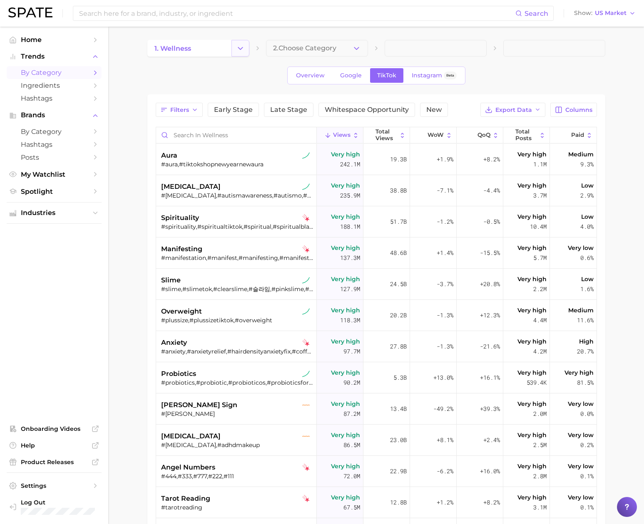
click at [241, 46] on icon "Change Category" at bounding box center [240, 48] width 9 height 9
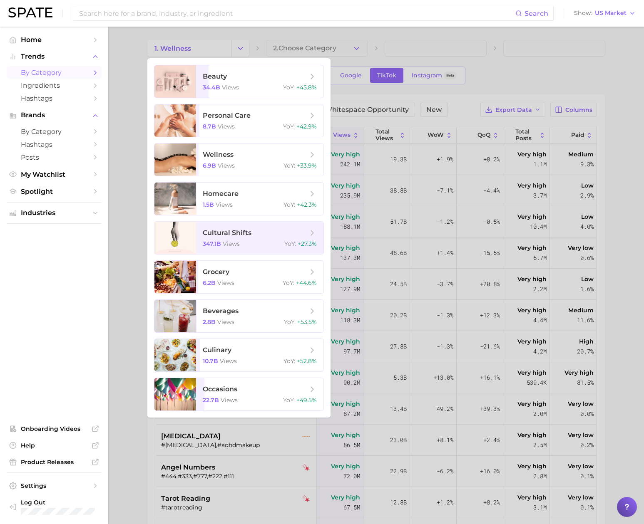
click at [244, 42] on div at bounding box center [322, 262] width 644 height 524
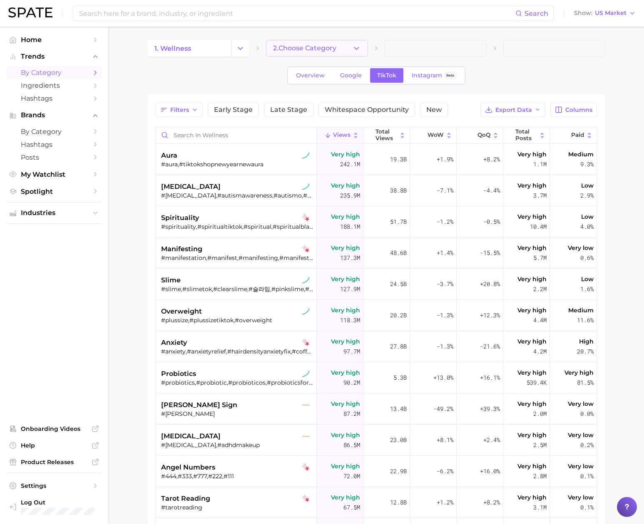
click at [350, 46] on button "2. Choose Category" at bounding box center [317, 48] width 102 height 17
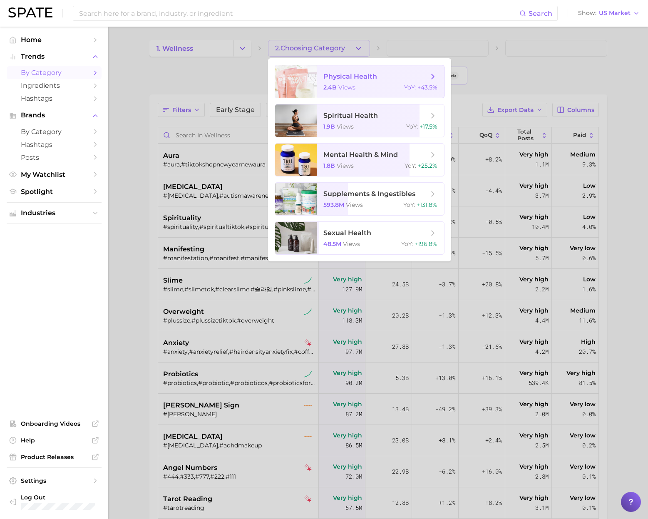
click at [358, 82] on span "physical health 2.4b views YoY : +43.5%" at bounding box center [380, 81] width 127 height 32
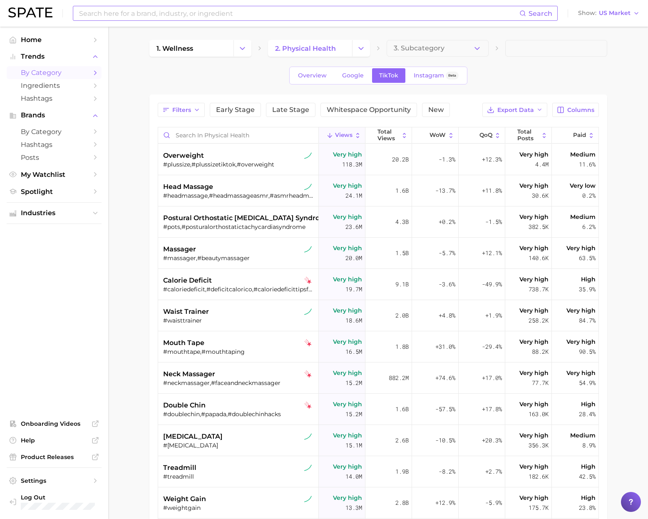
click at [166, 15] on input at bounding box center [298, 13] width 441 height 14
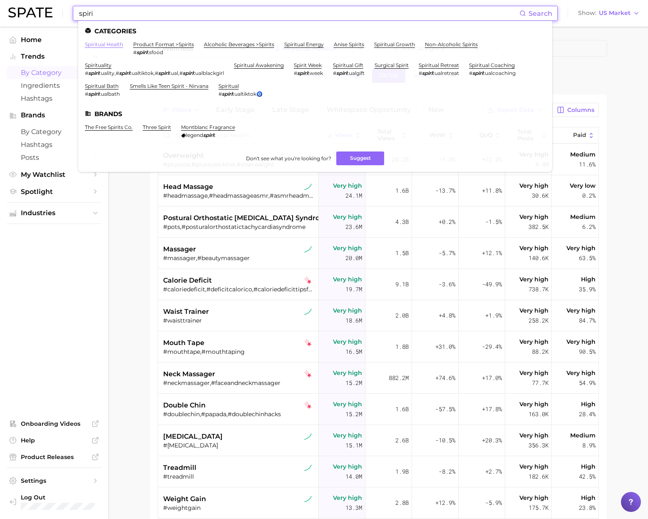
type input "spiri"
click at [113, 43] on link "spiritual health" at bounding box center [104, 44] width 38 height 6
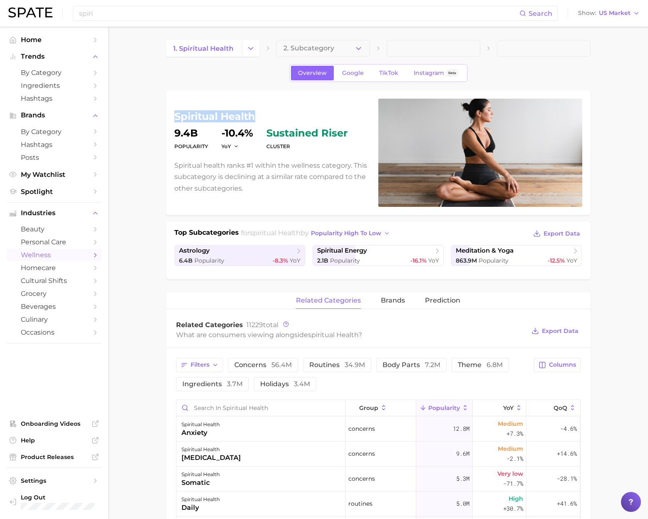
drag, startPoint x: 175, startPoint y: 115, endPoint x: 255, endPoint y: 119, distance: 79.6
click at [255, 119] on h1 "spiritual health" at bounding box center [271, 117] width 194 height 10
copy h1 "spiritual health"
click at [352, 70] on span "Google" at bounding box center [353, 72] width 22 height 7
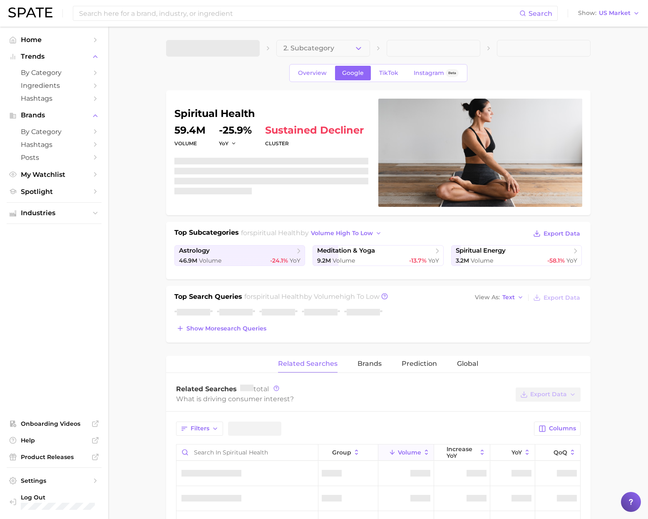
scroll to position [3, 0]
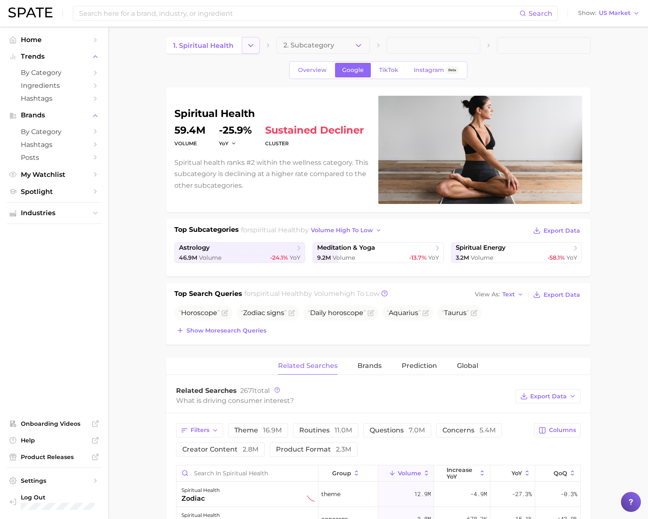
click at [253, 47] on icon "Change Category" at bounding box center [250, 45] width 9 height 9
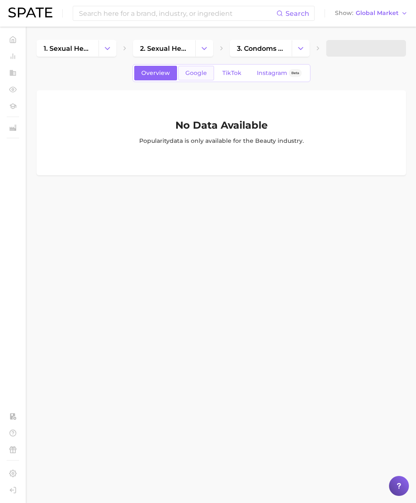
click at [192, 78] on link "Google" at bounding box center [196, 73] width 36 height 15
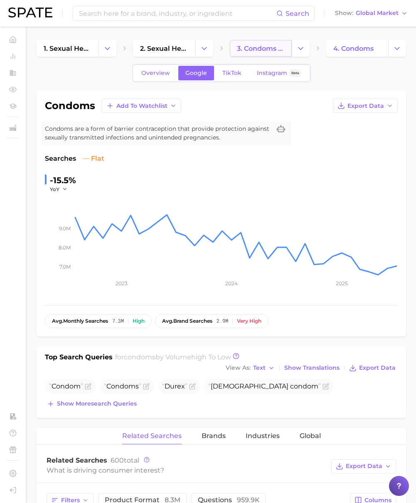
click at [272, 50] on span "3. condoms product" at bounding box center [261, 49] width 48 height 8
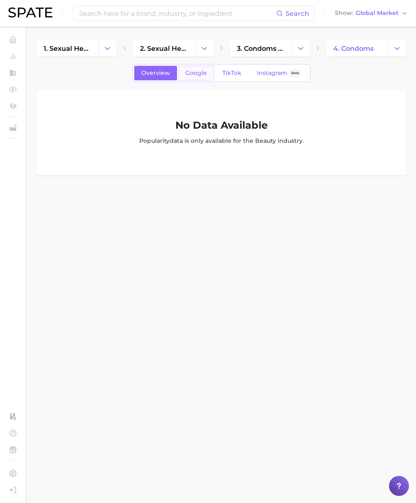
click at [191, 75] on span "Google" at bounding box center [197, 72] width 22 height 7
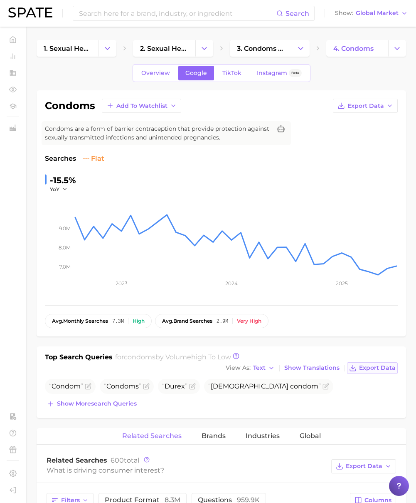
click at [386, 367] on span "Export Data" at bounding box center [377, 367] width 37 height 7
click at [255, 47] on span "3. condoms product" at bounding box center [261, 49] width 48 height 8
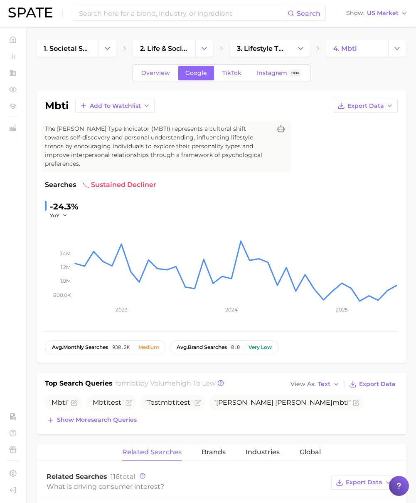
click at [119, 10] on input at bounding box center [183, 13] width 210 height 14
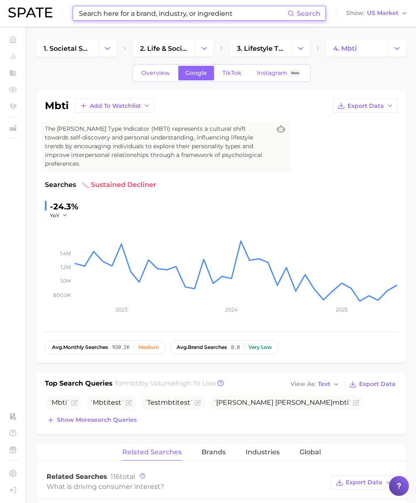
paste input "[MEDICAL_DATA]"
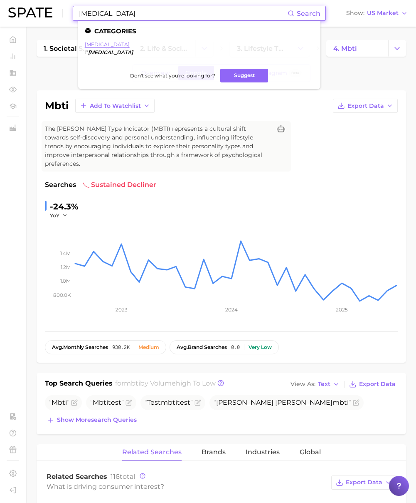
type input "gonorrhea"
click at [102, 45] on link "gonorrhea" at bounding box center [107, 44] width 45 height 6
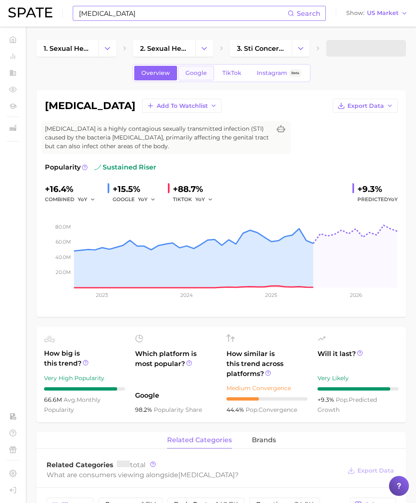
click at [200, 71] on span "Google" at bounding box center [197, 72] width 22 height 7
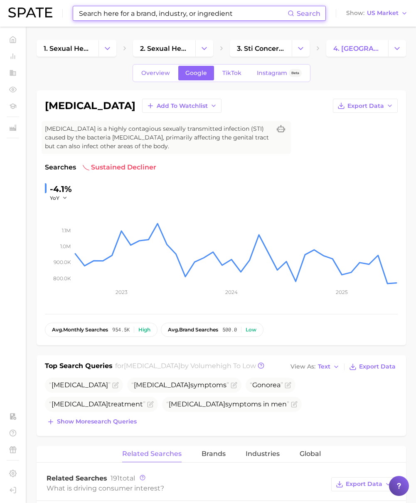
click at [151, 16] on input at bounding box center [183, 13] width 210 height 14
paste input "viagra"
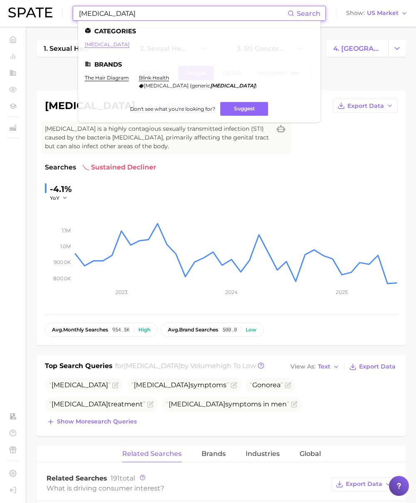
type input "viagra"
click at [86, 42] on link "viagra" at bounding box center [107, 44] width 45 height 6
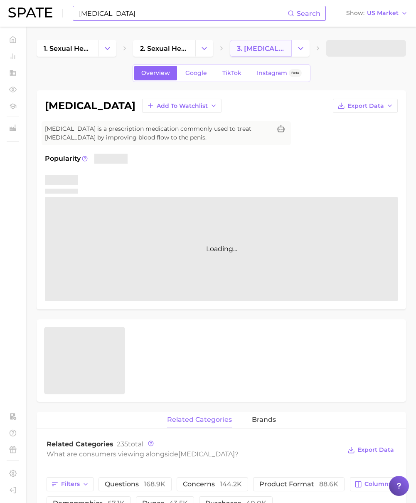
click at [273, 52] on span "3. erectile dysfunction treatment" at bounding box center [261, 49] width 48 height 8
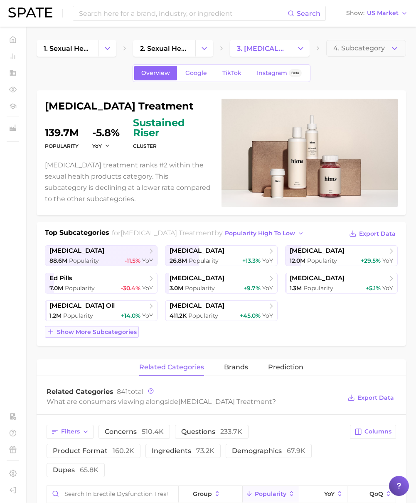
click at [113, 334] on span "Show more subcategories" at bounding box center [97, 331] width 80 height 7
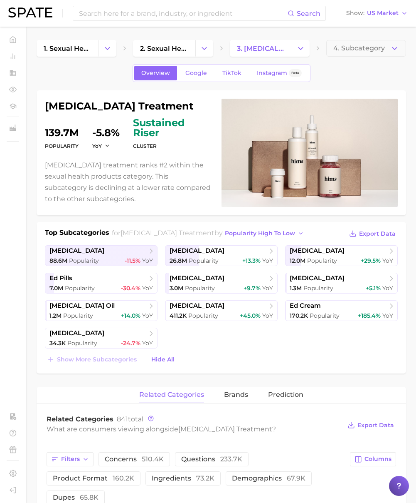
click at [142, 22] on div "Search Show US Market" at bounding box center [208, 13] width 400 height 27
click at [133, 12] on input at bounding box center [183, 13] width 210 height 14
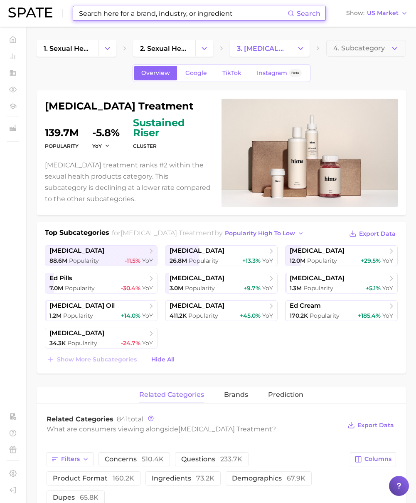
paste input "lubricant"
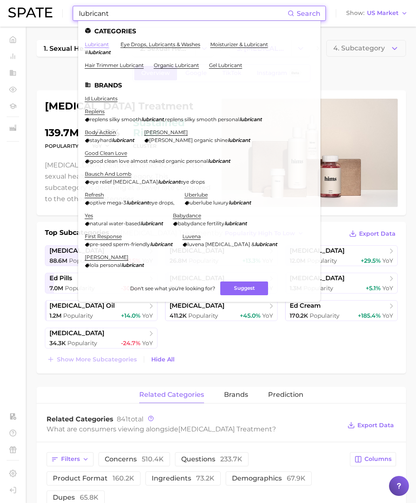
type input "lubricant"
click at [100, 47] on link "lubricant" at bounding box center [97, 44] width 24 height 6
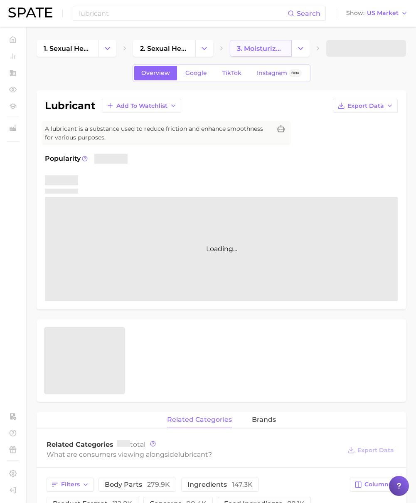
click at [269, 44] on link "3. moisturizer & lubricant" at bounding box center [261, 48] width 62 height 17
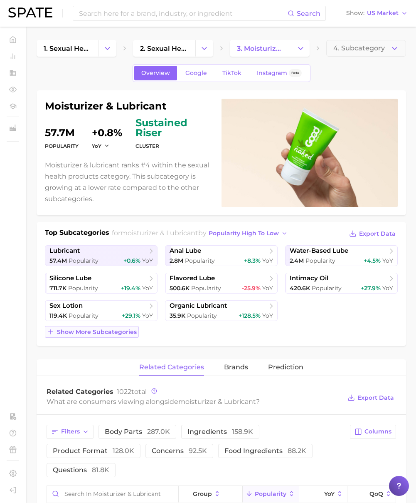
click at [133, 332] on span "Show more subcategories" at bounding box center [97, 331] width 80 height 7
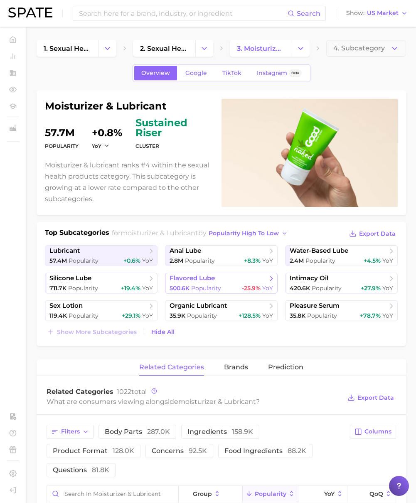
scroll to position [0, 0]
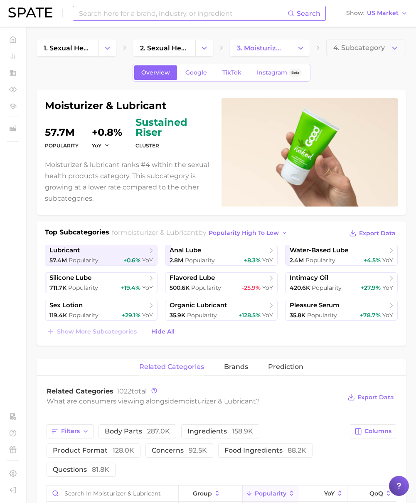
click at [138, 13] on input at bounding box center [183, 13] width 210 height 14
paste input "oral sex cream"
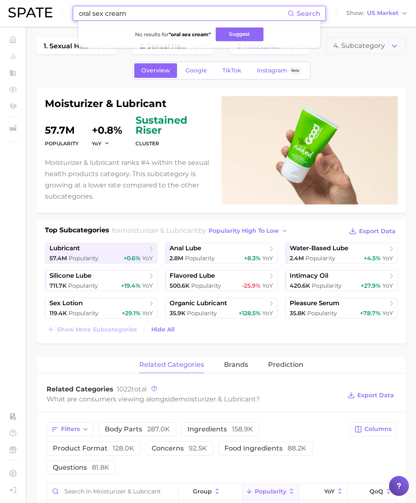
paste input "bacterial vaginosis"
drag, startPoint x: 130, startPoint y: 14, endPoint x: -18, endPoint y: 7, distance: 148.7
click at [0, 7] on html "bacterial vaginosis Search No results for " oral sex cream " Suggest Show US Ma…" at bounding box center [208, 249] width 416 height 503
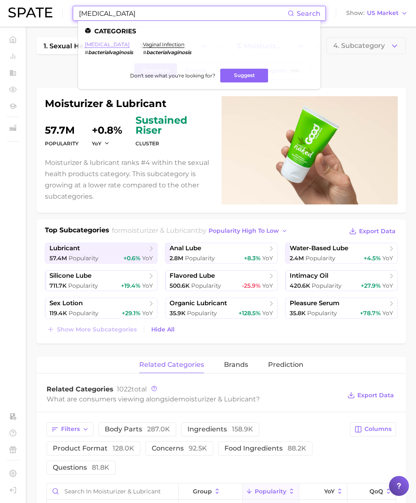
type input "bacterial vaginosis"
click at [108, 45] on link "bacterial vaginosis" at bounding box center [107, 44] width 45 height 6
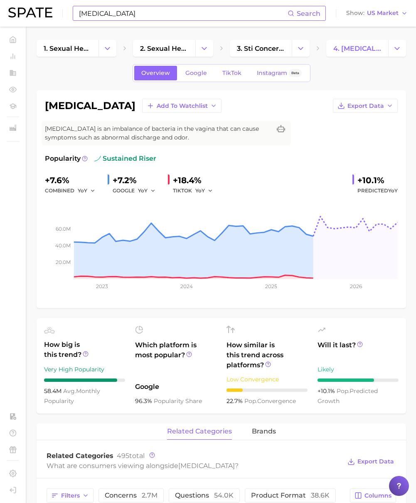
click at [145, 13] on input "bacterial vaginosis" at bounding box center [183, 13] width 210 height 14
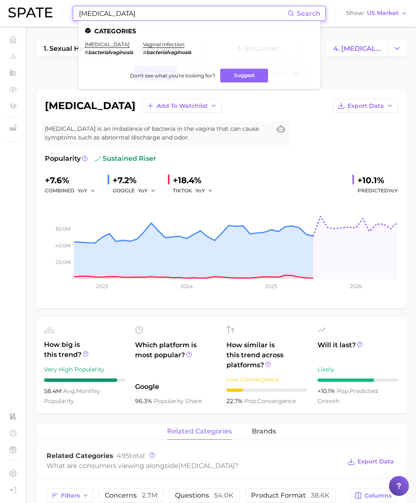
drag, startPoint x: 116, startPoint y: 13, endPoint x: 61, endPoint y: 12, distance: 55.3
click at [61, 12] on div "bacterial vaginosis Search Categories bacterial vaginosis # bacterialvaginosis …" at bounding box center [208, 13] width 400 height 27
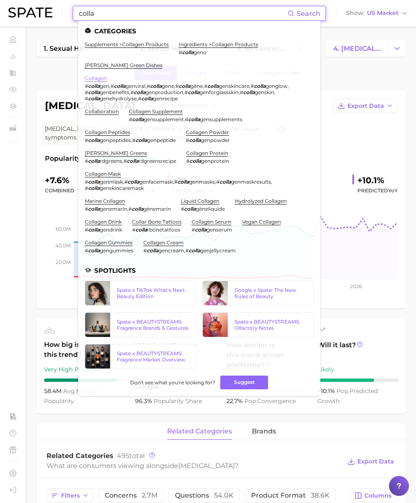
type input "colla"
click at [97, 76] on link "collagen" at bounding box center [96, 78] width 22 height 6
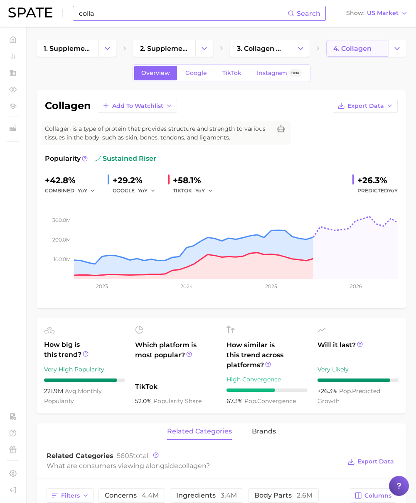
click at [356, 50] on span "4. collagen" at bounding box center [353, 49] width 38 height 8
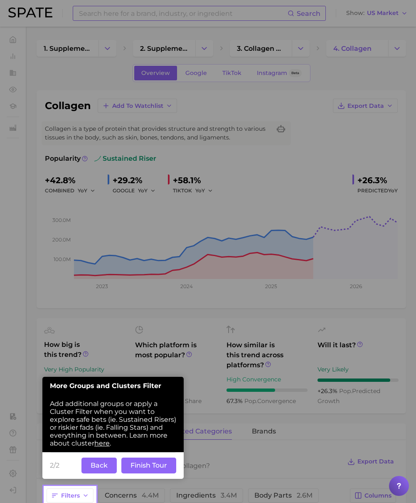
click at [150, 466] on button "Finish Tour" at bounding box center [148, 465] width 55 height 16
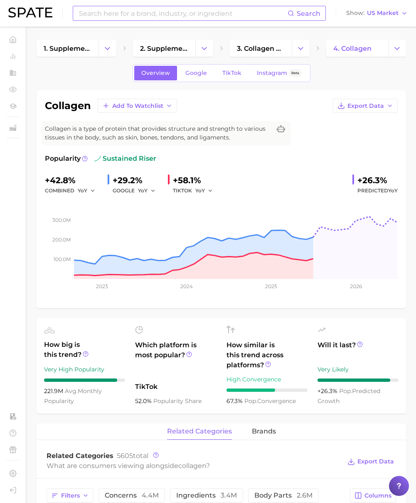
click at [70, 103] on h1 "collagen" at bounding box center [68, 106] width 46 height 10
copy h1 "collagen"
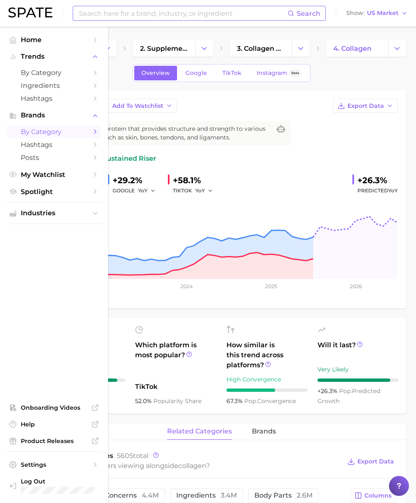
click at [37, 126] on link "by Category" at bounding box center [54, 131] width 95 height 13
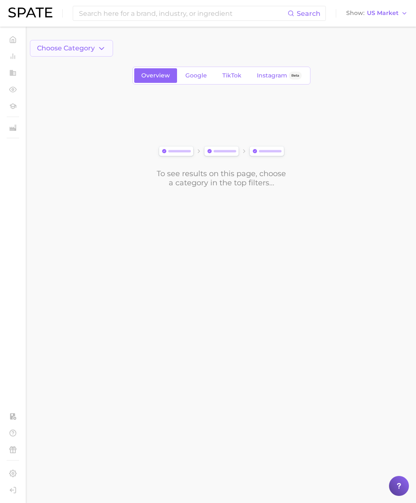
click at [111, 45] on button "Choose Category" at bounding box center [71, 48] width 83 height 17
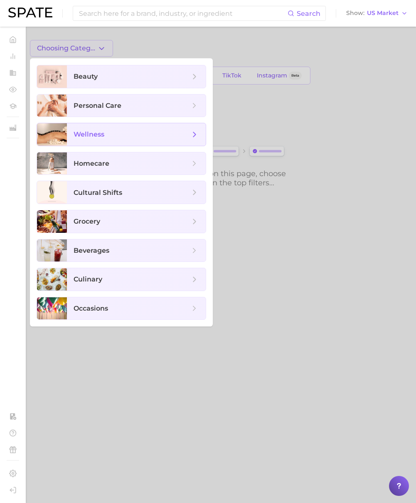
click at [109, 126] on span "wellness" at bounding box center [136, 134] width 139 height 22
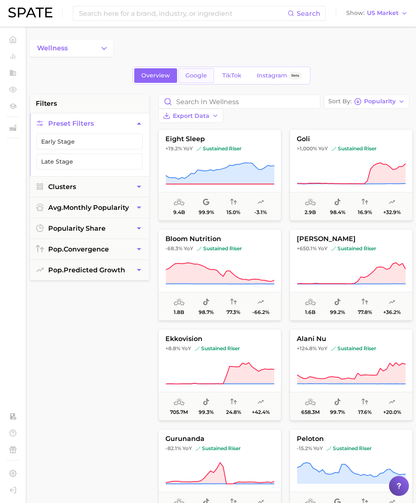
click at [195, 80] on link "Google" at bounding box center [196, 75] width 36 height 15
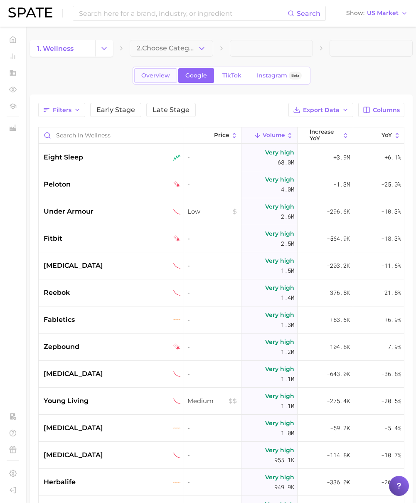
click at [159, 78] on span "Overview" at bounding box center [155, 75] width 29 height 7
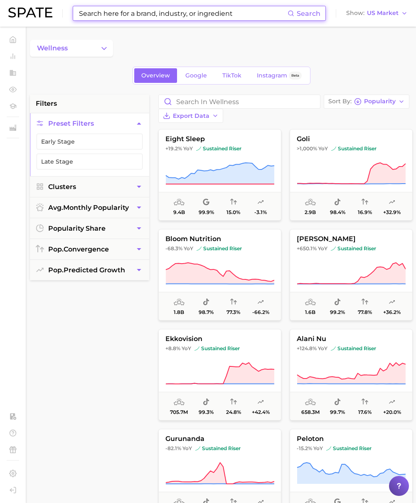
click at [165, 16] on input at bounding box center [183, 13] width 210 height 14
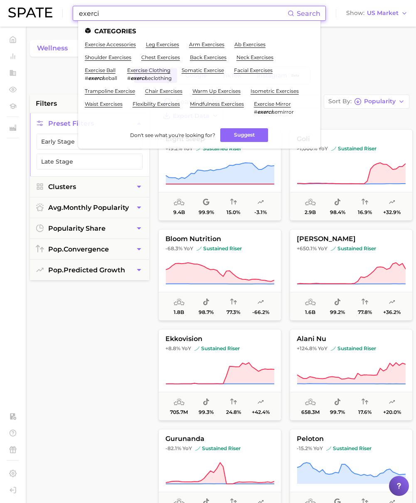
type input "exerci"
drag, startPoint x: 117, startPoint y: 50, endPoint x: 123, endPoint y: 43, distance: 8.3
click at [121, 46] on ul "exercise accessories leg exercises arm exercises ab exercises shoulder exercise…" at bounding box center [199, 81] width 229 height 80
click at [123, 43] on link "exercise accessories" at bounding box center [110, 44] width 51 height 6
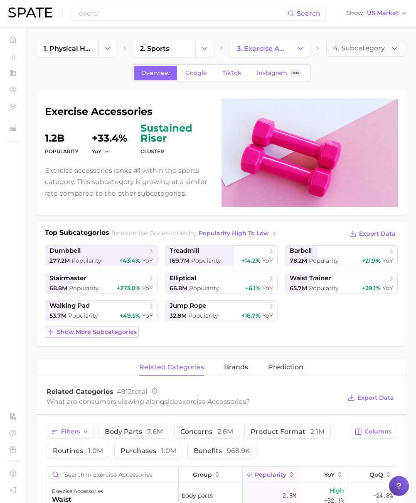
click at [118, 333] on span "Show more subcategories" at bounding box center [97, 331] width 80 height 7
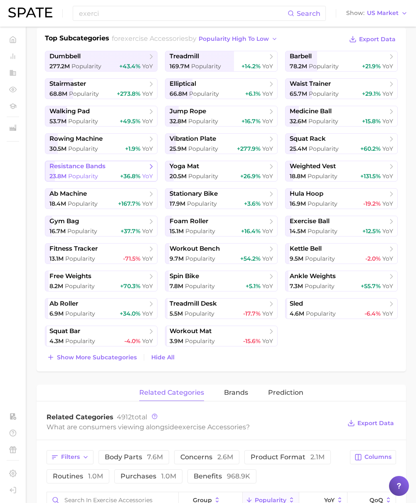
scroll to position [195, 0]
click at [128, 361] on button "Show more subcategories" at bounding box center [92, 357] width 94 height 12
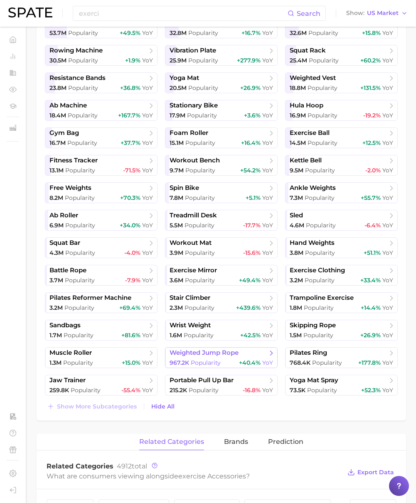
scroll to position [278, 0]
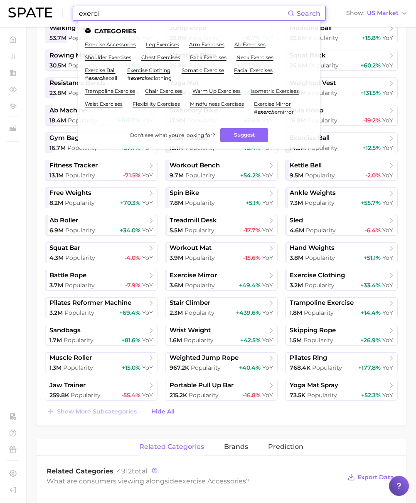
drag, startPoint x: 121, startPoint y: 15, endPoint x: 64, endPoint y: 12, distance: 57.5
click at [64, 12] on div "exerci Search Categories exercise accessories leg exercises arm exercises ab ex…" at bounding box center [208, 13] width 400 height 27
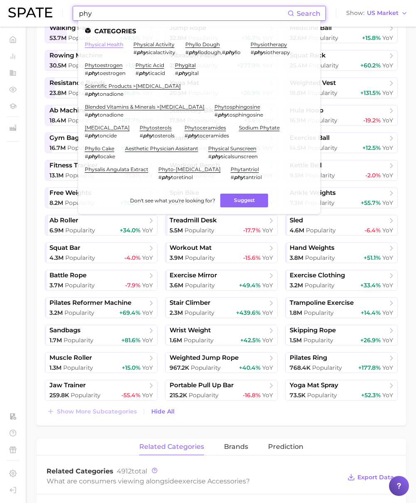
click at [114, 45] on link "physical health" at bounding box center [104, 44] width 39 height 6
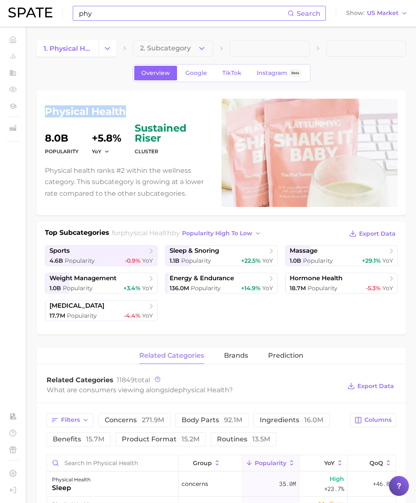
drag, startPoint x: 114, startPoint y: 111, endPoint x: 43, endPoint y: 112, distance: 71.2
click at [43, 112] on div "physical health Popularity 8.0b YoY +5.8% cluster sustained riser Physical heal…" at bounding box center [222, 152] width 370 height 125
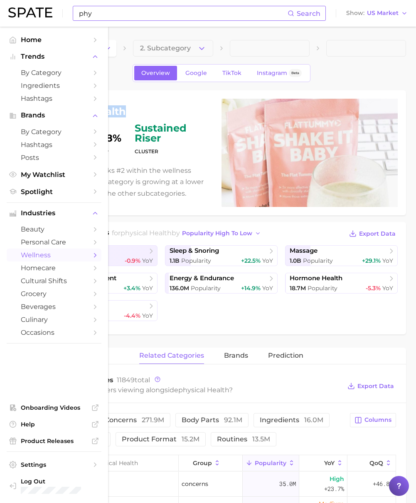
copy h1 "physical health"
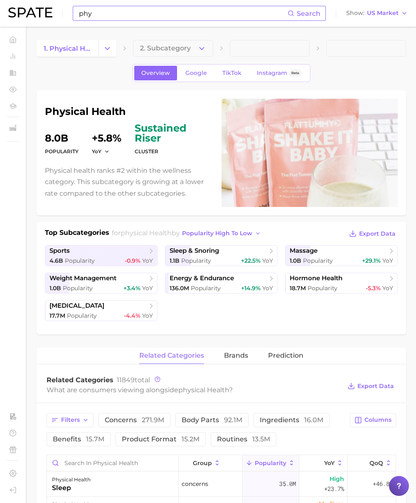
click at [112, 14] on input "phy" at bounding box center [183, 13] width 210 height 14
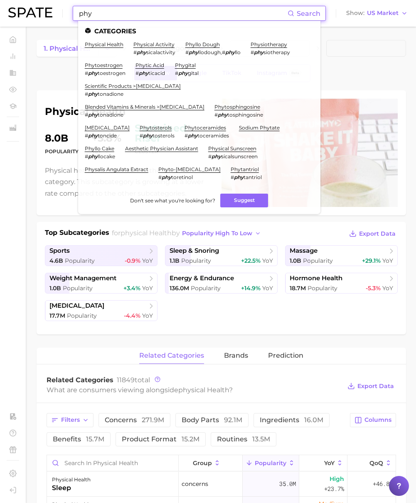
drag, startPoint x: 22, startPoint y: 12, endPoint x: 11, endPoint y: 11, distance: 11.2
click at [11, 11] on div "phy Search Categories physical health physical activity # phy sicalactivity phy…" at bounding box center [208, 13] width 400 height 27
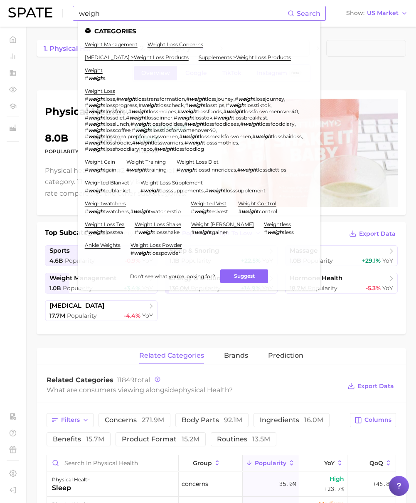
click at [115, 49] on ul "weight management weight loss concerns weight management > weight loss products…" at bounding box center [199, 151] width 229 height 221
click at [119, 45] on link "weight management" at bounding box center [111, 44] width 53 height 6
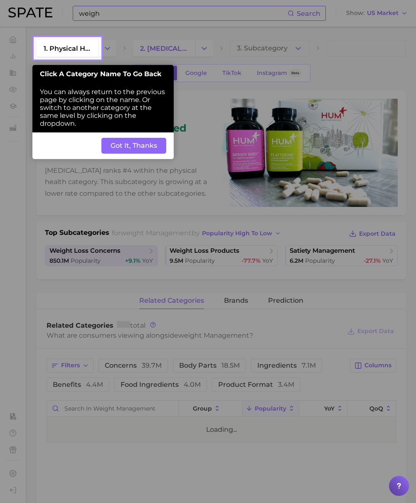
drag, startPoint x: 143, startPoint y: 149, endPoint x: 151, endPoint y: 148, distance: 8.3
click at [143, 148] on button "Got It, Thanks" at bounding box center [134, 146] width 65 height 16
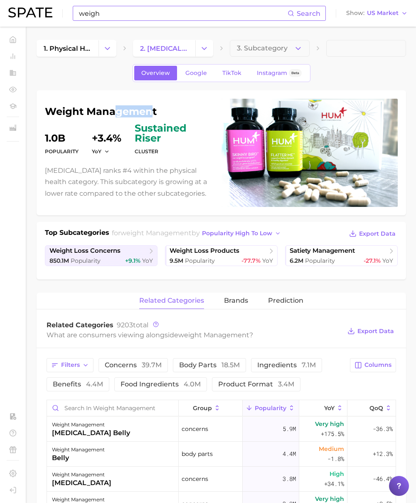
drag, startPoint x: 154, startPoint y: 108, endPoint x: 116, endPoint y: 107, distance: 38.3
click at [113, 107] on h1 "weight management" at bounding box center [128, 112] width 167 height 10
drag, startPoint x: 159, startPoint y: 108, endPoint x: 40, endPoint y: 105, distance: 118.6
click at [40, 105] on div "weight management Popularity 1.0b YoY +3.4% cluster sustained riser Weight mana…" at bounding box center [222, 152] width 370 height 125
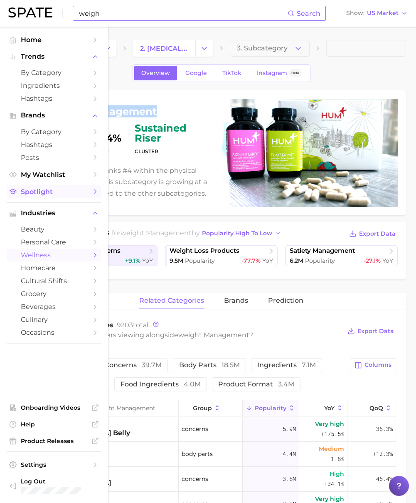
copy h1 "weight management"
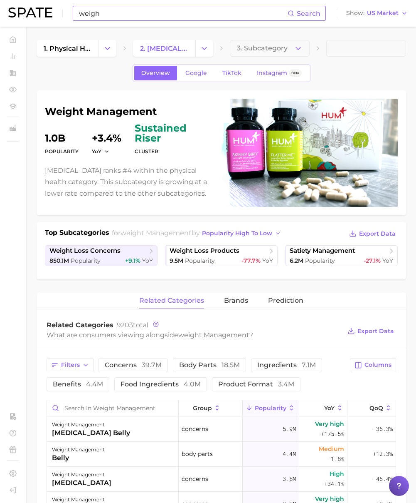
click at [133, 16] on input "weigh" at bounding box center [183, 13] width 210 height 14
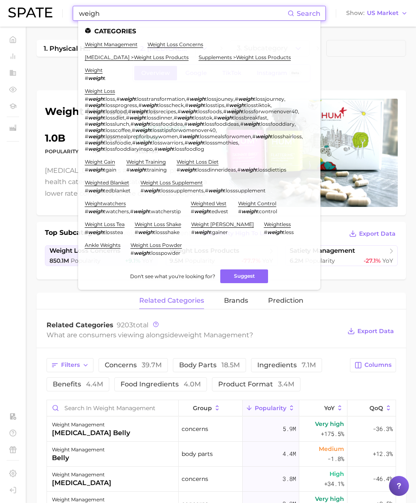
drag, startPoint x: 94, startPoint y: 12, endPoint x: 46, endPoint y: 11, distance: 48.7
click at [47, 10] on div "weigh Search Categories weight management weight loss concerns weight managemen…" at bounding box center [208, 13] width 400 height 27
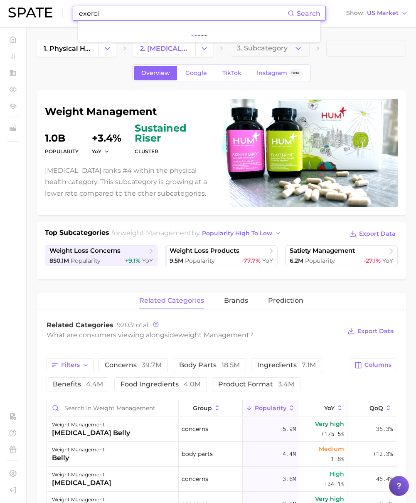
click at [144, 17] on input "exerci" at bounding box center [183, 13] width 210 height 14
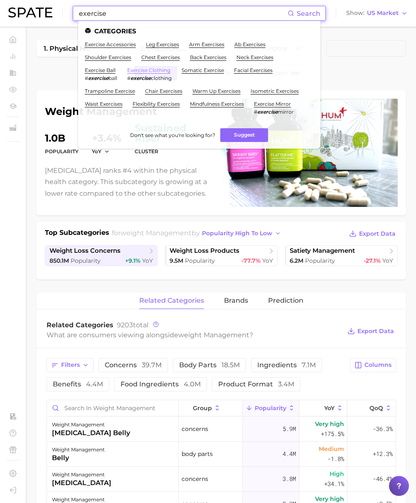
type input "exercise"
click at [155, 71] on link "exercise clothing" at bounding box center [148, 70] width 43 height 6
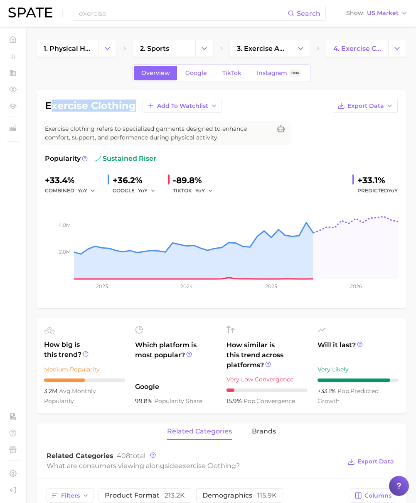
drag, startPoint x: 136, startPoint y: 106, endPoint x: 50, endPoint y: 109, distance: 86.2
click at [50, 109] on h1 "exercise clothing" at bounding box center [90, 106] width 91 height 10
drag, startPoint x: 45, startPoint y: 109, endPoint x: 140, endPoint y: 107, distance: 95.3
click at [140, 107] on div "exercise clothing Add to Watchlist Export Data" at bounding box center [221, 106] width 353 height 14
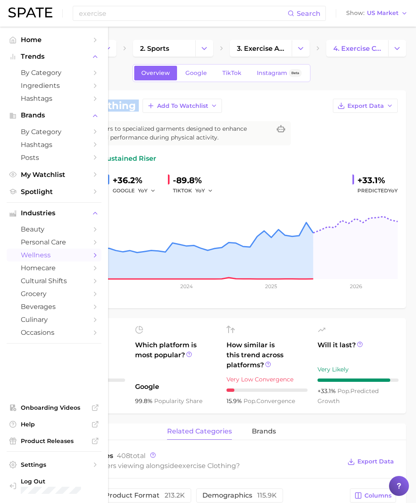
copy div "exercise clothing Add to Watchlist Export Data"
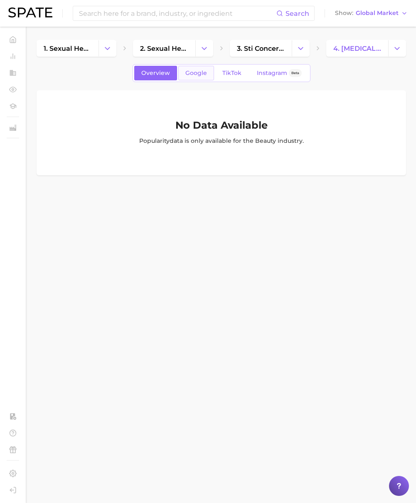
click at [185, 71] on link "Google" at bounding box center [196, 73] width 36 height 15
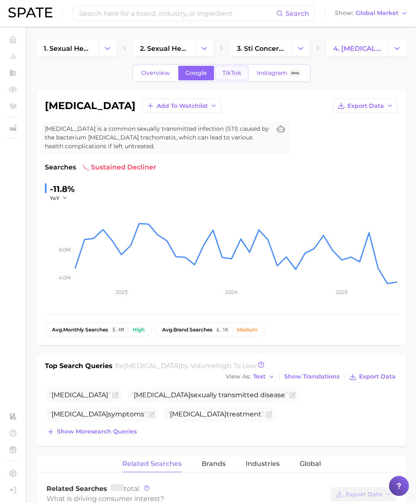
click at [231, 77] on link "TikTok" at bounding box center [232, 73] width 33 height 15
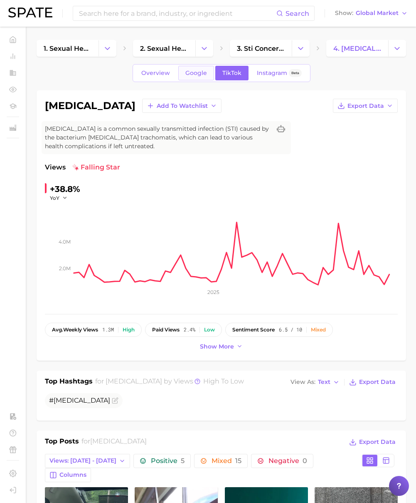
click at [197, 77] on link "Google" at bounding box center [196, 73] width 36 height 15
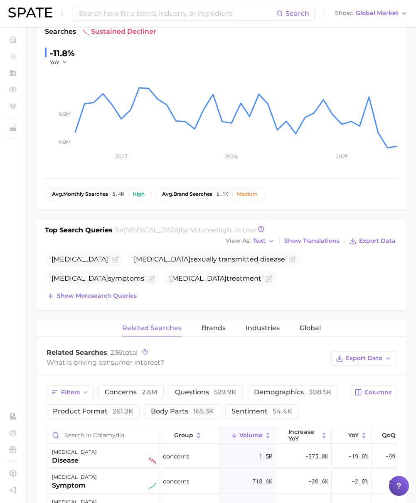
scroll to position [208, 0]
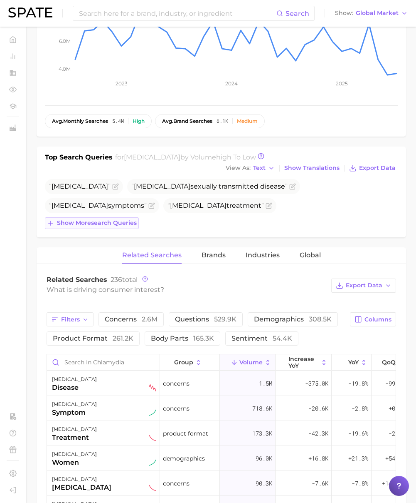
click at [93, 223] on span "Show more search queries" at bounding box center [97, 222] width 80 height 7
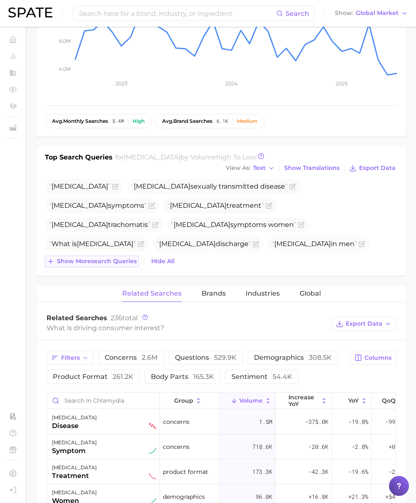
click at [117, 265] on span "Show more search queries" at bounding box center [97, 261] width 80 height 7
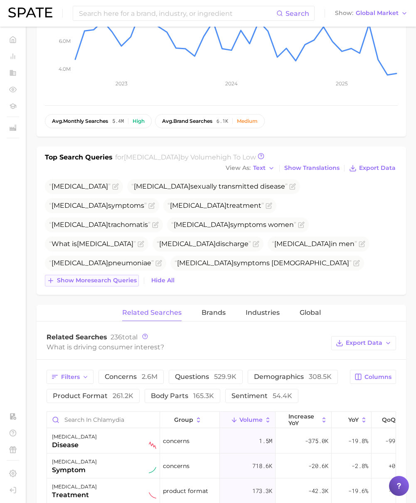
click at [114, 281] on span "Show more search queries" at bounding box center [97, 280] width 80 height 7
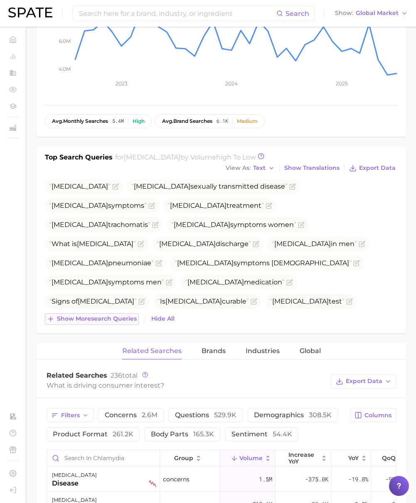
click at [113, 321] on span "Show more search queries" at bounding box center [97, 318] width 80 height 7
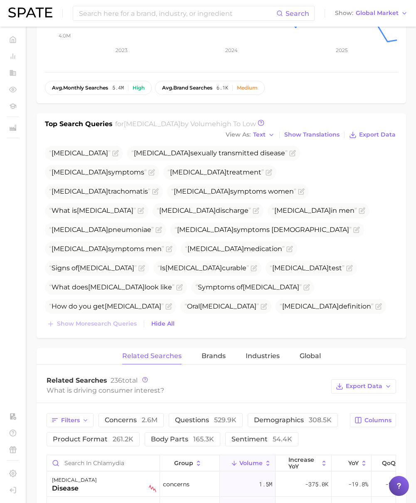
scroll to position [258, 0]
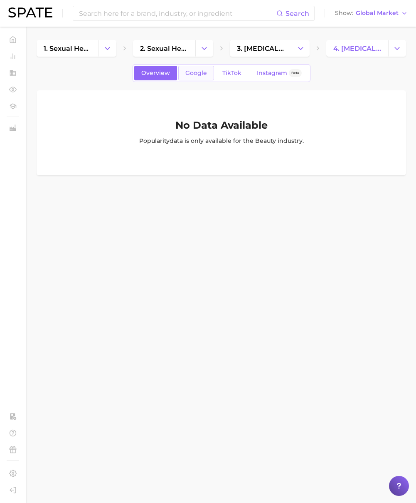
click at [202, 66] on link "Google" at bounding box center [196, 73] width 36 height 15
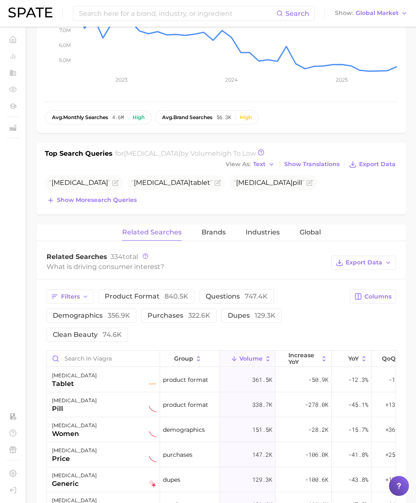
scroll to position [256, 0]
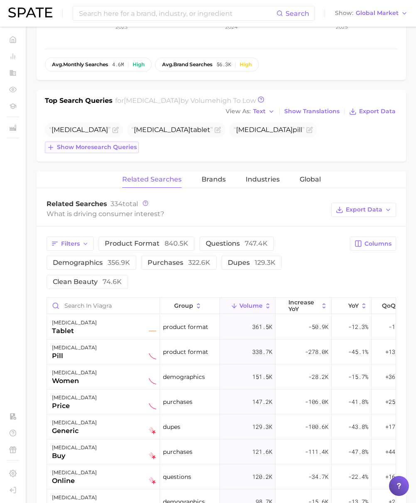
click at [116, 147] on span "Show more search queries" at bounding box center [97, 147] width 80 height 7
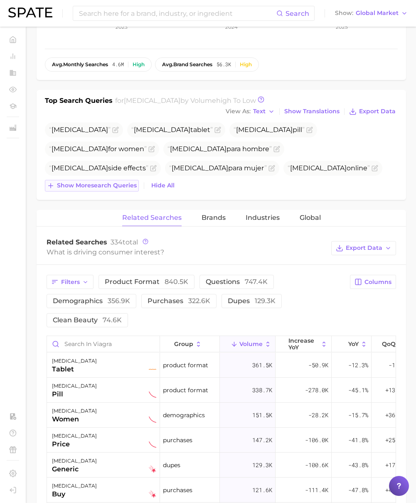
drag, startPoint x: 114, startPoint y: 181, endPoint x: 117, endPoint y: 191, distance: 10.1
click at [114, 182] on button "Show more search queries" at bounding box center [92, 186] width 94 height 12
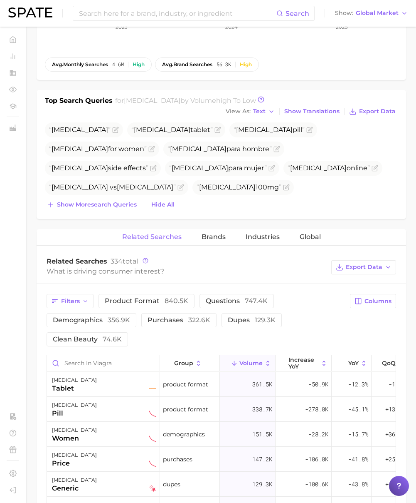
scroll to position [258, 0]
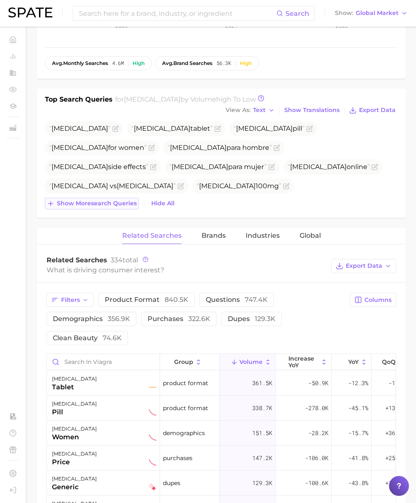
drag, startPoint x: 105, startPoint y: 199, endPoint x: 109, endPoint y: 218, distance: 18.9
click at [106, 201] on button "Show more search queries" at bounding box center [92, 204] width 94 height 12
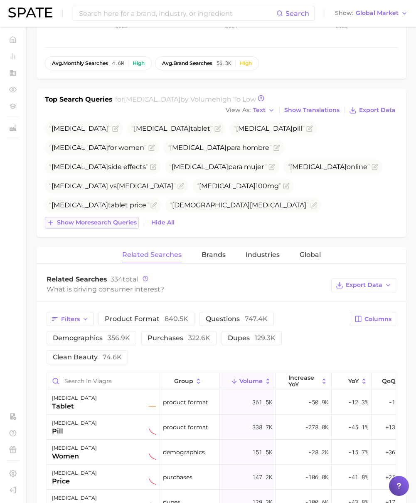
drag, startPoint x: 110, startPoint y: 219, endPoint x: 114, endPoint y: 223, distance: 5.6
click at [110, 221] on span "Show more search queries" at bounding box center [97, 222] width 80 height 7
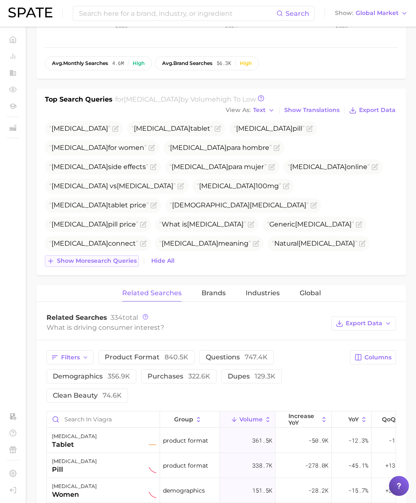
scroll to position [257, 0]
drag, startPoint x: 114, startPoint y: 263, endPoint x: 118, endPoint y: 266, distance: 5.7
click at [115, 264] on span "Show more search queries" at bounding box center [97, 261] width 80 height 7
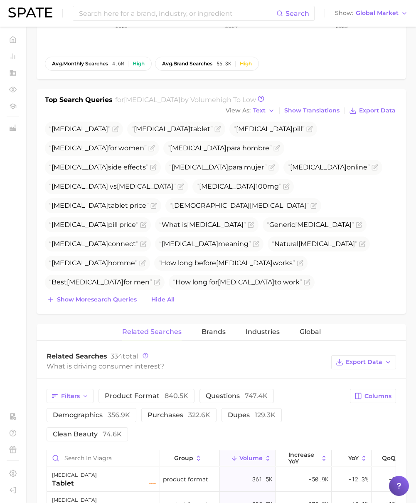
drag, startPoint x: 121, startPoint y: 300, endPoint x: 122, endPoint y: 321, distance: 21.2
click at [121, 300] on span "Show more search queries" at bounding box center [97, 299] width 80 height 7
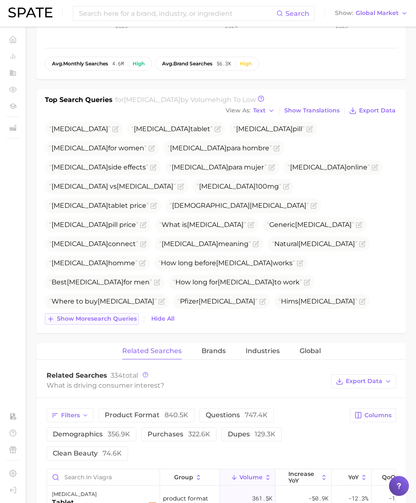
click at [122, 320] on span "Show more search queries" at bounding box center [97, 318] width 80 height 7
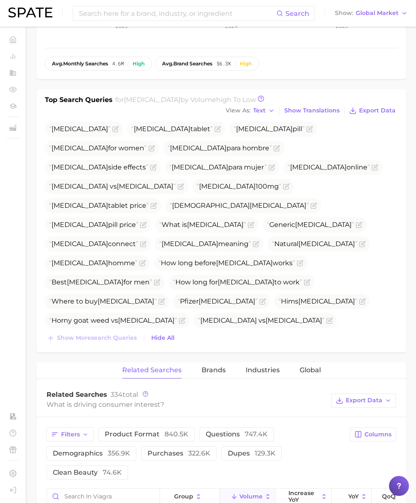
scroll to position [255, 0]
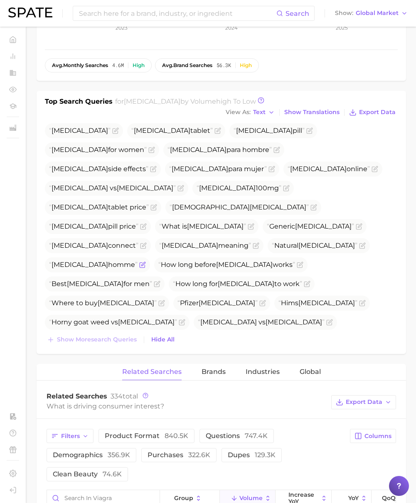
click at [108, 260] on span "[MEDICAL_DATA]" at bounding box center [80, 264] width 57 height 8
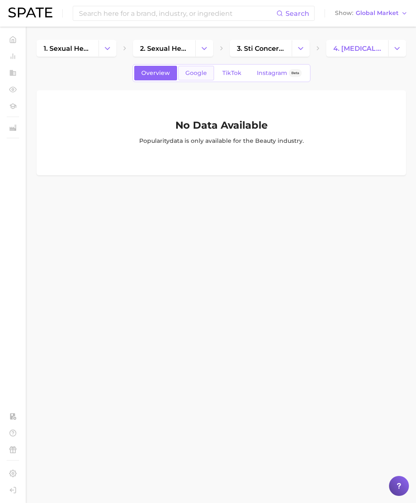
click at [205, 74] on span "Google" at bounding box center [197, 72] width 22 height 7
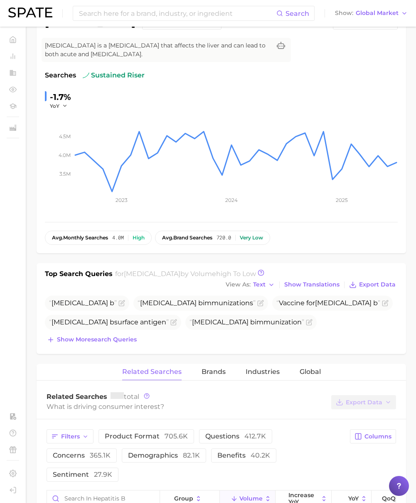
scroll to position [144, 0]
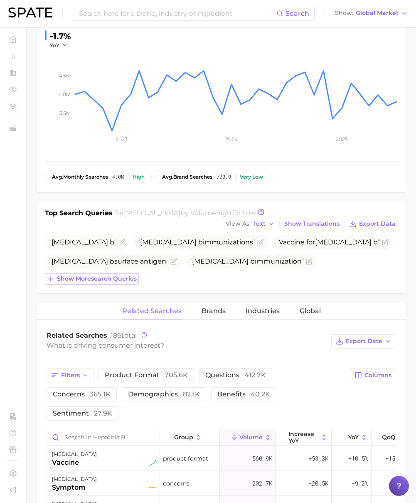
click at [94, 280] on span "Show more search queries" at bounding box center [97, 278] width 80 height 7
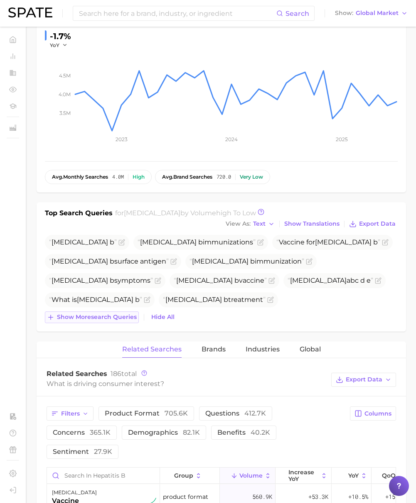
click at [107, 312] on button "Show more search queries" at bounding box center [92, 317] width 94 height 12
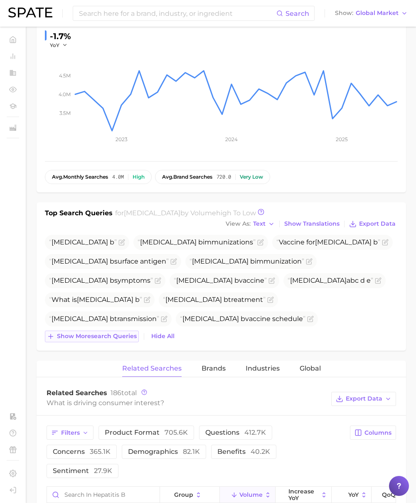
click at [112, 340] on button "Show more search queries" at bounding box center [92, 336] width 94 height 12
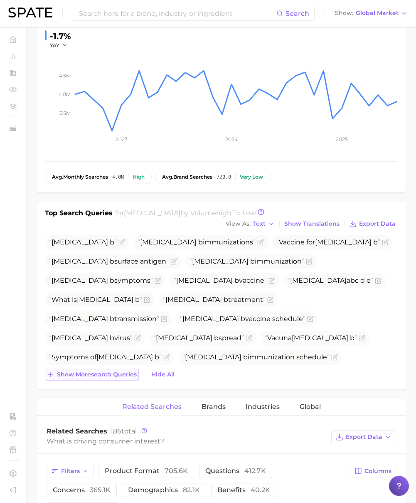
click at [107, 373] on span "Show more search queries" at bounding box center [97, 374] width 80 height 7
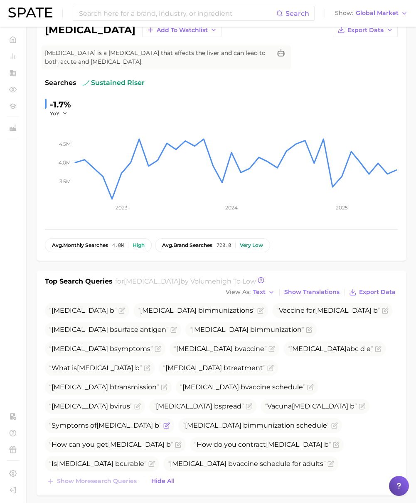
scroll to position [0, 0]
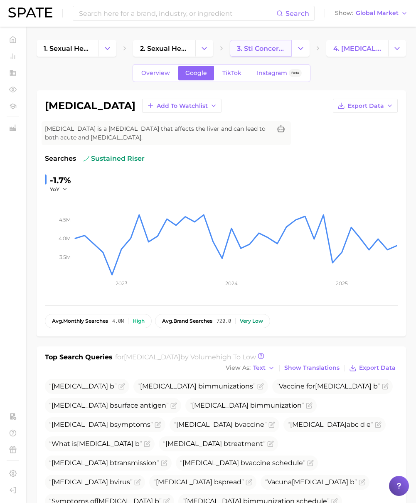
click at [265, 53] on link "3. sti concerns" at bounding box center [261, 48] width 62 height 17
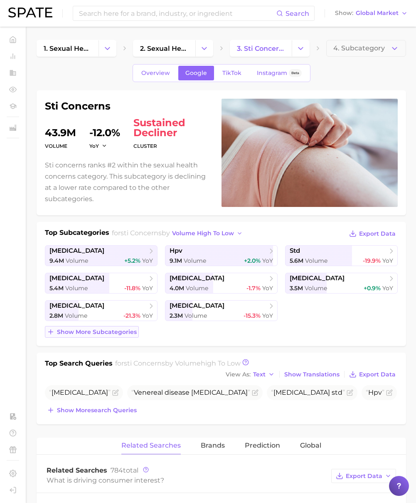
click at [104, 332] on span "Show more subcategories" at bounding box center [97, 331] width 80 height 7
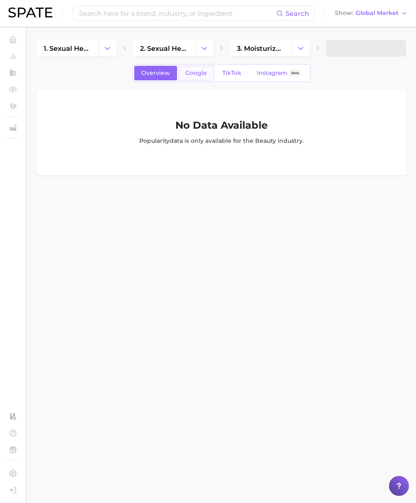
click at [201, 72] on span "Google" at bounding box center [197, 72] width 22 height 7
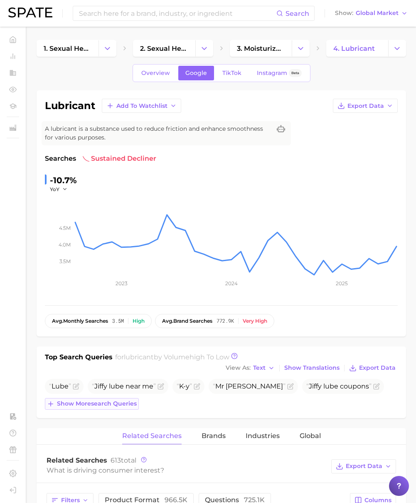
click at [113, 407] on button "Show more search queries" at bounding box center [92, 404] width 94 height 12
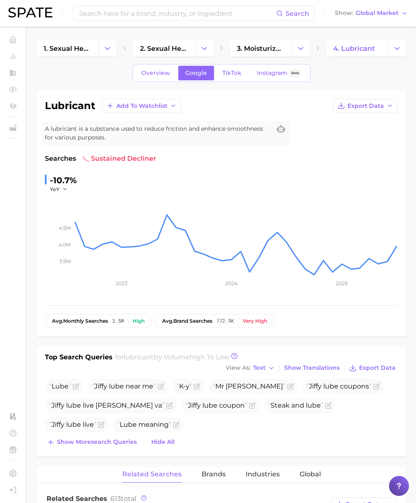
click at [112, 441] on span "Show more search queries" at bounding box center [97, 441] width 80 height 7
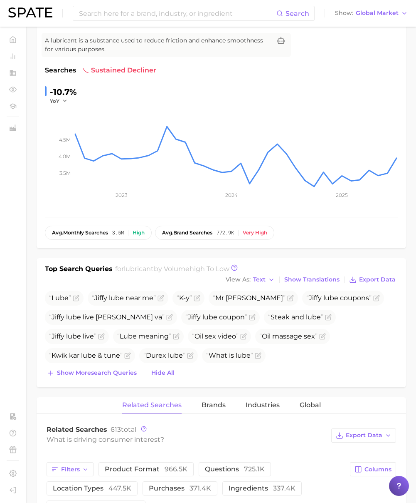
scroll to position [97, 0]
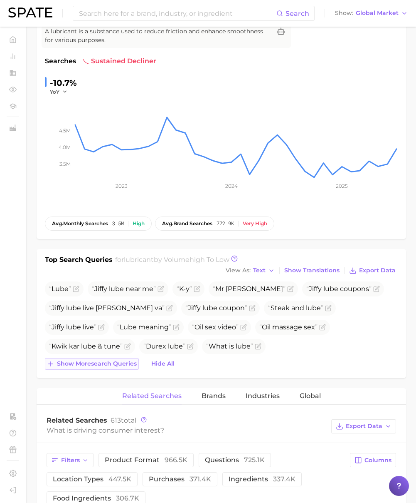
click at [116, 363] on span "Show more search queries" at bounding box center [97, 363] width 80 height 7
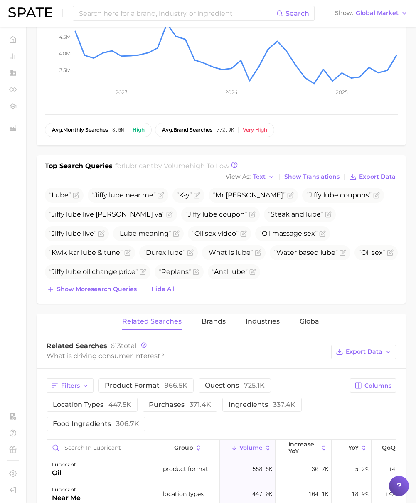
scroll to position [200, 0]
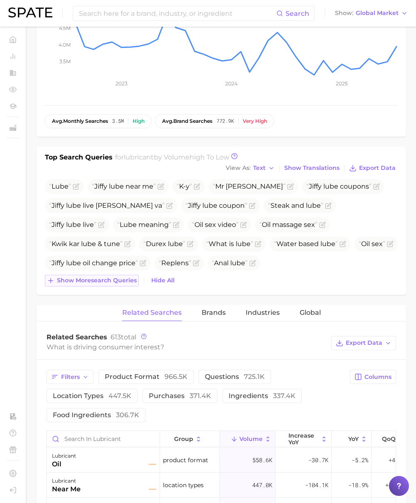
click at [111, 276] on button "Show more search queries" at bounding box center [92, 281] width 94 height 12
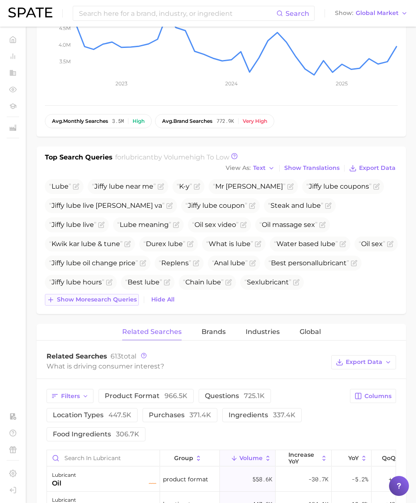
click at [114, 299] on span "Show more search queries" at bounding box center [97, 299] width 80 height 7
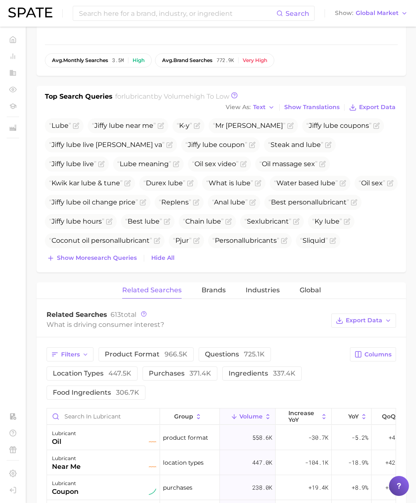
scroll to position [286, 0]
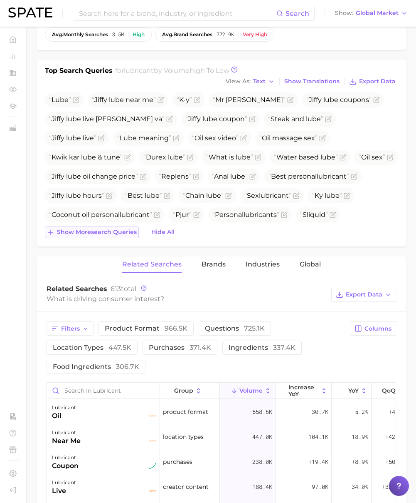
click at [109, 235] on span "Show more search queries" at bounding box center [97, 231] width 80 height 7
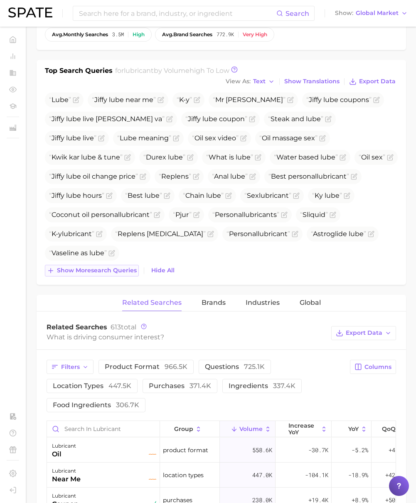
click at [110, 274] on button "Show more search queries" at bounding box center [92, 271] width 94 height 12
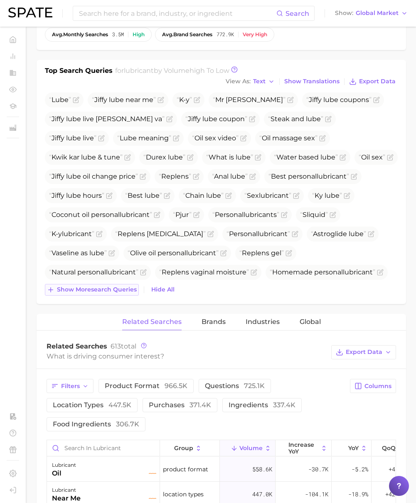
click at [117, 292] on span "Show more search queries" at bounding box center [97, 289] width 80 height 7
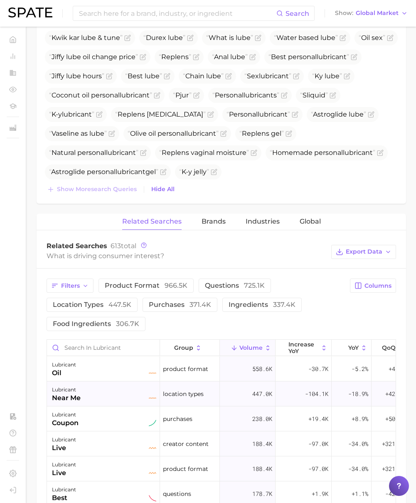
scroll to position [423, 0]
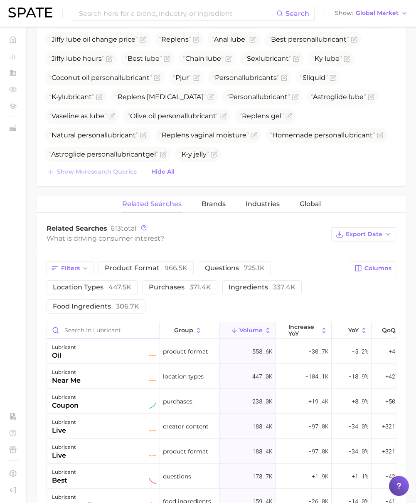
click at [98, 332] on input "Search in lubricant" at bounding box center [103, 330] width 113 height 16
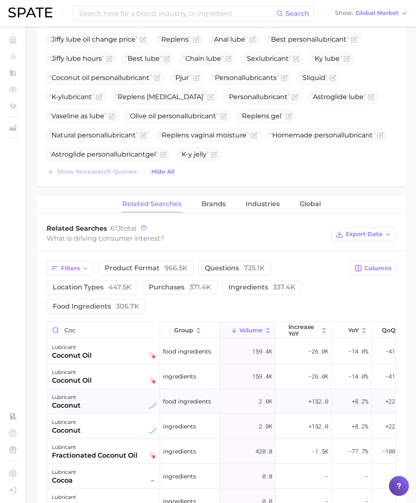
click at [104, 397] on div "lubricant coconut" at bounding box center [104, 401] width 104 height 18
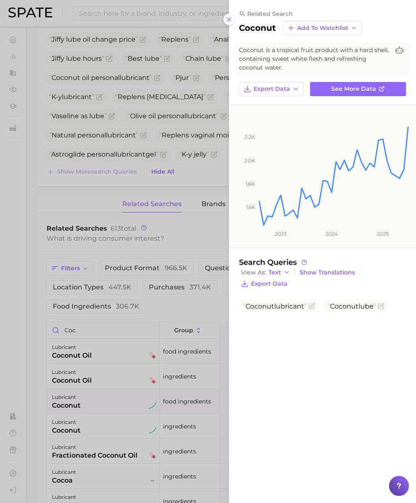
click at [178, 310] on div at bounding box center [208, 251] width 416 height 503
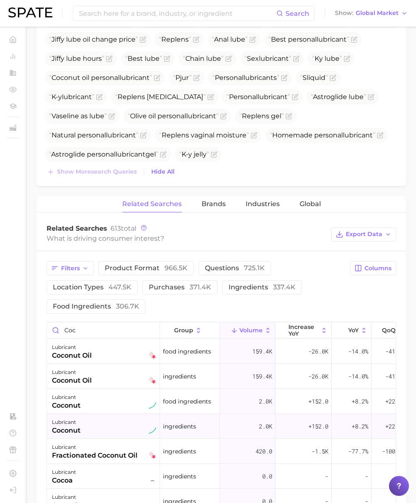
click at [134, 427] on div "lubricant coconut" at bounding box center [104, 426] width 104 height 18
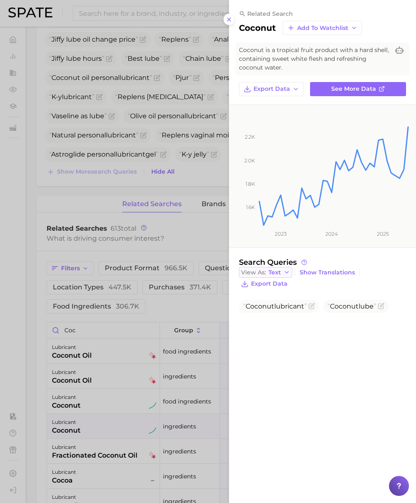
click at [282, 273] on button "View As Text" at bounding box center [265, 272] width 53 height 11
click at [278, 295] on button "Table" at bounding box center [285, 300] width 92 height 15
click at [192, 300] on div at bounding box center [208, 251] width 416 height 503
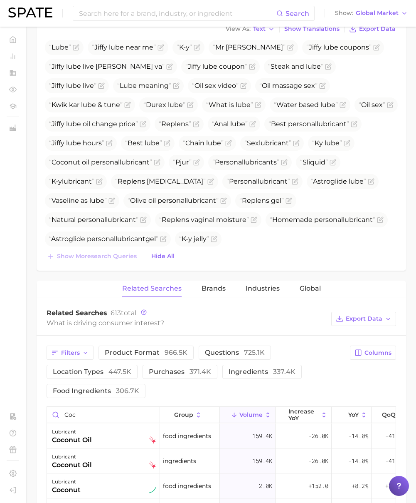
scroll to position [340, 0]
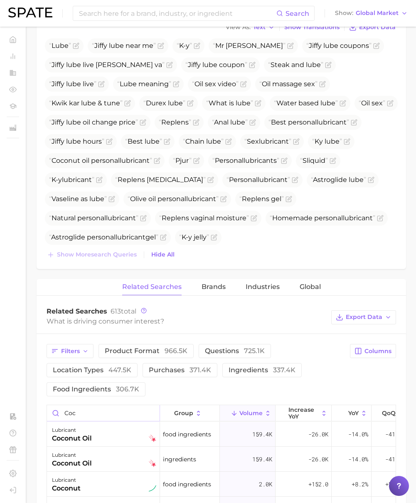
click at [89, 411] on input "coc" at bounding box center [103, 413] width 113 height 16
drag, startPoint x: 78, startPoint y: 414, endPoint x: 48, endPoint y: 412, distance: 30.0
click at [48, 412] on input "coc" at bounding box center [103, 413] width 113 height 16
type input "sex"
click at [107, 440] on div "lubricant does expire" at bounding box center [104, 434] width 104 height 18
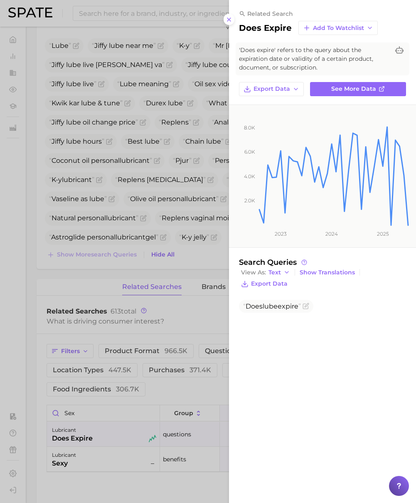
click at [162, 316] on div at bounding box center [208, 251] width 416 height 503
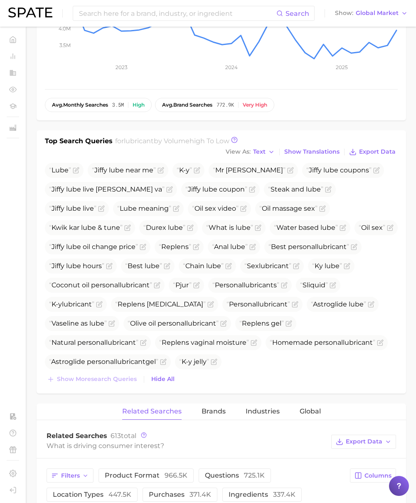
scroll to position [219, 0]
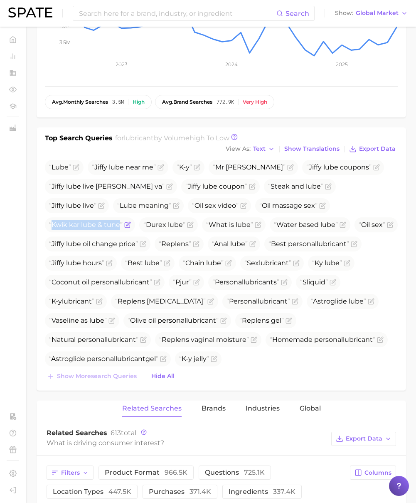
drag, startPoint x: 273, startPoint y: 206, endPoint x: 342, endPoint y: 204, distance: 68.3
click at [123, 221] on span "Kwik kar lube & tune" at bounding box center [86, 225] width 74 height 8
copy span "Kwik kar lube & tune"
click at [370, 149] on span "Export Data" at bounding box center [377, 148] width 37 height 7
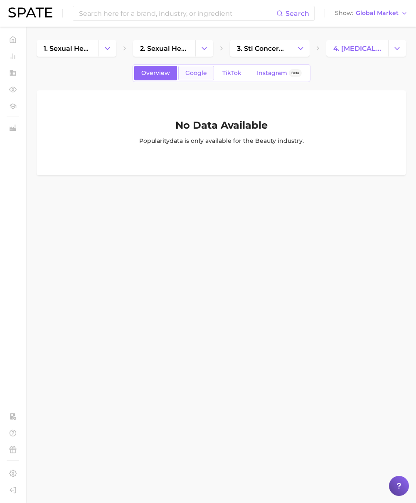
click at [193, 71] on span "Google" at bounding box center [197, 72] width 22 height 7
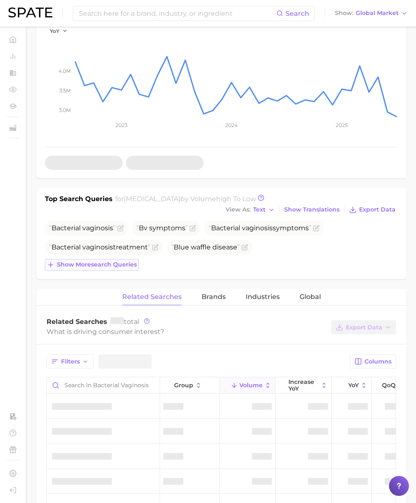
scroll to position [169, 0]
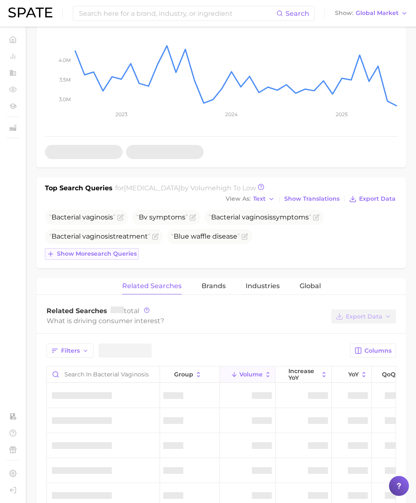
click at [111, 254] on span "Show more search queries" at bounding box center [97, 253] width 80 height 7
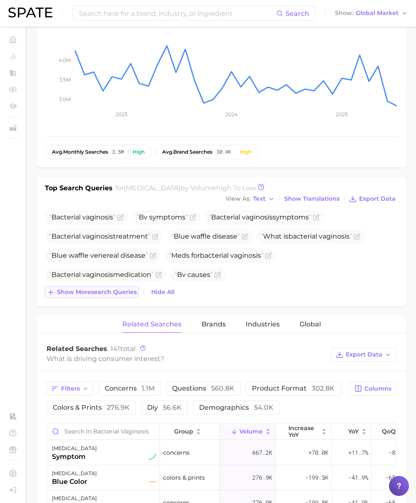
click span "Show more search queries"
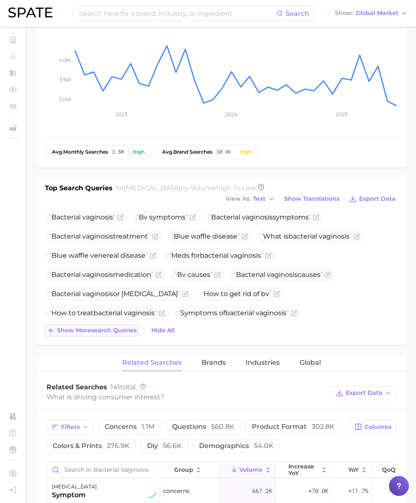
click span "Show more search queries"
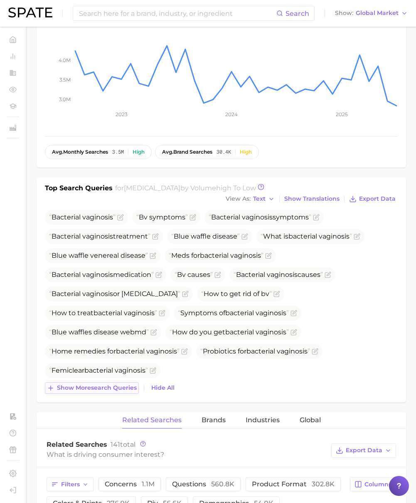
click span "Show more search queries"
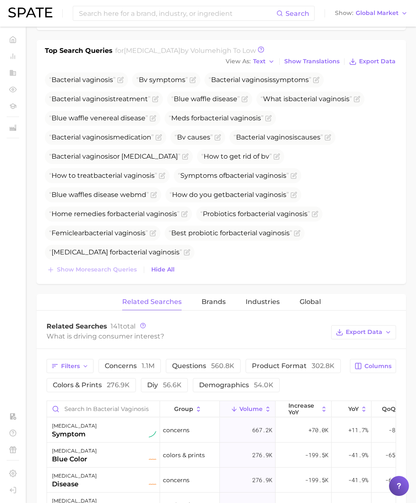
scroll to position [309, 0]
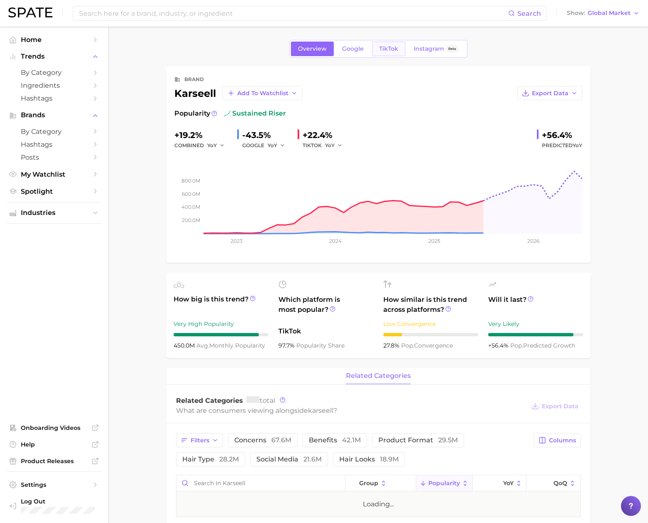
click at [388, 42] on link "TikTok" at bounding box center [388, 49] width 33 height 15
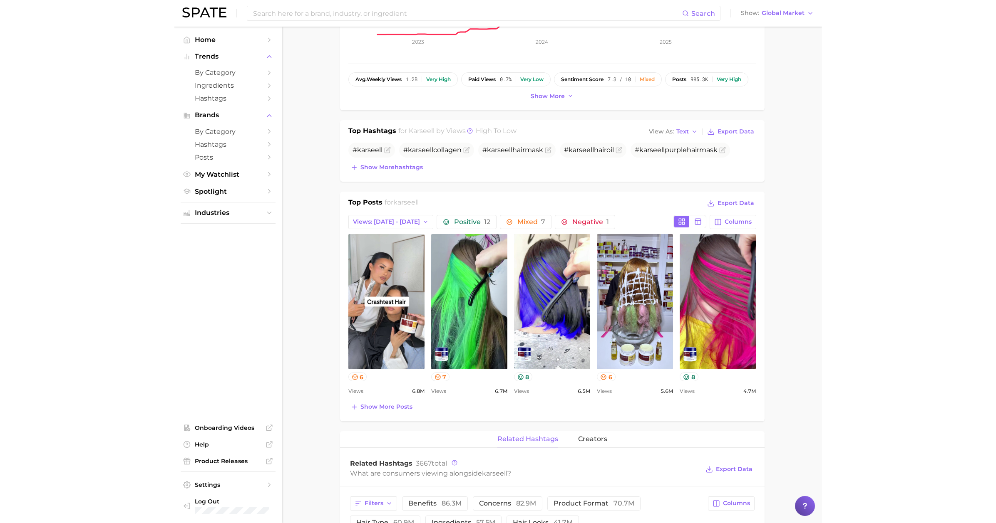
scroll to position [202, 0]
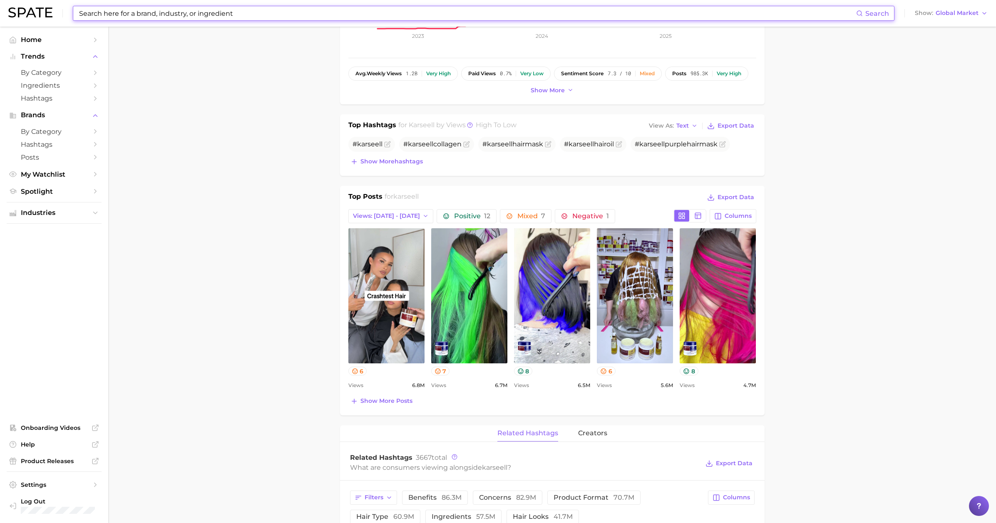
drag, startPoint x: 227, startPoint y: 8, endPoint x: 232, endPoint y: 12, distance: 6.8
click at [227, 8] on input at bounding box center [467, 13] width 778 height 14
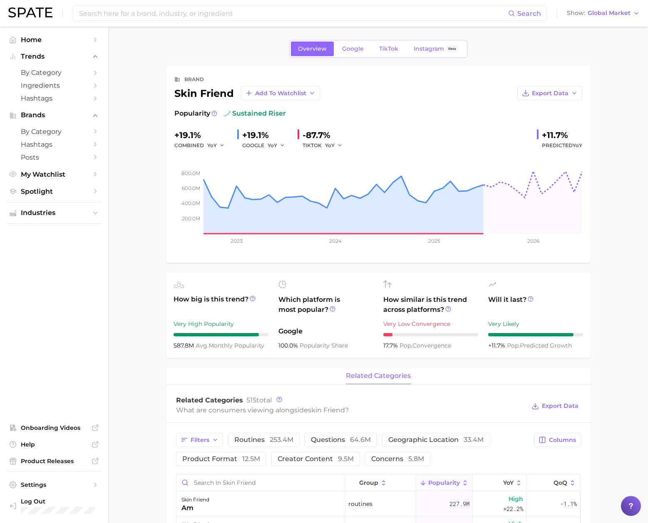
click at [342, 57] on div "Overview Google TikTok Instagram Beta" at bounding box center [378, 49] width 178 height 18
click at [347, 52] on span "Google" at bounding box center [353, 48] width 22 height 7
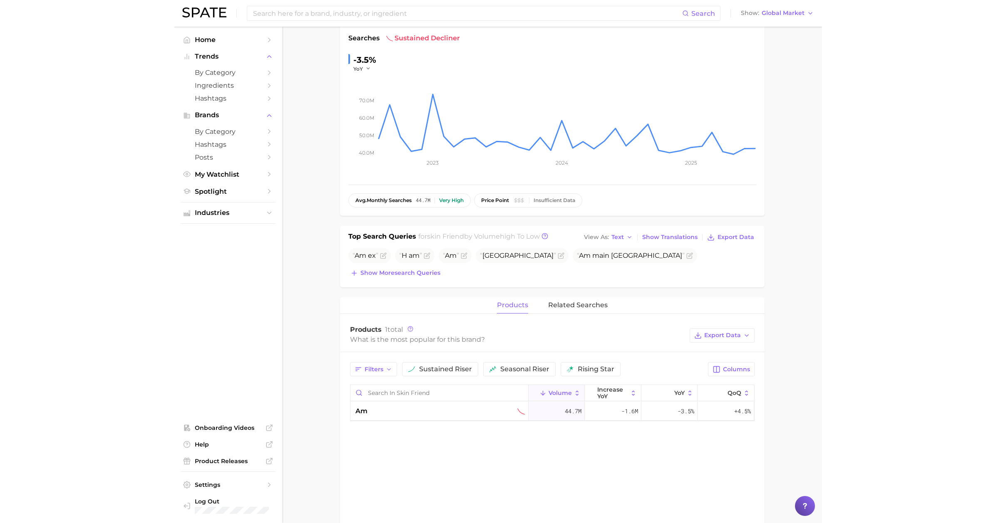
scroll to position [97, 0]
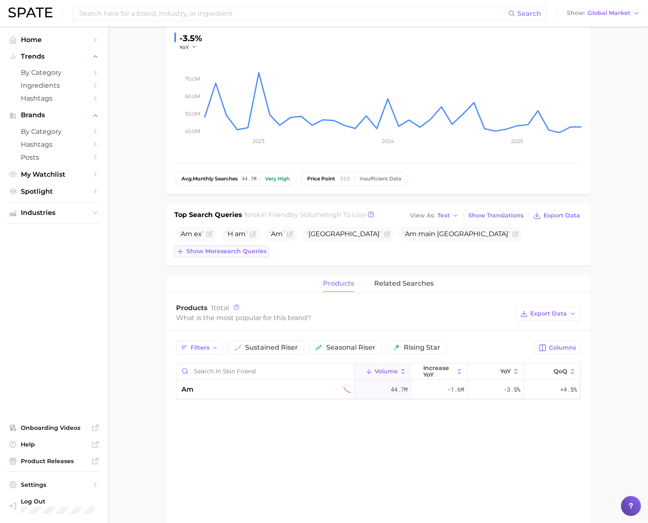
click at [216, 255] on span "Show more search queries" at bounding box center [226, 251] width 80 height 7
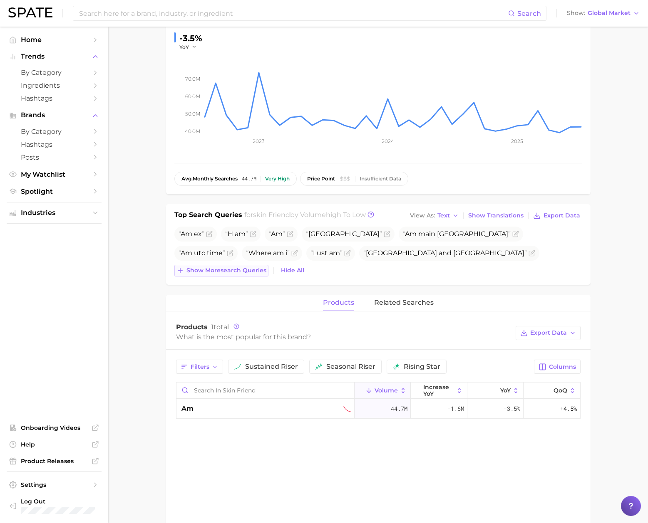
click at [219, 270] on span "Show more search queries" at bounding box center [226, 270] width 80 height 7
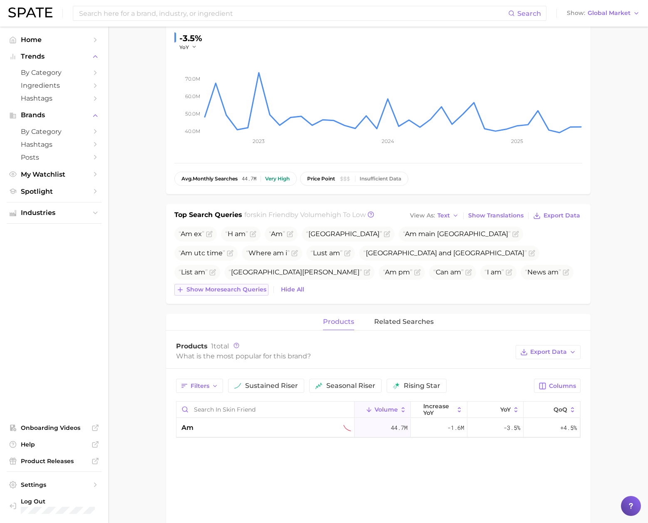
click at [230, 289] on span "Show more search queries" at bounding box center [226, 289] width 80 height 7
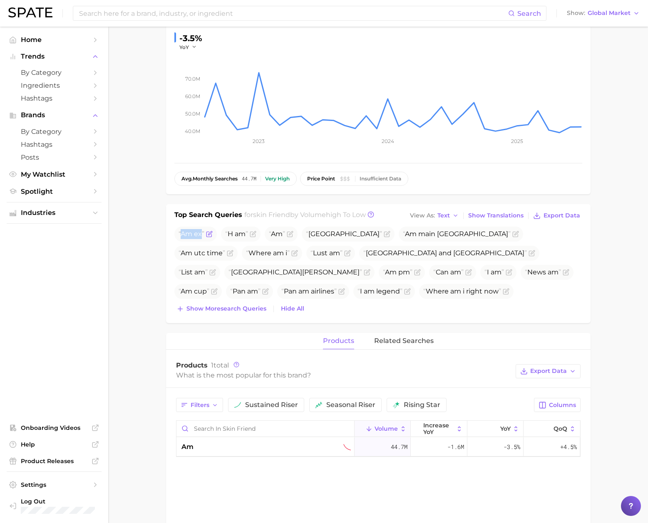
drag, startPoint x: 181, startPoint y: 232, endPoint x: 203, endPoint y: 235, distance: 21.4
click at [203, 235] on span "Am ex" at bounding box center [191, 234] width 26 height 8
copy span "Am ex"
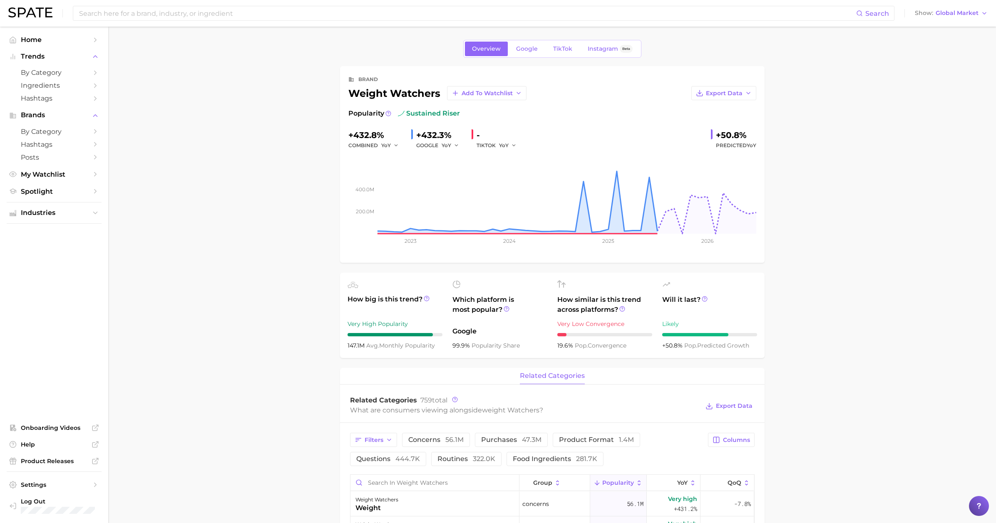
click at [530, 56] on div "Overview Google TikTok Instagram Beta" at bounding box center [552, 49] width 178 height 18
click at [528, 52] on span "Google" at bounding box center [527, 48] width 22 height 7
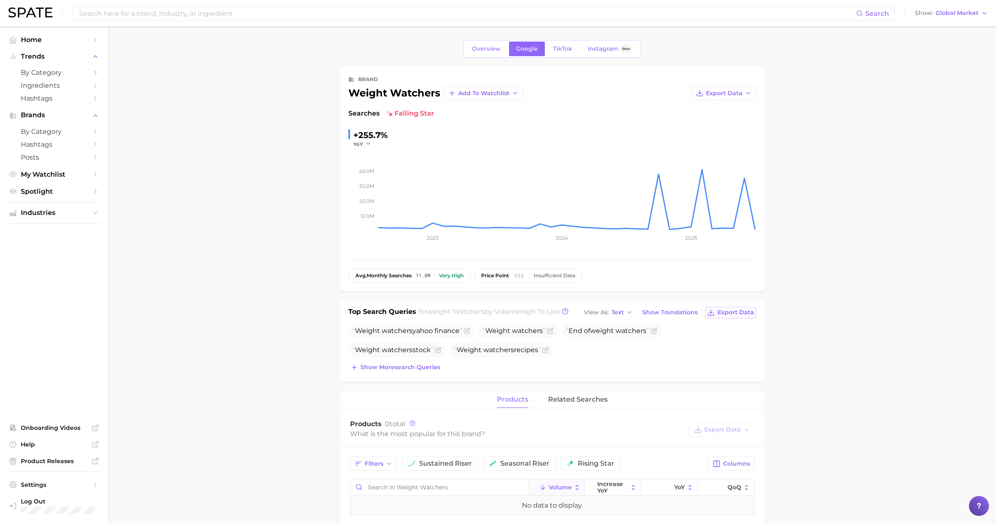
click at [736, 310] on span "Export Data" at bounding box center [735, 312] width 37 height 7
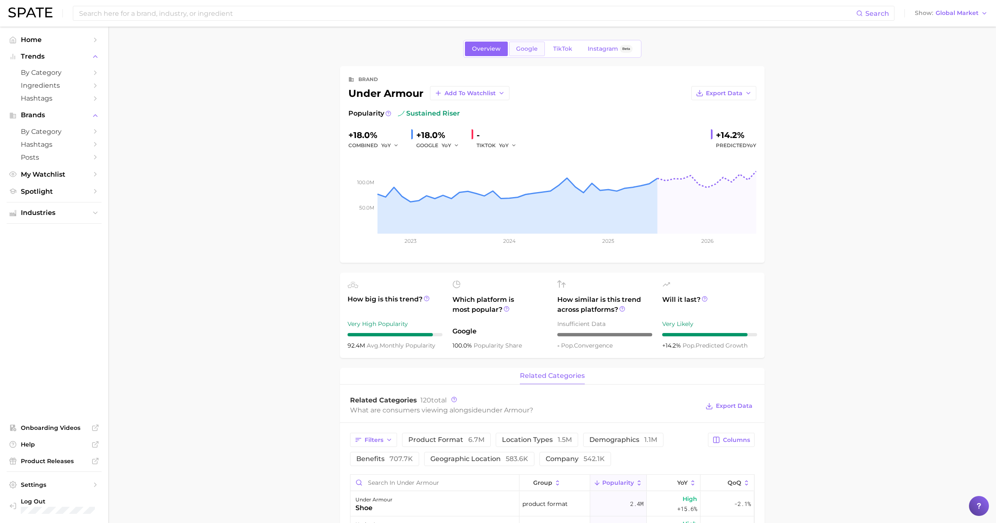
click at [523, 49] on span "Google" at bounding box center [527, 48] width 22 height 7
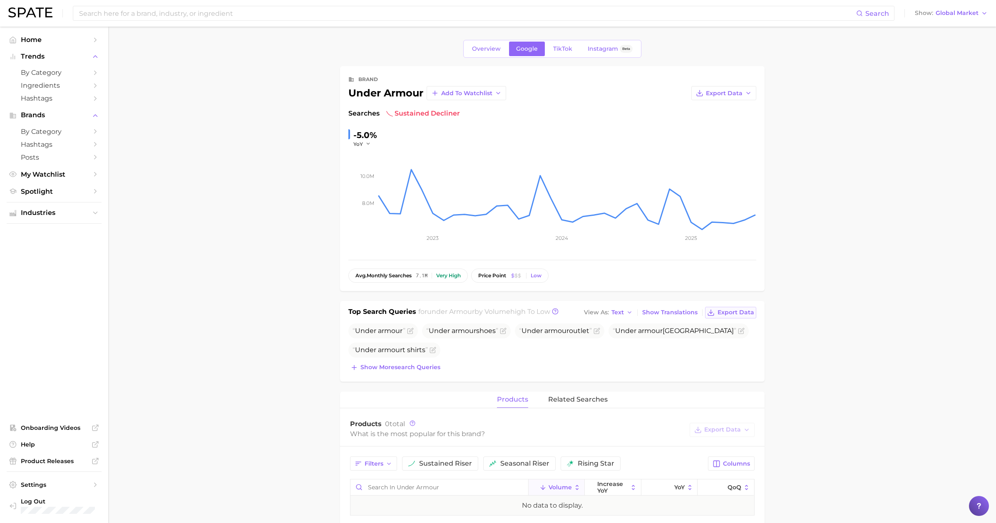
click at [725, 313] on span "Export Data" at bounding box center [735, 312] width 37 height 7
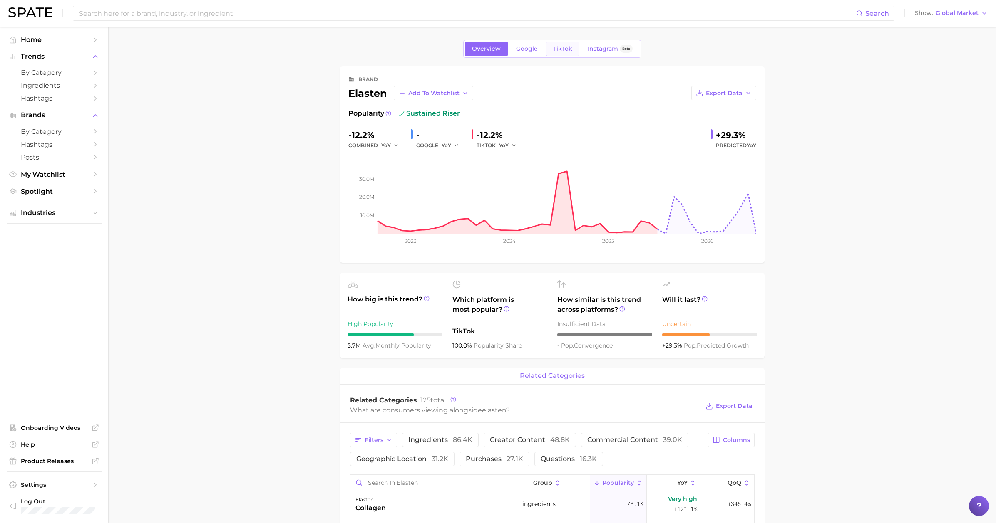
click at [565, 54] on link "TikTok" at bounding box center [562, 49] width 33 height 15
